Goal: Task Accomplishment & Management: Manage account settings

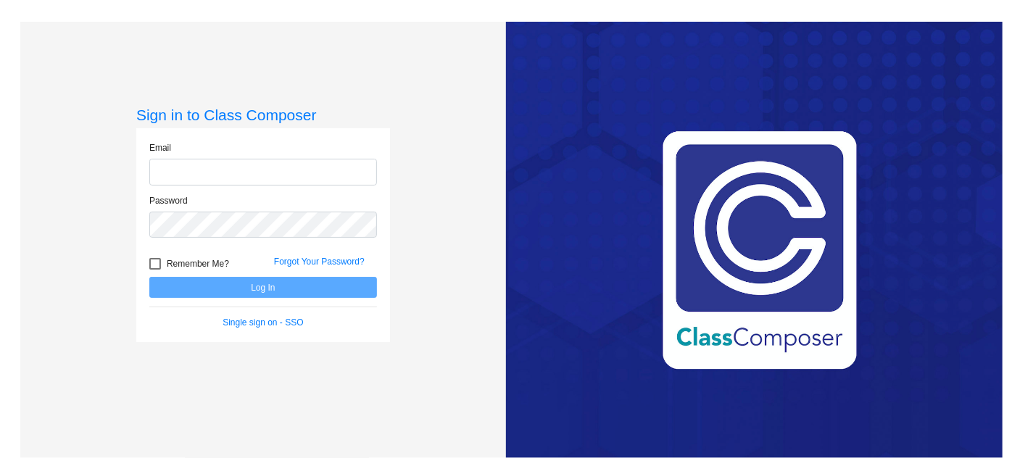
type input "sstone@omaksd.org"
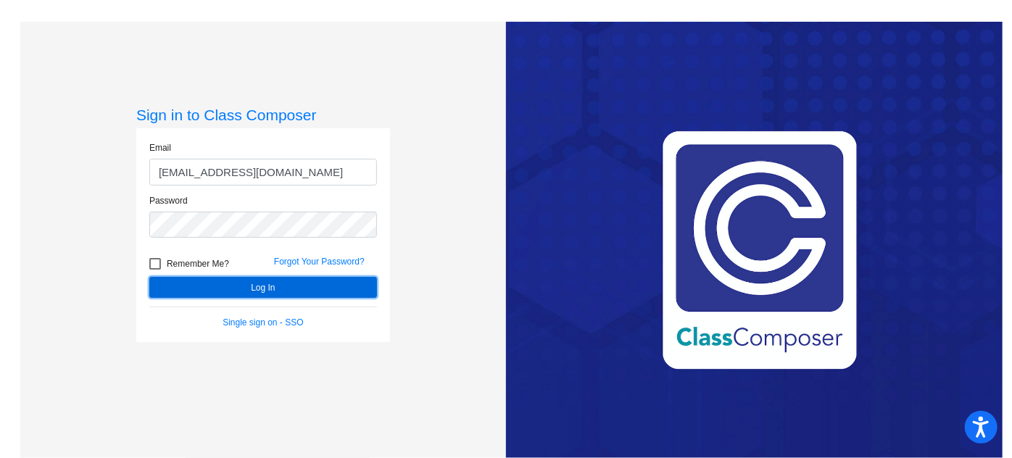
click at [244, 283] on button "Log In" at bounding box center [263, 287] width 228 height 21
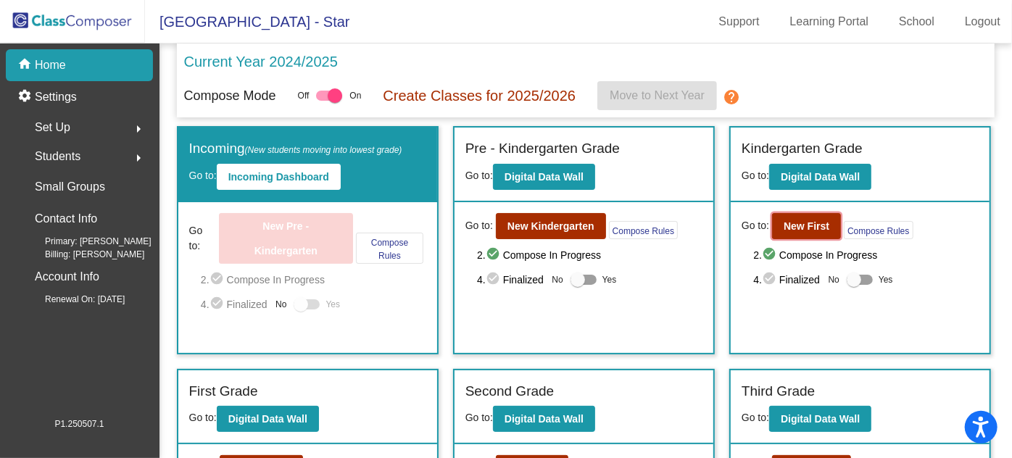
click at [809, 226] on b "New First" at bounding box center [807, 226] width 46 height 12
click at [551, 228] on b "New Kindergarten" at bounding box center [551, 226] width 87 height 12
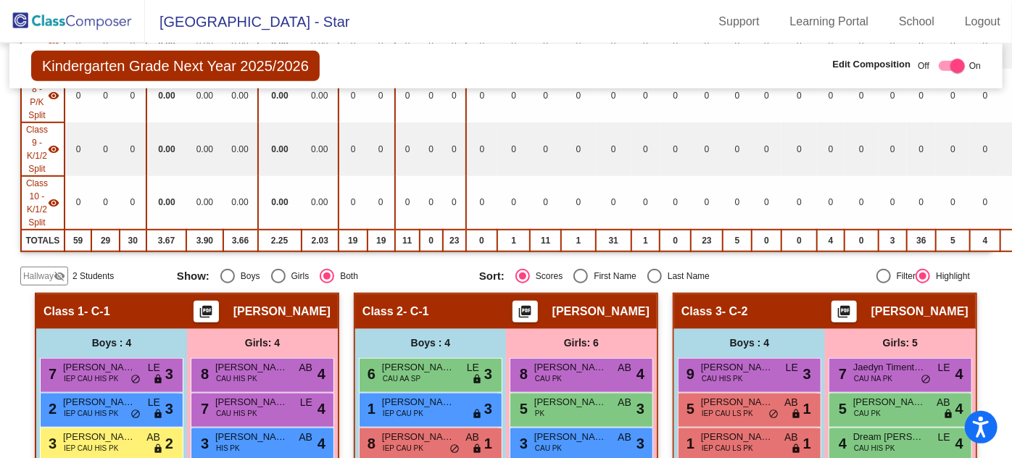
scroll to position [461, 0]
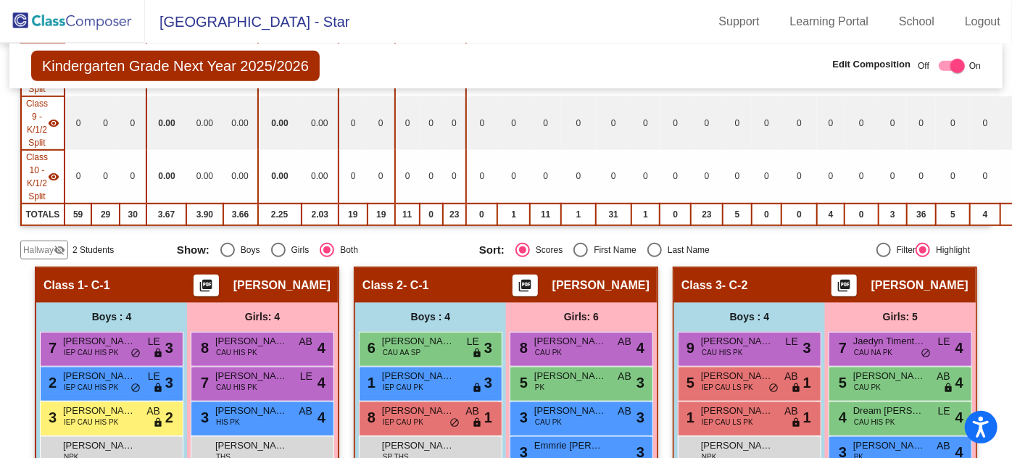
click at [34, 245] on span "Hallway" at bounding box center [38, 250] width 30 height 13
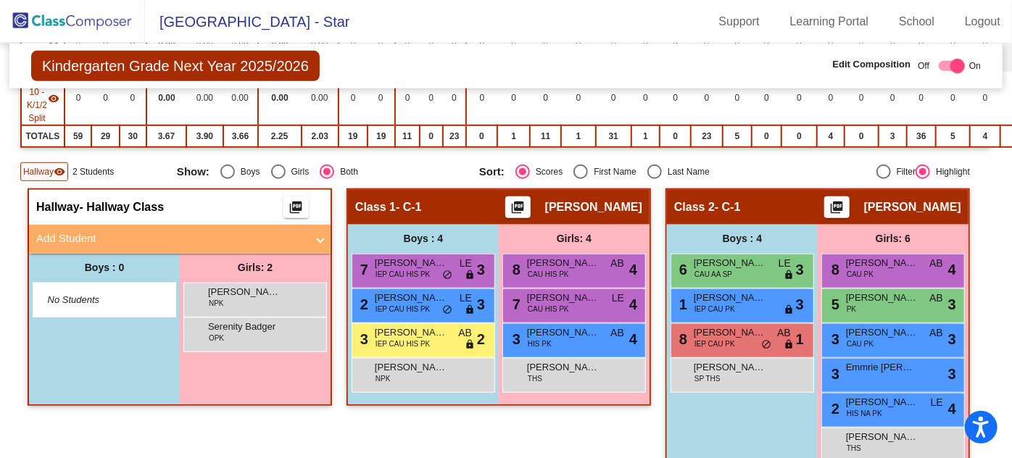
scroll to position [527, 0]
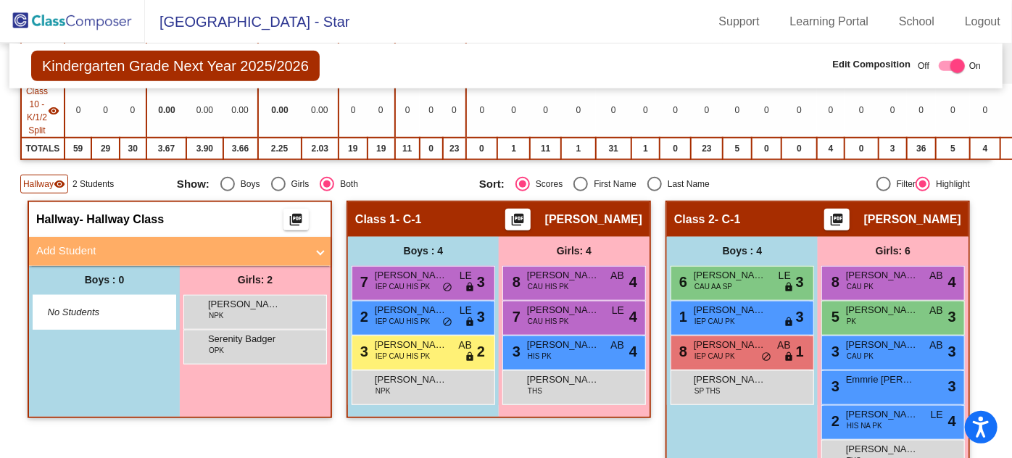
click at [87, 243] on mat-panel-title "Add Student" at bounding box center [171, 251] width 270 height 17
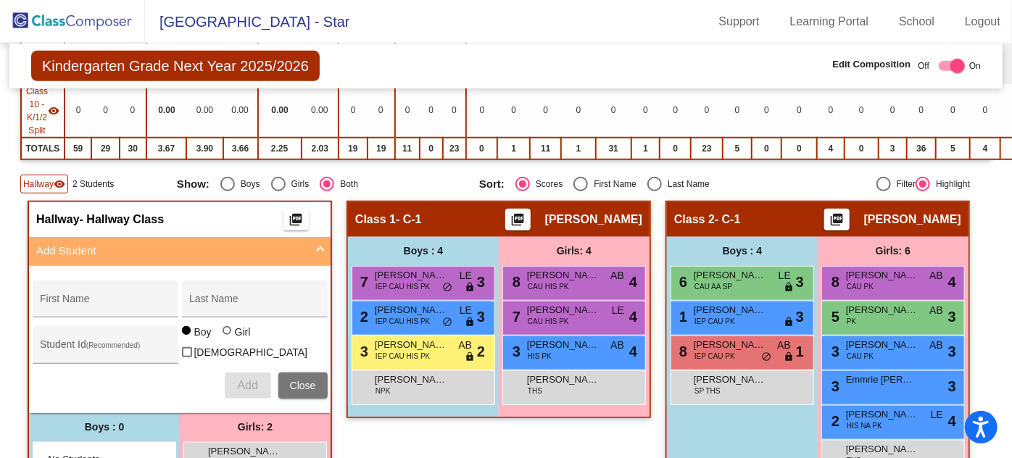
click at [86, 288] on div "First Name" at bounding box center [105, 303] width 131 height 30
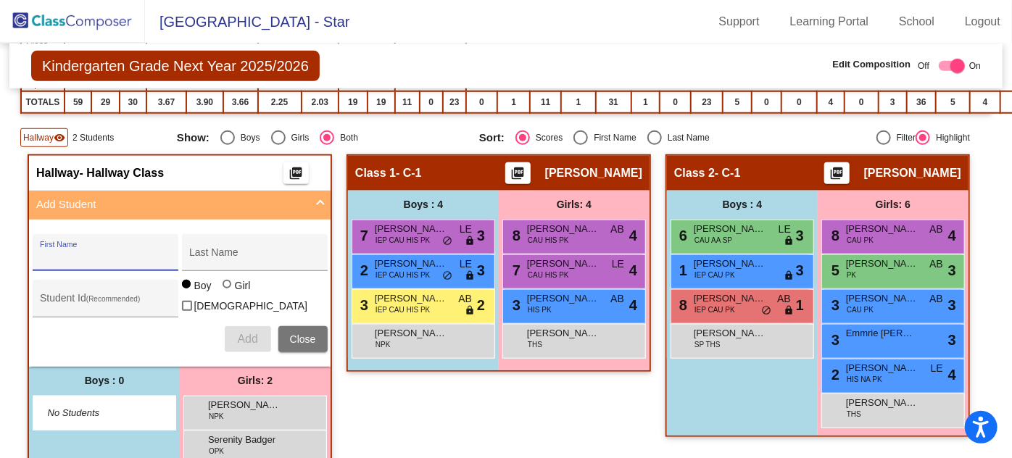
scroll to position [593, 0]
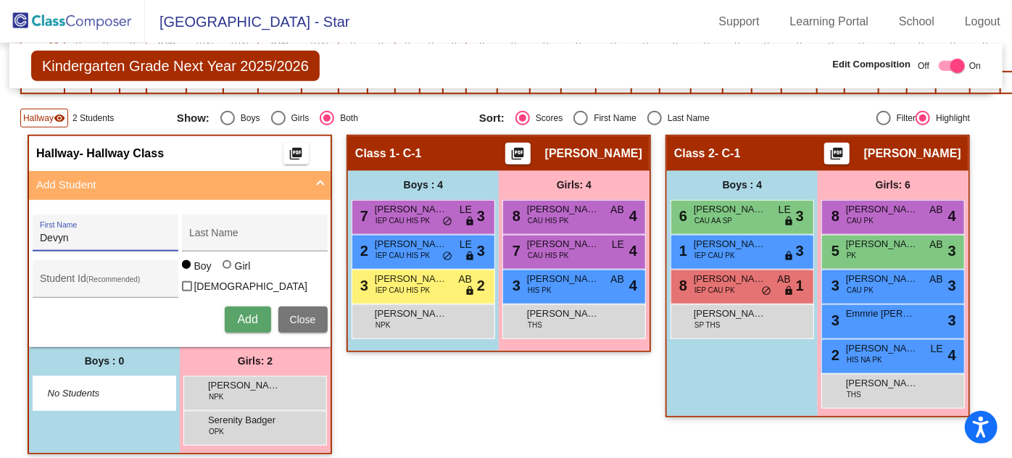
type input "Devyn"
type input "[PERSON_NAME]"
click at [244, 313] on span "Add" at bounding box center [247, 319] width 20 height 12
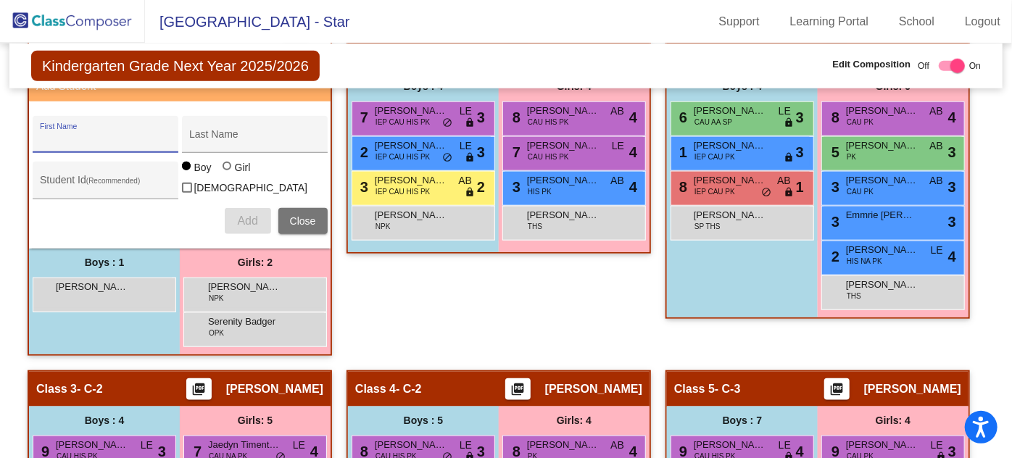
scroll to position [725, 0]
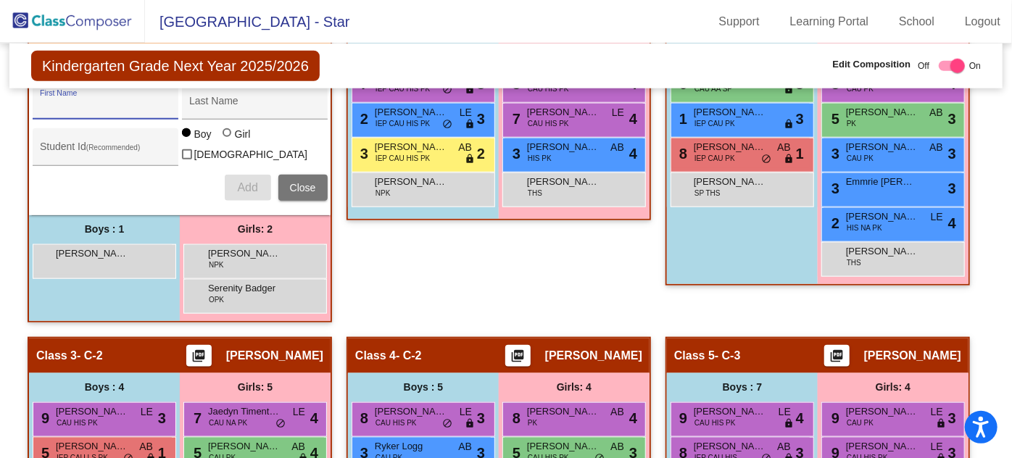
click at [117, 253] on div "[PERSON_NAME] lock do_not_disturb_alt" at bounding box center [102, 260] width 138 height 30
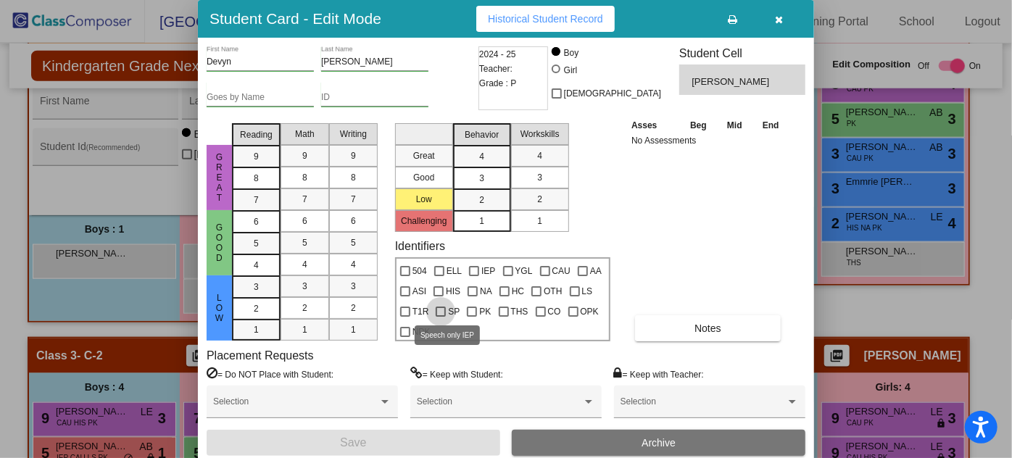
click at [444, 308] on label "SP" at bounding box center [448, 311] width 24 height 17
click at [441, 317] on input "SP" at bounding box center [440, 317] width 1 height 1
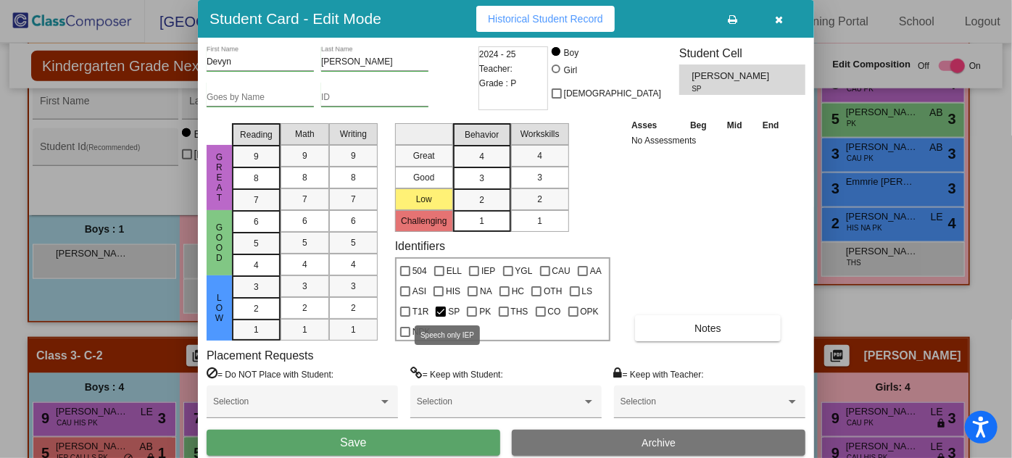
click at [439, 309] on div at bounding box center [441, 312] width 10 height 10
click at [440, 317] on input "SP" at bounding box center [440, 317] width 1 height 1
checkbox input "false"
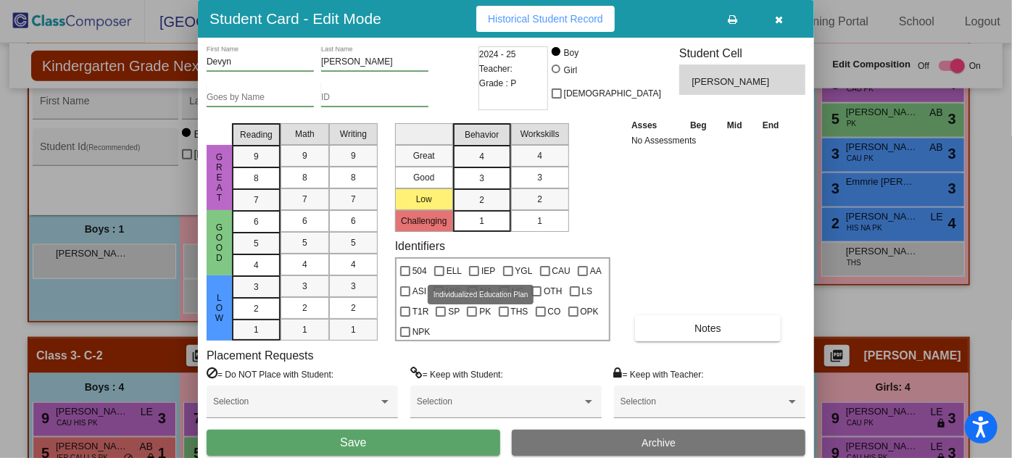
click at [472, 268] on div at bounding box center [474, 271] width 10 height 10
click at [474, 276] on input "IEP" at bounding box center [474, 276] width 1 height 1
checkbox input "true"
click at [570, 289] on div at bounding box center [575, 291] width 10 height 10
click at [574, 297] on input "LS" at bounding box center [574, 297] width 1 height 1
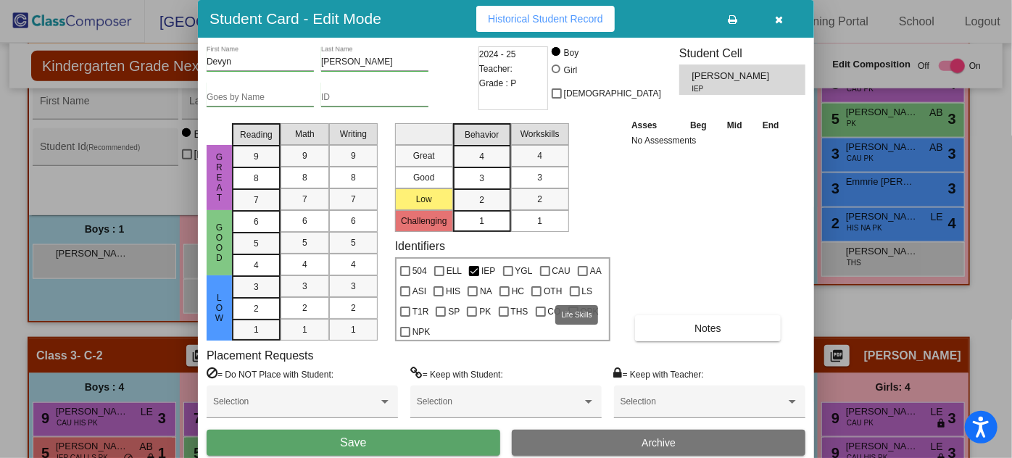
checkbox input "true"
click at [691, 402] on span at bounding box center [703, 407] width 165 height 10
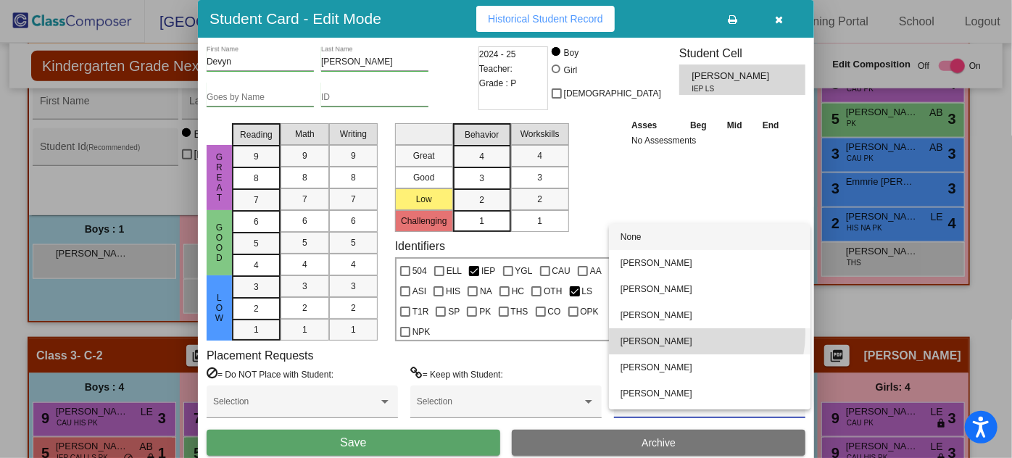
click at [685, 334] on span "[PERSON_NAME]" at bounding box center [710, 341] width 178 height 26
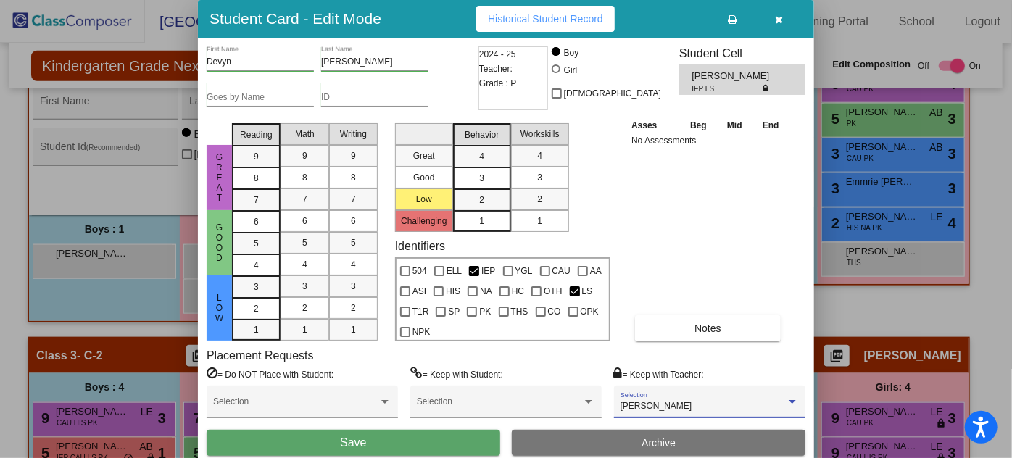
click at [393, 440] on button "Save" at bounding box center [354, 443] width 294 height 26
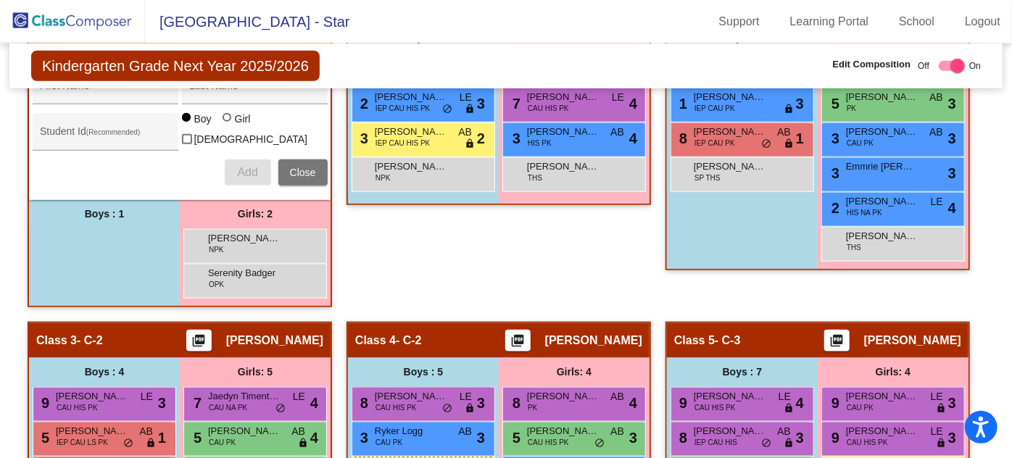
scroll to position [753, 0]
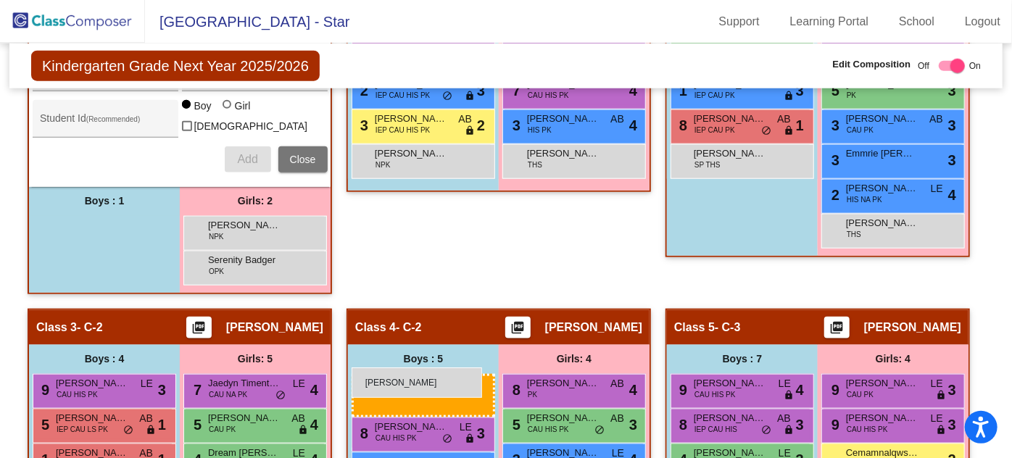
drag, startPoint x: 86, startPoint y: 247, endPoint x: 352, endPoint y: 368, distance: 291.7
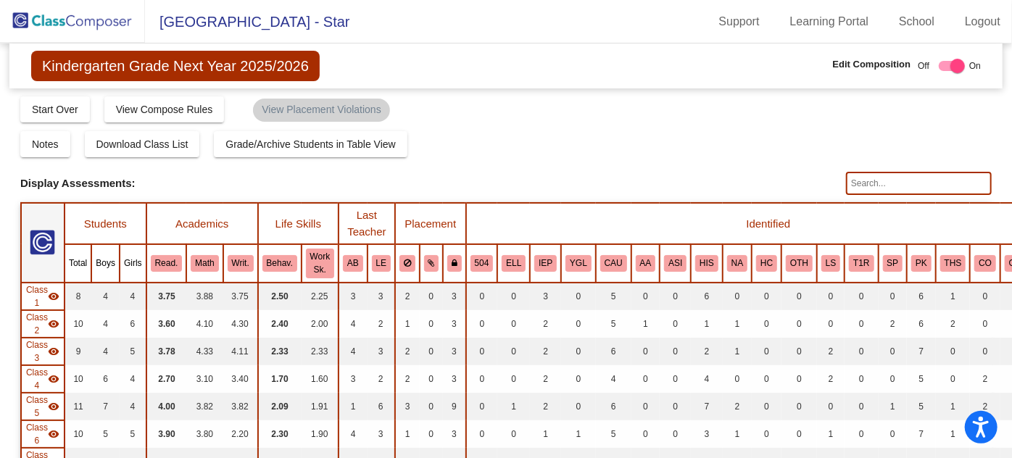
scroll to position [0, 0]
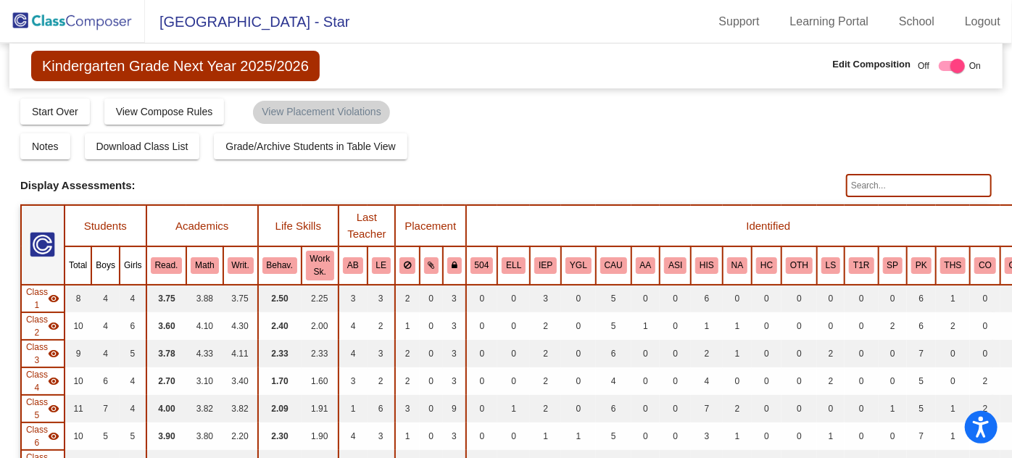
click at [75, 19] on img at bounding box center [72, 21] width 145 height 43
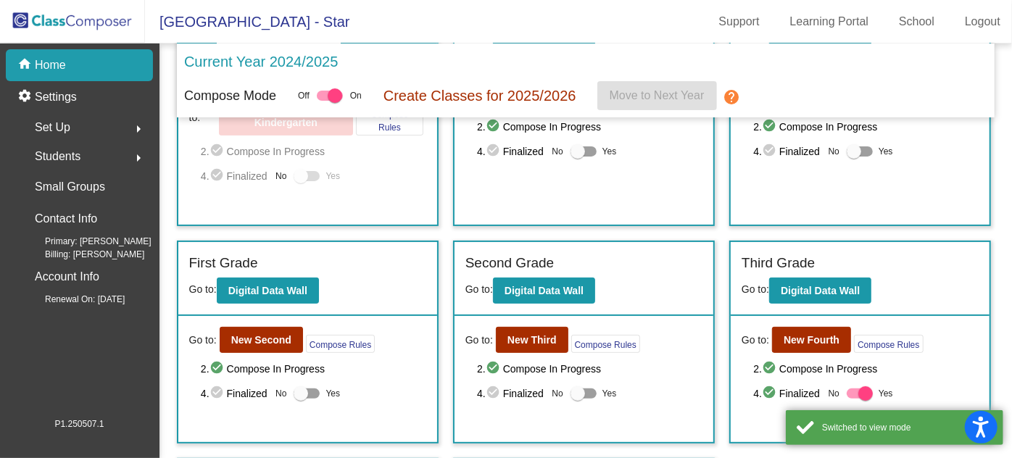
scroll to position [131, 0]
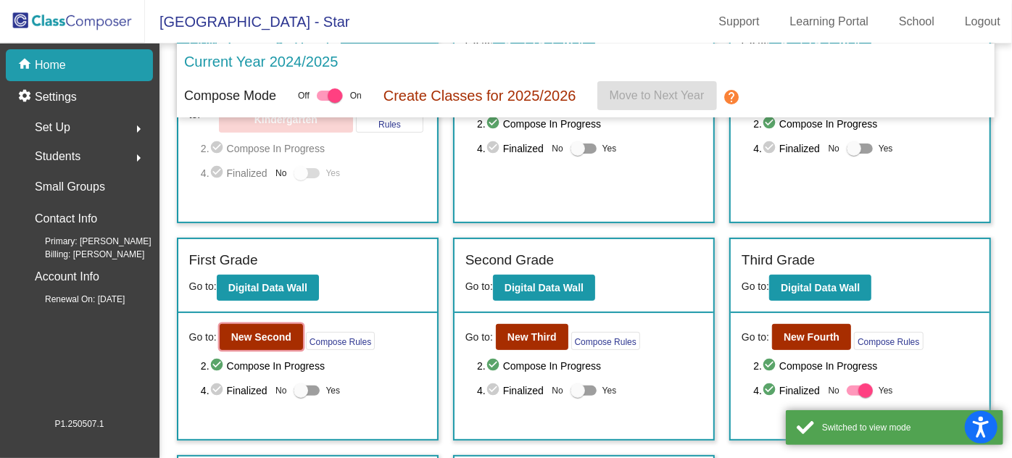
click at [273, 331] on b "New Second" at bounding box center [261, 337] width 60 height 12
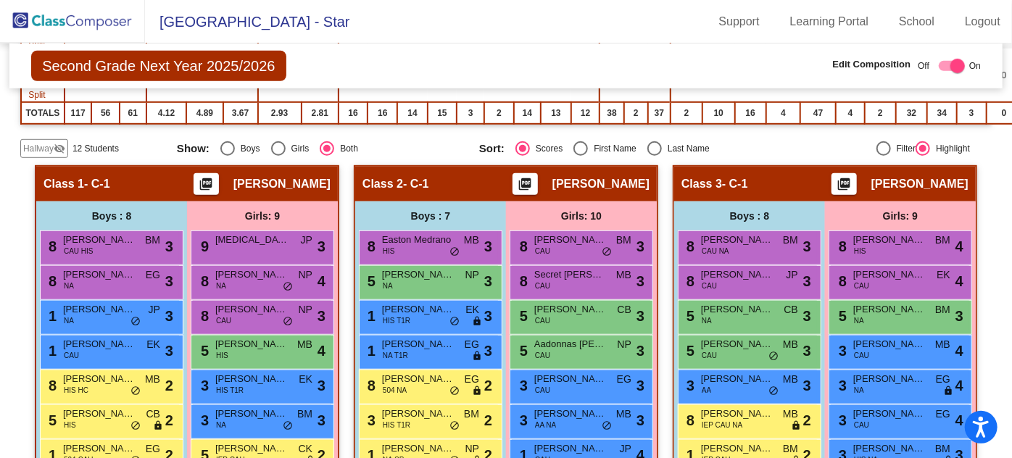
scroll to position [461, 0]
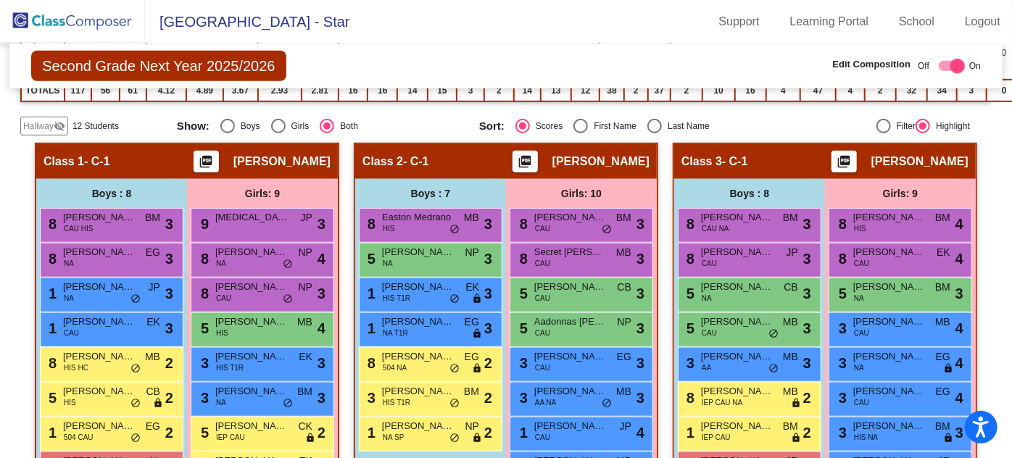
click at [44, 121] on span "Hallway" at bounding box center [38, 126] width 30 height 13
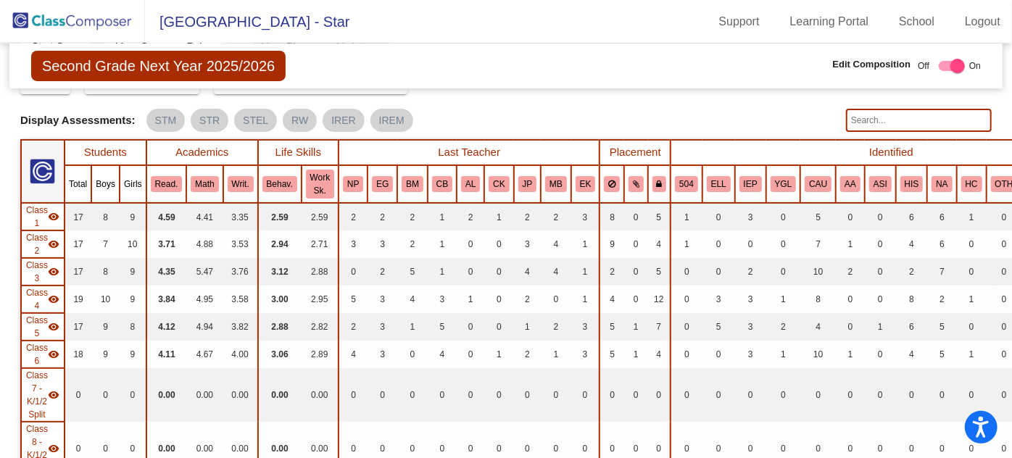
scroll to position [0, 0]
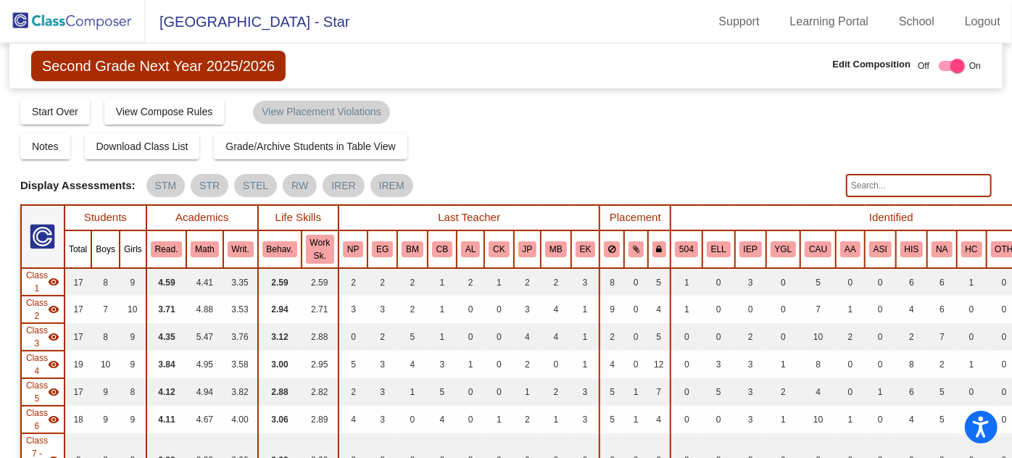
click at [31, 18] on img at bounding box center [72, 21] width 145 height 43
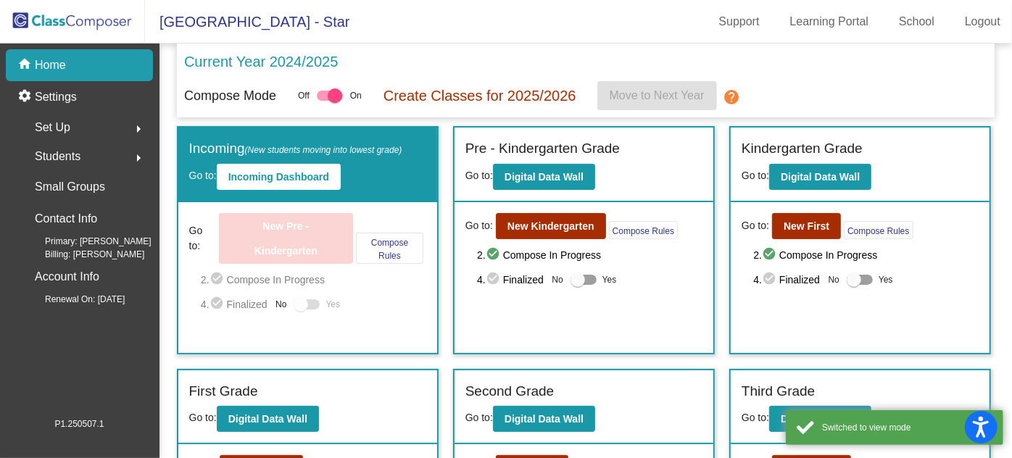
click at [79, 156] on span "Students" at bounding box center [58, 156] width 46 height 20
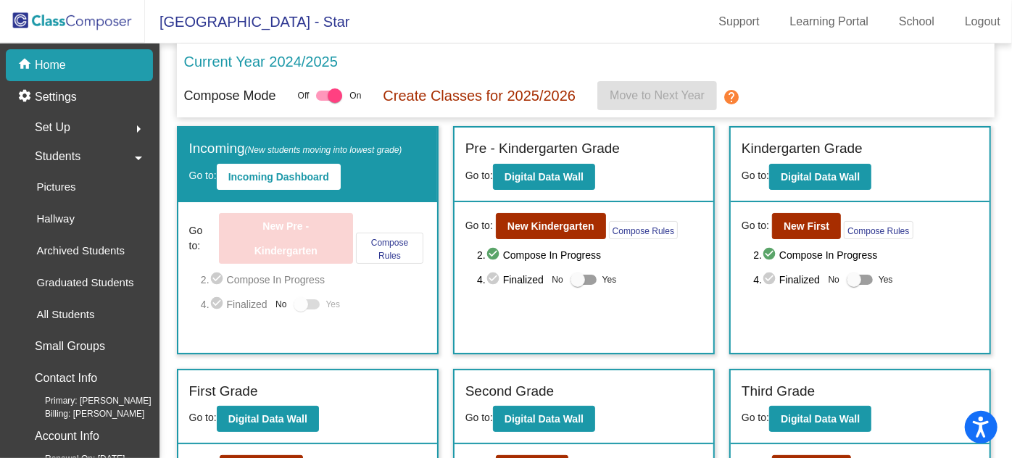
click at [63, 220] on p "Hallway" at bounding box center [55, 218] width 38 height 17
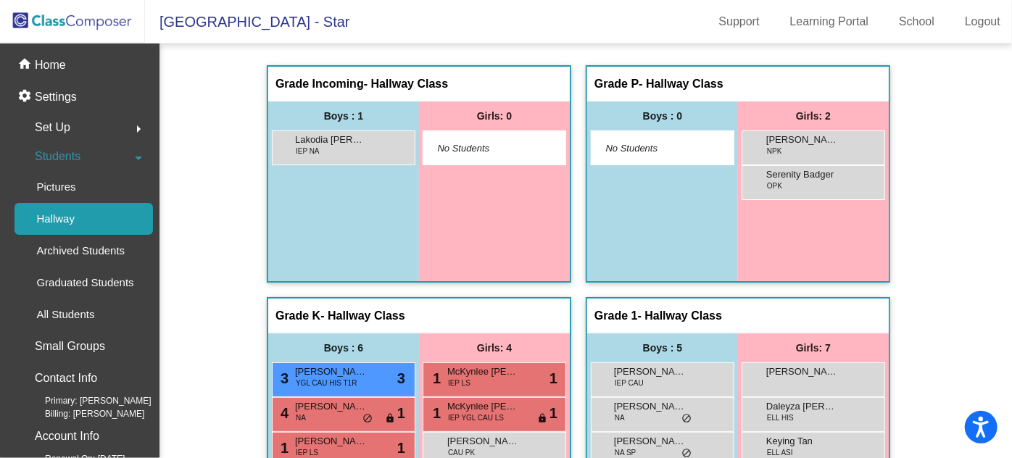
drag, startPoint x: 822, startPoint y: 146, endPoint x: 864, endPoint y: 141, distance: 43.2
click at [864, 141] on div "[PERSON_NAME] NPK lock do_not_disturb_alt" at bounding box center [813, 146] width 138 height 30
click at [803, 145] on span "[PERSON_NAME]" at bounding box center [802, 140] width 73 height 15
click at [791, 148] on div "[PERSON_NAME] NPK lock do_not_disturb_alt" at bounding box center [813, 146] width 138 height 30
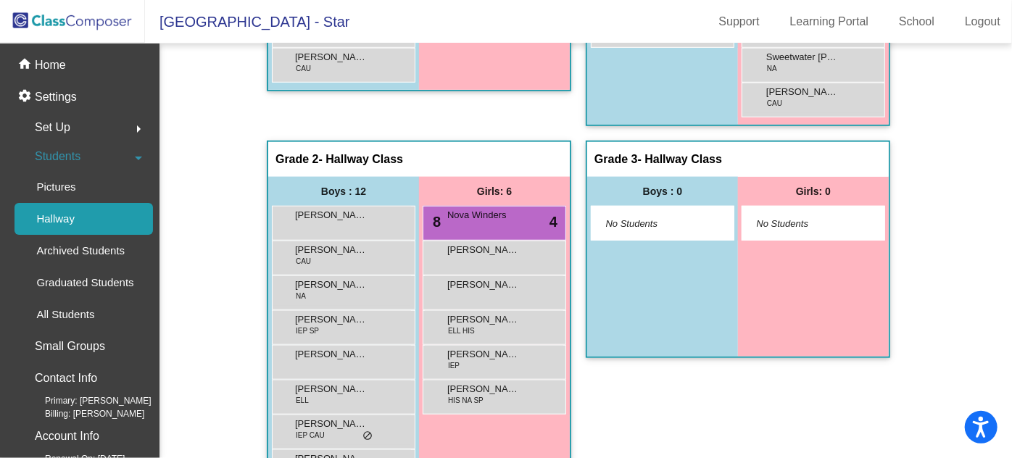
scroll to position [512, 0]
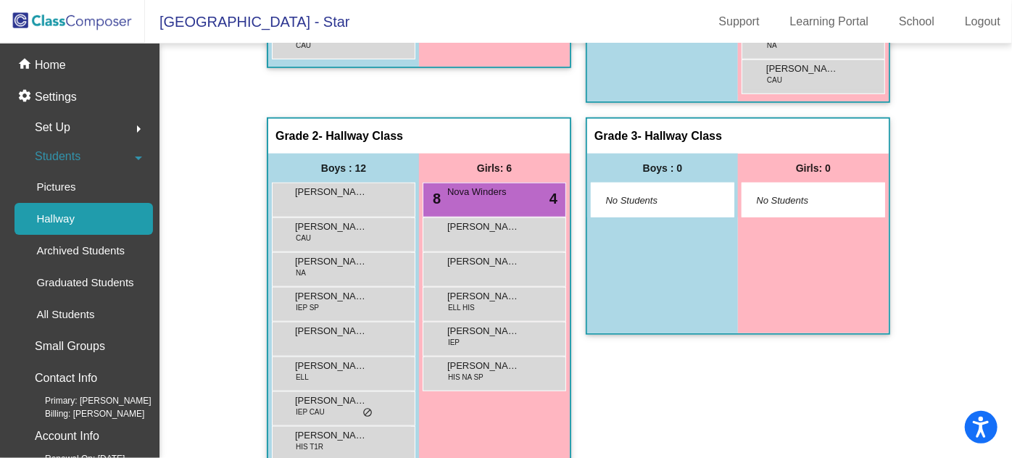
click at [335, 191] on span "[PERSON_NAME]" at bounding box center [331, 192] width 73 height 15
drag, startPoint x: 335, startPoint y: 191, endPoint x: 313, endPoint y: 193, distance: 21.8
click at [313, 193] on span "[PERSON_NAME]" at bounding box center [331, 192] width 73 height 15
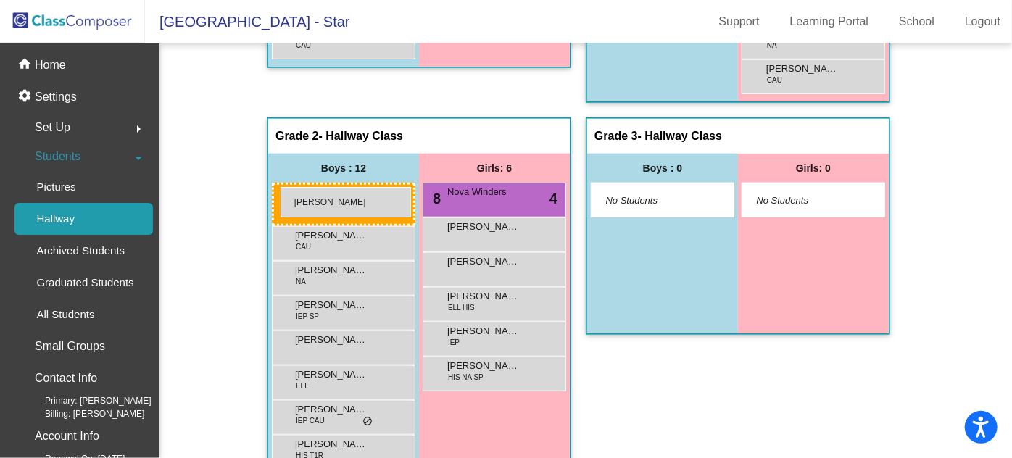
drag, startPoint x: 362, startPoint y: 197, endPoint x: 281, endPoint y: 187, distance: 81.8
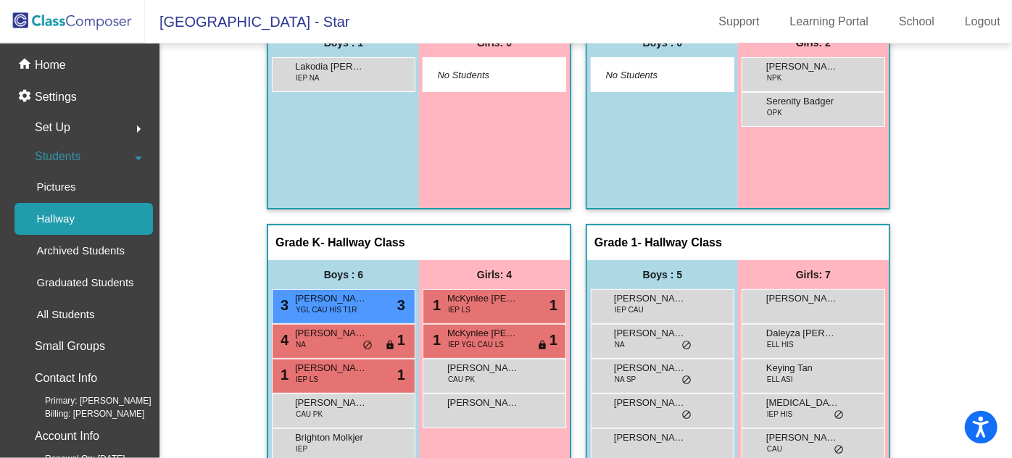
scroll to position [0, 0]
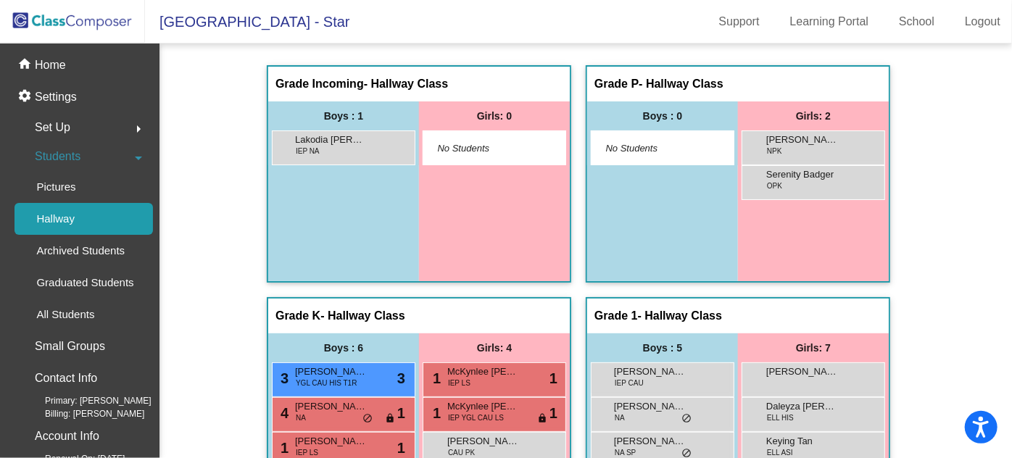
click at [121, 245] on p "Archived Students" at bounding box center [80, 250] width 88 height 17
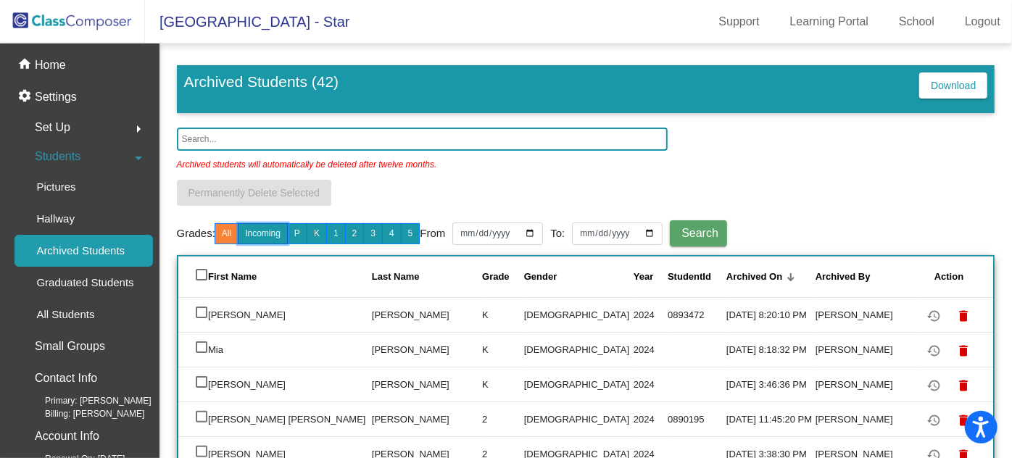
click at [268, 226] on button "Incoming" at bounding box center [263, 233] width 50 height 21
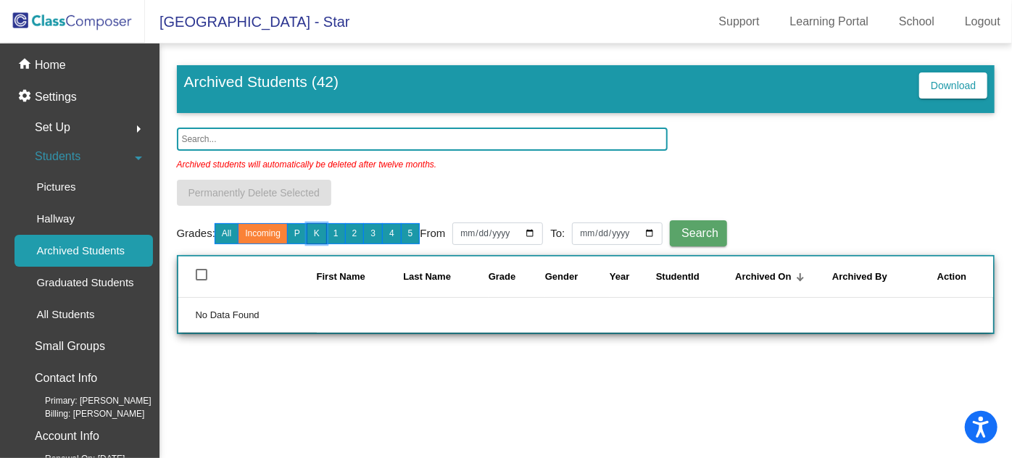
click at [314, 226] on button "K" at bounding box center [317, 233] width 20 height 21
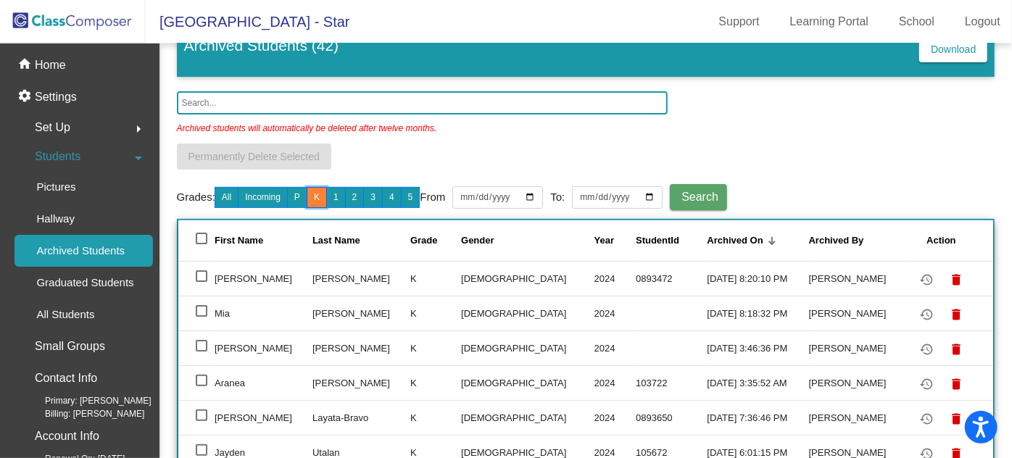
scroll to position [56, 0]
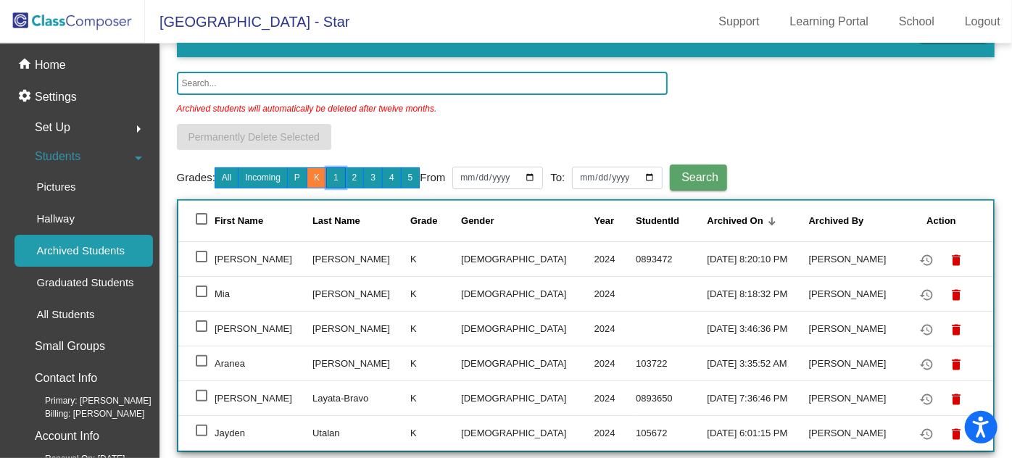
click at [338, 173] on button "1" at bounding box center [336, 178] width 20 height 21
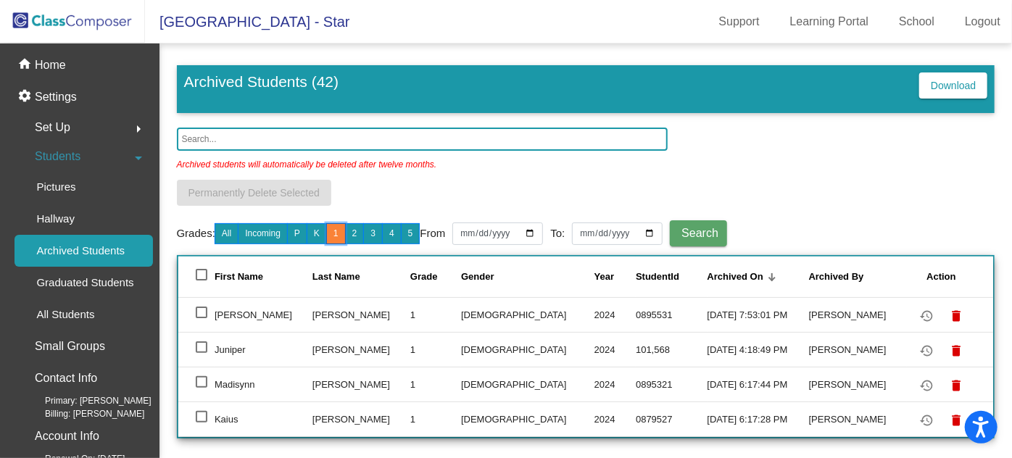
scroll to position [0, 0]
click at [950, 380] on mat-icon "delete" at bounding box center [956, 385] width 17 height 17
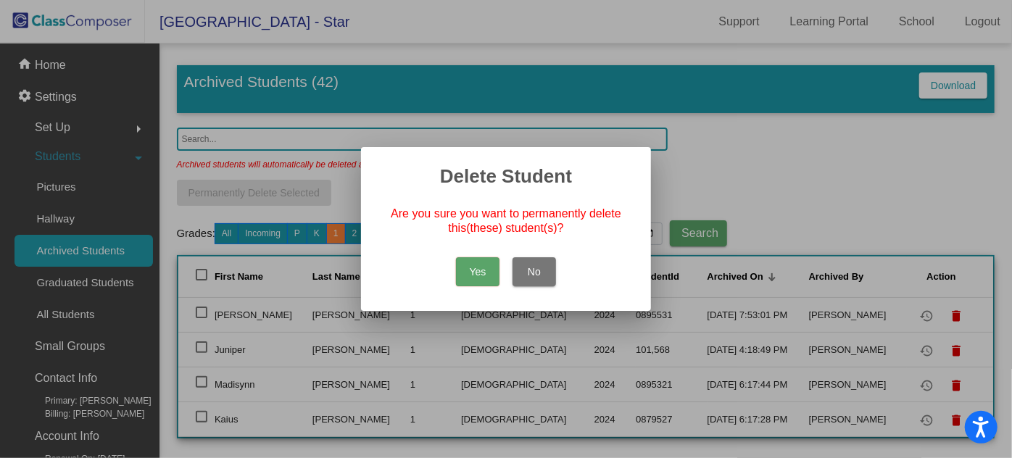
click at [484, 259] on button "Yes" at bounding box center [478, 271] width 44 height 29
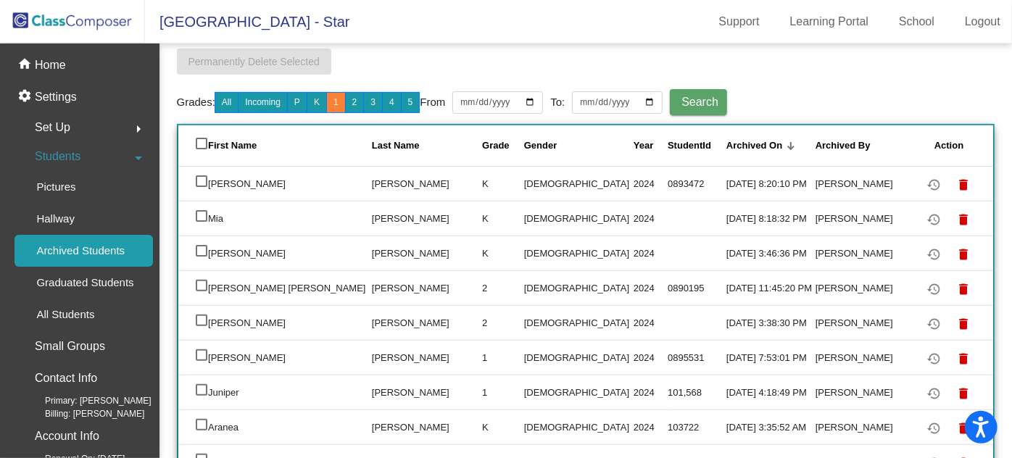
scroll to position [65, 0]
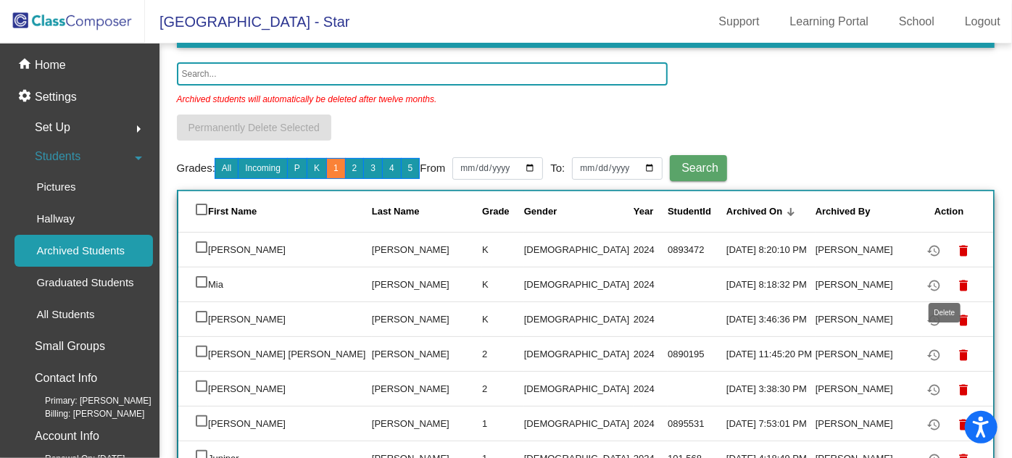
click at [956, 281] on mat-icon "delete" at bounding box center [964, 285] width 17 height 17
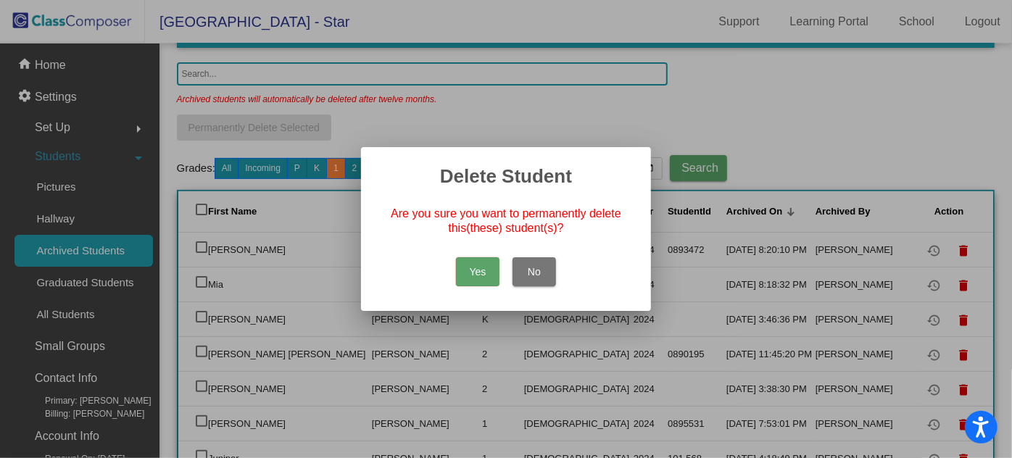
click at [481, 270] on button "Yes" at bounding box center [478, 271] width 44 height 29
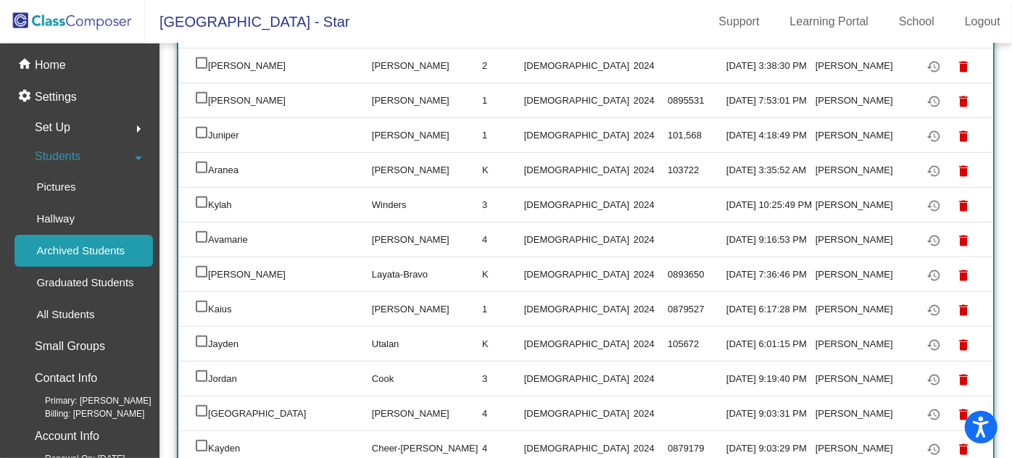
scroll to position [395, 0]
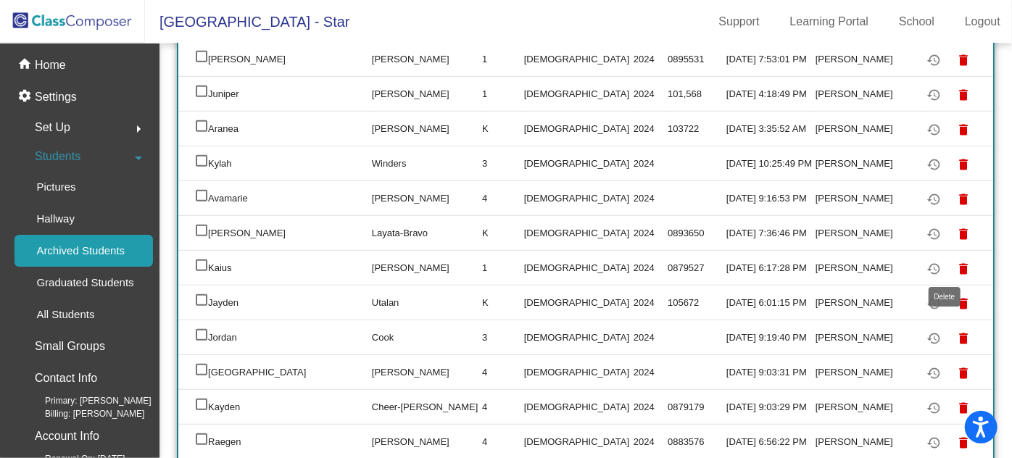
click at [956, 265] on mat-icon "delete" at bounding box center [964, 268] width 17 height 17
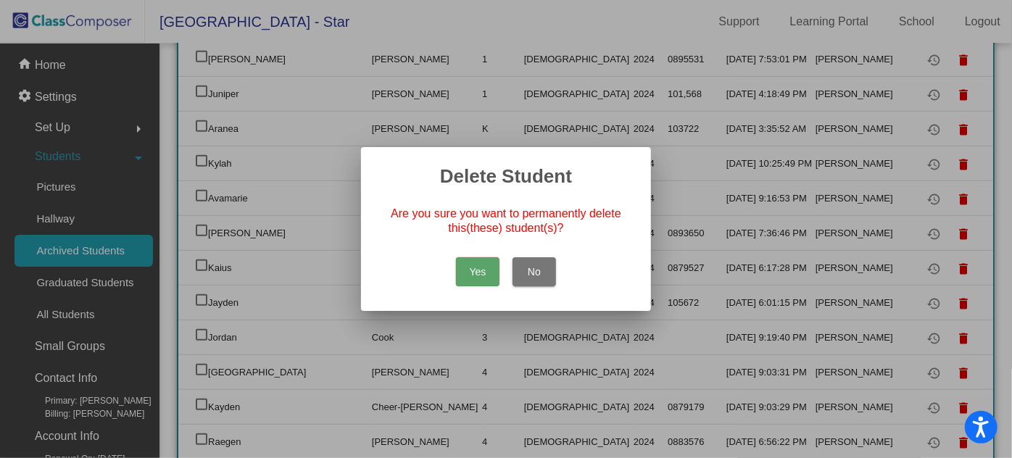
click at [485, 268] on button "Yes" at bounding box center [478, 271] width 44 height 29
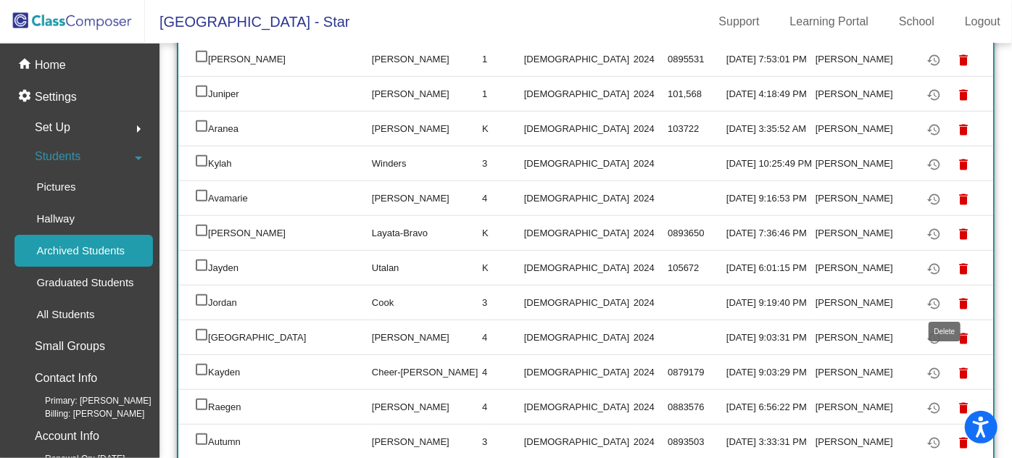
click at [956, 299] on mat-icon "delete" at bounding box center [964, 303] width 17 height 17
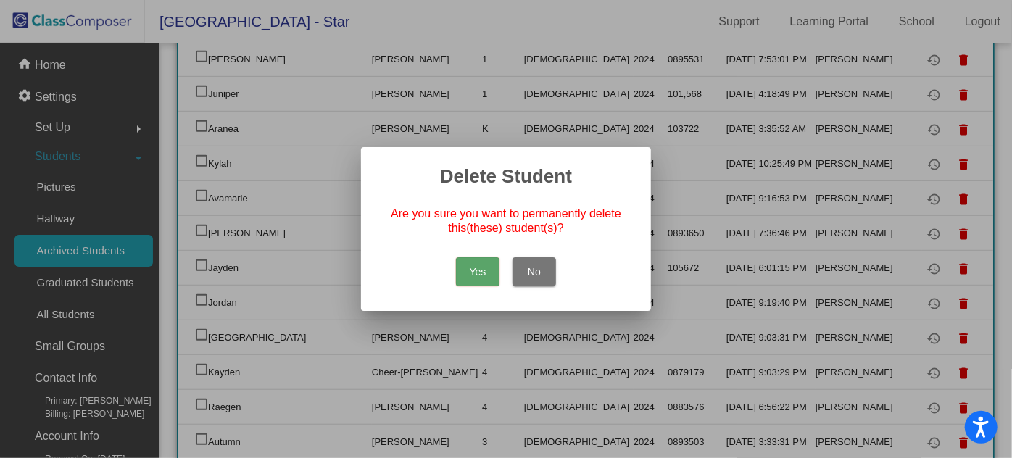
drag, startPoint x: 474, startPoint y: 263, endPoint x: 489, endPoint y: 262, distance: 15.2
click at [476, 263] on button "Yes" at bounding box center [478, 271] width 44 height 29
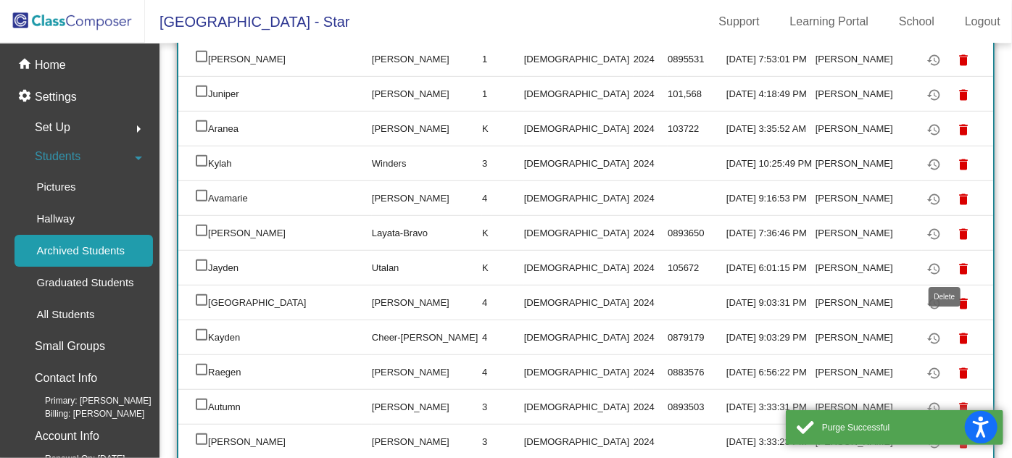
click at [956, 263] on mat-icon "delete" at bounding box center [964, 268] width 17 height 17
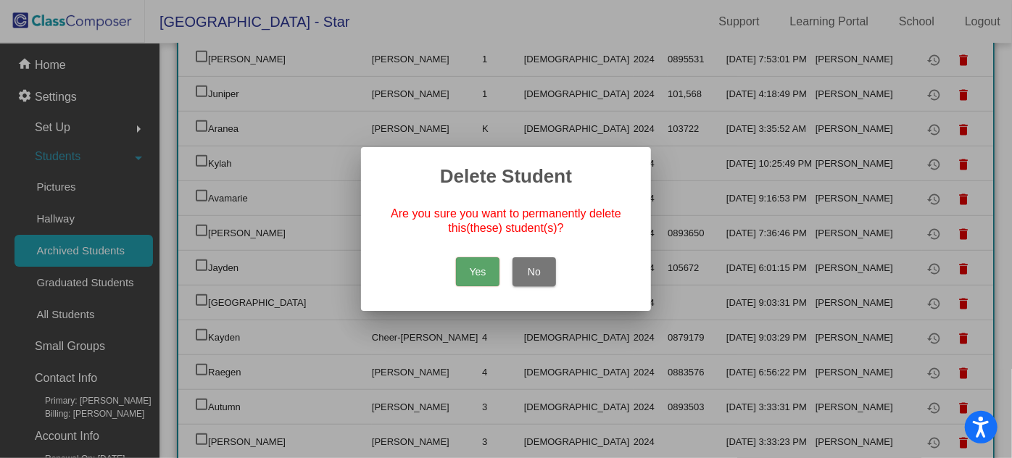
click at [476, 268] on button "Yes" at bounding box center [478, 271] width 44 height 29
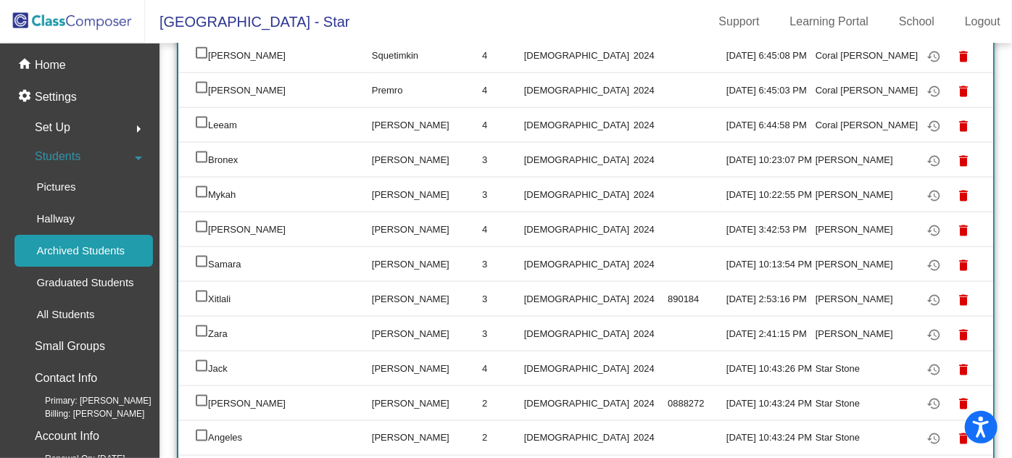
scroll to position [1135, 0]
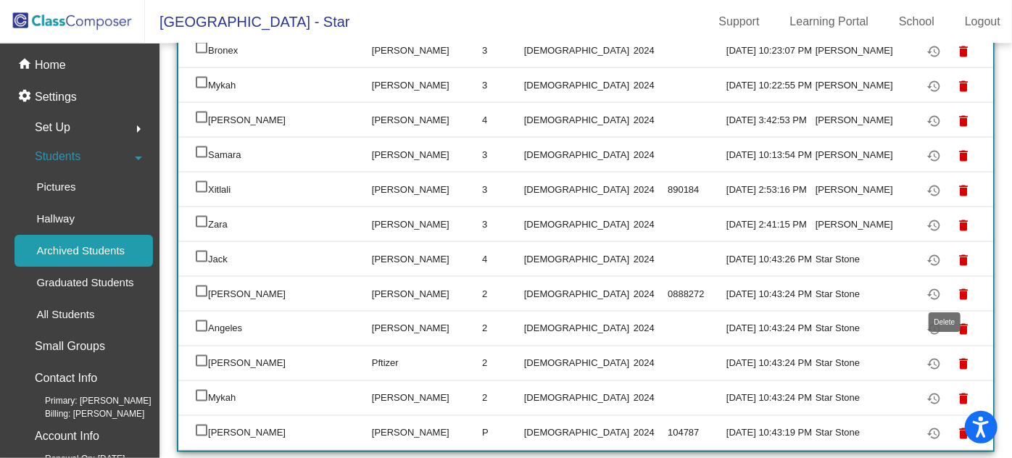
click at [956, 293] on mat-icon "delete" at bounding box center [964, 294] width 17 height 17
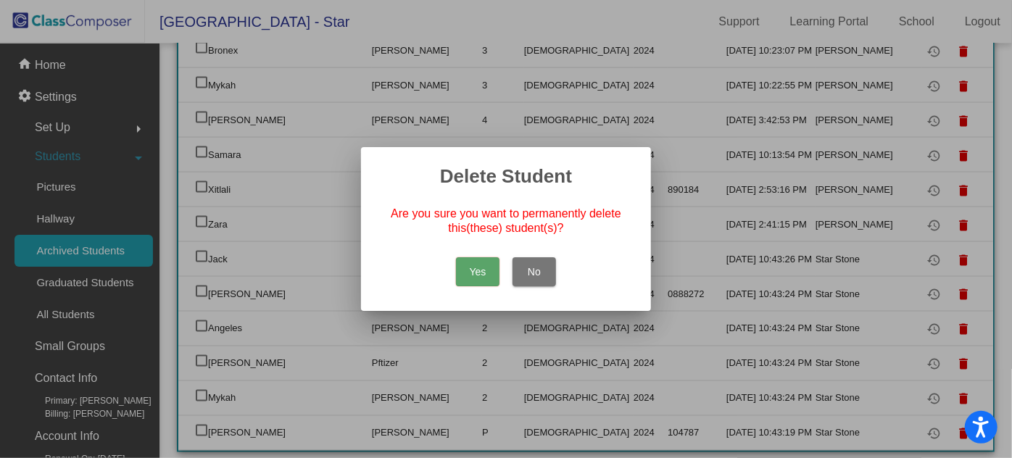
click at [476, 270] on button "Yes" at bounding box center [478, 271] width 44 height 29
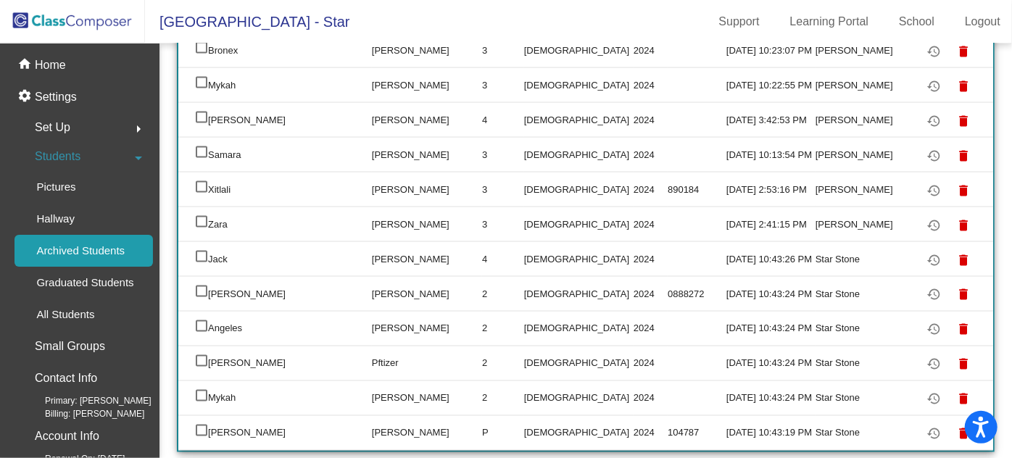
scroll to position [1100, 0]
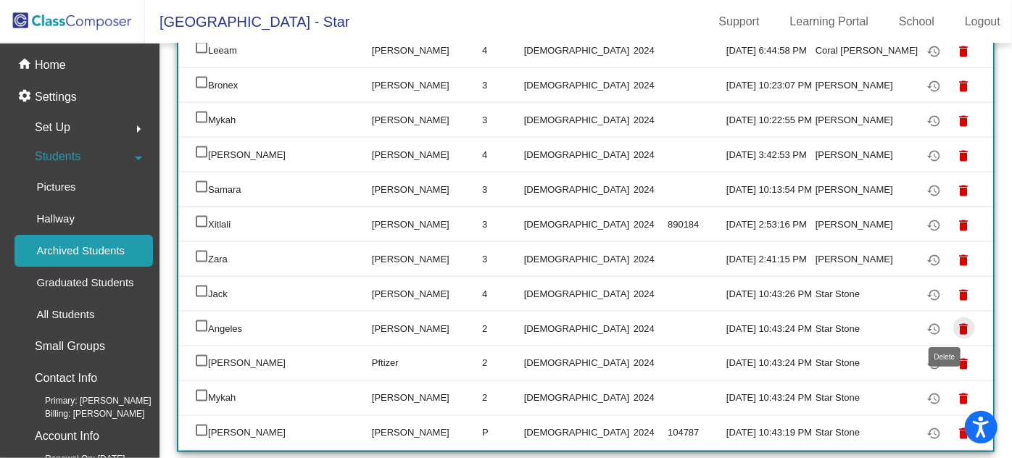
click at [956, 326] on mat-icon "delete" at bounding box center [964, 329] width 17 height 17
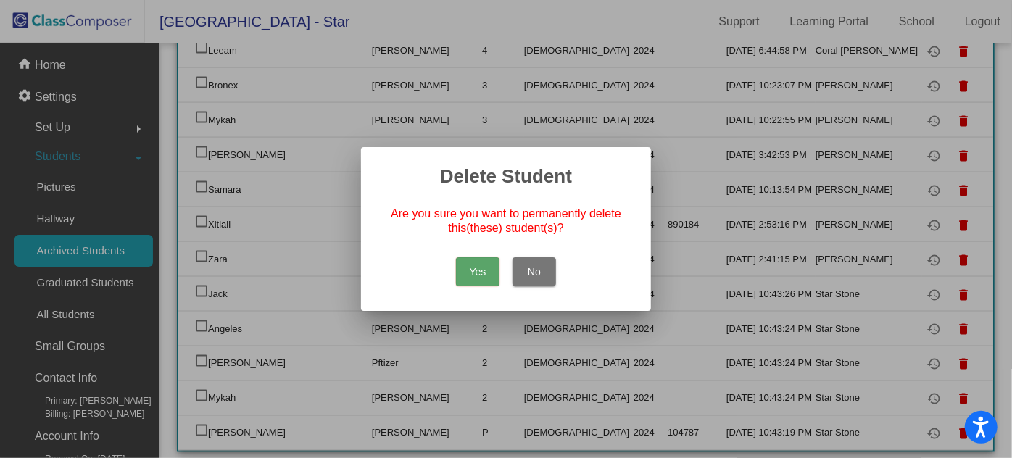
click at [471, 270] on button "Yes" at bounding box center [478, 271] width 44 height 29
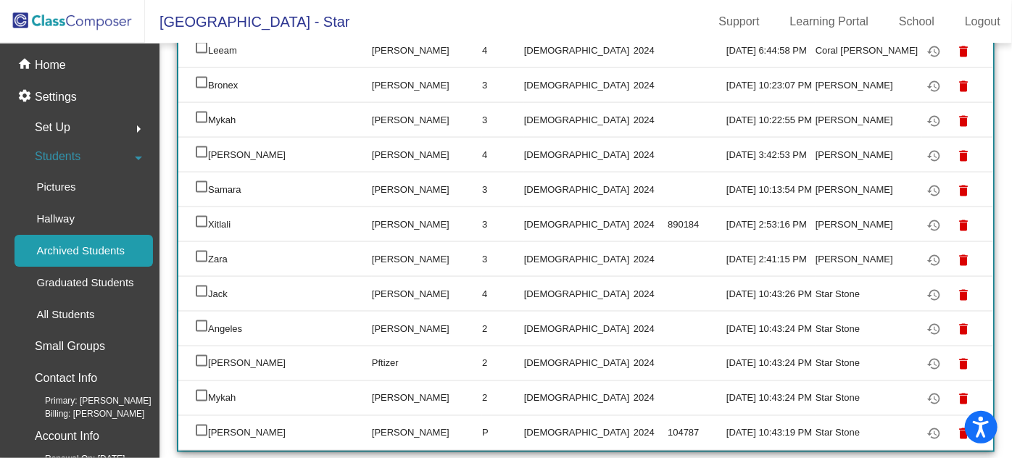
scroll to position [1065, 0]
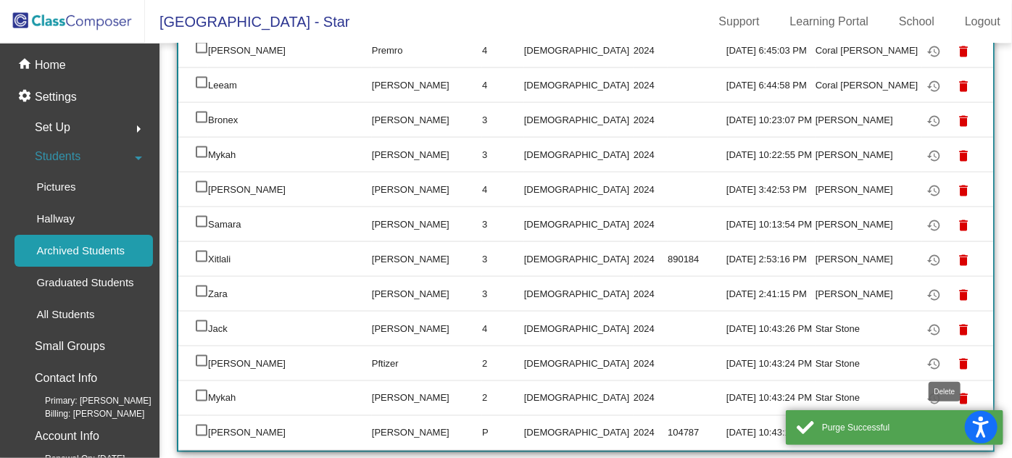
click at [956, 359] on mat-icon "delete" at bounding box center [964, 364] width 17 height 17
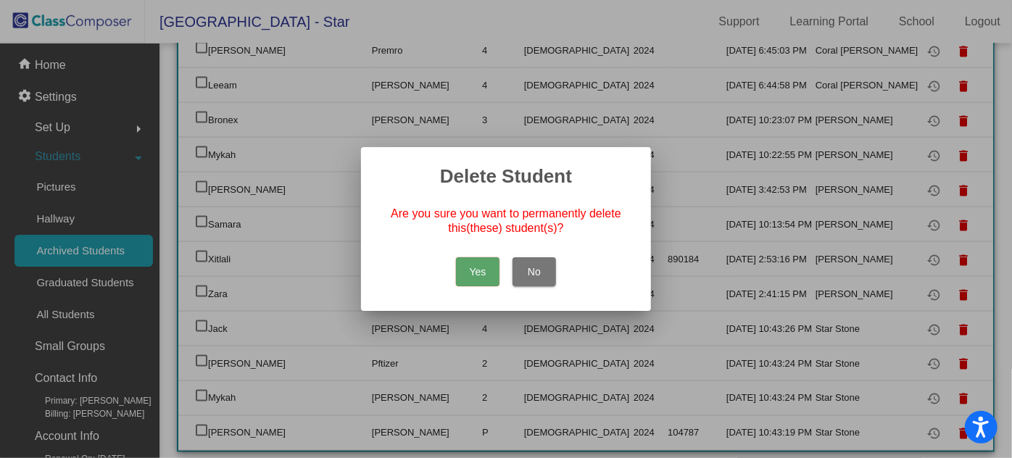
click at [489, 280] on button "Yes" at bounding box center [478, 271] width 44 height 29
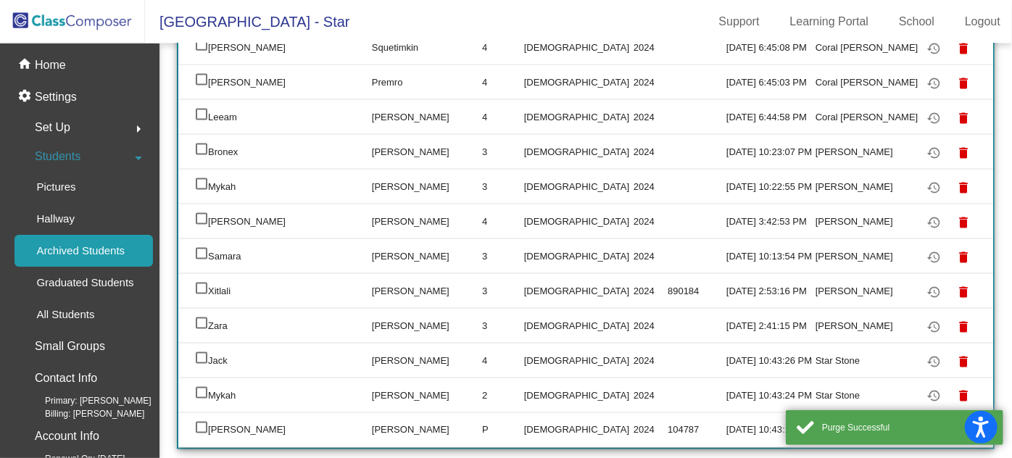
scroll to position [1030, 0]
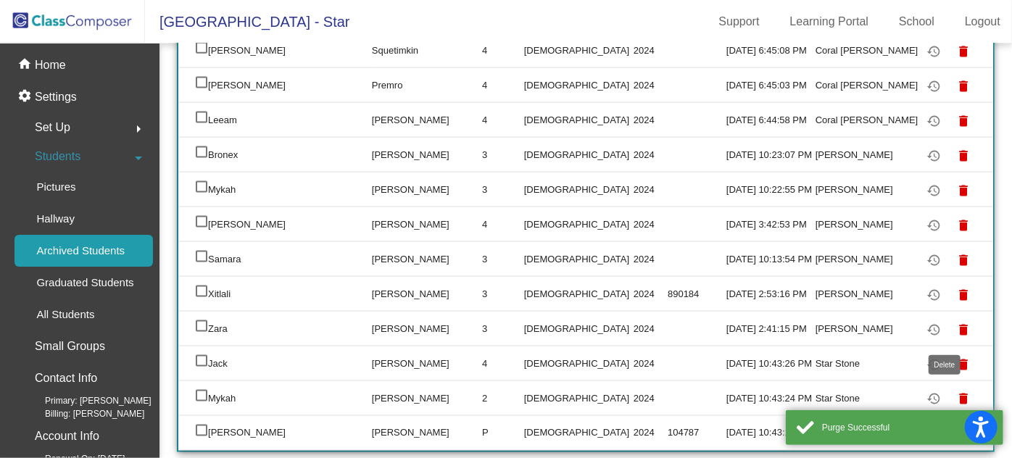
click at [956, 396] on mat-icon "delete" at bounding box center [964, 399] width 17 height 17
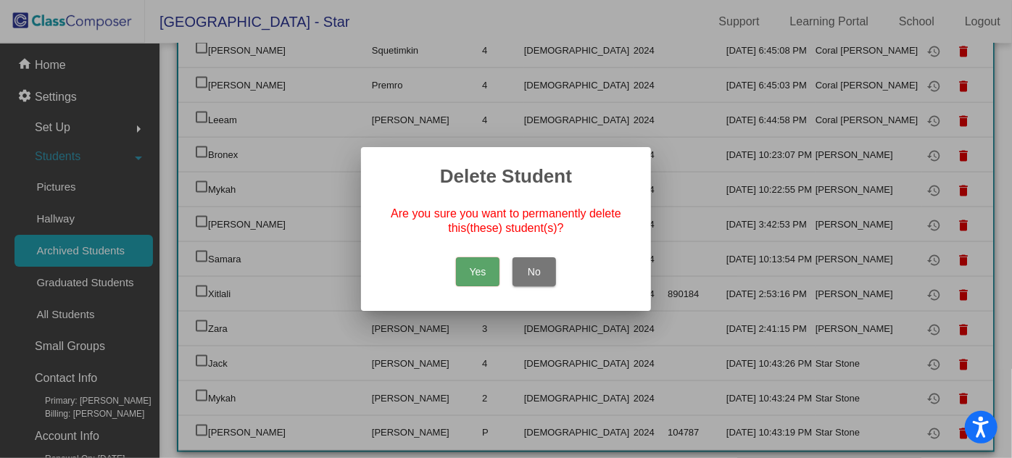
click at [468, 270] on button "Yes" at bounding box center [478, 271] width 44 height 29
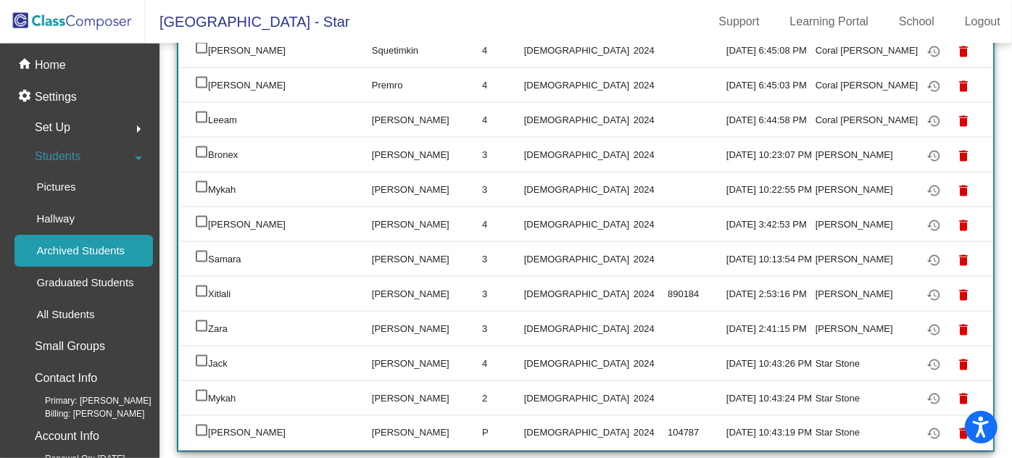
scroll to position [996, 0]
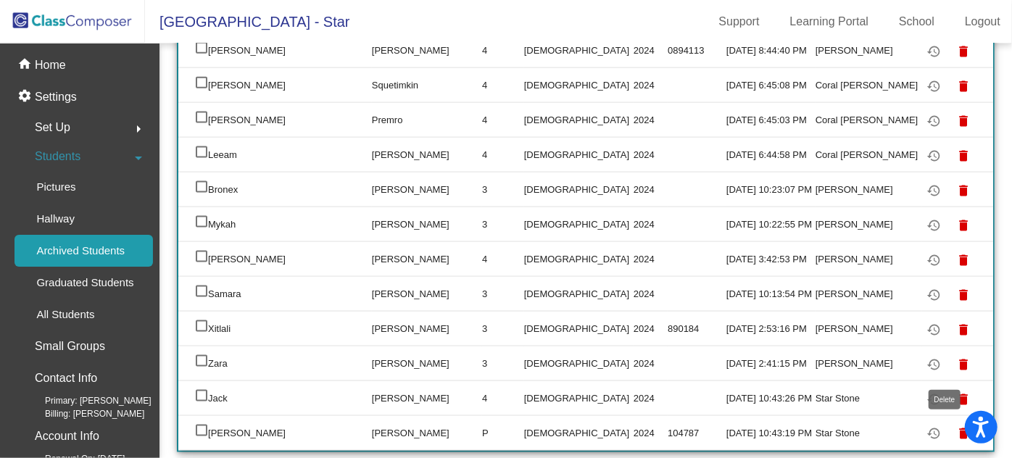
click at [956, 429] on mat-icon "delete" at bounding box center [964, 434] width 17 height 17
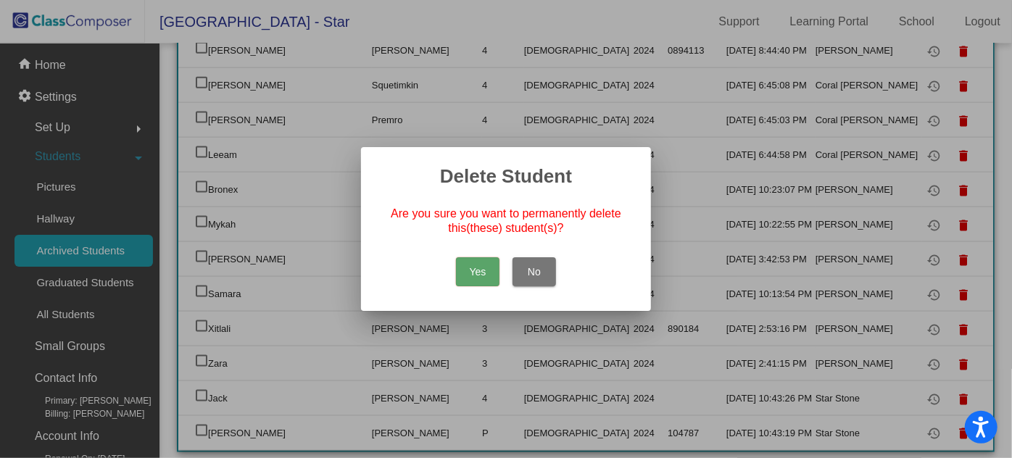
click at [476, 269] on button "Yes" at bounding box center [478, 271] width 44 height 29
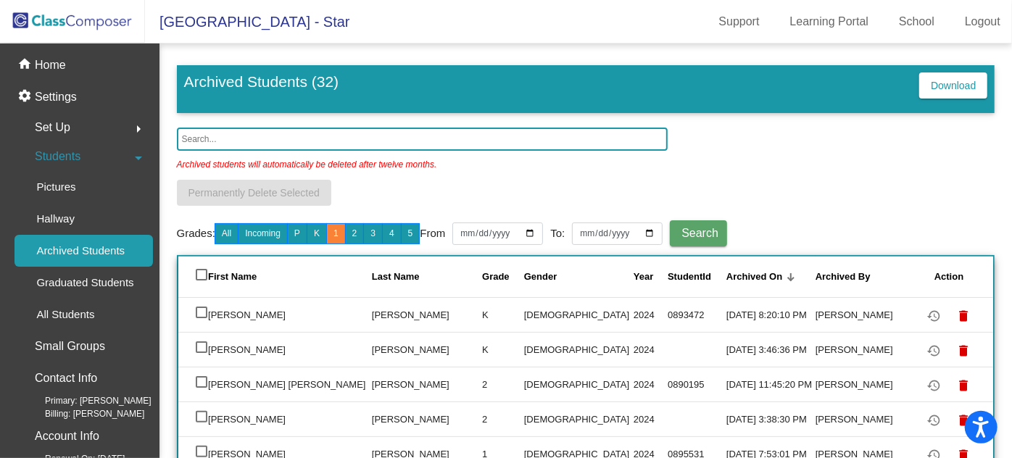
scroll to position [0, 0]
click at [62, 222] on p "Hallway" at bounding box center [55, 218] width 38 height 17
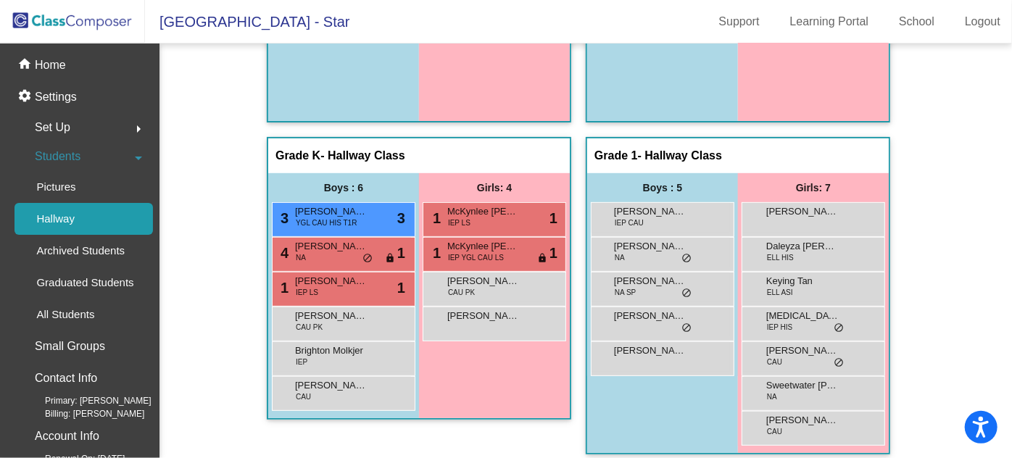
scroll to position [197, 0]
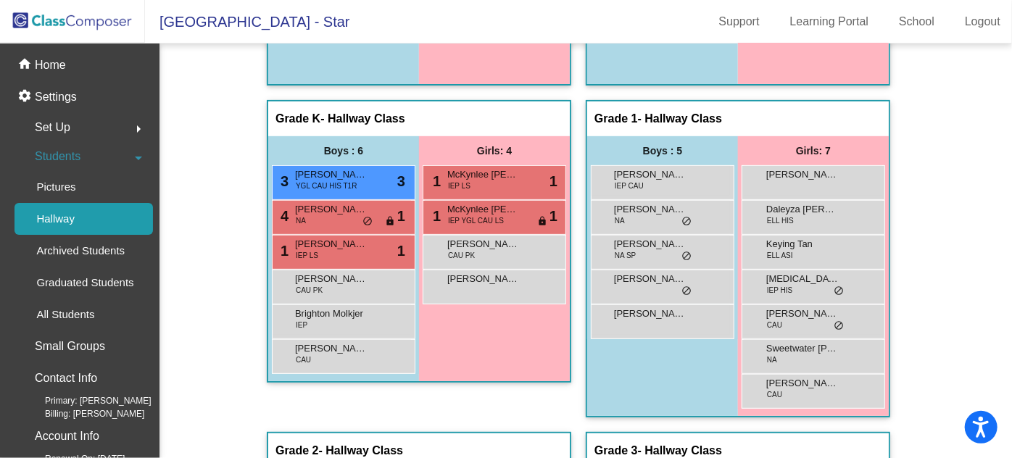
click at [357, 254] on div "1 [PERSON_NAME] IEP LS lock do_not_disturb_alt 1" at bounding box center [342, 251] width 138 height 30
click at [345, 254] on div "1 [PERSON_NAME] IEP LS lock do_not_disturb_alt 1" at bounding box center [342, 251] width 138 height 30
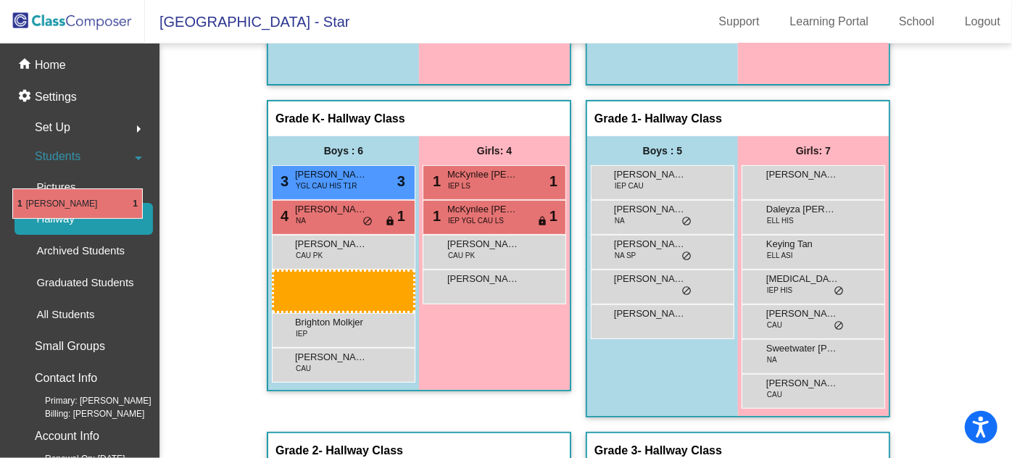
drag, startPoint x: 348, startPoint y: 251, endPoint x: 12, endPoint y: 189, distance: 342.1
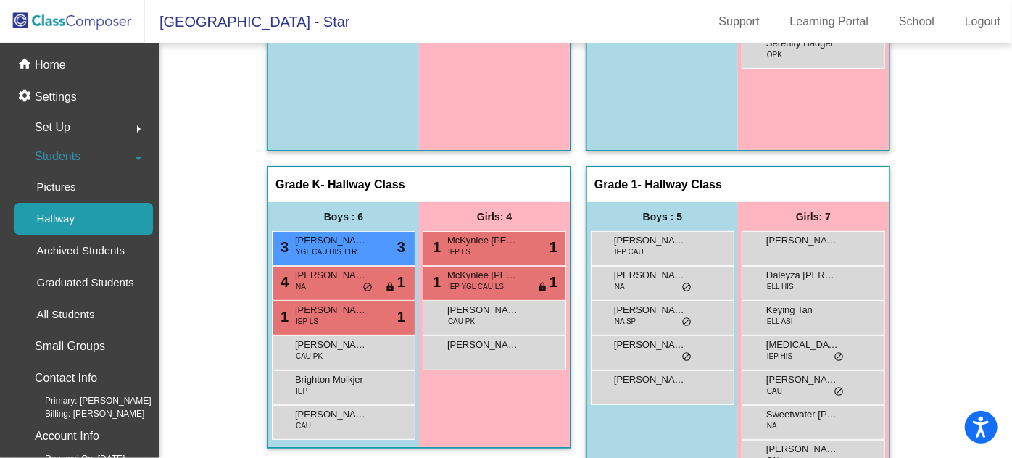
scroll to position [65, 0]
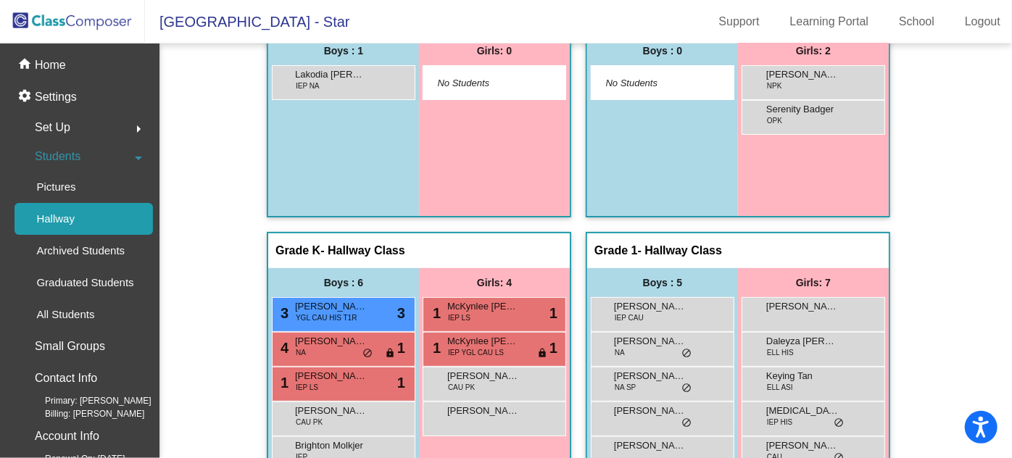
click at [327, 381] on span "[PERSON_NAME]" at bounding box center [331, 376] width 73 height 15
click at [340, 379] on span "[PERSON_NAME]" at bounding box center [331, 376] width 73 height 15
click at [338, 378] on span "[PERSON_NAME]" at bounding box center [331, 376] width 73 height 15
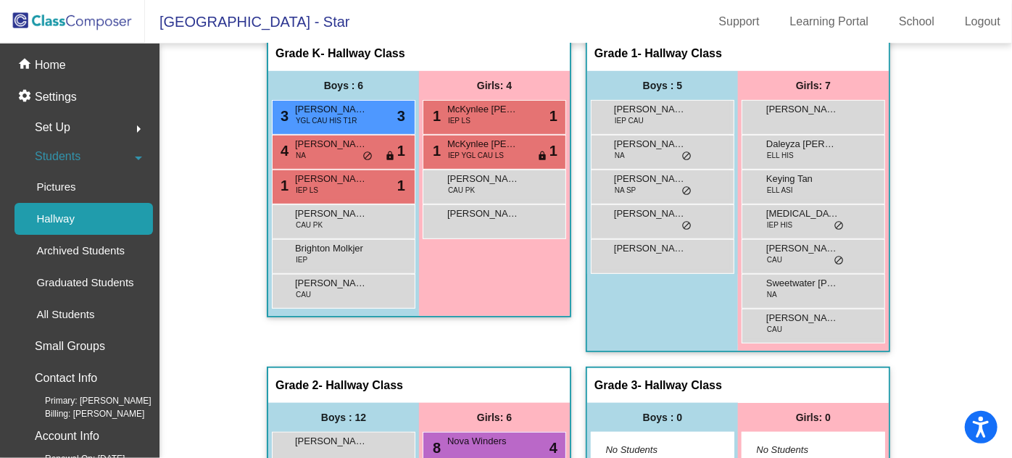
scroll to position [263, 0]
click at [341, 183] on span "[PERSON_NAME]" at bounding box center [331, 178] width 73 height 15
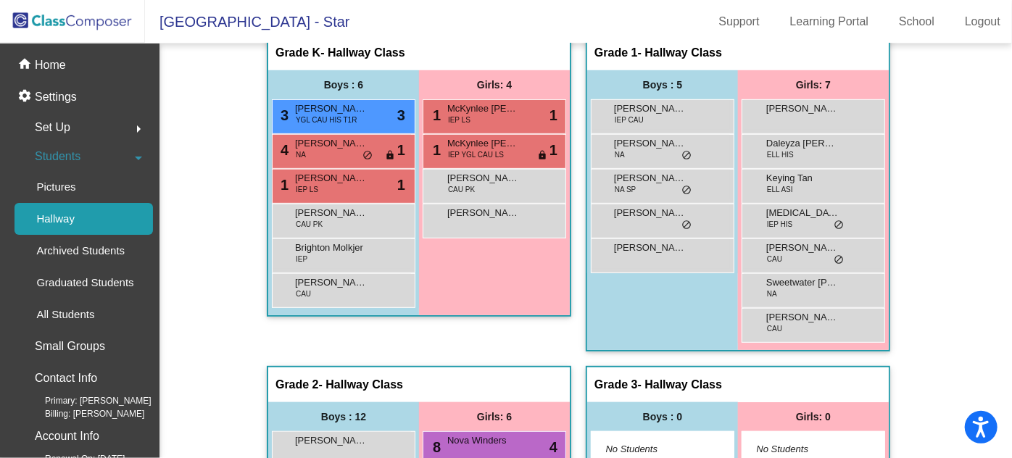
click at [481, 214] on span "[PERSON_NAME]" at bounding box center [483, 213] width 73 height 15
drag, startPoint x: 477, startPoint y: 267, endPoint x: 471, endPoint y: 263, distance: 7.5
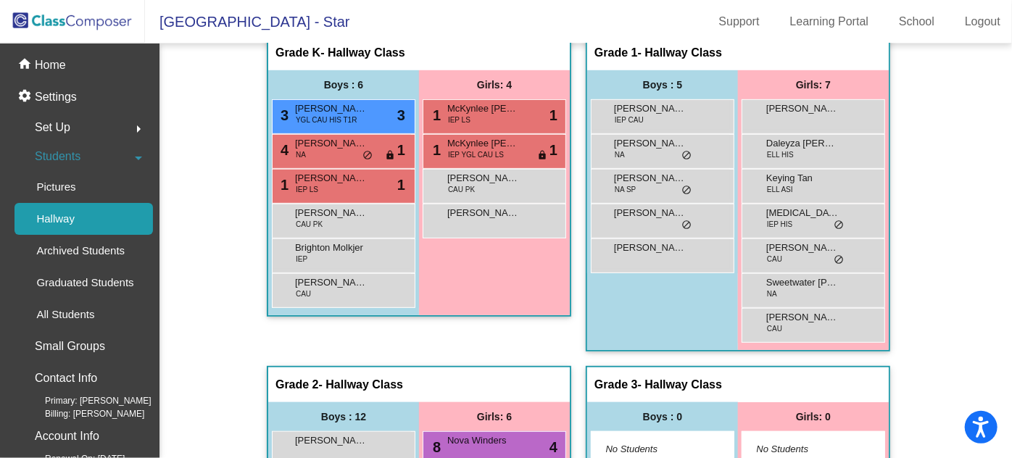
click at [349, 106] on span "[PERSON_NAME]" at bounding box center [331, 109] width 73 height 15
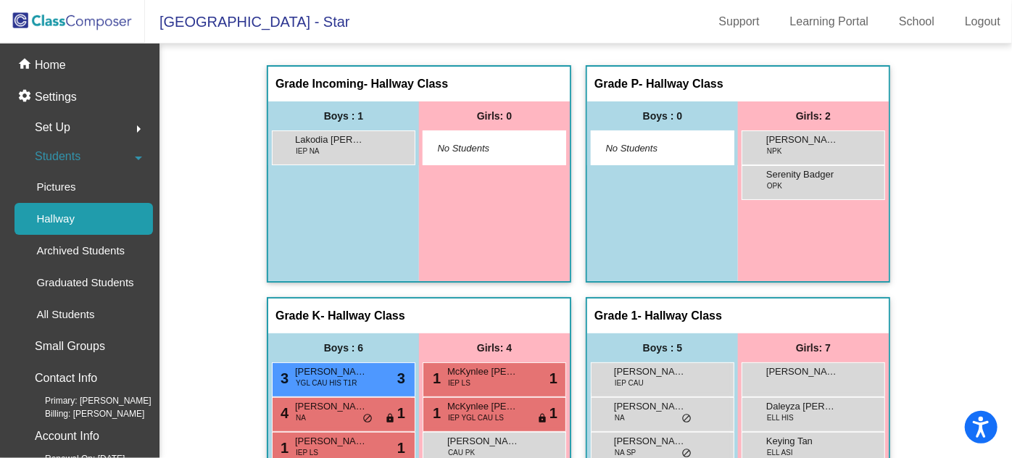
click at [71, 22] on img at bounding box center [72, 21] width 145 height 43
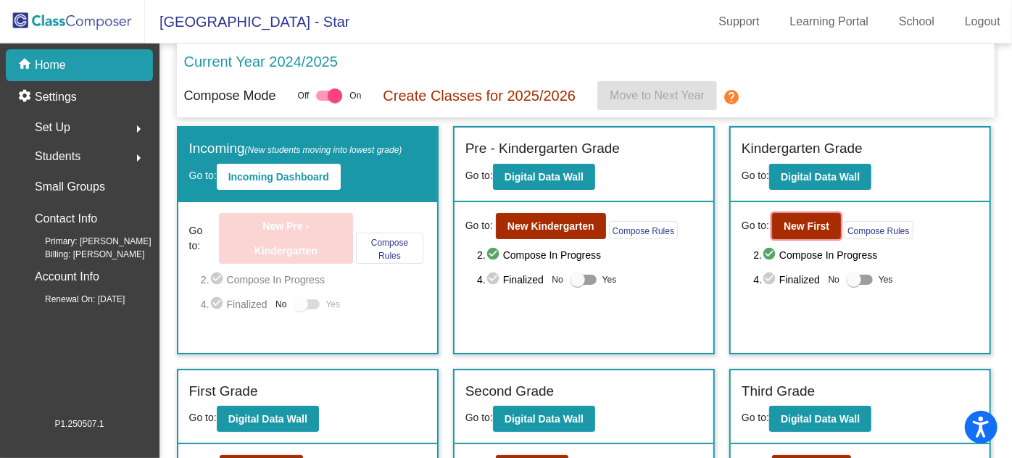
click at [801, 220] on b "New First" at bounding box center [807, 226] width 46 height 12
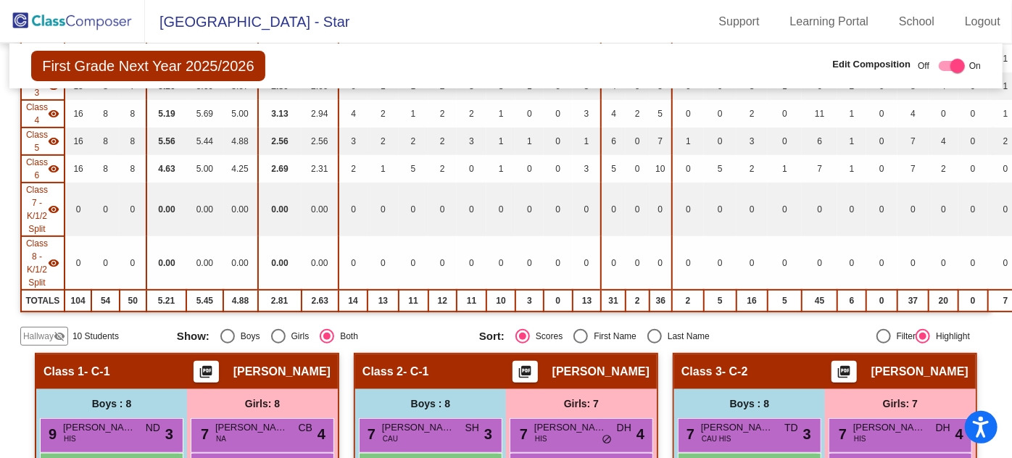
scroll to position [263, 0]
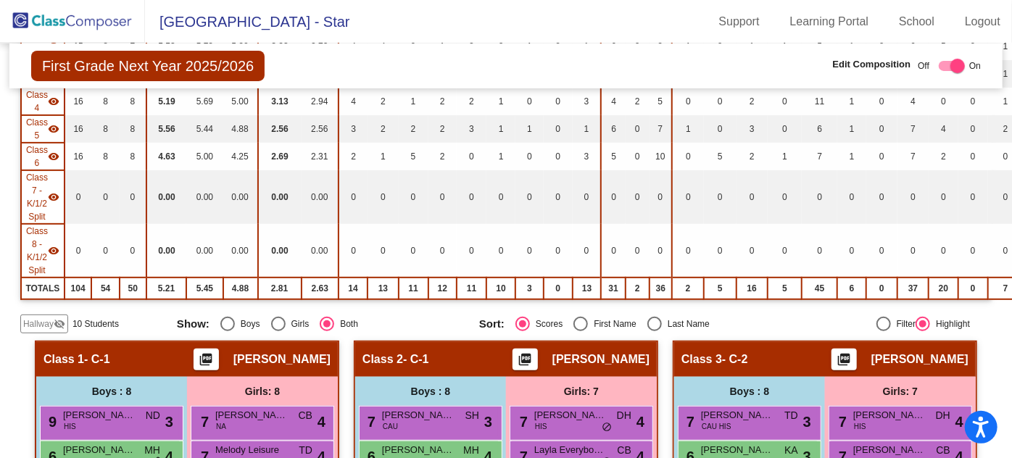
click at [41, 318] on span "Hallway" at bounding box center [38, 324] width 30 height 13
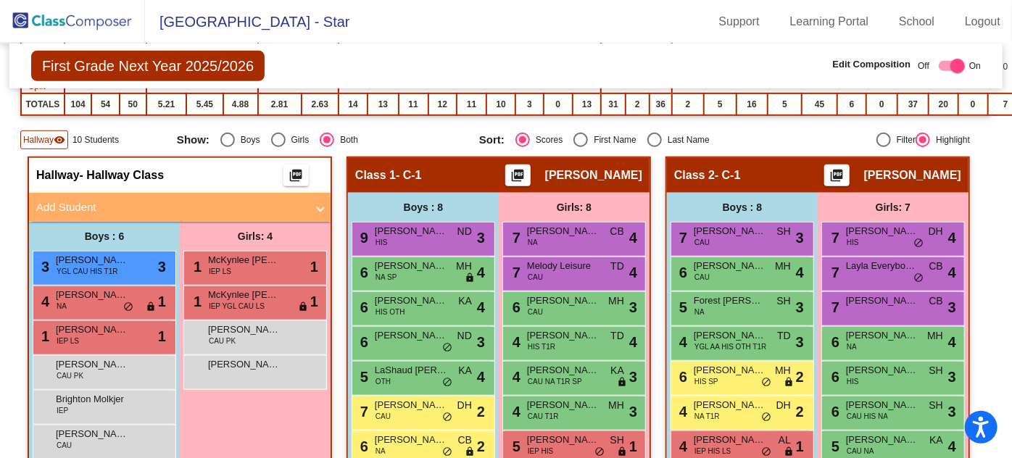
scroll to position [461, 0]
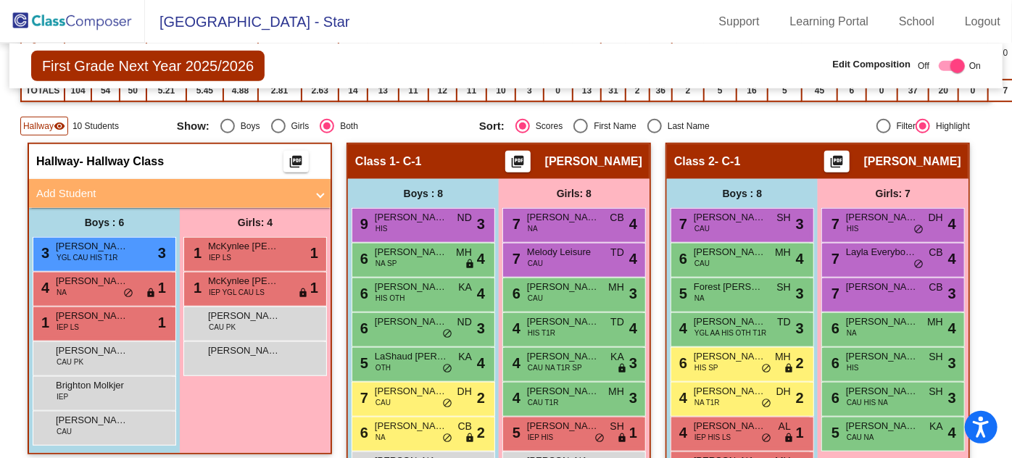
click at [124, 355] on div "[PERSON_NAME] CAU PK lock do_not_disturb_alt" at bounding box center [102, 357] width 138 height 30
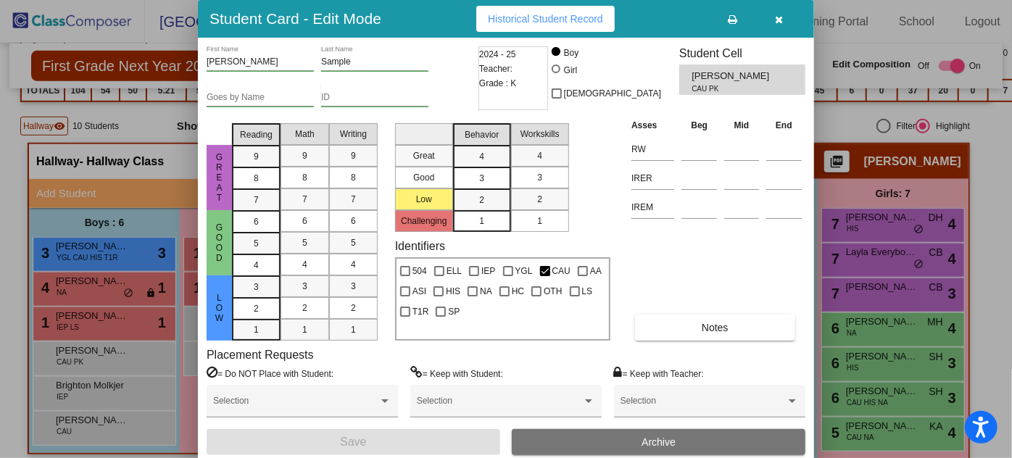
click at [640, 442] on button "Archive" at bounding box center [659, 442] width 294 height 26
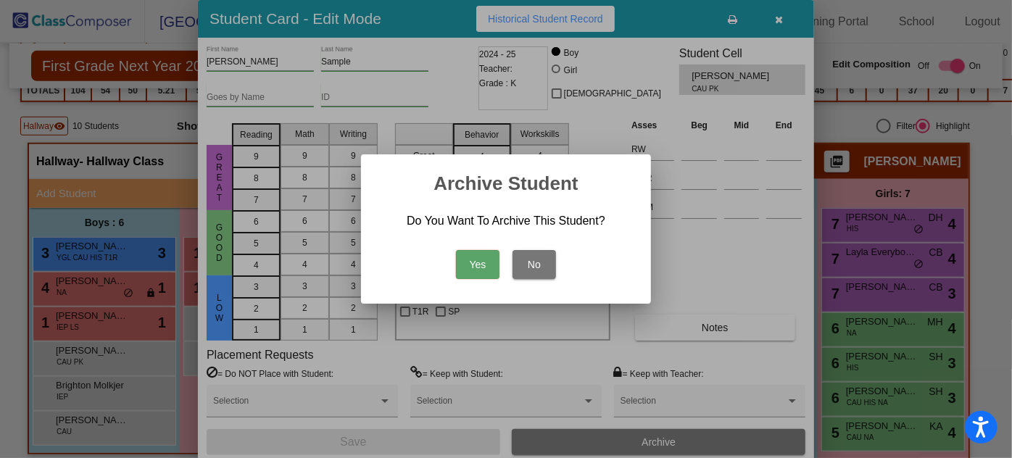
click at [495, 264] on button "Yes" at bounding box center [478, 264] width 44 height 29
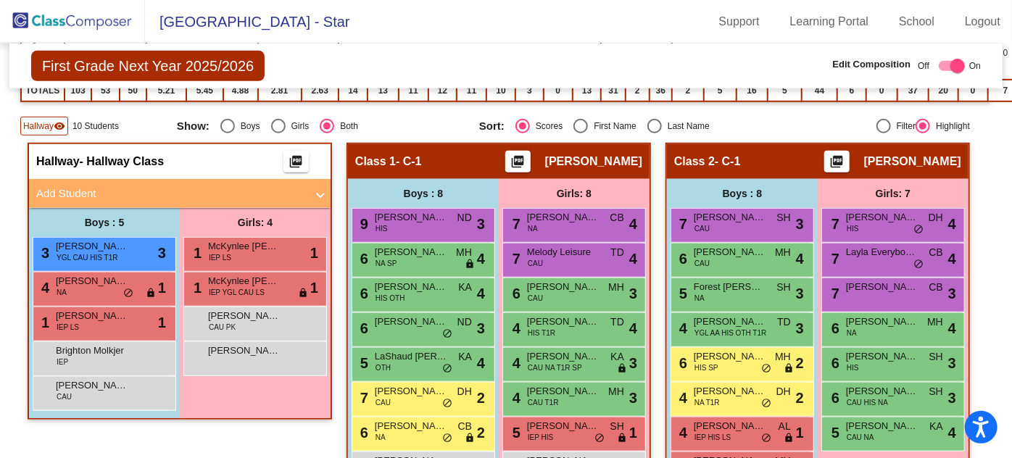
click at [120, 357] on div "Brighton Molkjer IEP lock do_not_disturb_alt" at bounding box center [102, 357] width 138 height 30
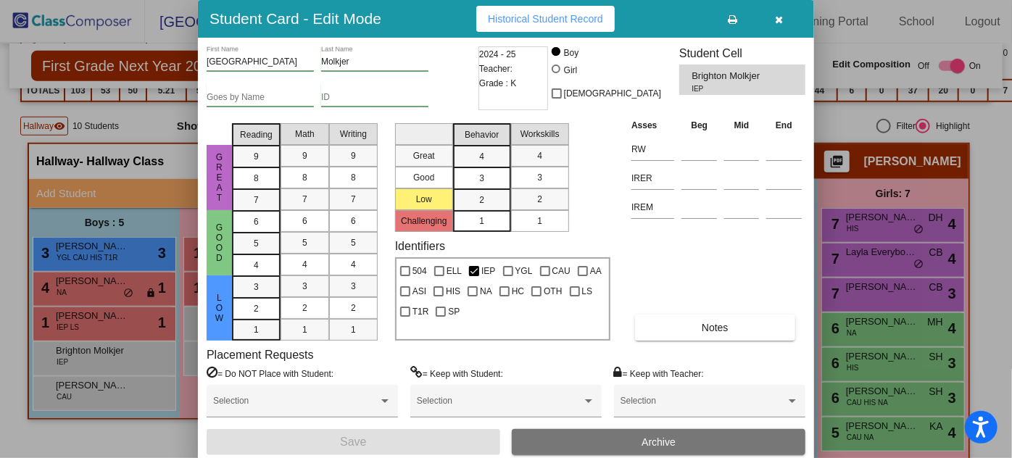
click at [638, 434] on button "Archive" at bounding box center [659, 442] width 294 height 26
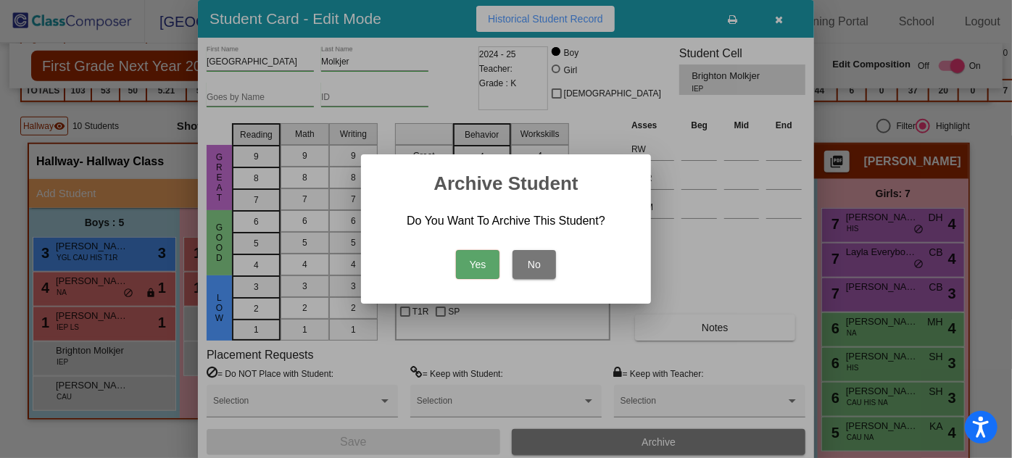
drag, startPoint x: 479, startPoint y: 260, endPoint x: 429, endPoint y: 278, distance: 52.3
click at [478, 262] on button "Yes" at bounding box center [478, 264] width 44 height 29
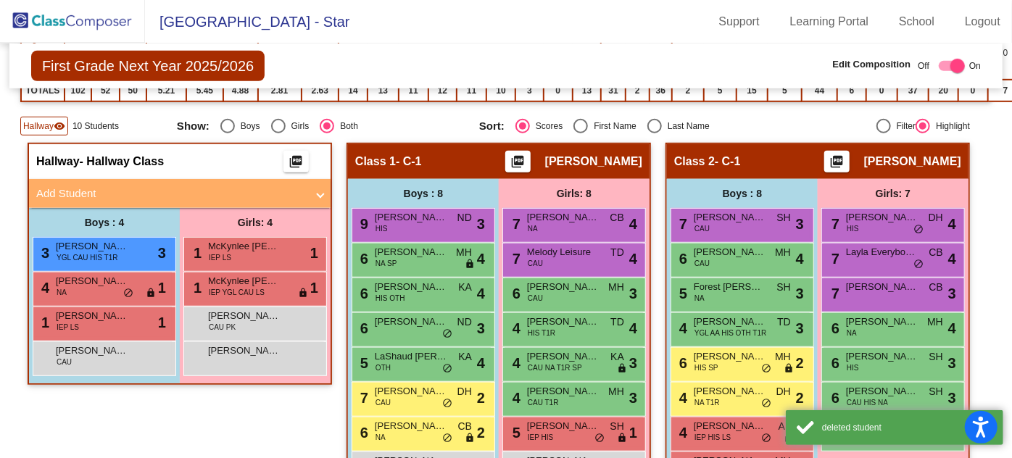
click at [128, 351] on div "[PERSON_NAME] CAU lock do_not_disturb_alt" at bounding box center [102, 357] width 138 height 30
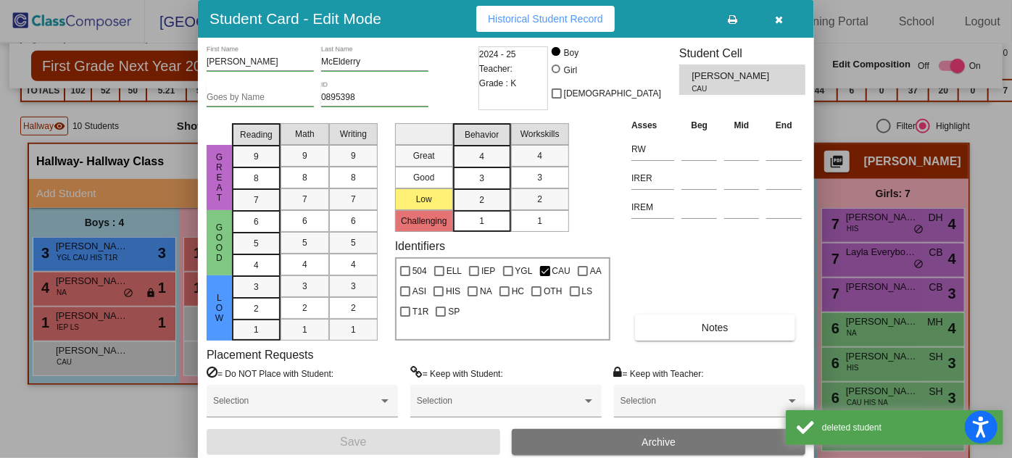
click at [657, 437] on span "Archive" at bounding box center [659, 443] width 34 height 12
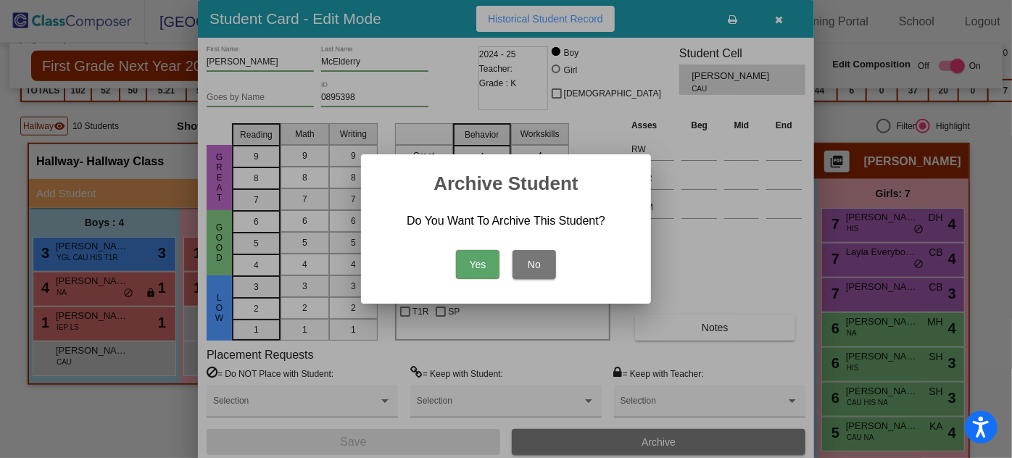
click at [481, 259] on button "Yes" at bounding box center [478, 264] width 44 height 29
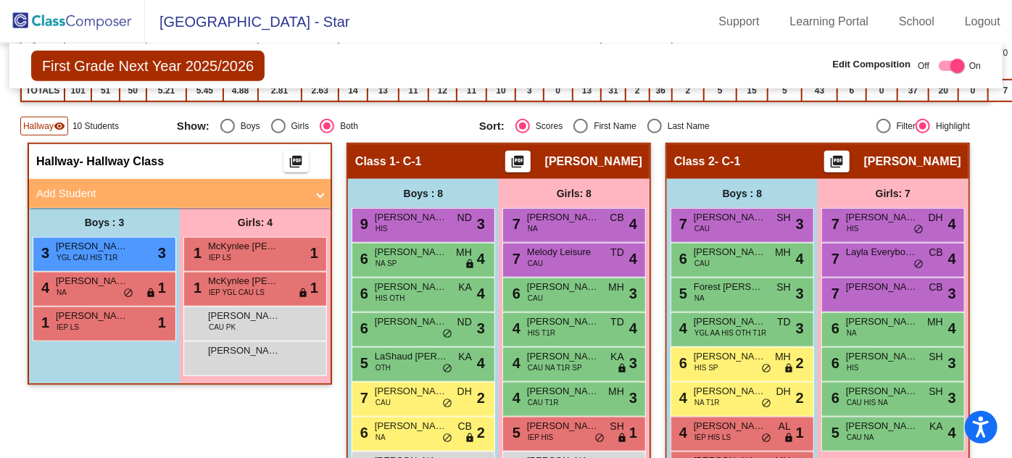
click at [258, 318] on div "[PERSON_NAME] CAU PK lock do_not_disturb_alt" at bounding box center [255, 322] width 138 height 30
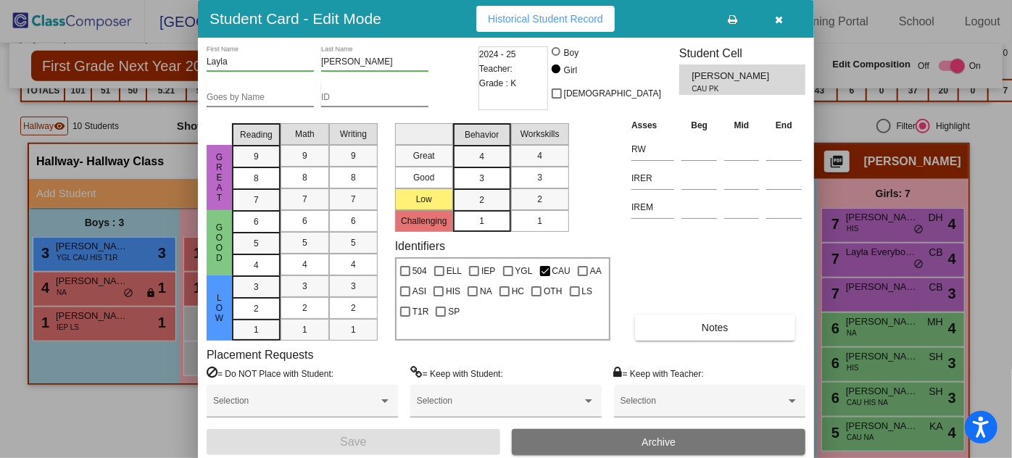
click at [663, 440] on span "Archive" at bounding box center [659, 443] width 34 height 12
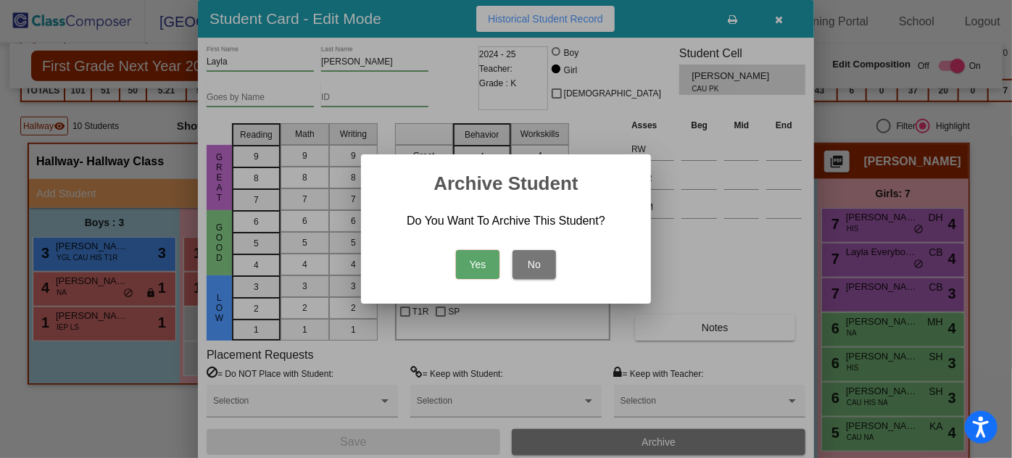
click at [474, 261] on button "Yes" at bounding box center [478, 264] width 44 height 29
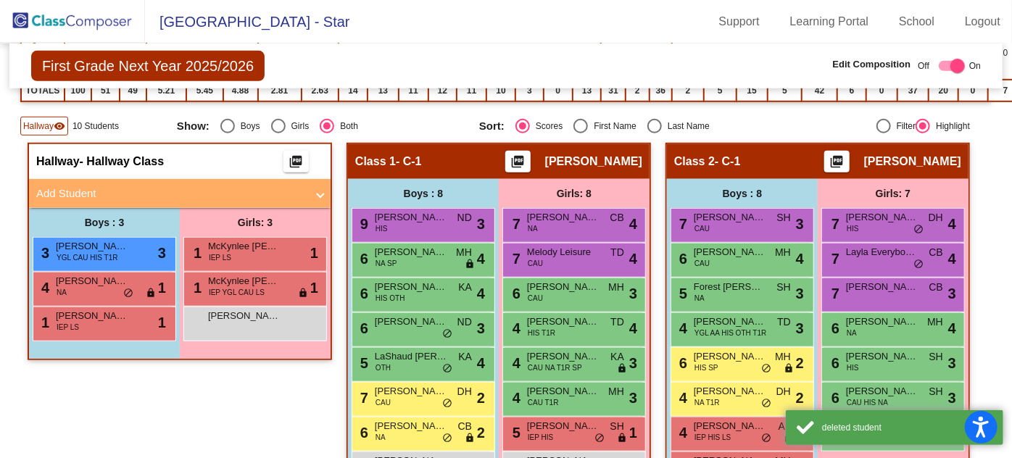
click at [261, 315] on span "[PERSON_NAME]" at bounding box center [244, 316] width 73 height 15
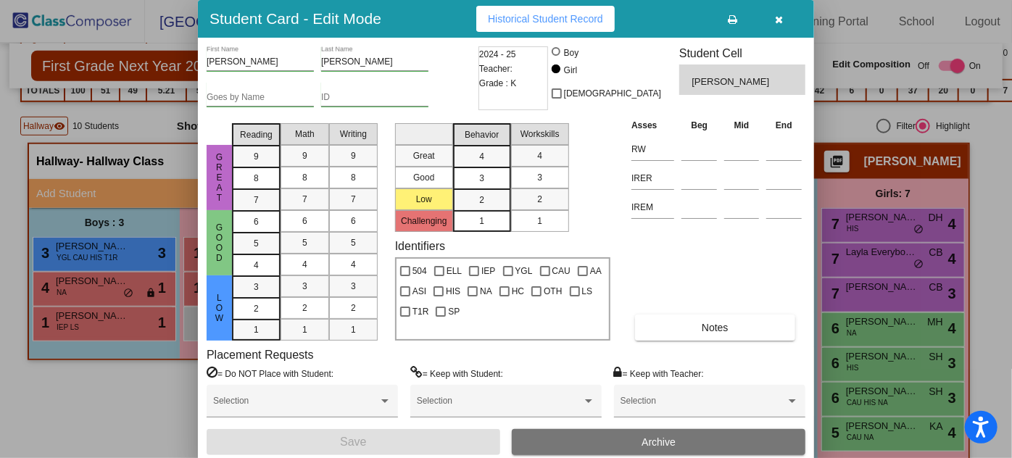
click at [674, 440] on span "Archive" at bounding box center [659, 443] width 34 height 12
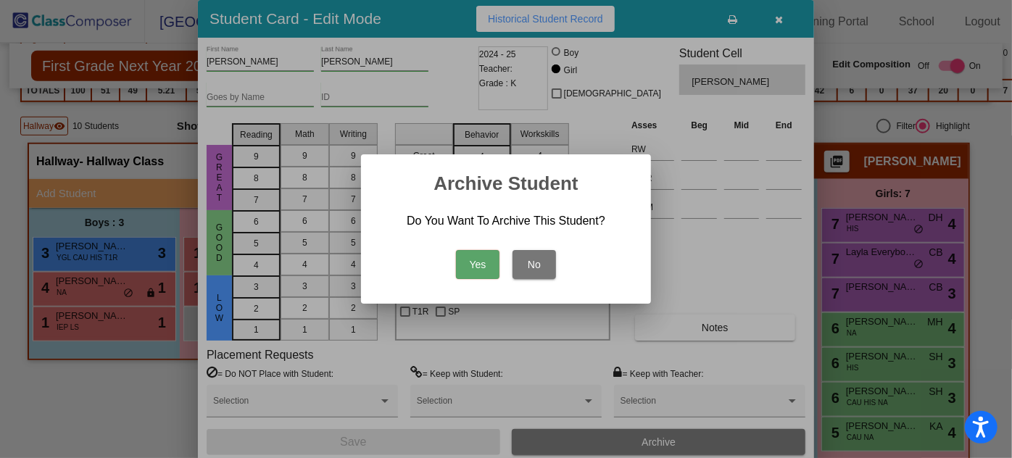
click at [491, 255] on button "Yes" at bounding box center [478, 264] width 44 height 29
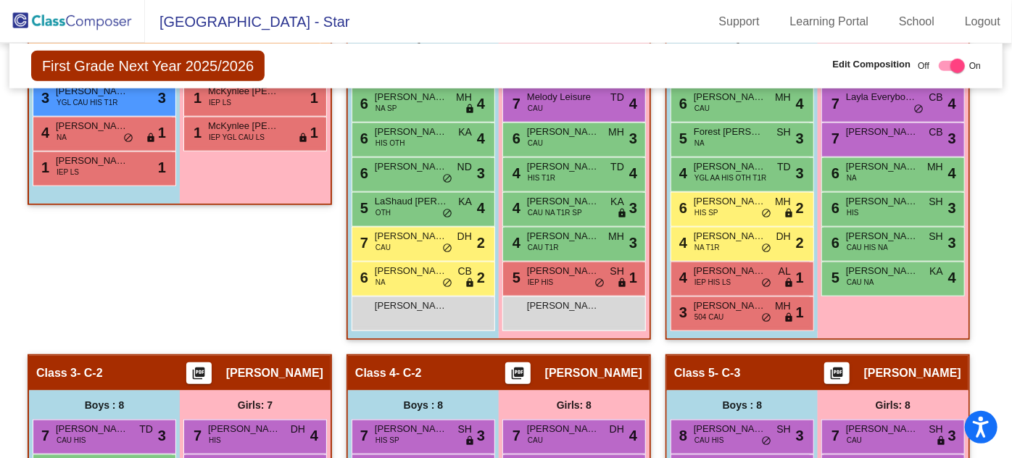
scroll to position [586, 0]
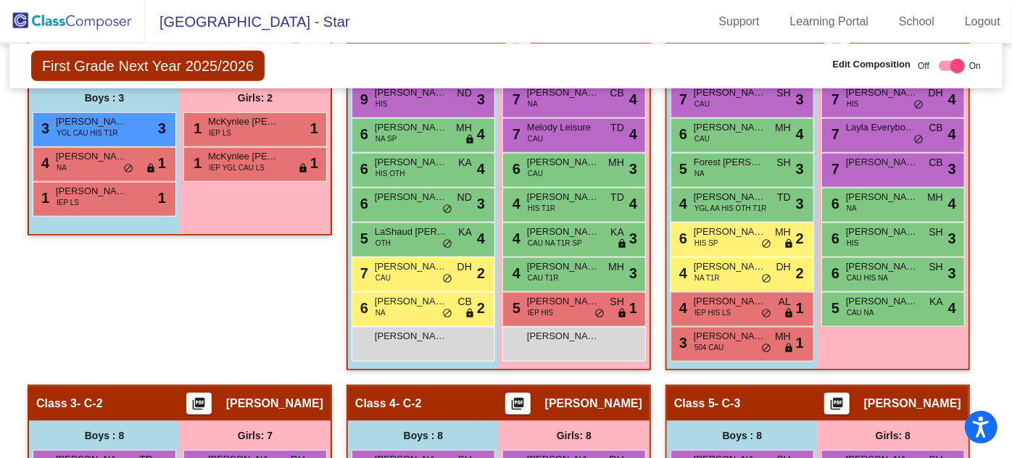
click at [238, 162] on span "IEP YGL CAU LS" at bounding box center [237, 167] width 56 height 11
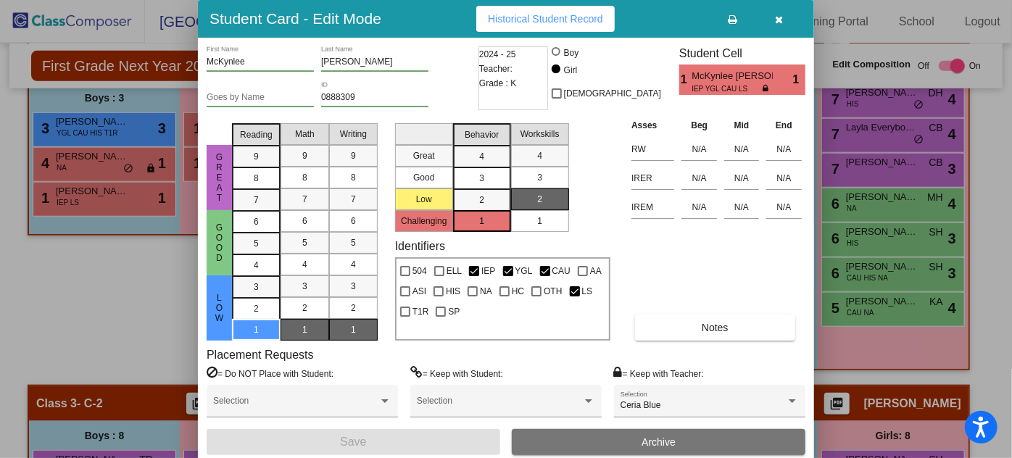
click at [731, 437] on button "Archive" at bounding box center [659, 442] width 294 height 26
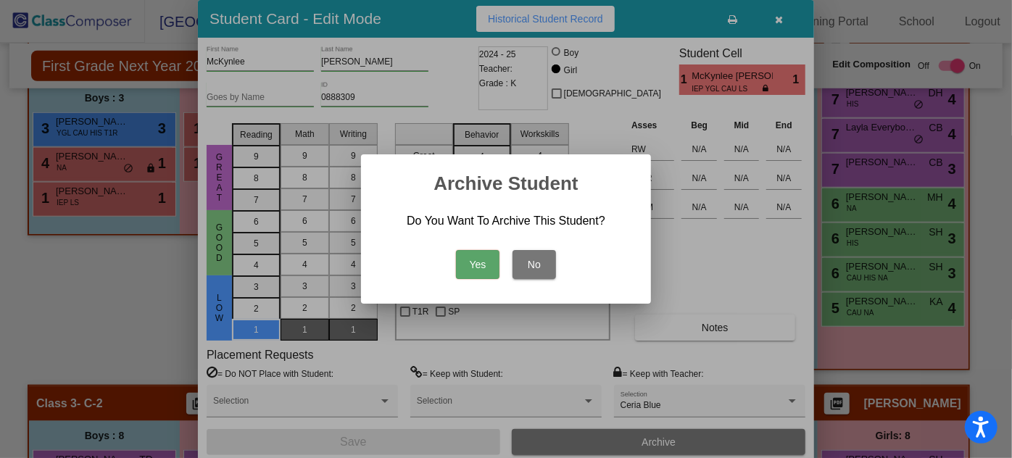
click at [474, 260] on button "Yes" at bounding box center [478, 264] width 44 height 29
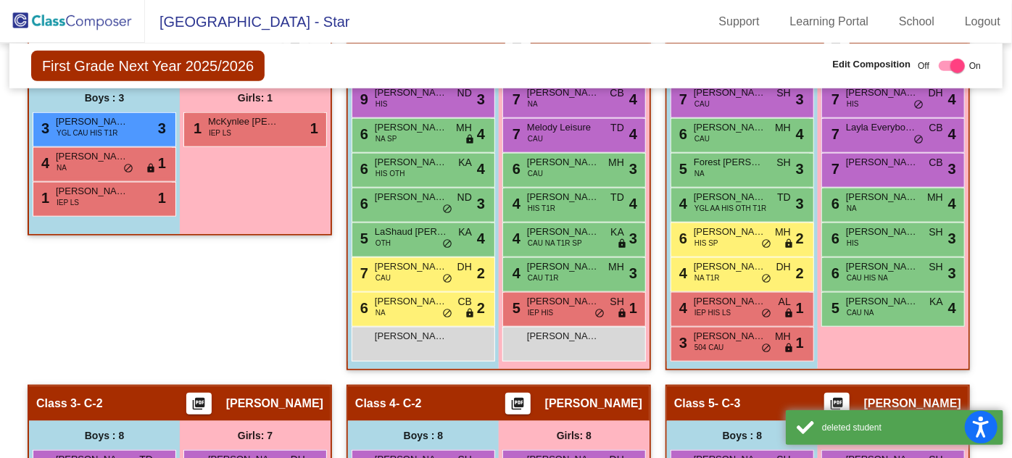
click at [257, 115] on span "McKynlee [PERSON_NAME]" at bounding box center [244, 122] width 73 height 15
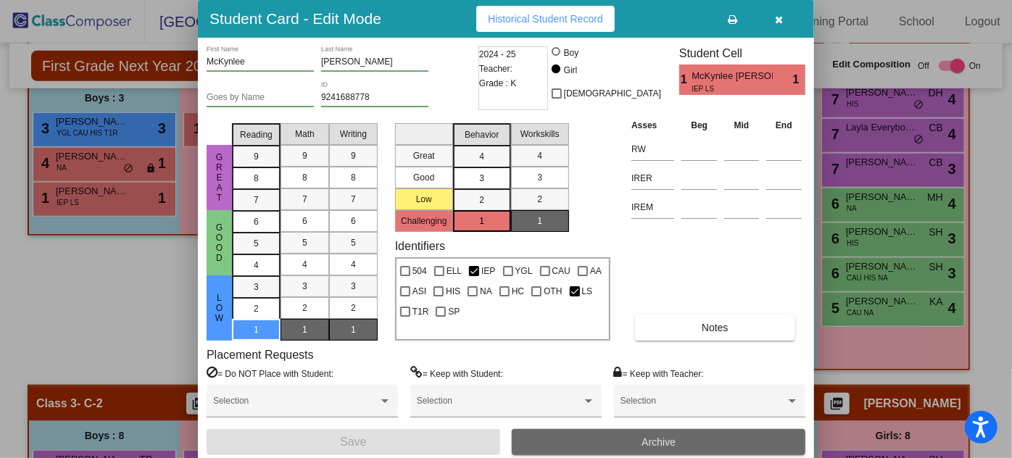
click at [667, 444] on span "Archive" at bounding box center [659, 443] width 34 height 12
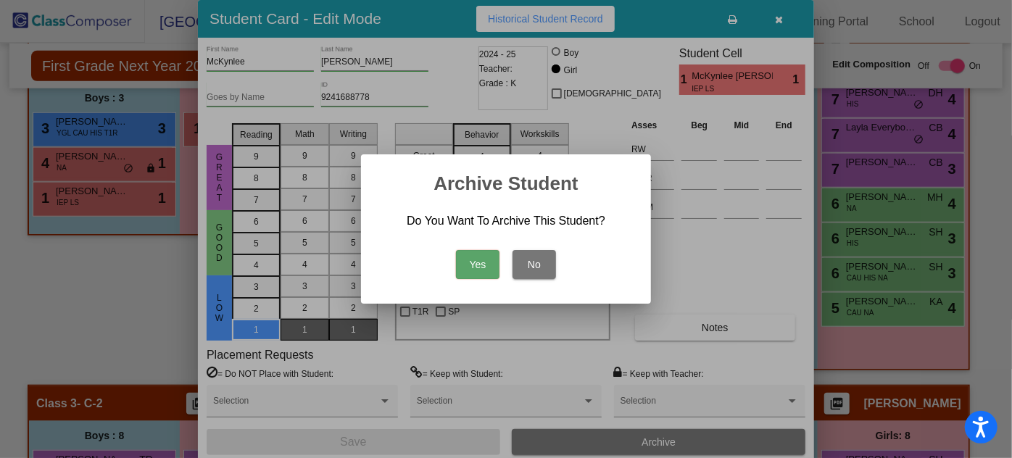
click at [476, 262] on button "Yes" at bounding box center [478, 264] width 44 height 29
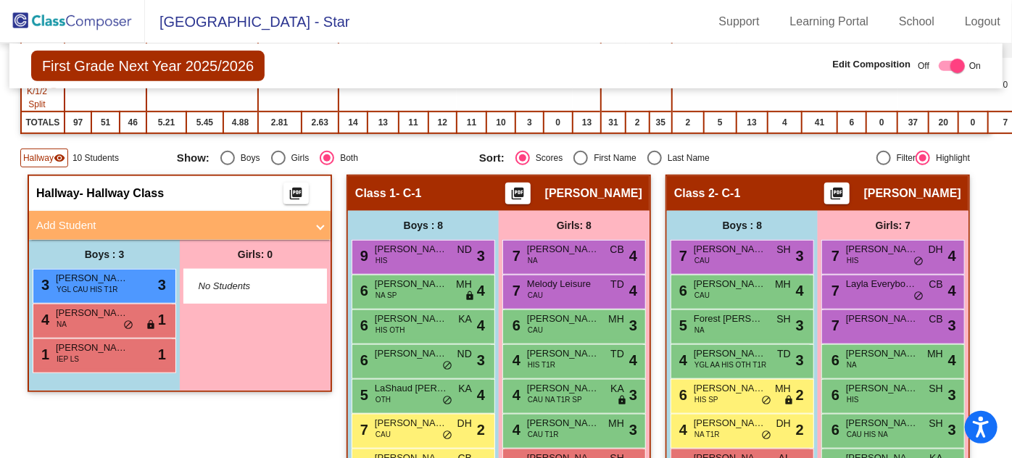
scroll to position [461, 0]
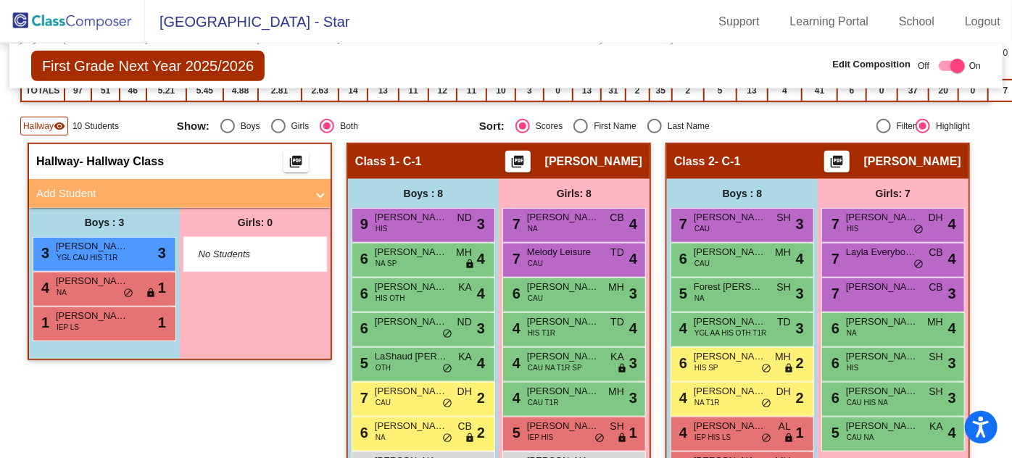
click at [114, 322] on div "1 [PERSON_NAME] IEP LS lock do_not_disturb_alt 1" at bounding box center [102, 322] width 138 height 30
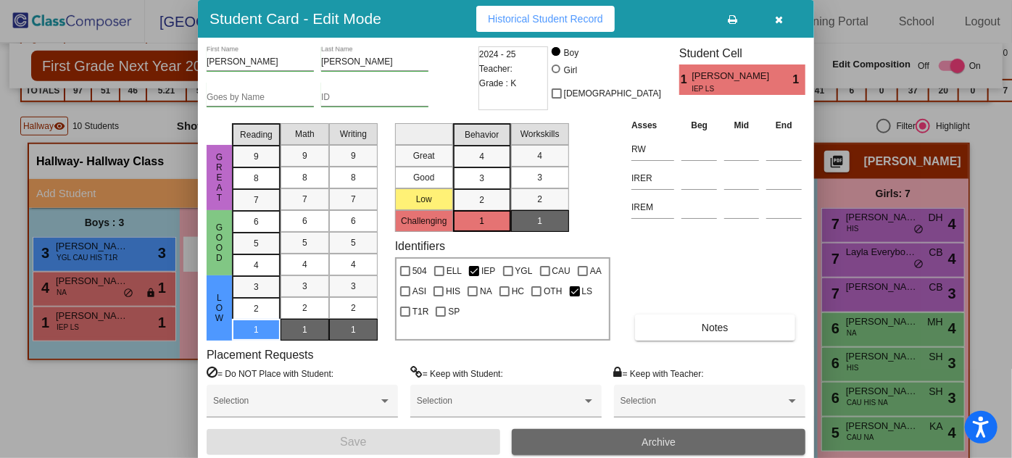
click at [658, 438] on span "Archive" at bounding box center [659, 443] width 34 height 12
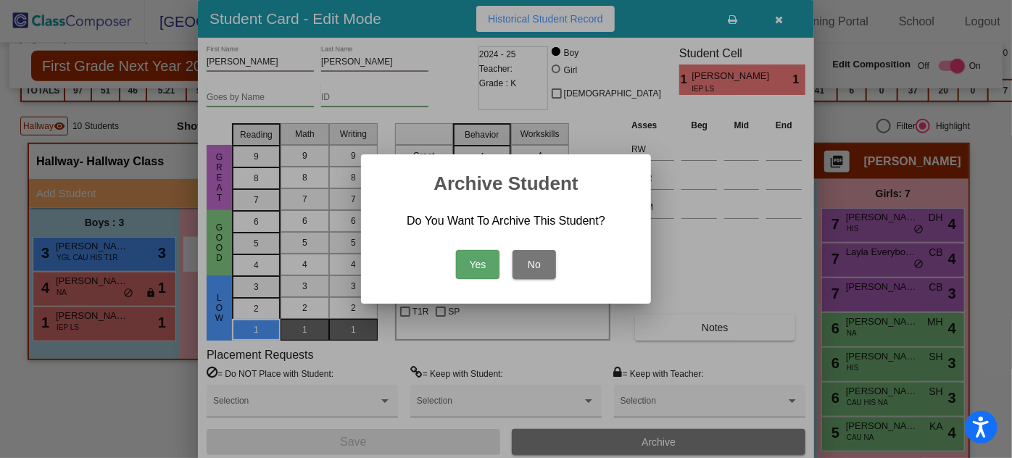
click at [486, 264] on button "Yes" at bounding box center [478, 264] width 44 height 29
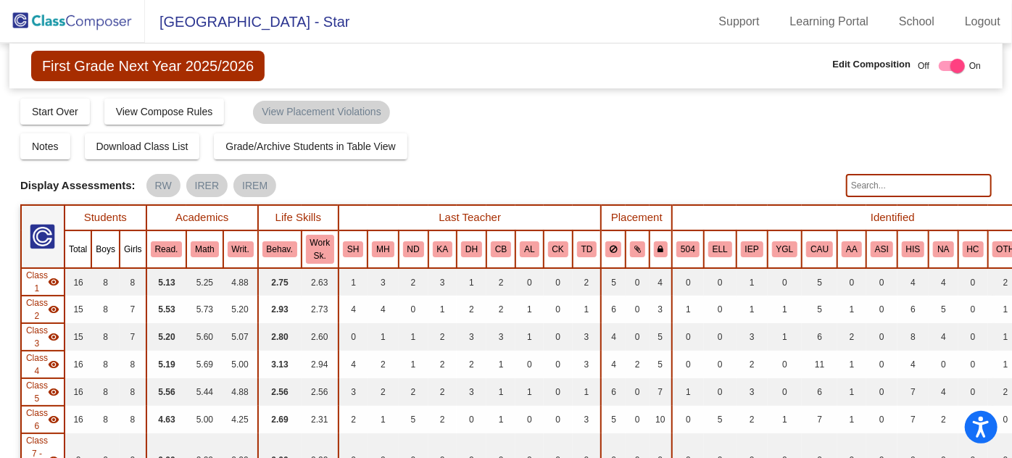
scroll to position [0, 0]
click at [101, 21] on img at bounding box center [72, 21] width 145 height 43
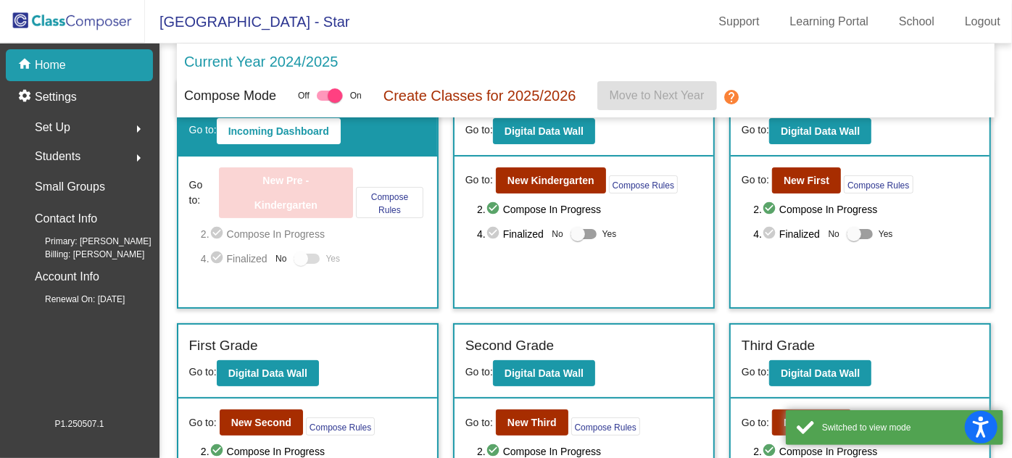
scroll to position [65, 0]
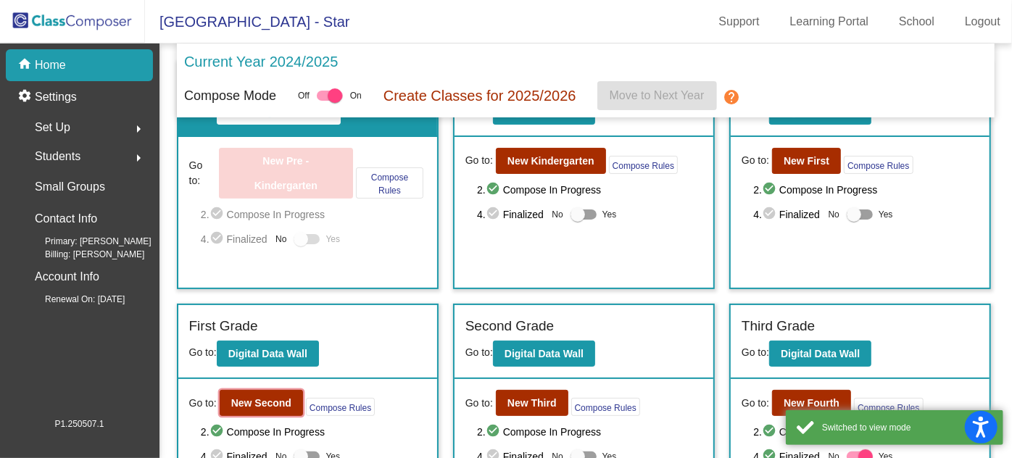
click at [265, 397] on b "New Second" at bounding box center [261, 403] width 60 height 12
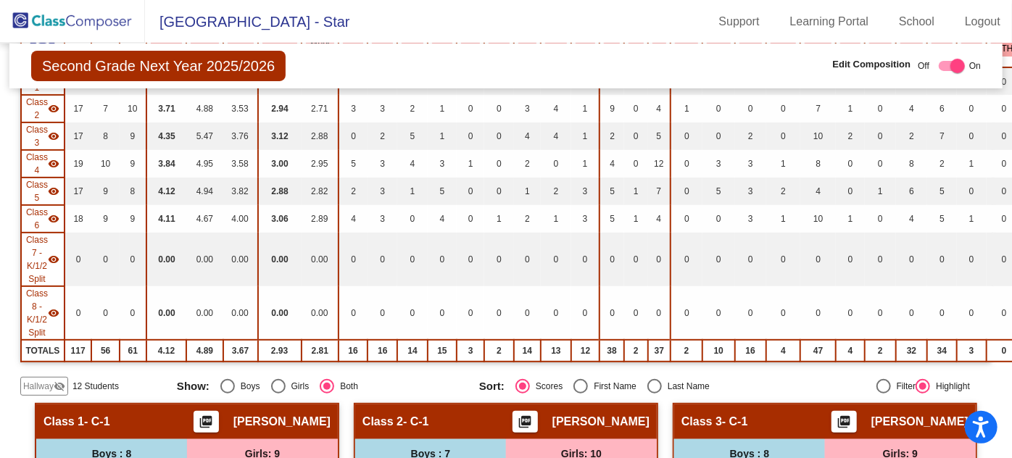
scroll to position [395, 0]
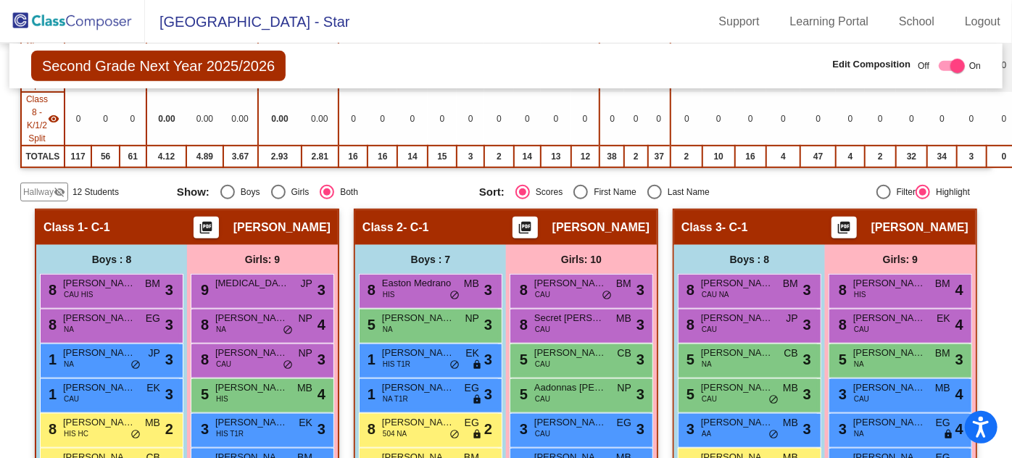
click at [36, 186] on span "Hallway" at bounding box center [38, 192] width 30 height 13
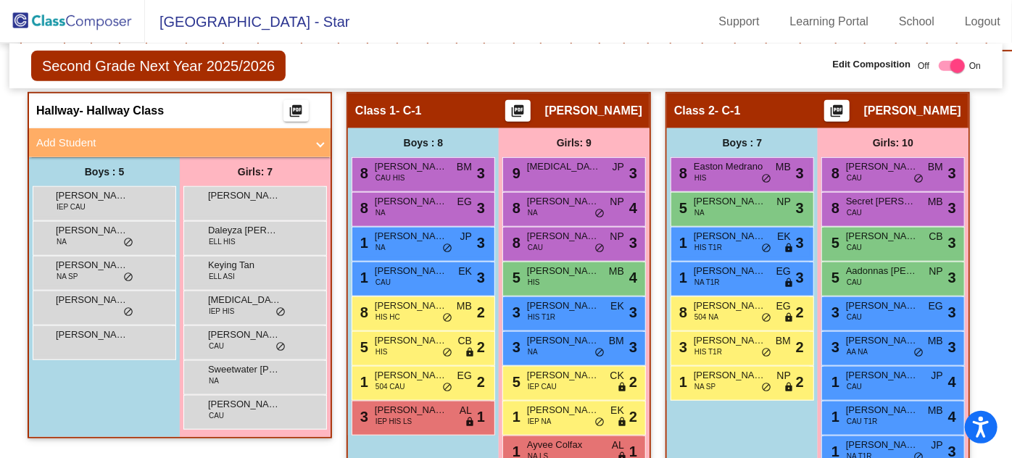
scroll to position [527, 0]
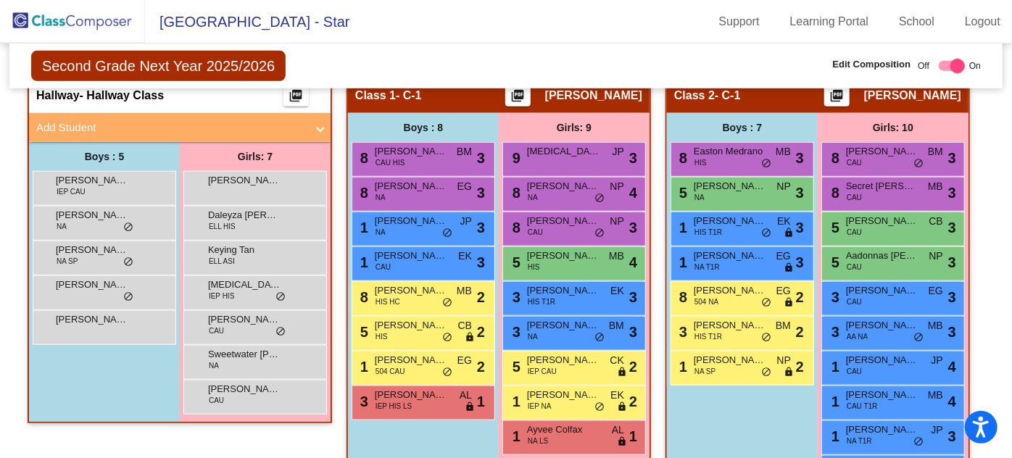
click at [105, 180] on span "[PERSON_NAME]" at bounding box center [92, 180] width 73 height 15
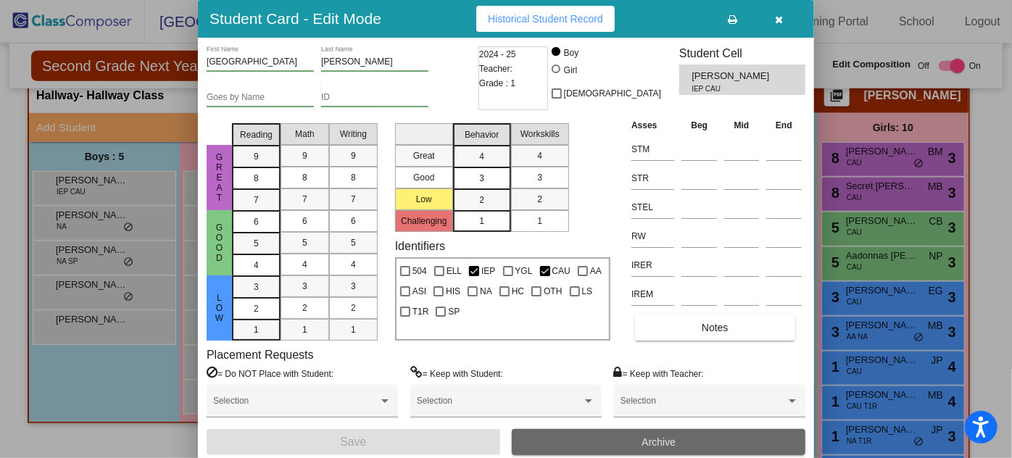
click at [675, 437] on span "Archive" at bounding box center [659, 443] width 34 height 12
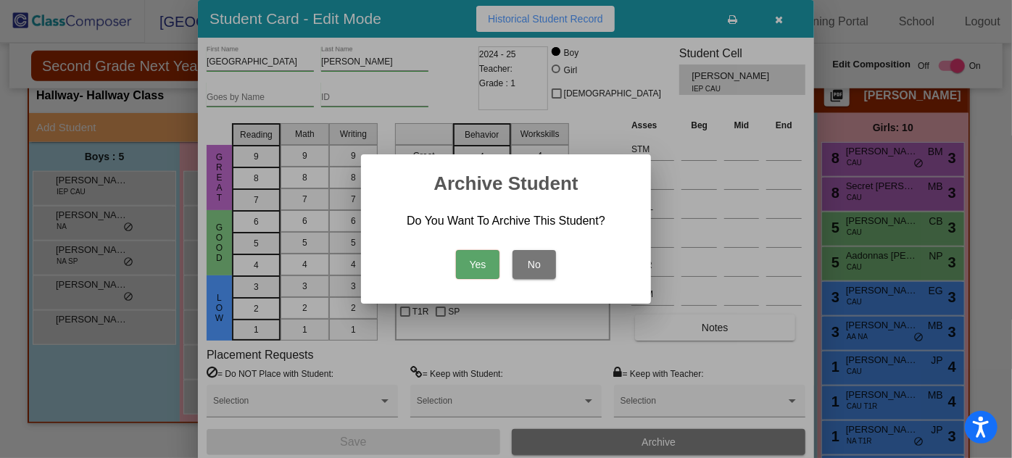
click at [476, 257] on button "Yes" at bounding box center [478, 264] width 44 height 29
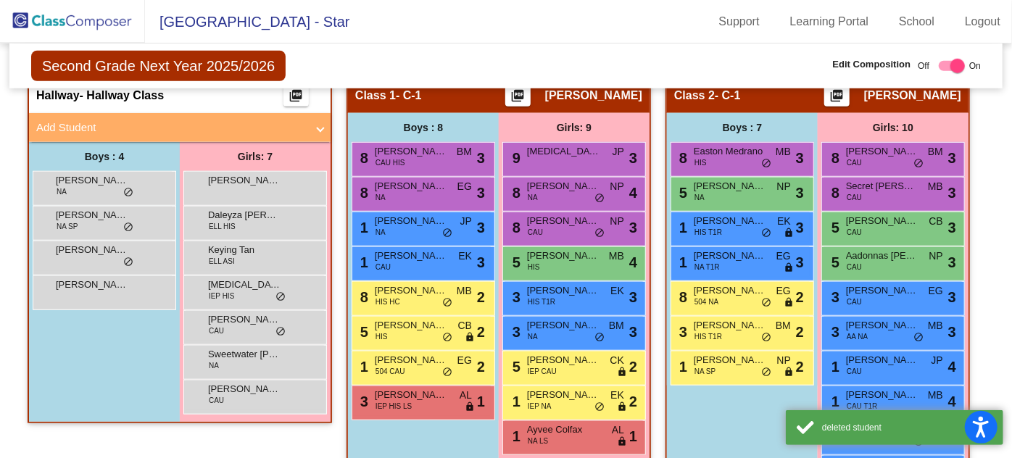
click at [152, 180] on div "[PERSON_NAME] NA lock do_not_disturb_alt" at bounding box center [102, 187] width 138 height 30
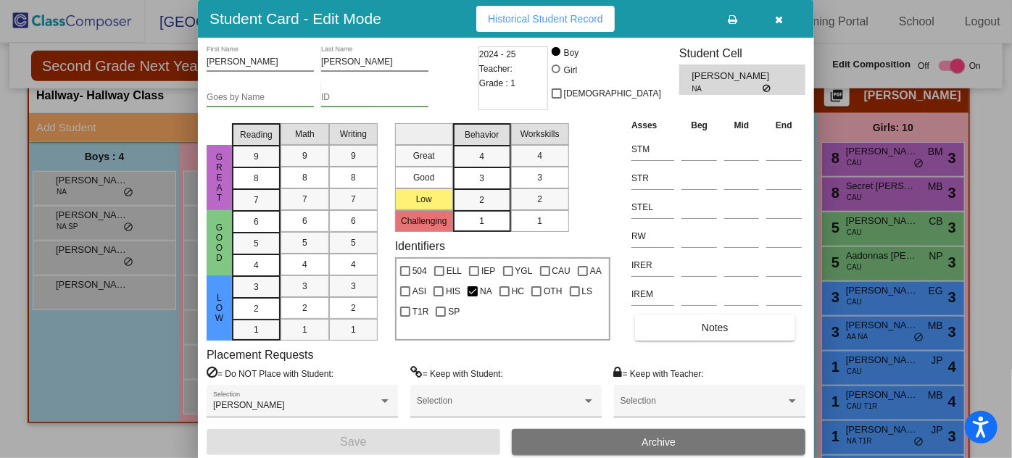
click at [669, 433] on button "Archive" at bounding box center [659, 442] width 294 height 26
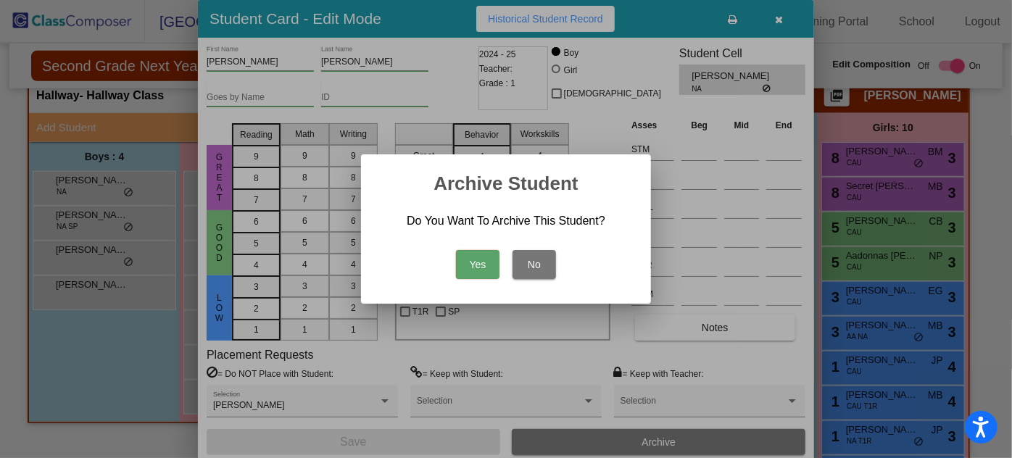
click at [469, 258] on button "Yes" at bounding box center [478, 264] width 44 height 29
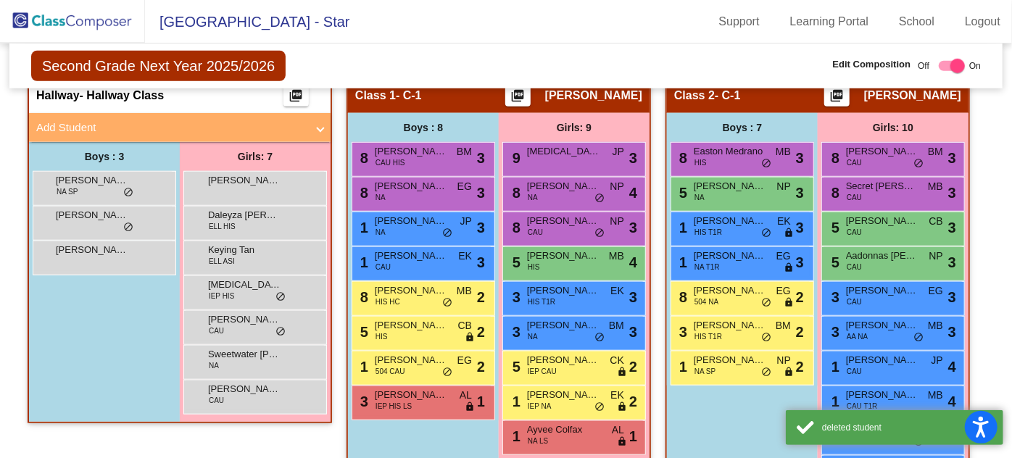
click at [123, 187] on span "do_not_disturb_alt" at bounding box center [128, 193] width 10 height 12
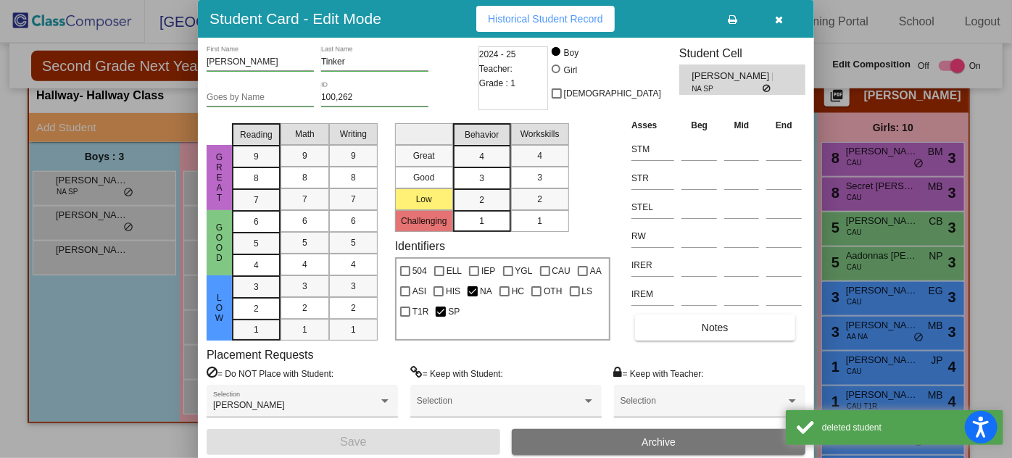
click at [644, 438] on span "Archive" at bounding box center [659, 443] width 34 height 12
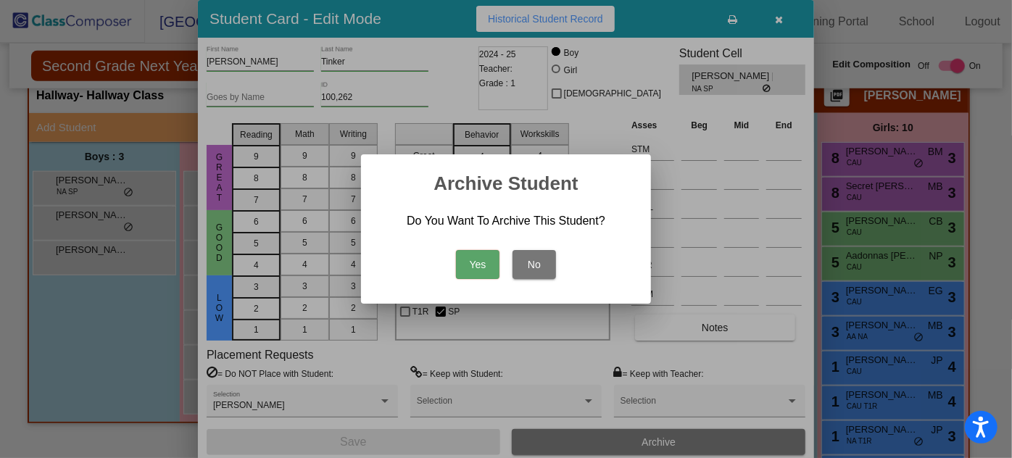
click at [483, 258] on button "Yes" at bounding box center [478, 264] width 44 height 29
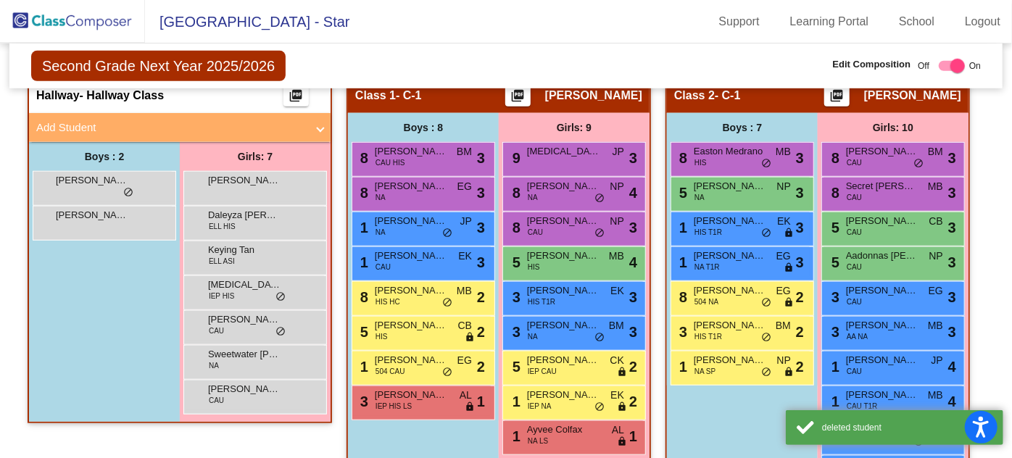
click at [151, 185] on div "[PERSON_NAME] lock do_not_disturb_alt" at bounding box center [102, 187] width 138 height 30
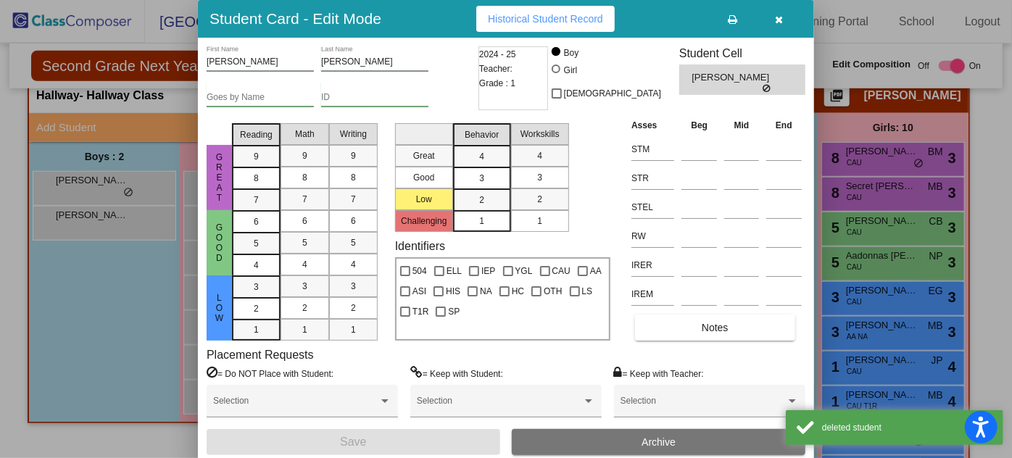
click at [600, 442] on button "Archive" at bounding box center [659, 442] width 294 height 26
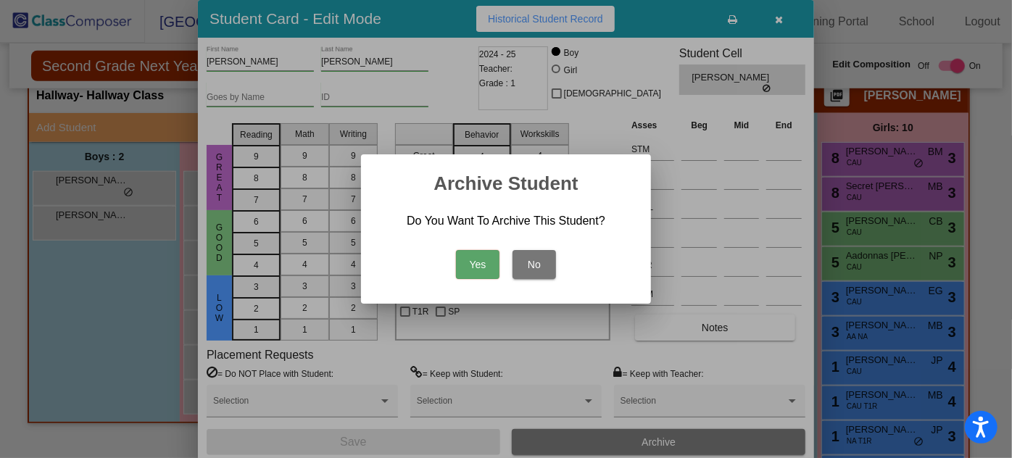
click at [468, 259] on button "Yes" at bounding box center [478, 264] width 44 height 29
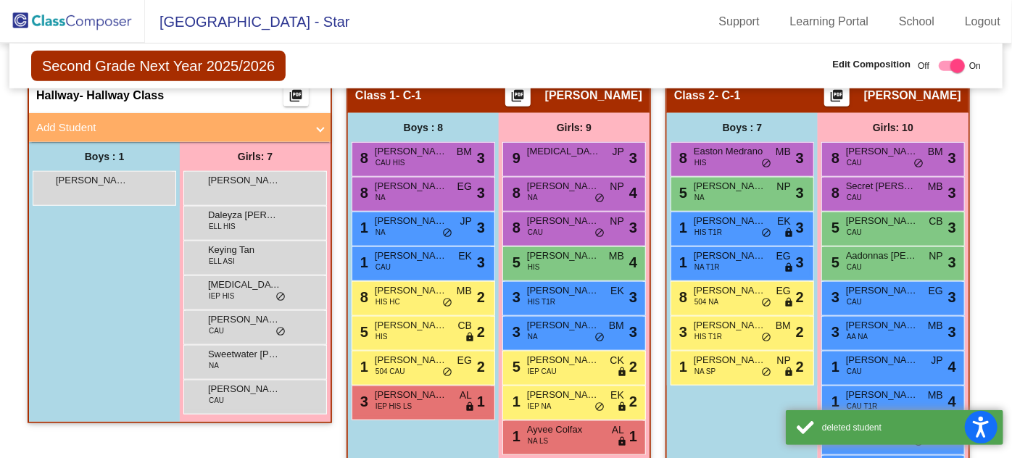
click at [112, 181] on div "[PERSON_NAME] lock do_not_disturb_alt" at bounding box center [102, 187] width 138 height 30
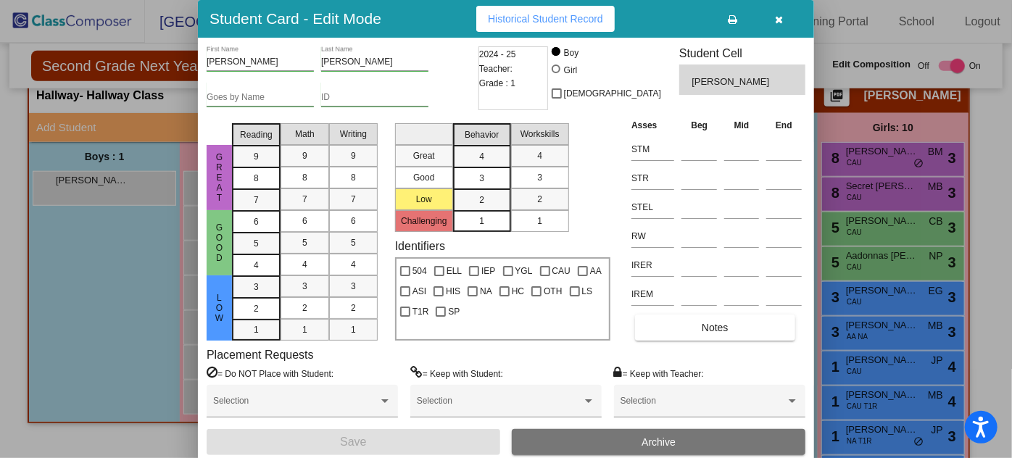
click at [594, 440] on button "Archive" at bounding box center [659, 442] width 294 height 26
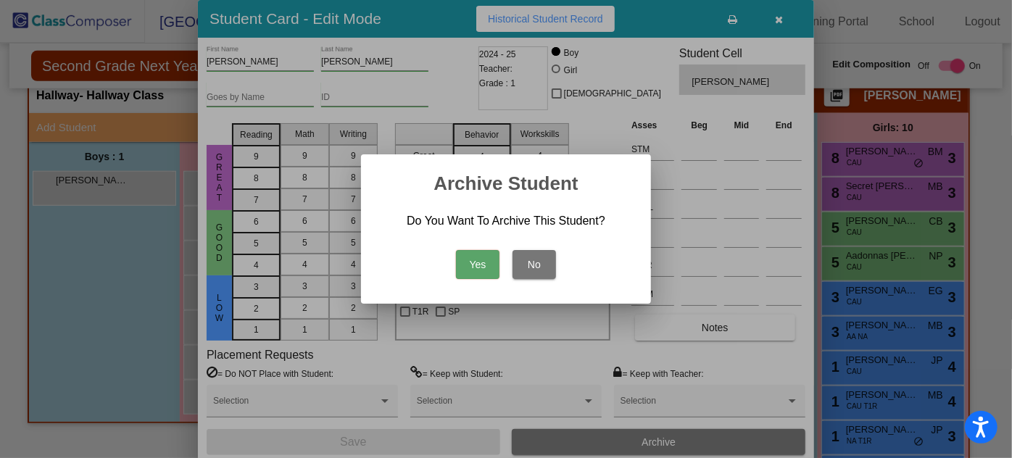
click at [476, 260] on button "Yes" at bounding box center [478, 264] width 44 height 29
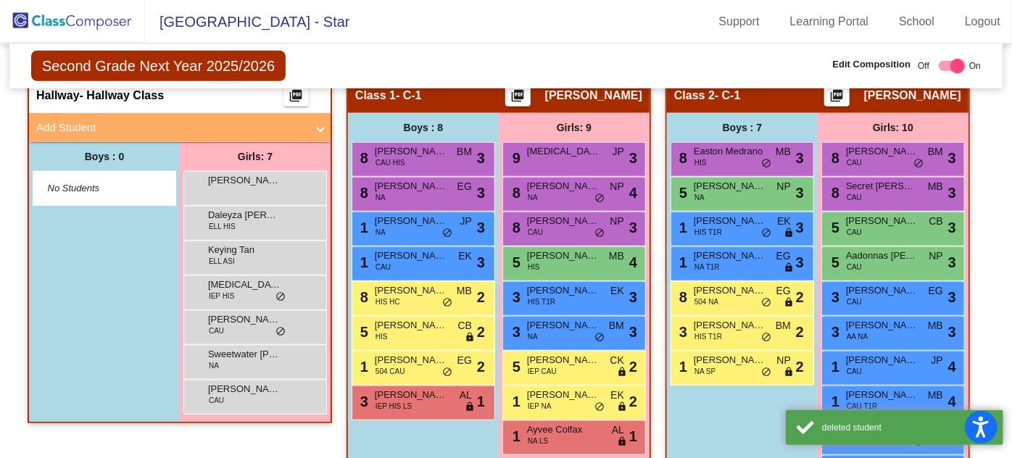
click at [276, 183] on div "[PERSON_NAME] lock do_not_disturb_alt" at bounding box center [255, 187] width 138 height 30
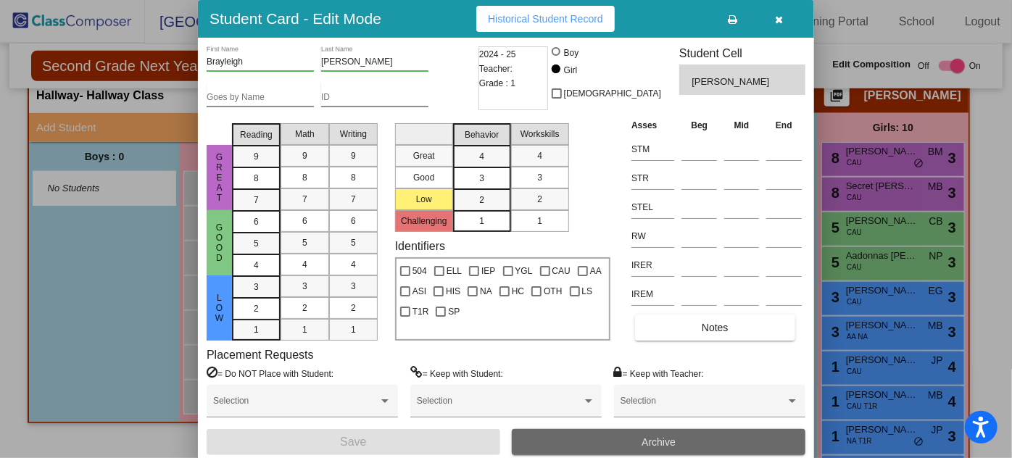
click at [669, 442] on span "Archive" at bounding box center [659, 443] width 34 height 12
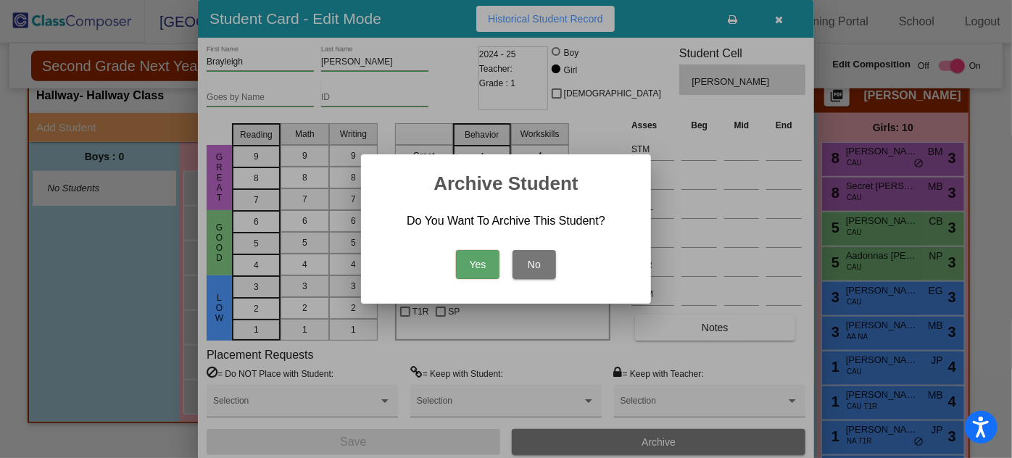
click at [484, 251] on button "Yes" at bounding box center [478, 264] width 44 height 29
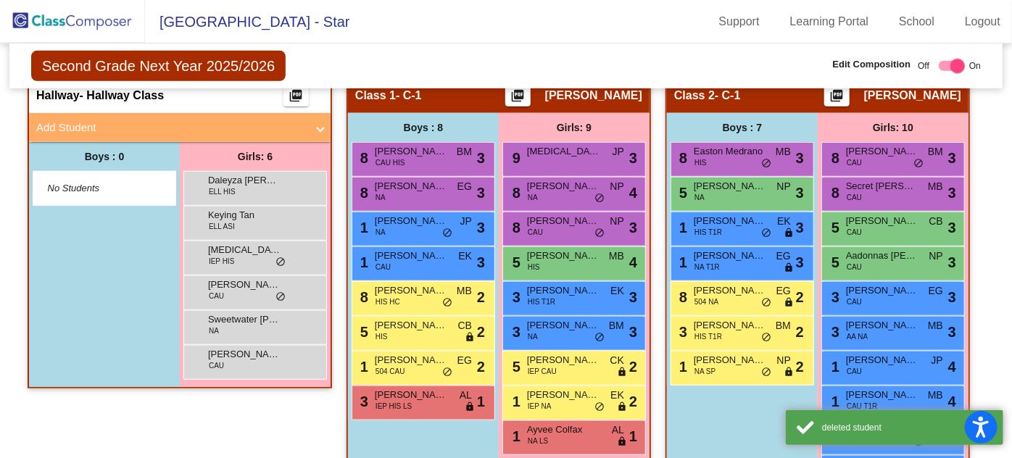
click at [285, 175] on div "[PERSON_NAME] HIS lock do_not_disturb_alt" at bounding box center [255, 187] width 138 height 30
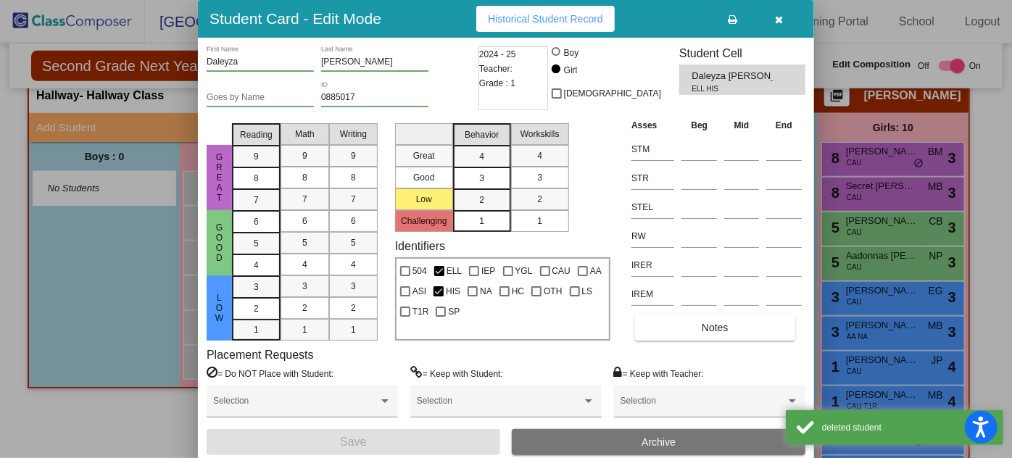
click at [666, 440] on span "Archive" at bounding box center [659, 443] width 34 height 12
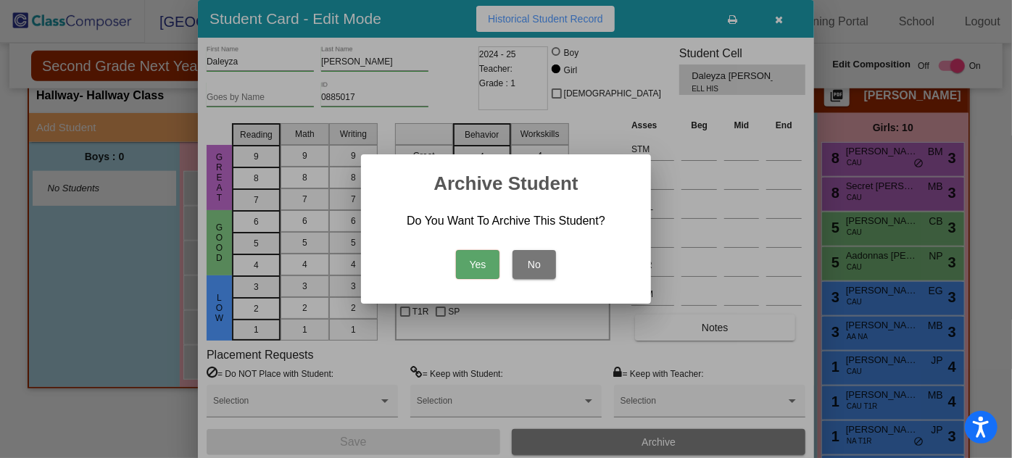
click at [483, 257] on button "Yes" at bounding box center [478, 264] width 44 height 29
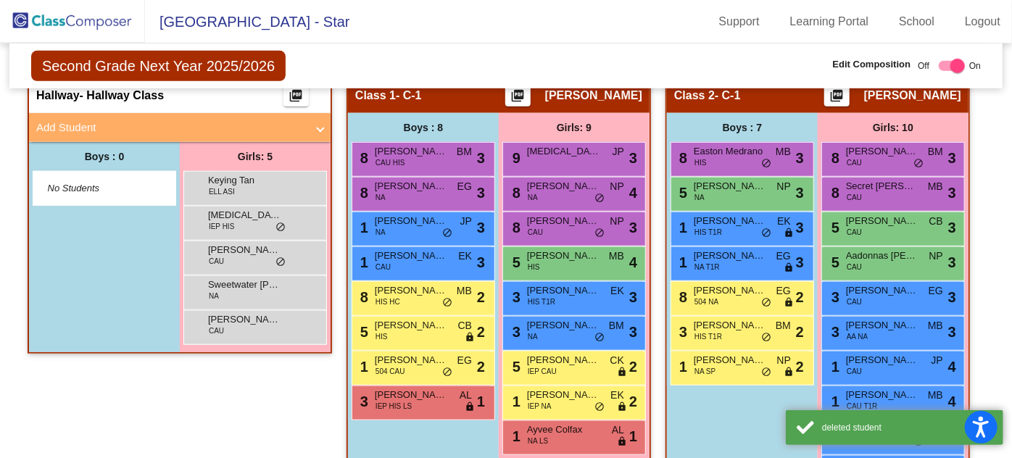
click at [224, 186] on span "ELL ASI" at bounding box center [222, 191] width 26 height 11
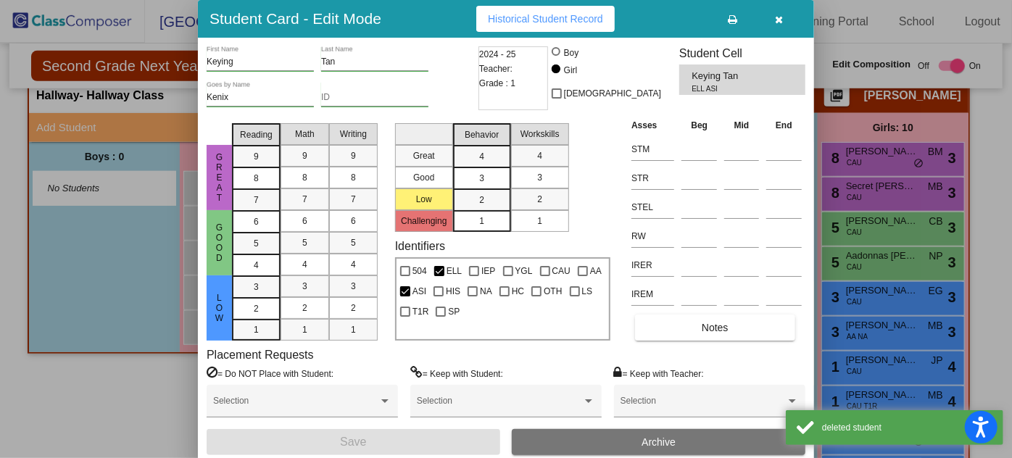
click at [680, 438] on button "Archive" at bounding box center [659, 442] width 294 height 26
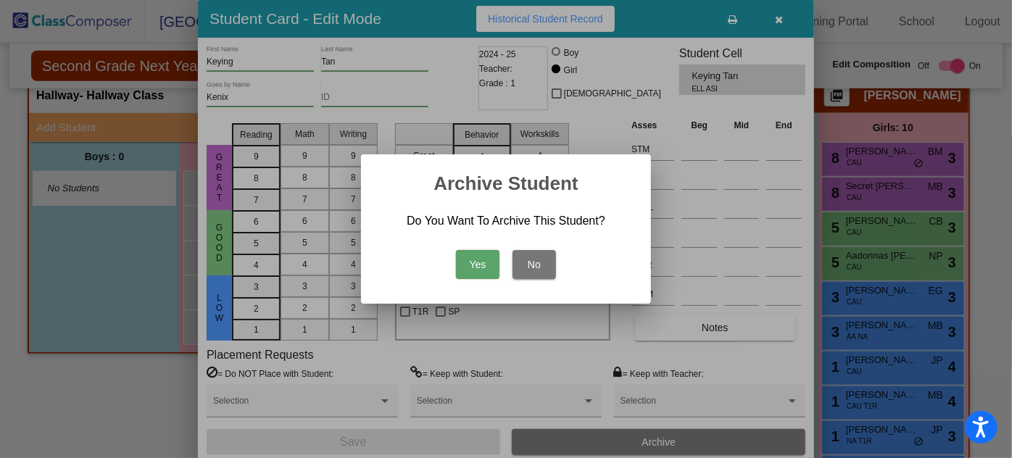
click at [464, 264] on button "Yes" at bounding box center [478, 264] width 44 height 29
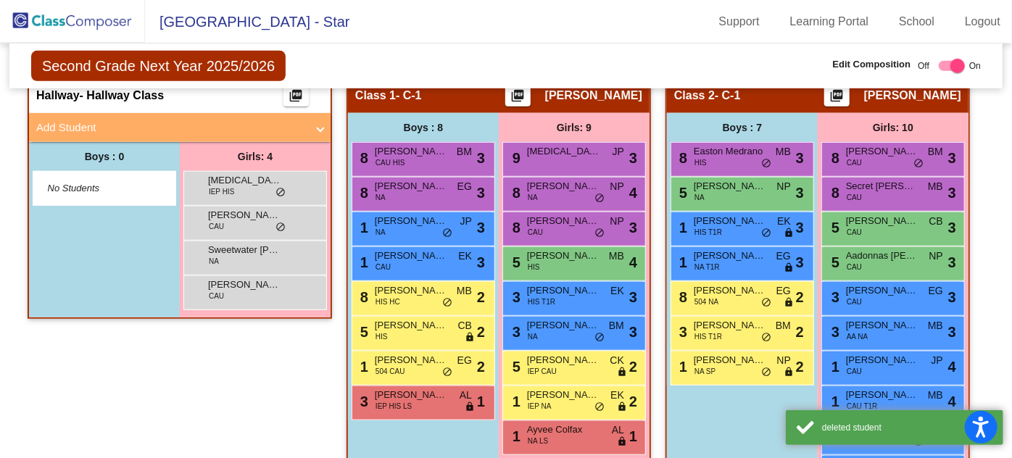
click at [253, 173] on span "[MEDICAL_DATA][PERSON_NAME]" at bounding box center [244, 180] width 73 height 15
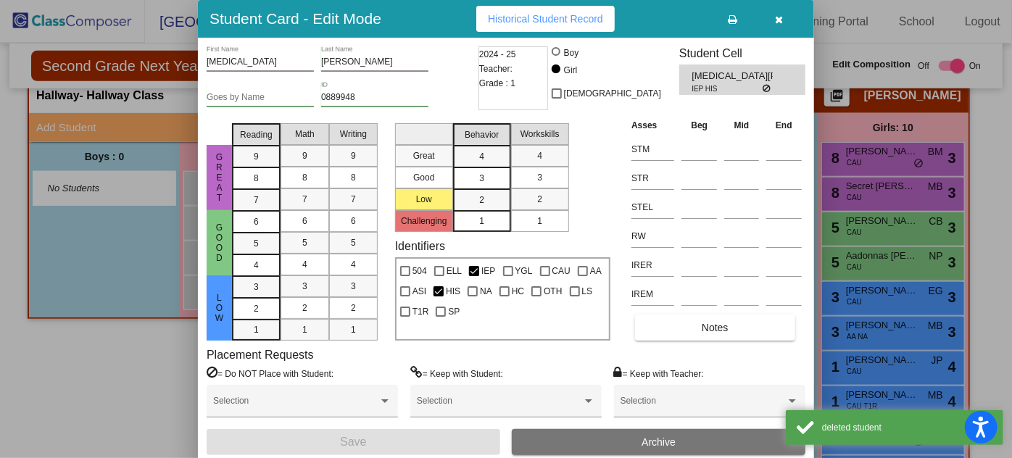
click at [671, 437] on span "Archive" at bounding box center [659, 443] width 34 height 12
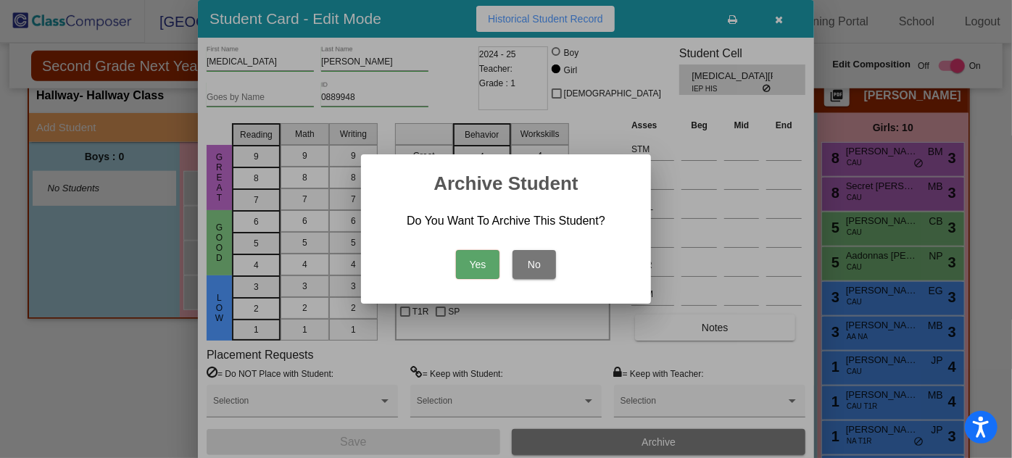
click at [479, 259] on button "Yes" at bounding box center [478, 264] width 44 height 29
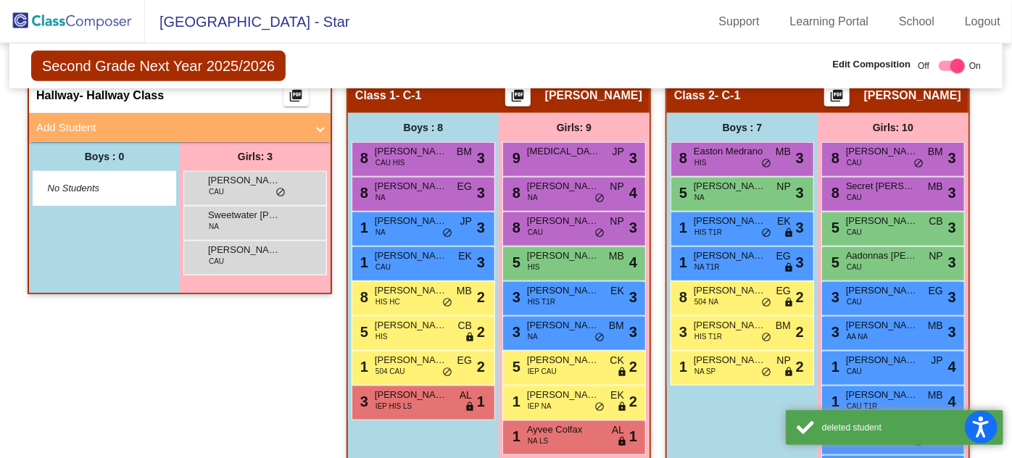
click at [222, 175] on span "[PERSON_NAME]" at bounding box center [244, 180] width 73 height 15
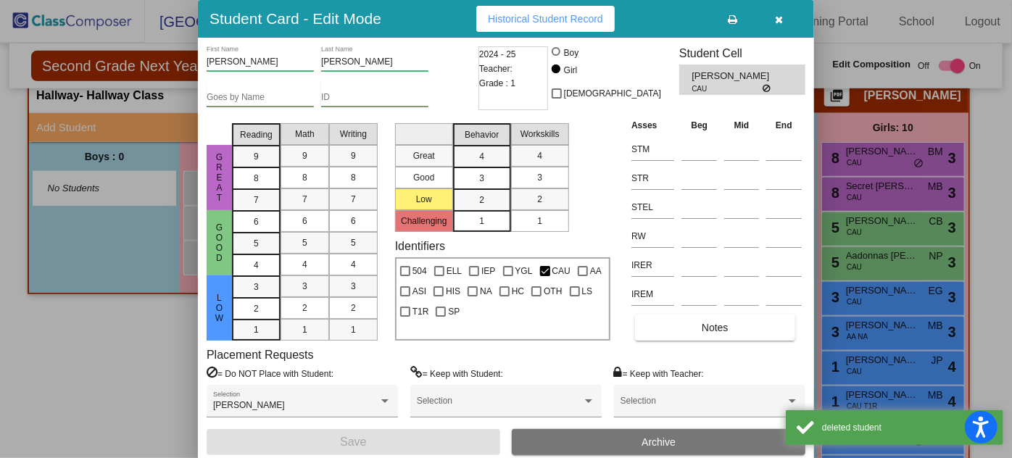
click at [621, 435] on button "Archive" at bounding box center [659, 442] width 294 height 26
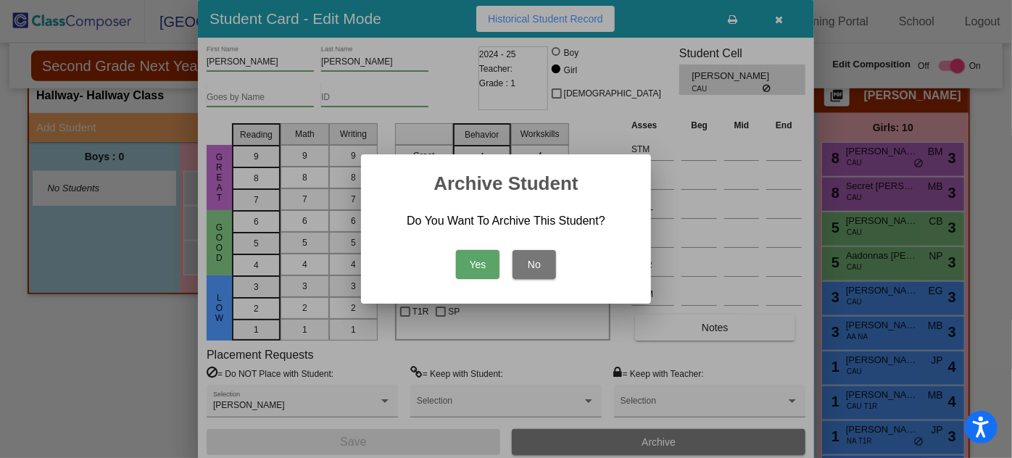
click at [489, 264] on button "Yes" at bounding box center [478, 264] width 44 height 29
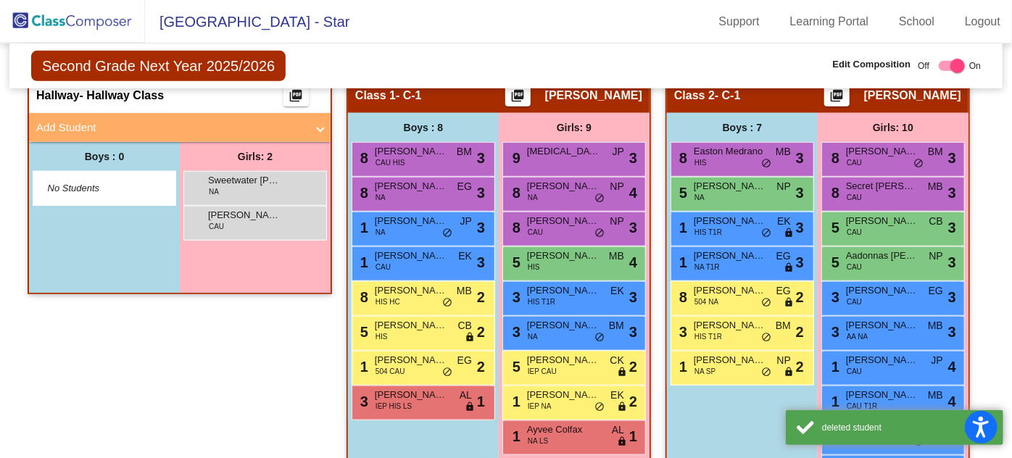
click at [270, 186] on div "Sweetwater [PERSON_NAME] lock do_not_disturb_alt" at bounding box center [255, 187] width 138 height 30
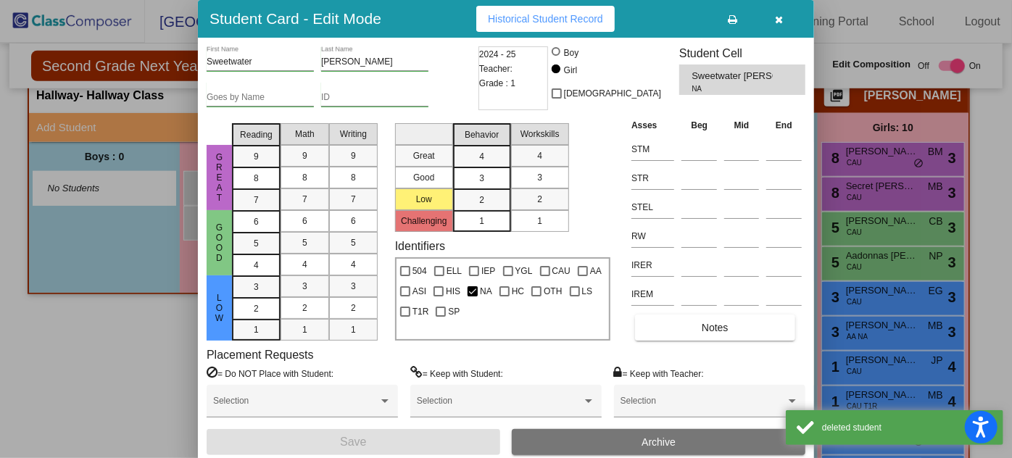
click at [690, 435] on button "Archive" at bounding box center [659, 442] width 294 height 26
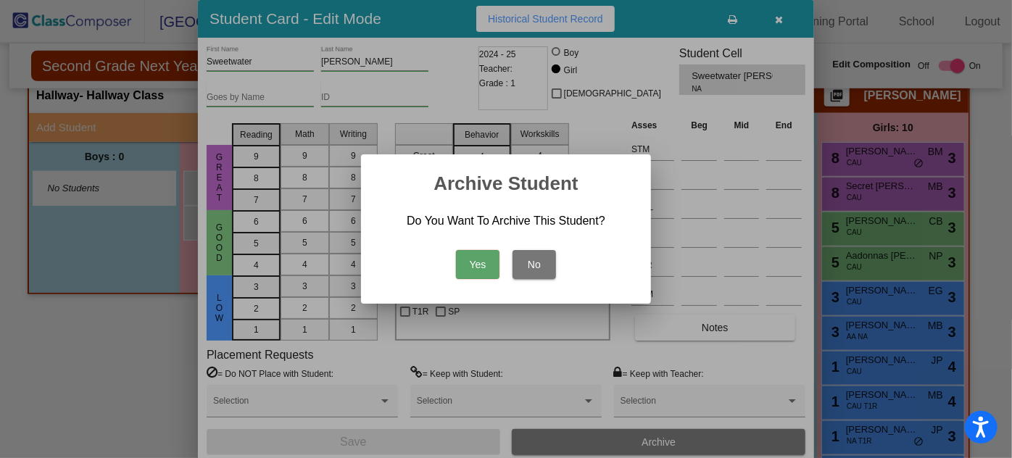
click at [488, 262] on button "Yes" at bounding box center [478, 264] width 44 height 29
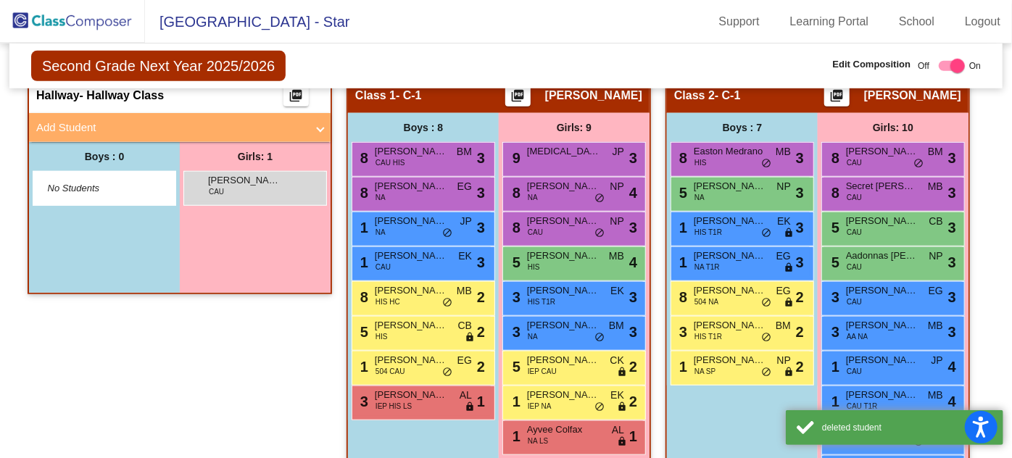
click at [266, 181] on div "[PERSON_NAME] CAU lock do_not_disturb_alt" at bounding box center [255, 187] width 138 height 30
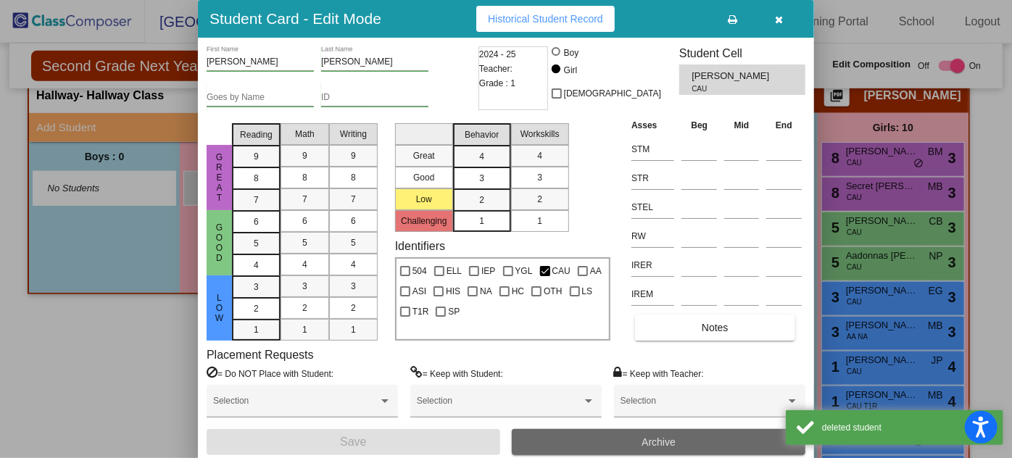
click at [655, 438] on span "Archive" at bounding box center [659, 443] width 34 height 12
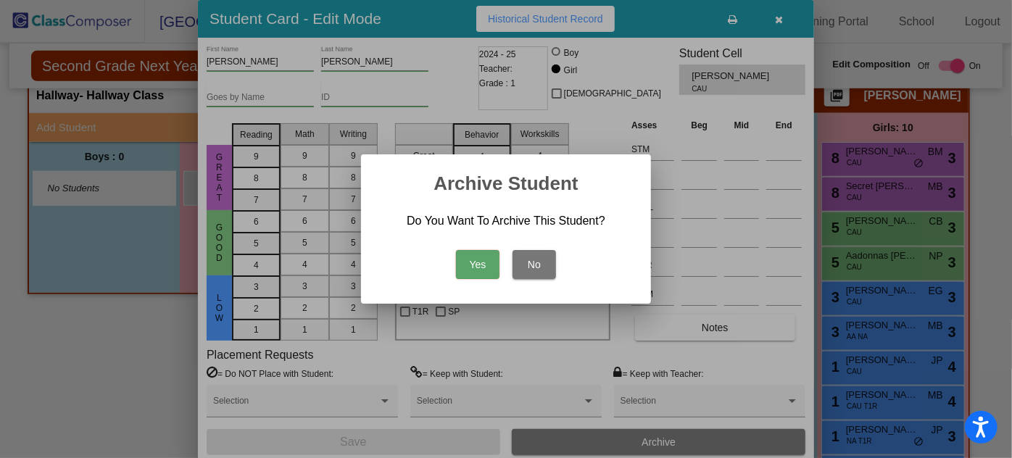
click at [477, 257] on button "Yes" at bounding box center [478, 264] width 44 height 29
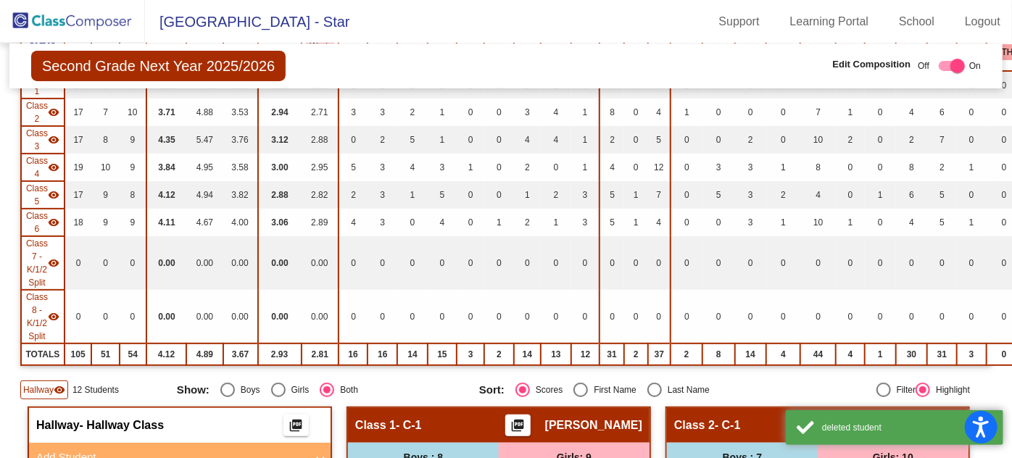
scroll to position [0, 0]
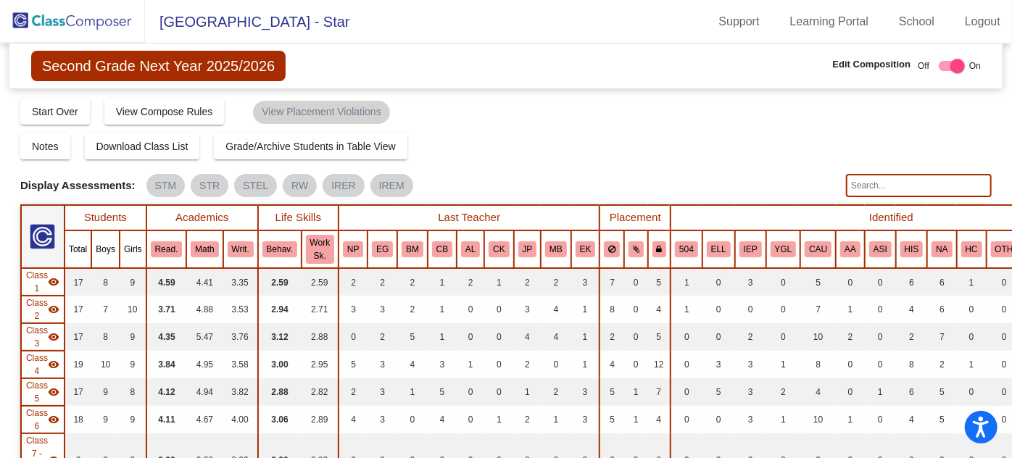
click at [100, 32] on img at bounding box center [72, 21] width 145 height 43
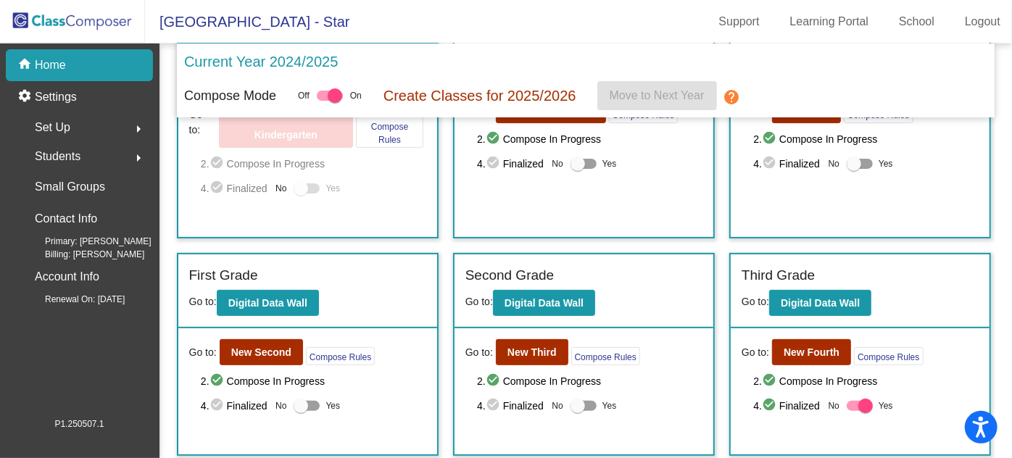
scroll to position [131, 0]
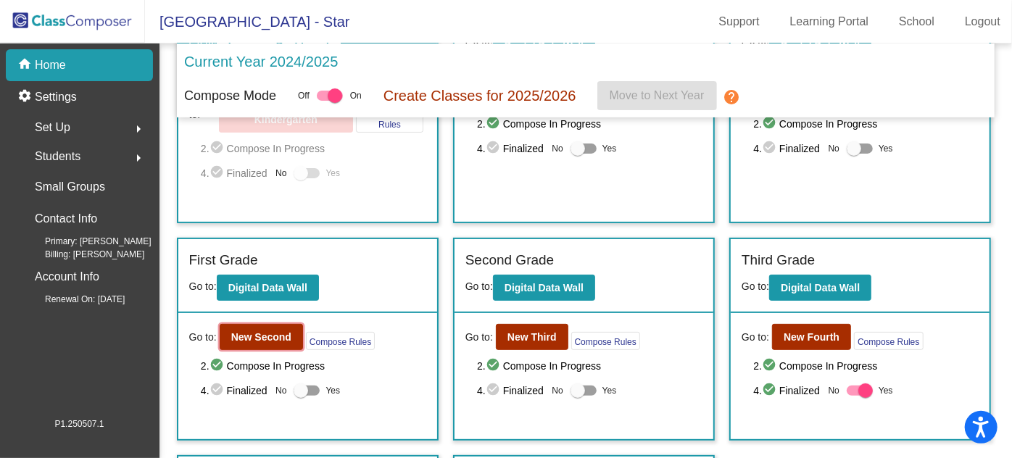
click at [284, 331] on b "New Second" at bounding box center [261, 337] width 60 height 12
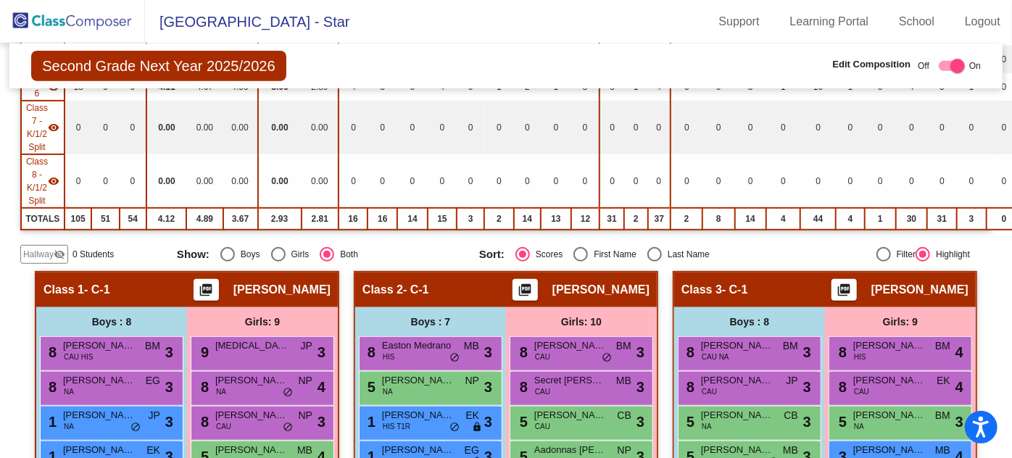
scroll to position [329, 0]
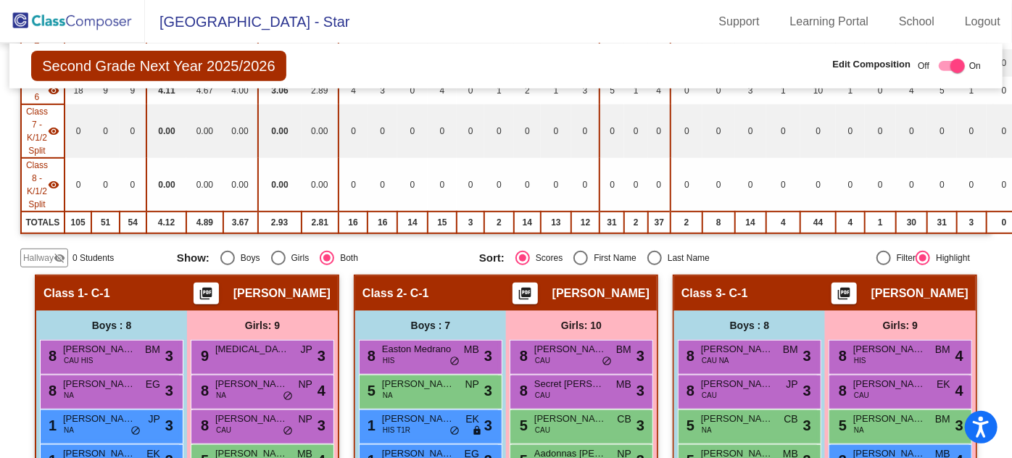
click at [52, 252] on span "Hallway" at bounding box center [38, 258] width 30 height 13
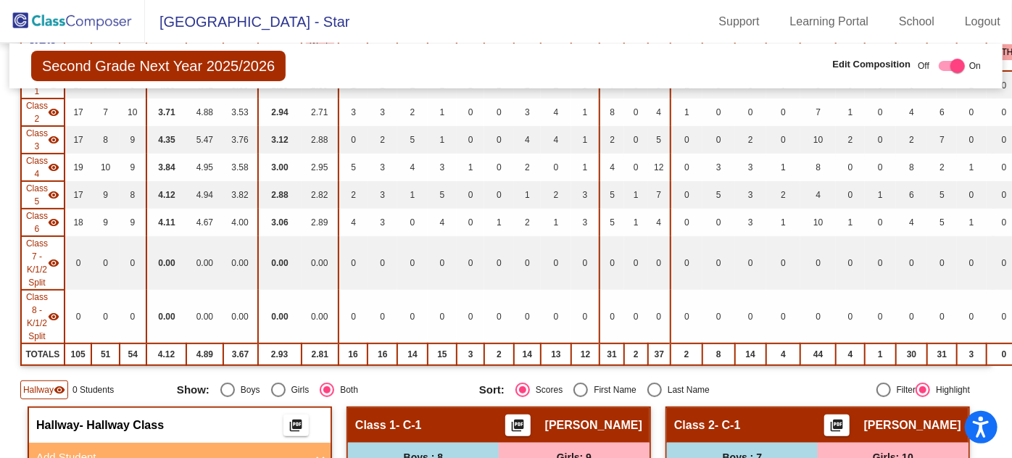
scroll to position [0, 0]
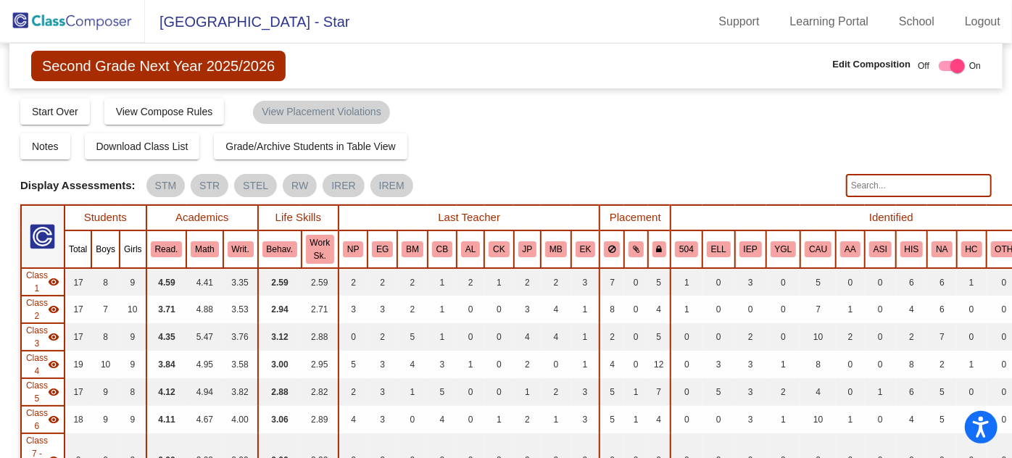
click at [120, 13] on img at bounding box center [72, 21] width 145 height 43
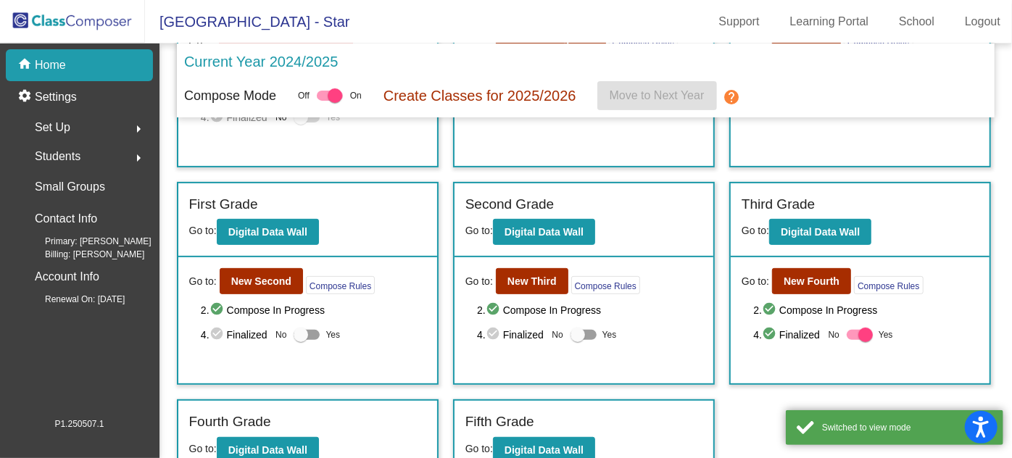
scroll to position [197, 0]
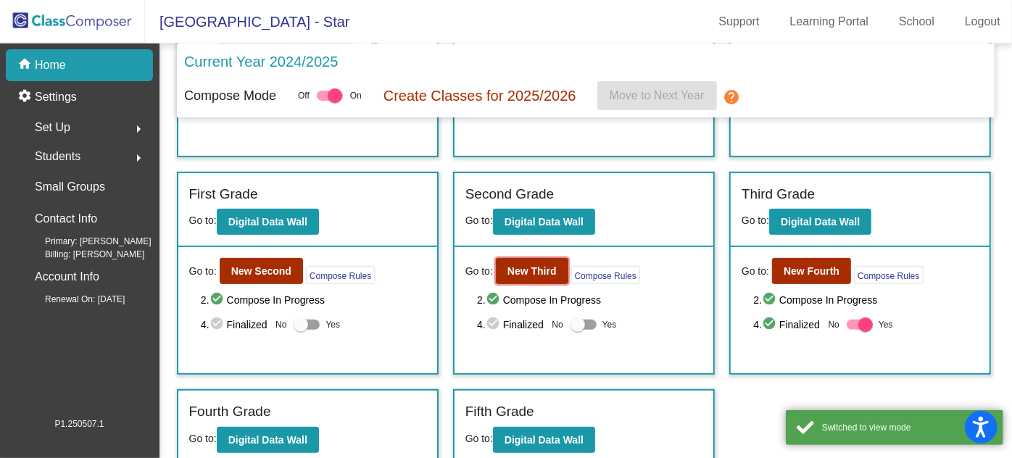
click at [532, 265] on b "New Third" at bounding box center [532, 271] width 49 height 12
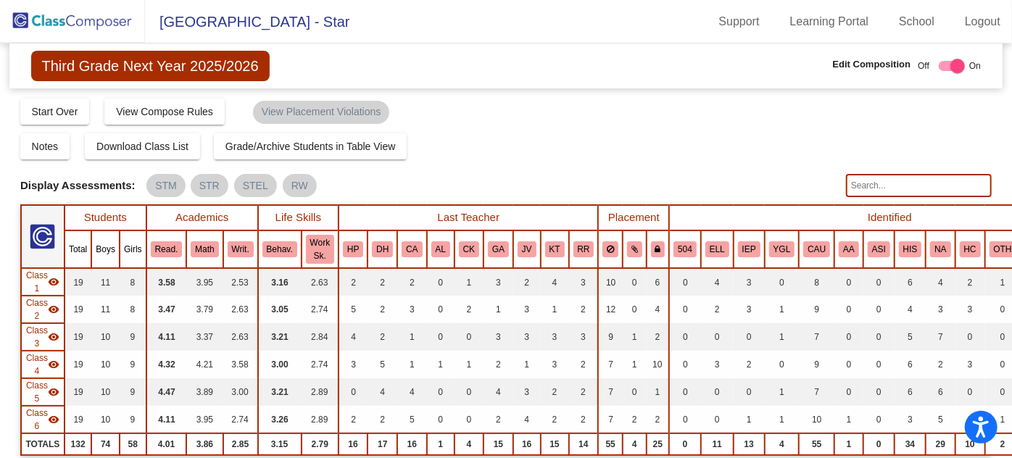
scroll to position [197, 0]
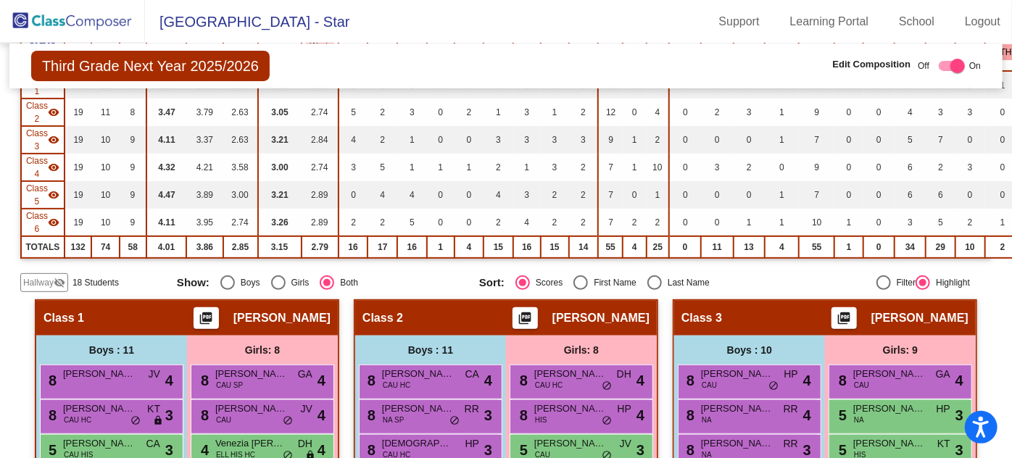
click at [48, 278] on span "Hallway" at bounding box center [38, 282] width 30 height 13
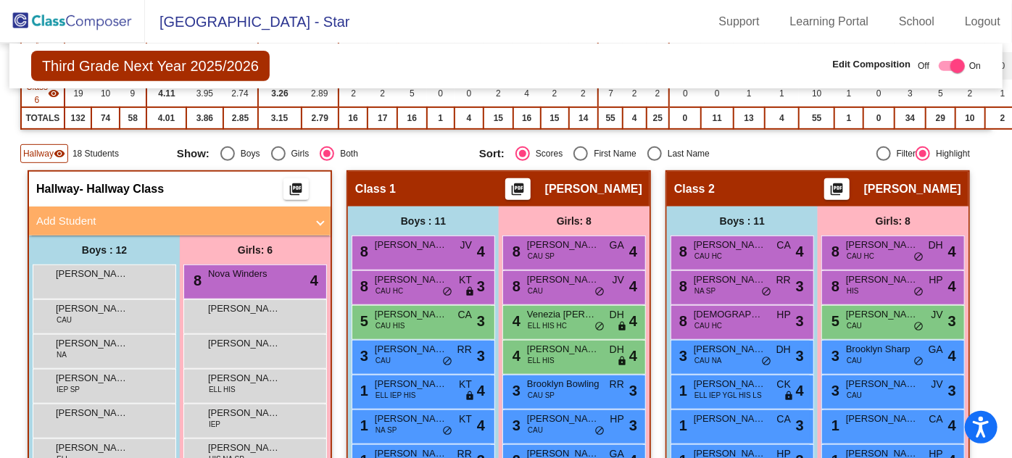
scroll to position [329, 0]
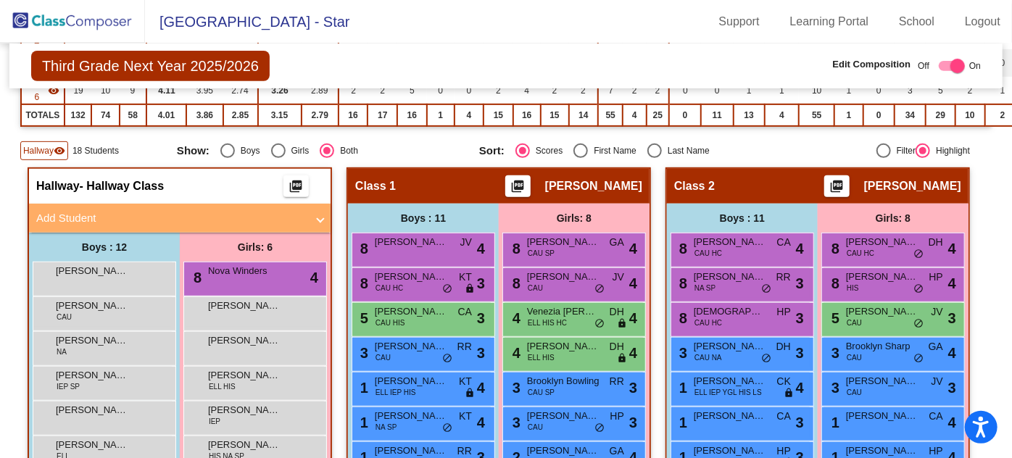
click at [112, 276] on div "[PERSON_NAME] lock do_not_disturb_alt" at bounding box center [102, 277] width 138 height 30
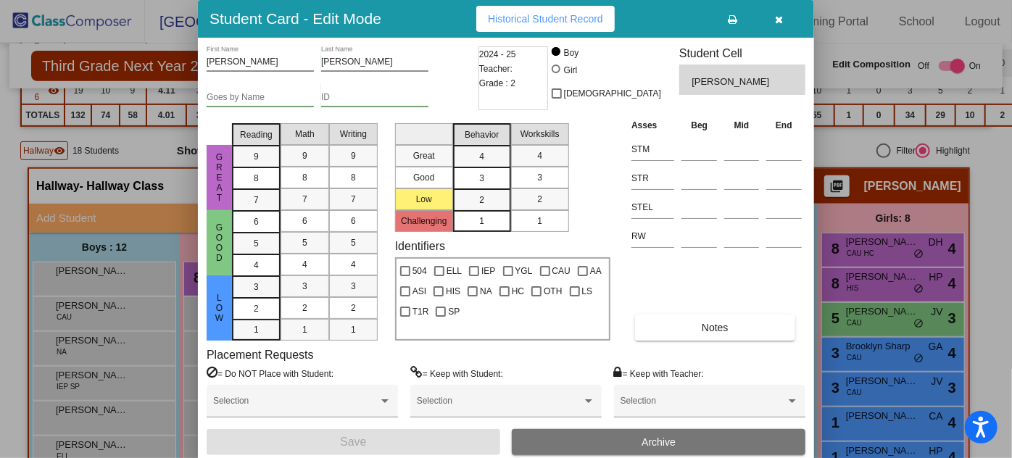
click at [711, 438] on button "Archive" at bounding box center [659, 442] width 294 height 26
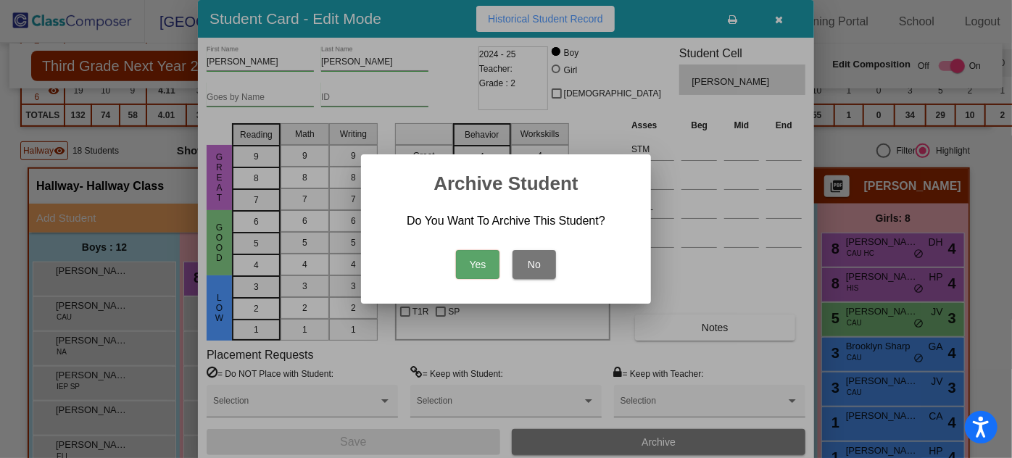
click at [478, 260] on button "Yes" at bounding box center [478, 264] width 44 height 29
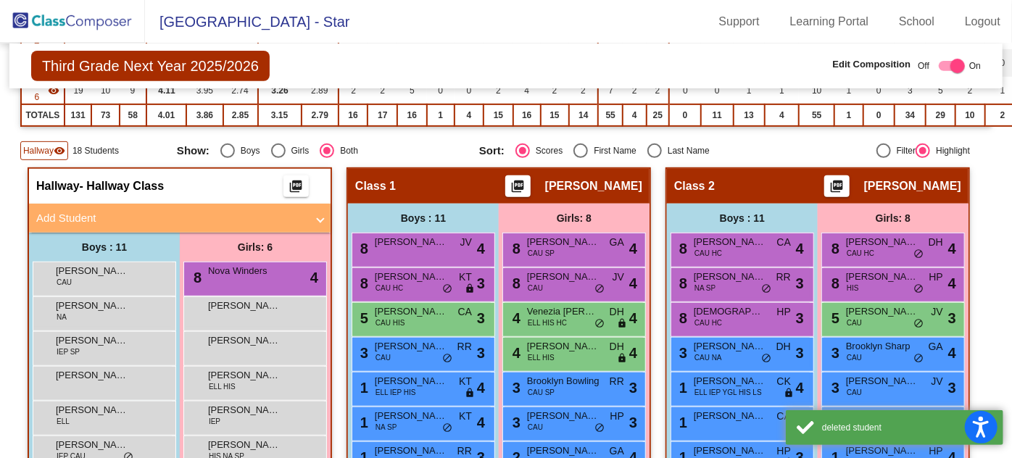
click at [130, 264] on div "[PERSON_NAME] lock do_not_disturb_alt" at bounding box center [102, 277] width 138 height 30
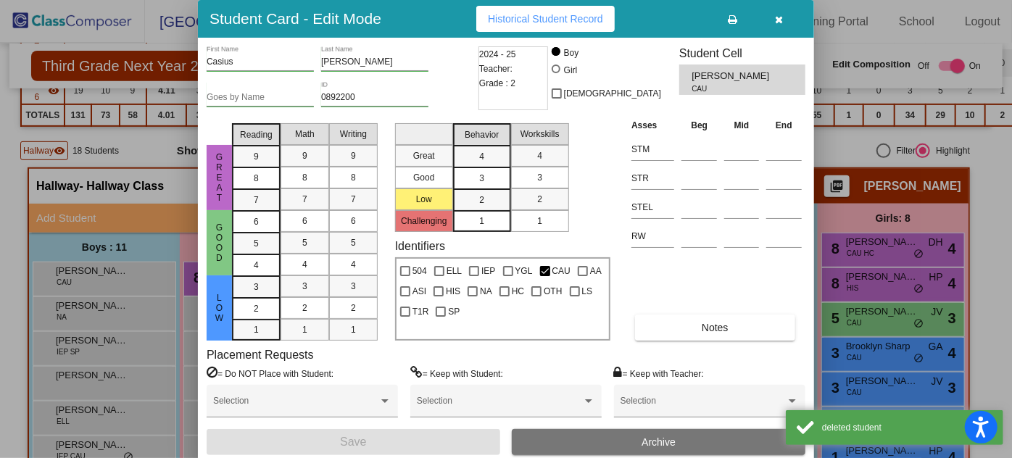
click at [599, 434] on button "Archive" at bounding box center [659, 442] width 294 height 26
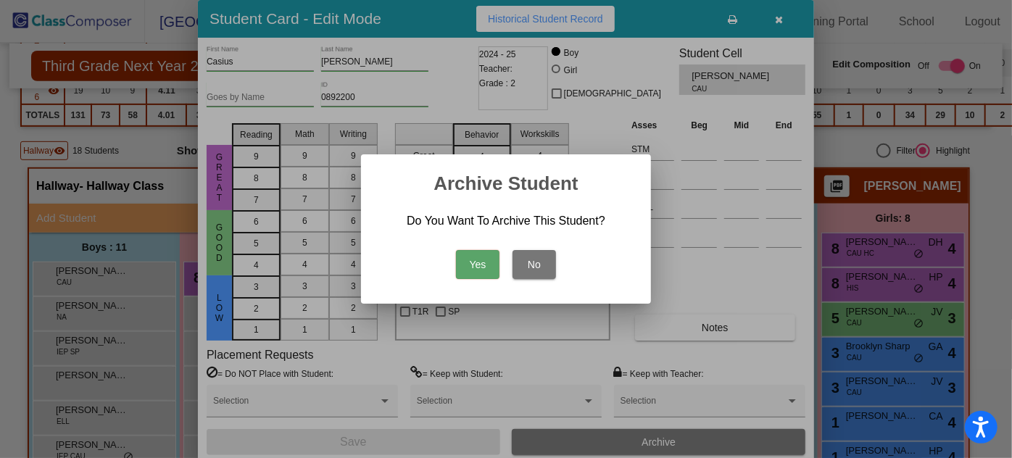
click at [478, 268] on button "Yes" at bounding box center [478, 264] width 44 height 29
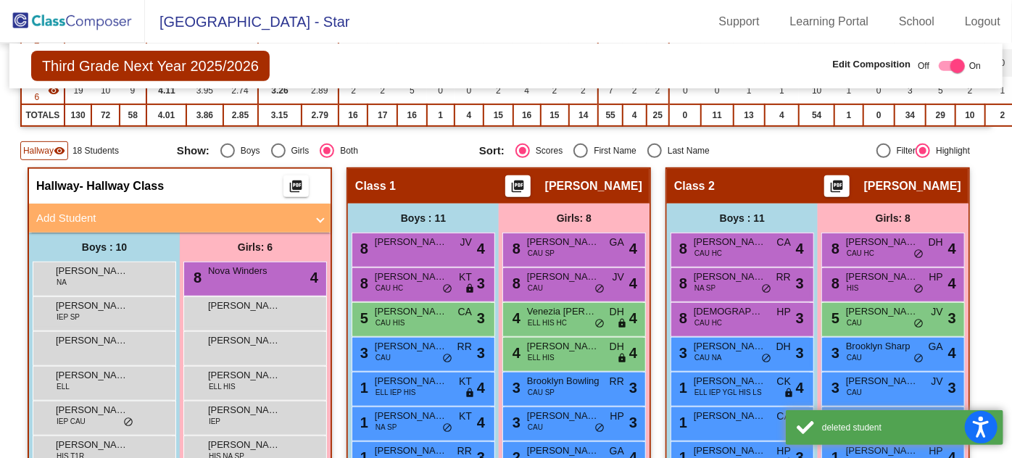
click at [128, 265] on div "[PERSON_NAME] III [PERSON_NAME] lock do_not_disturb_alt" at bounding box center [102, 277] width 138 height 30
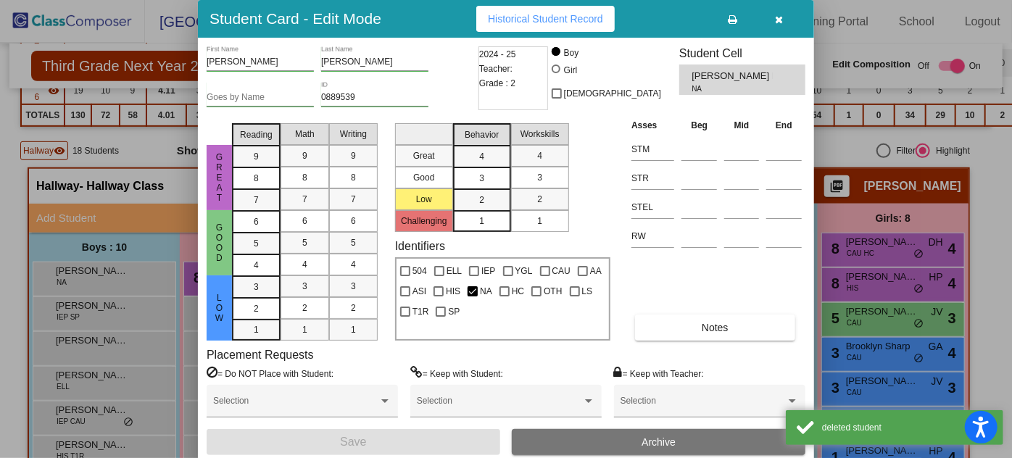
click at [627, 439] on button "Archive" at bounding box center [659, 442] width 294 height 26
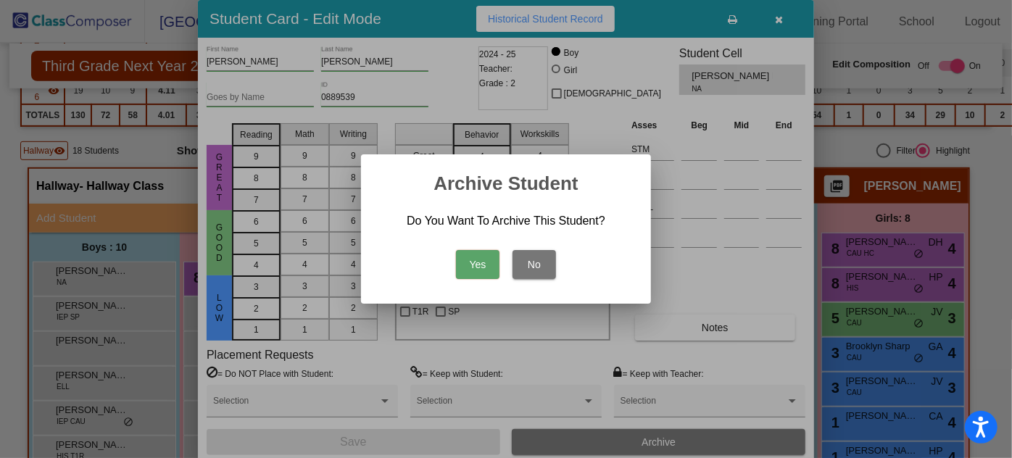
click at [470, 260] on button "Yes" at bounding box center [478, 264] width 44 height 29
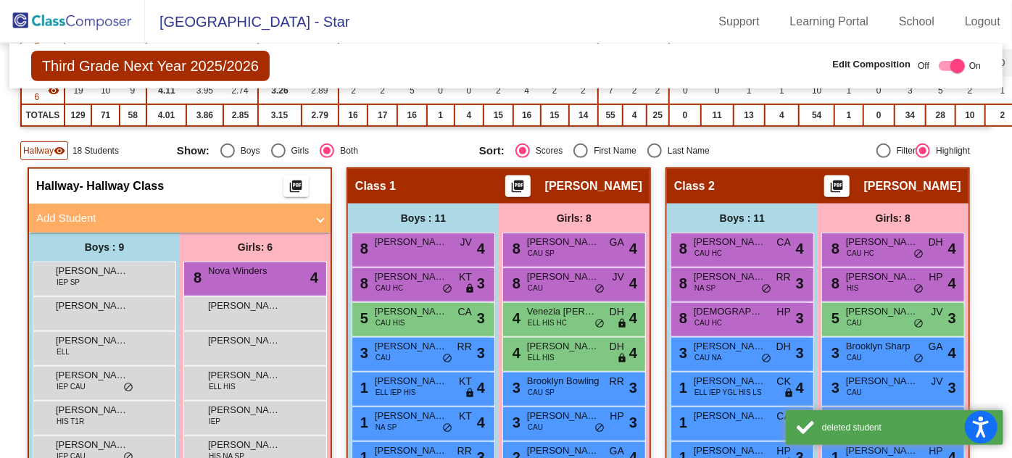
click at [102, 301] on span "[PERSON_NAME]" at bounding box center [92, 306] width 73 height 15
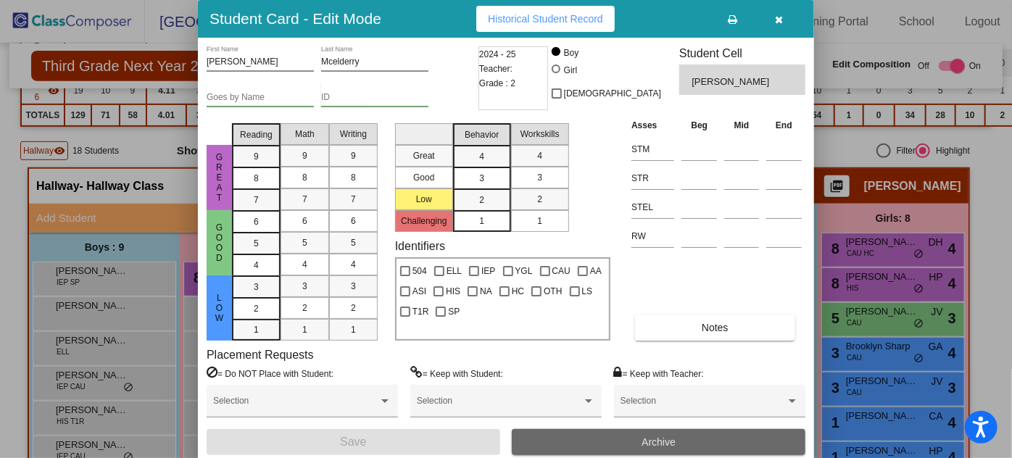
click at [603, 444] on button "Archive" at bounding box center [659, 442] width 294 height 26
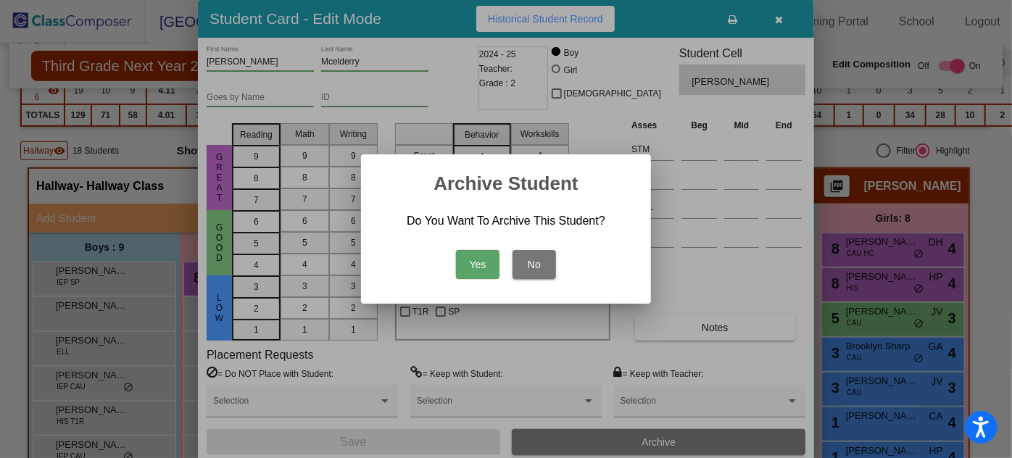
click at [471, 266] on button "Yes" at bounding box center [478, 264] width 44 height 29
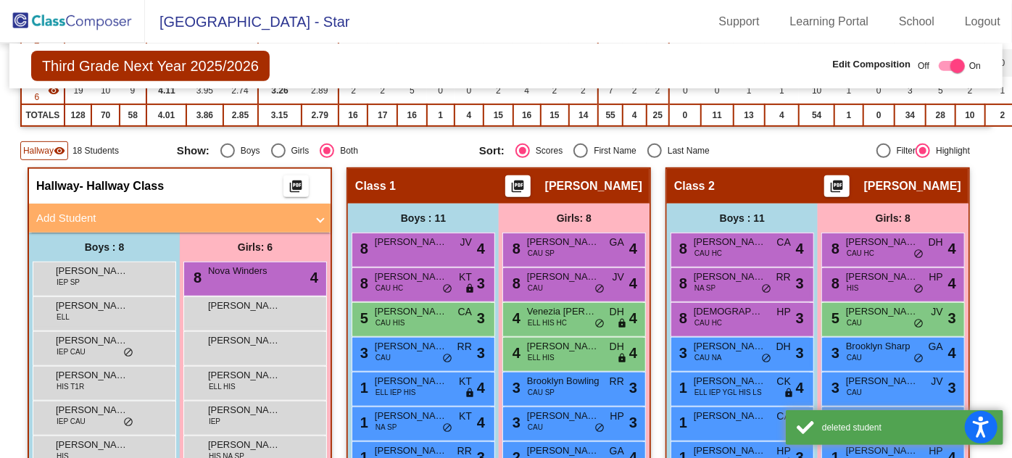
click at [131, 311] on div "[PERSON_NAME] ELL lock do_not_disturb_alt" at bounding box center [102, 312] width 138 height 30
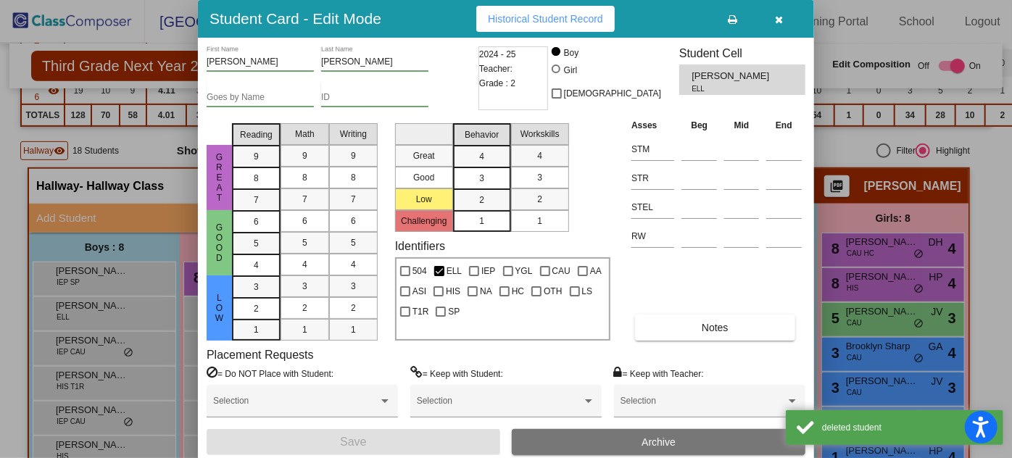
click at [656, 438] on span "Archive" at bounding box center [659, 443] width 34 height 12
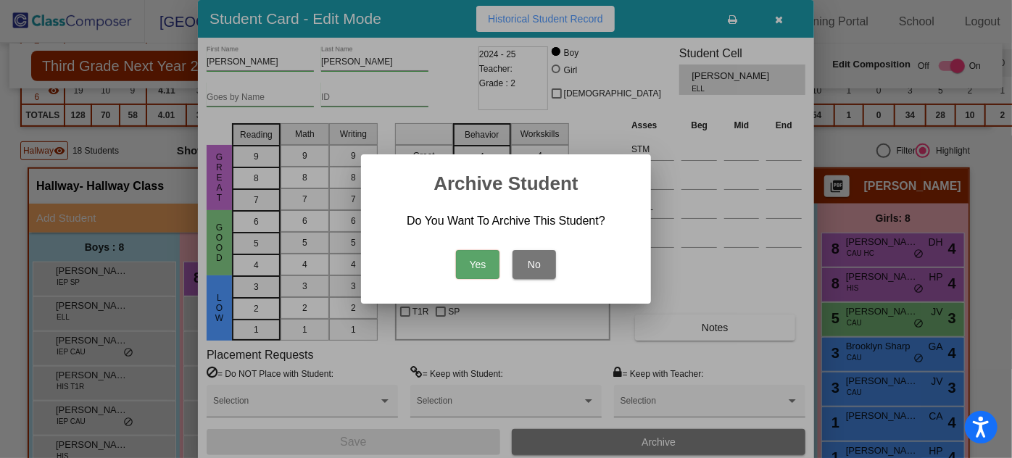
click at [474, 257] on button "Yes" at bounding box center [478, 264] width 44 height 29
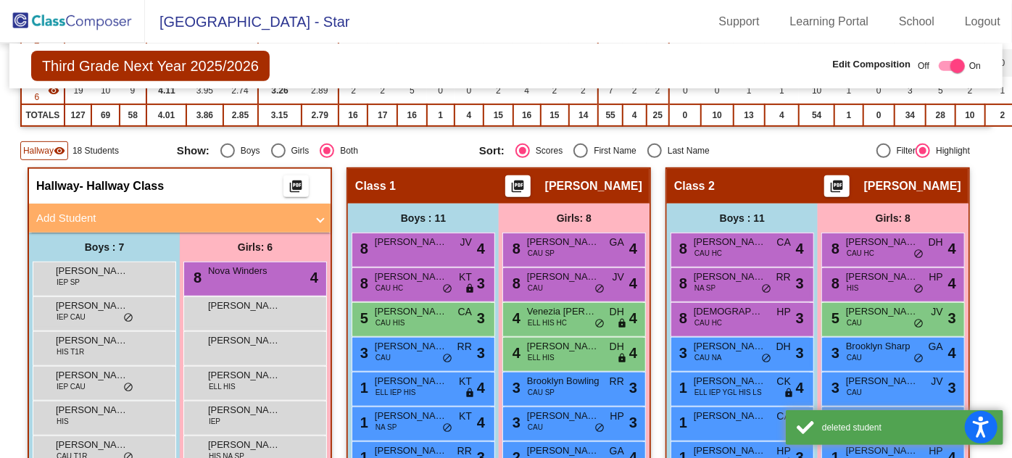
click at [150, 307] on div "[PERSON_NAME] IEP CAU lock do_not_disturb_alt" at bounding box center [102, 312] width 138 height 30
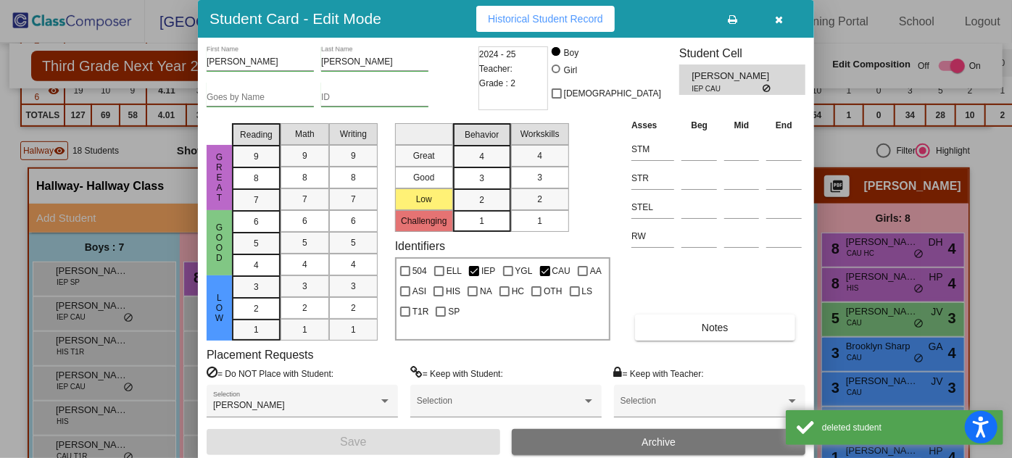
click at [645, 440] on span "Archive" at bounding box center [659, 443] width 34 height 12
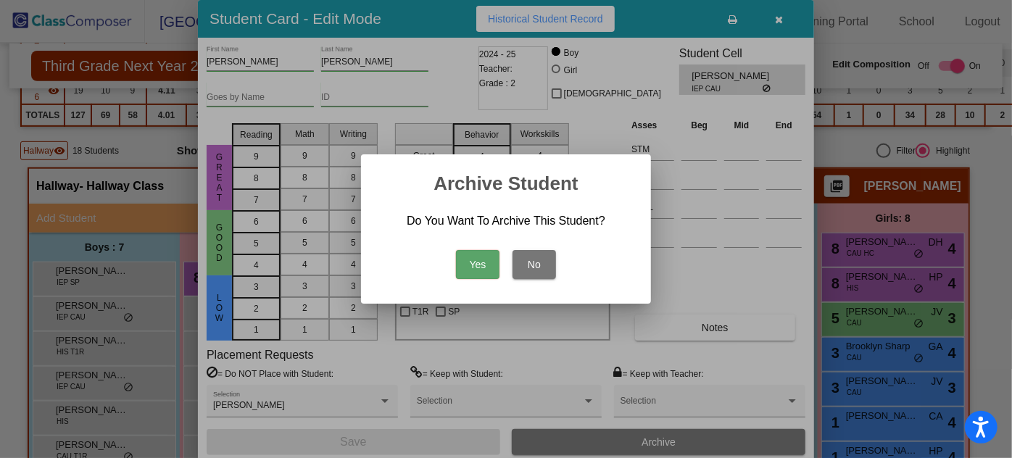
click at [479, 260] on button "Yes" at bounding box center [478, 264] width 44 height 29
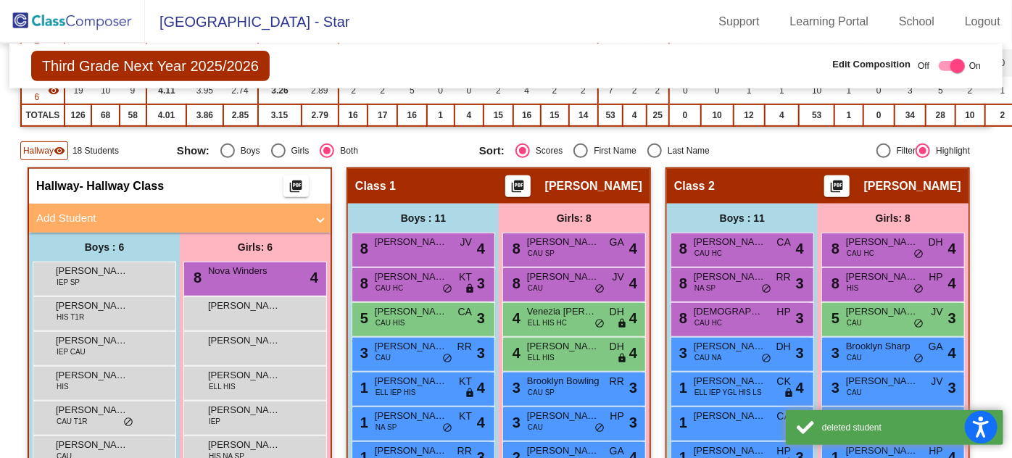
click at [142, 309] on div "[PERSON_NAME] HIS T1R lock do_not_disturb_alt" at bounding box center [102, 312] width 138 height 30
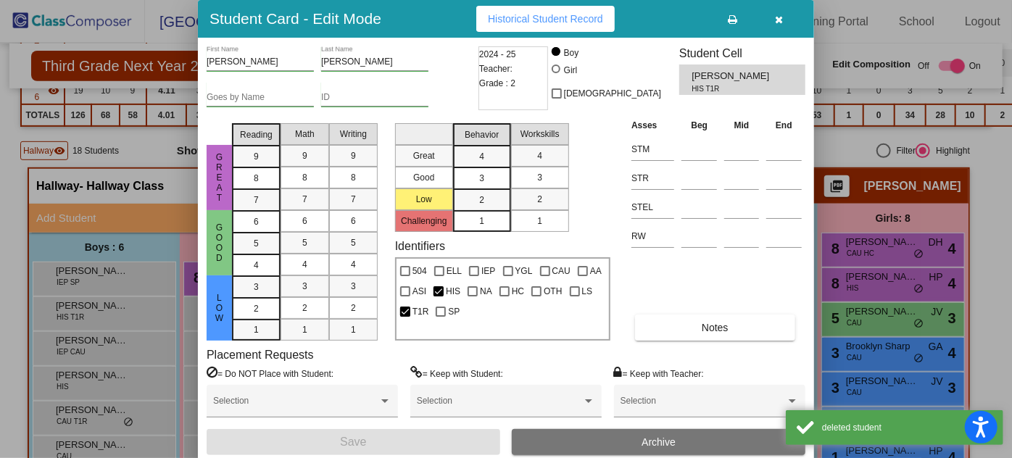
click at [633, 439] on button "Archive" at bounding box center [659, 442] width 294 height 26
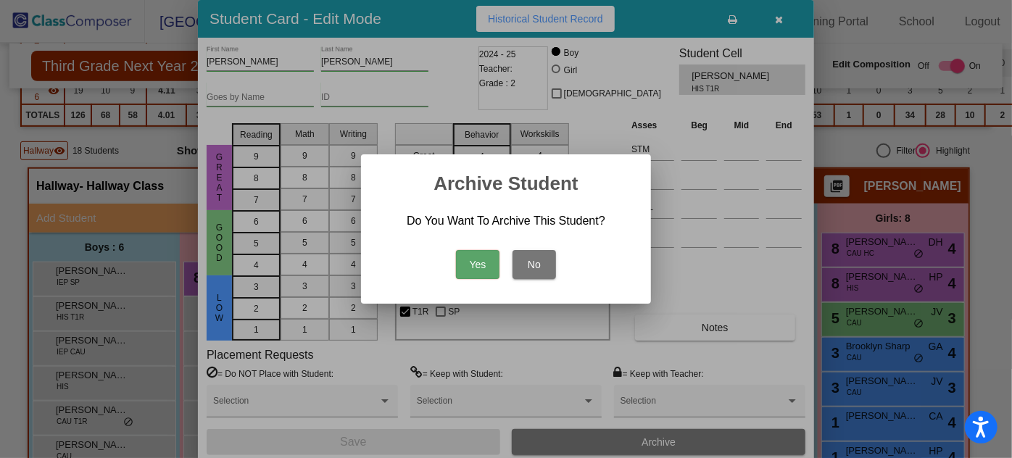
click at [475, 257] on button "Yes" at bounding box center [478, 264] width 44 height 29
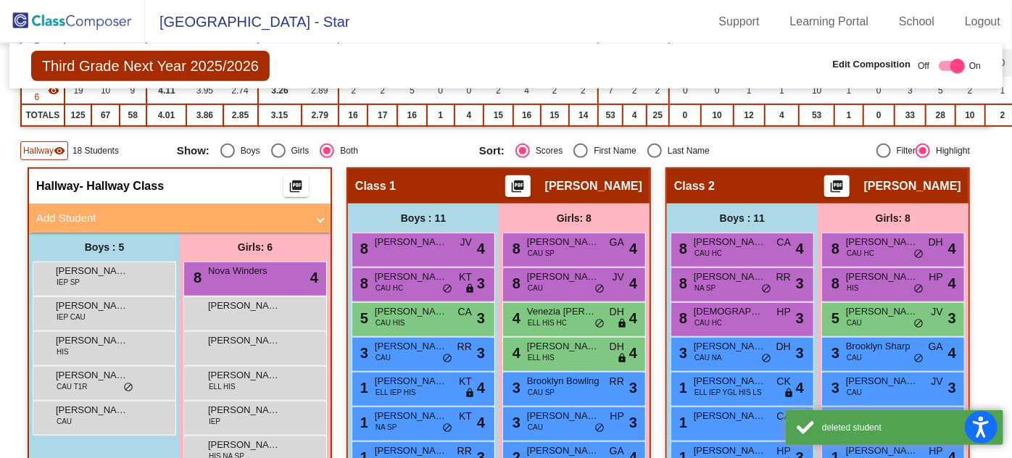
click at [109, 309] on div "[PERSON_NAME] IEP CAU lock do_not_disturb_alt" at bounding box center [102, 312] width 138 height 30
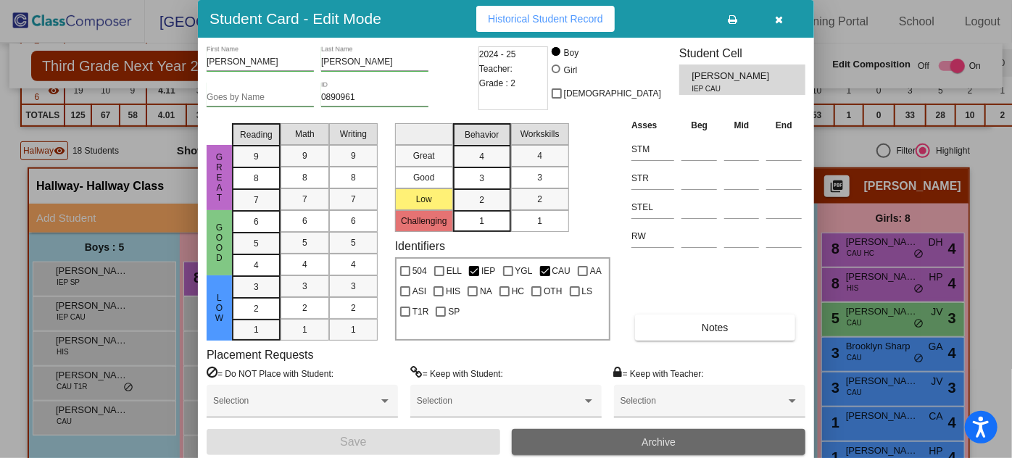
click at [616, 443] on button "Archive" at bounding box center [659, 442] width 294 height 26
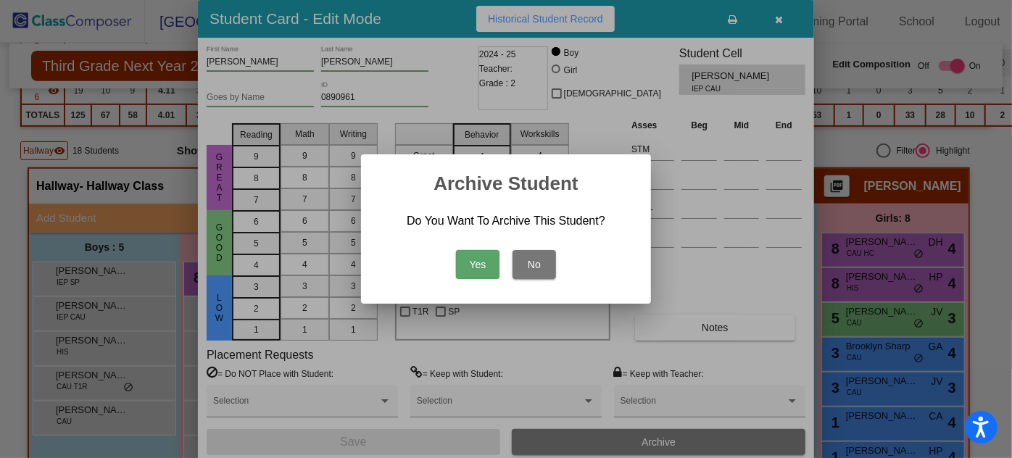
click at [483, 256] on button "Yes" at bounding box center [478, 264] width 44 height 29
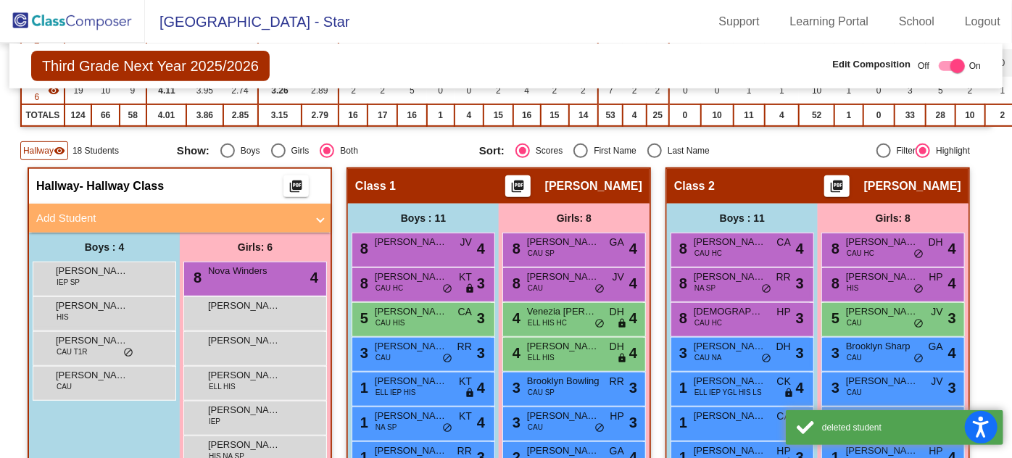
click at [107, 307] on span "[PERSON_NAME]" at bounding box center [92, 306] width 73 height 15
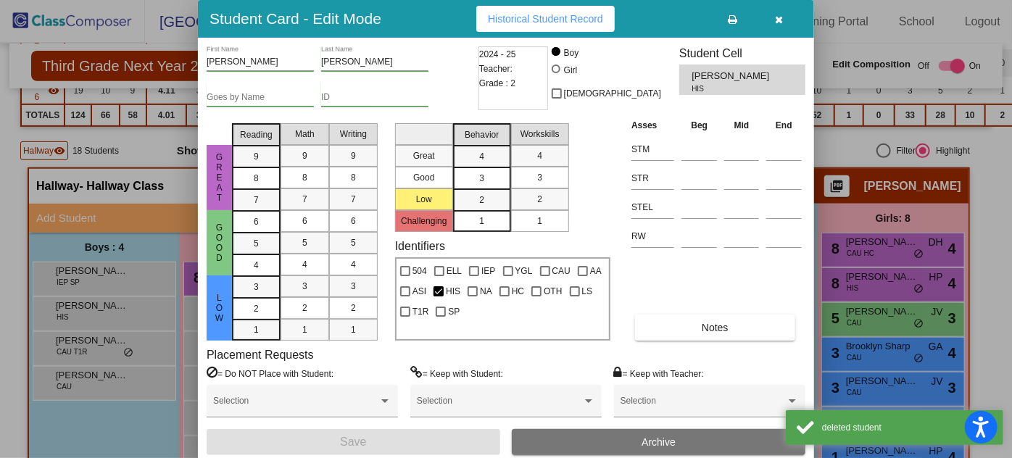
click at [630, 442] on button "Archive" at bounding box center [659, 442] width 294 height 26
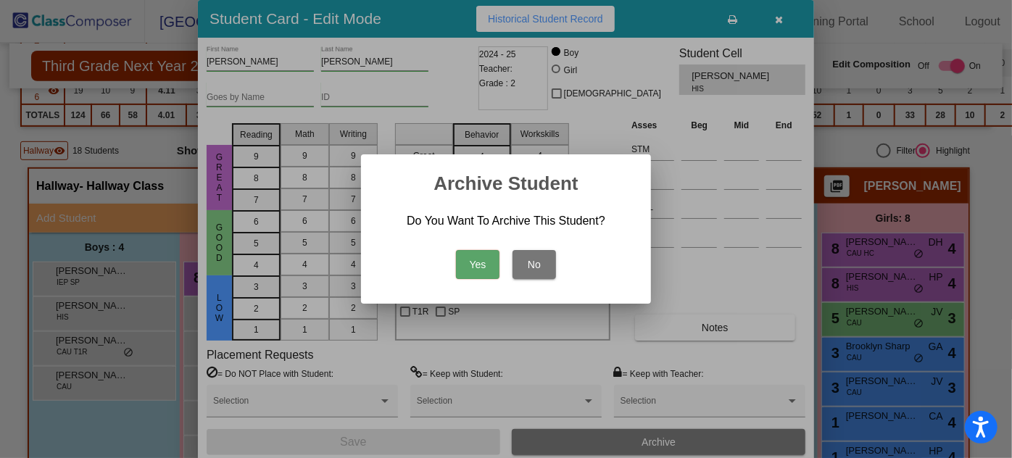
click at [462, 262] on button "Yes" at bounding box center [478, 264] width 44 height 29
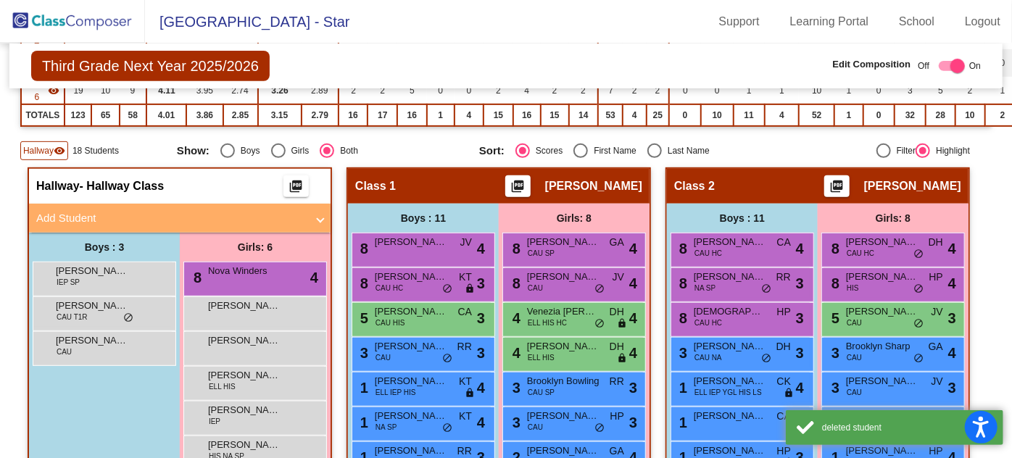
click at [131, 315] on div "[PERSON_NAME] [PERSON_NAME] T1R lock do_not_disturb_alt" at bounding box center [102, 312] width 138 height 30
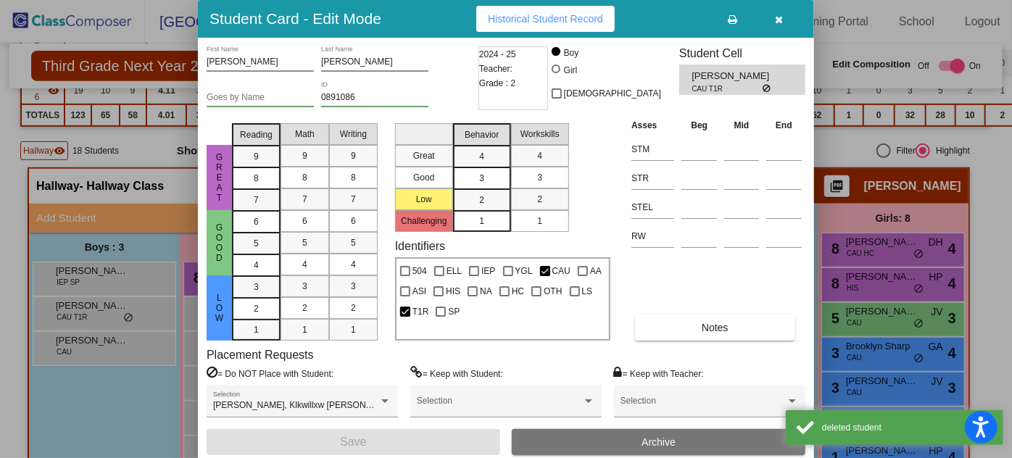
click at [608, 434] on button "Archive" at bounding box center [659, 442] width 294 height 26
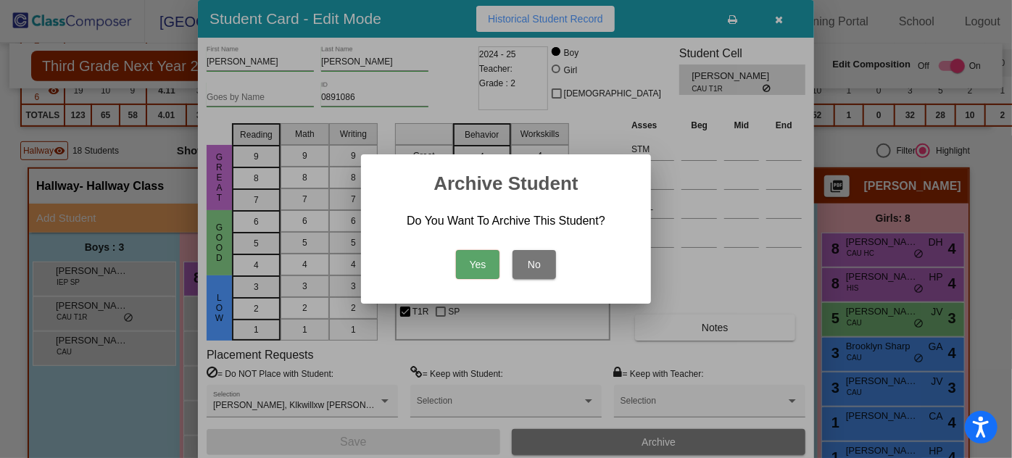
click at [485, 263] on button "Yes" at bounding box center [478, 264] width 44 height 29
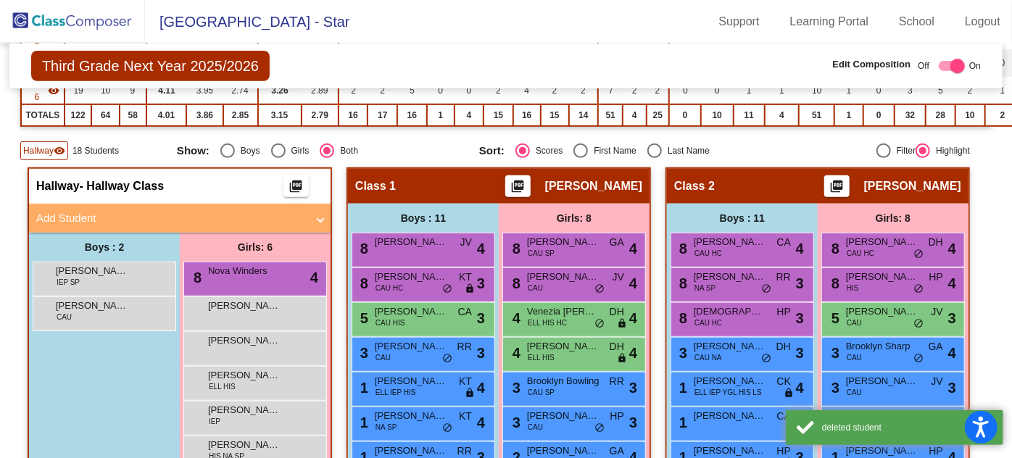
click at [104, 304] on span "[PERSON_NAME]" at bounding box center [92, 306] width 73 height 15
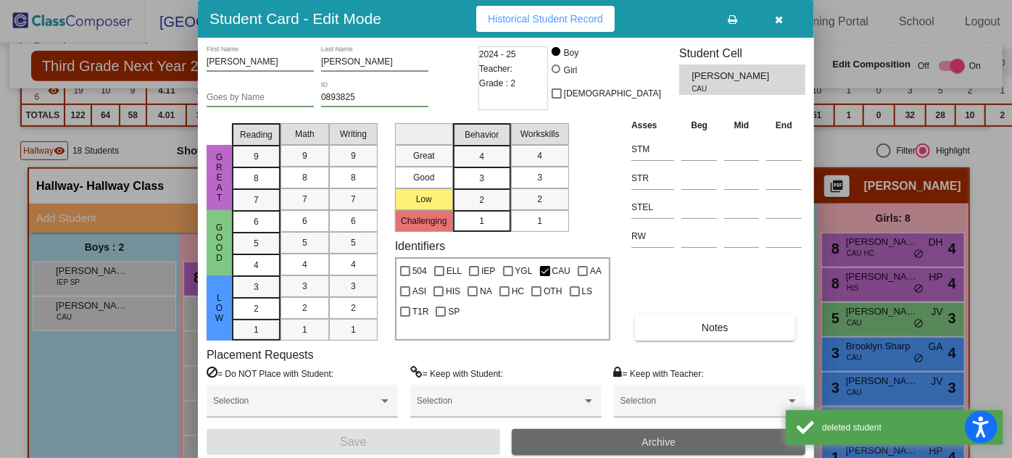
click at [621, 438] on button "Archive" at bounding box center [659, 442] width 294 height 26
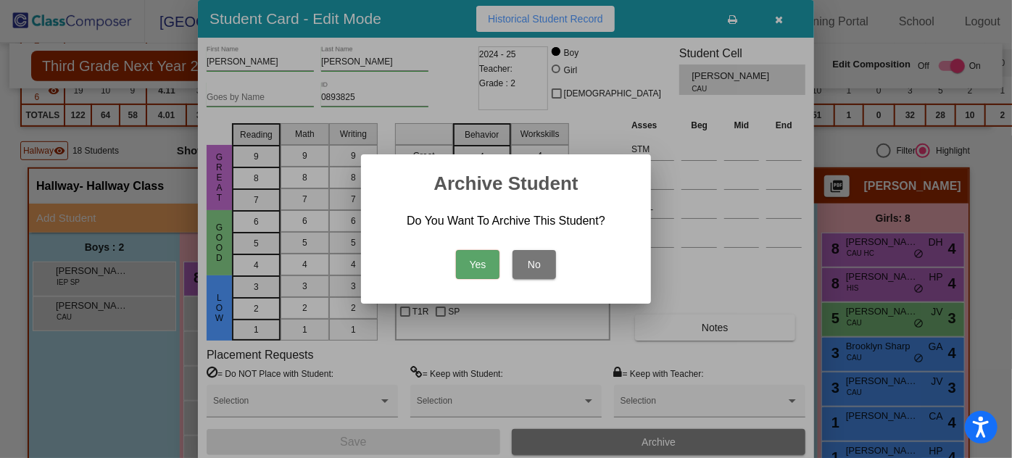
drag, startPoint x: 476, startPoint y: 260, endPoint x: 466, endPoint y: 265, distance: 11.0
click at [475, 260] on button "Yes" at bounding box center [478, 264] width 44 height 29
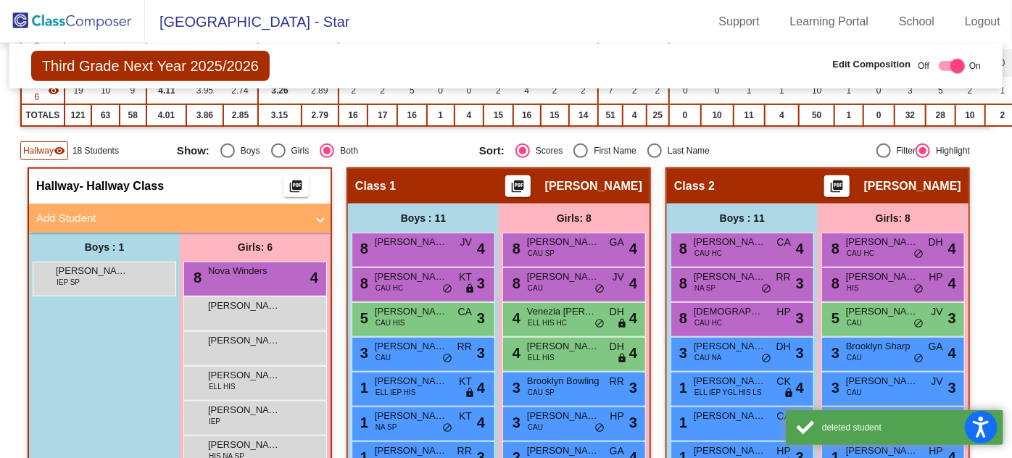
click at [279, 276] on div "8 Nova Winders lock do_not_disturb_alt 4" at bounding box center [255, 277] width 138 height 30
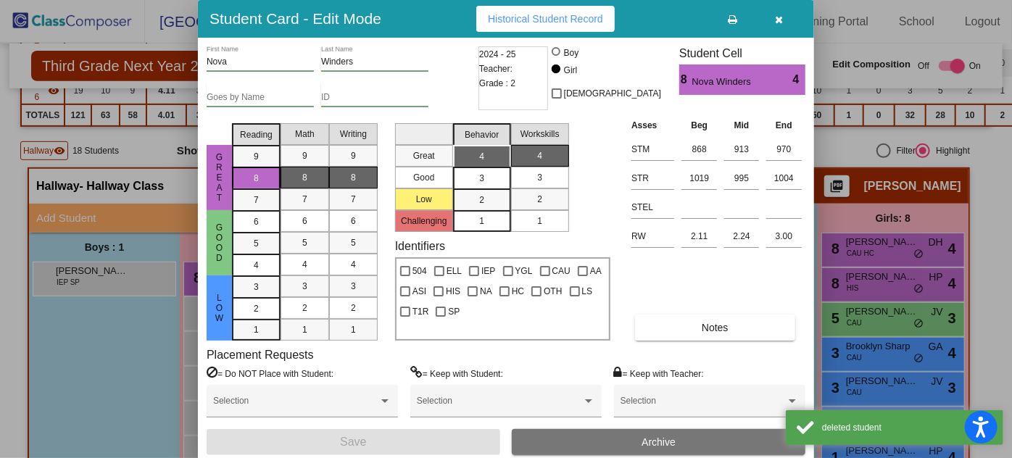
click at [649, 432] on button "Archive" at bounding box center [659, 442] width 294 height 26
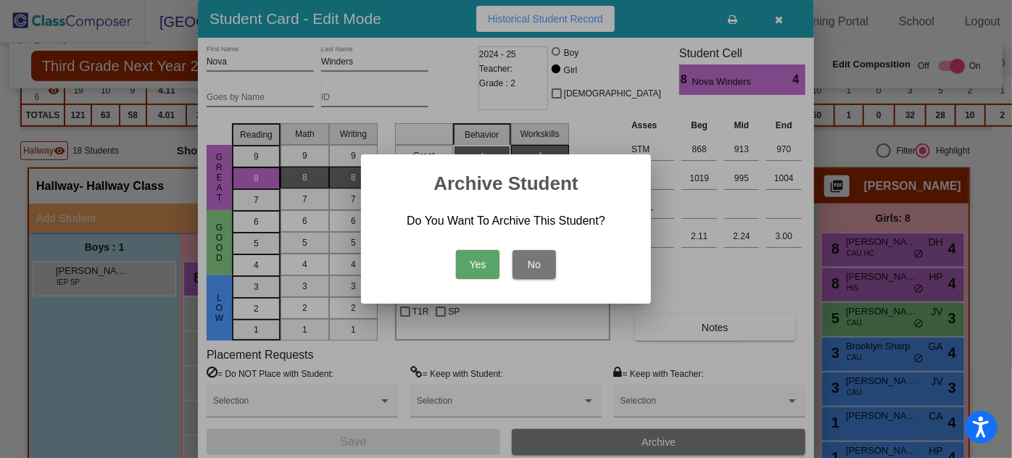
click at [485, 262] on button "Yes" at bounding box center [478, 264] width 44 height 29
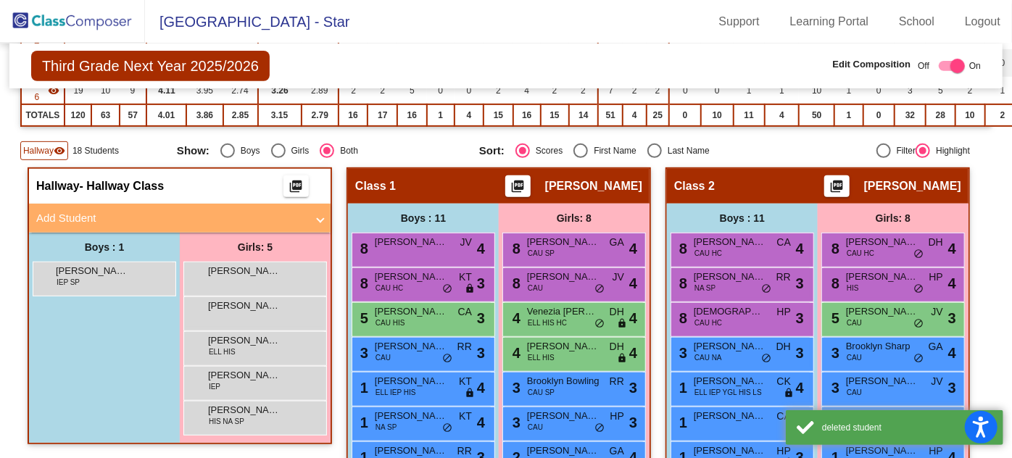
click at [263, 275] on div "[PERSON_NAME] lock do_not_disturb_alt" at bounding box center [255, 277] width 138 height 30
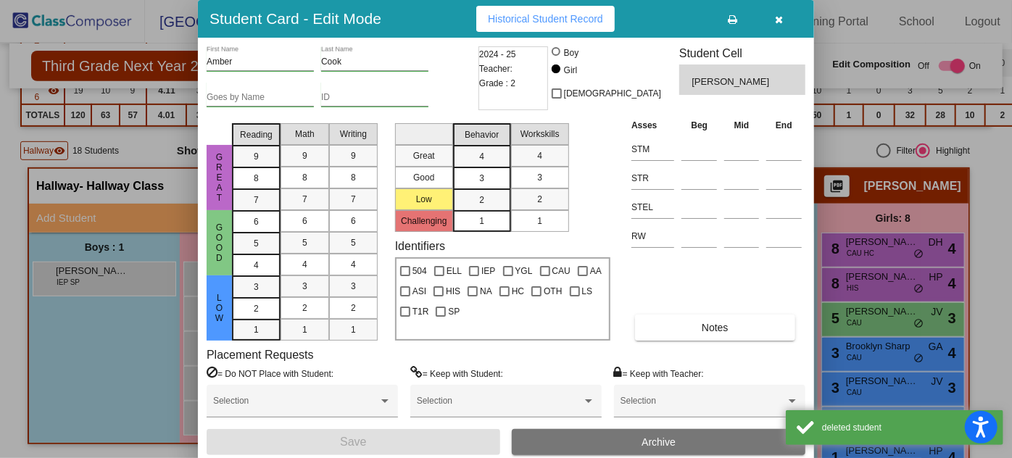
click at [650, 433] on button "Archive" at bounding box center [659, 442] width 294 height 26
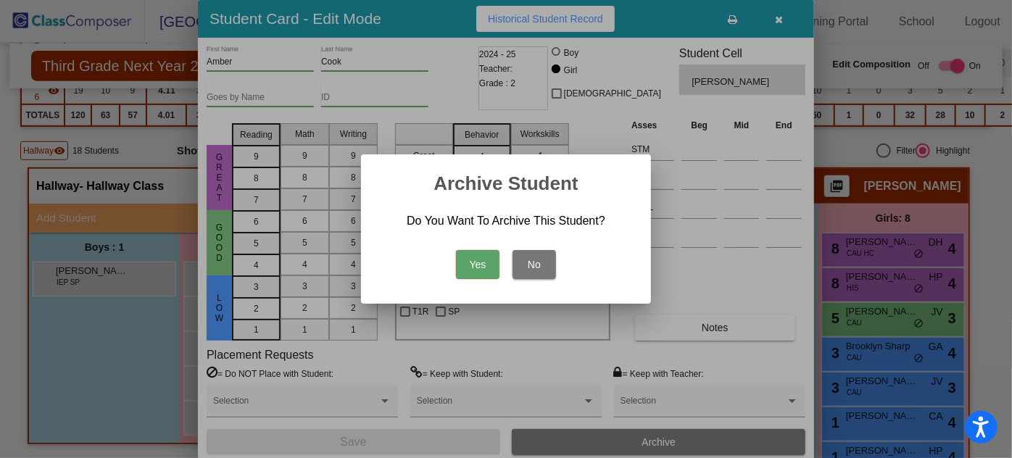
click at [484, 264] on button "Yes" at bounding box center [478, 264] width 44 height 29
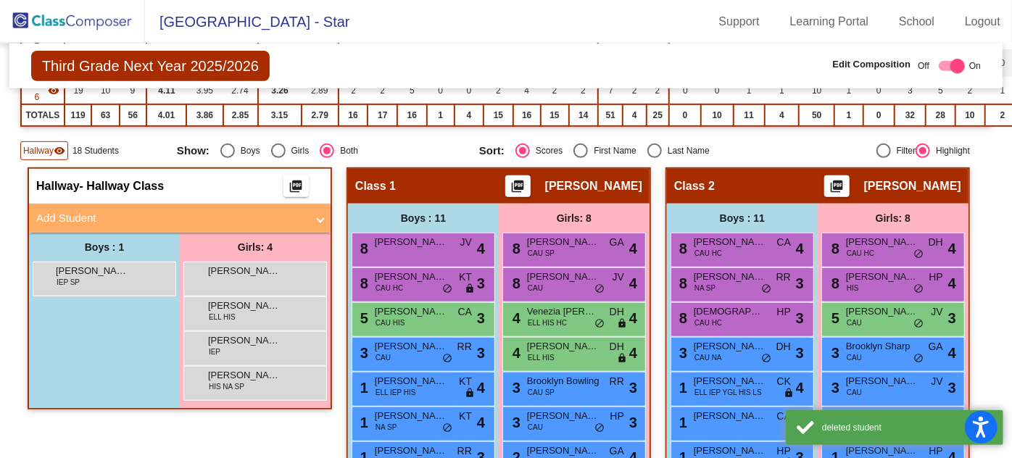
click at [240, 264] on span "[PERSON_NAME]" at bounding box center [244, 271] width 73 height 15
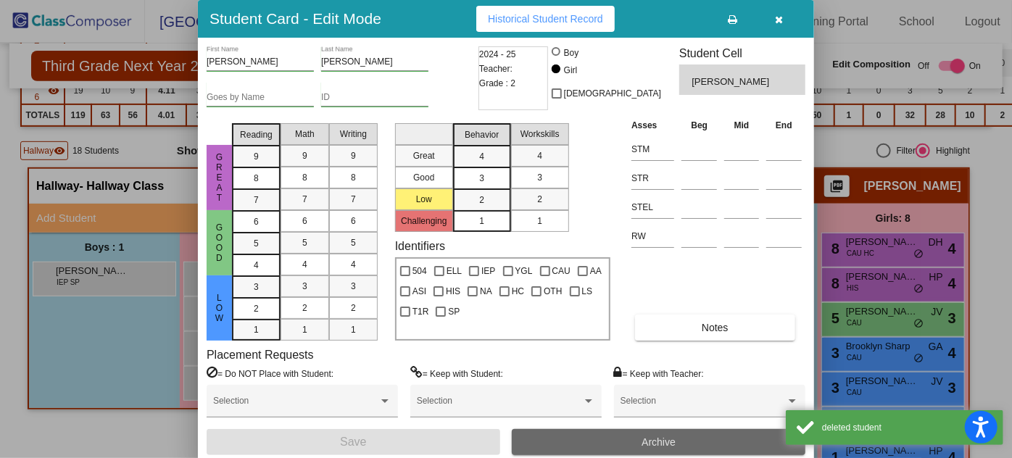
click at [661, 437] on span "Archive" at bounding box center [659, 443] width 34 height 12
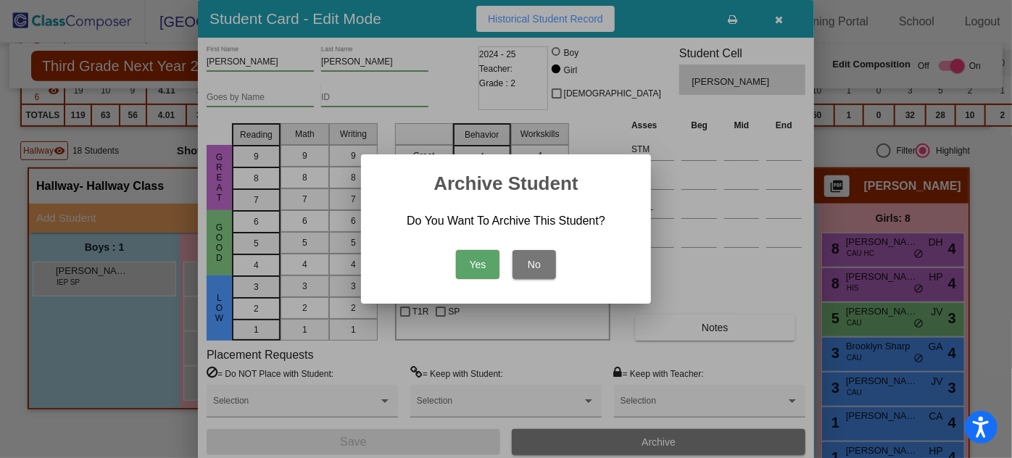
click at [473, 257] on button "Yes" at bounding box center [478, 264] width 44 height 29
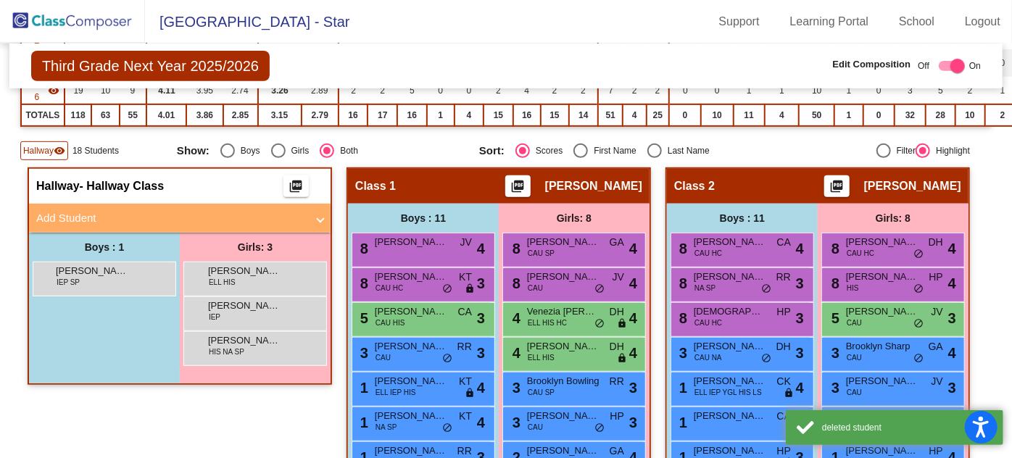
click at [259, 265] on span "[PERSON_NAME]" at bounding box center [244, 271] width 73 height 15
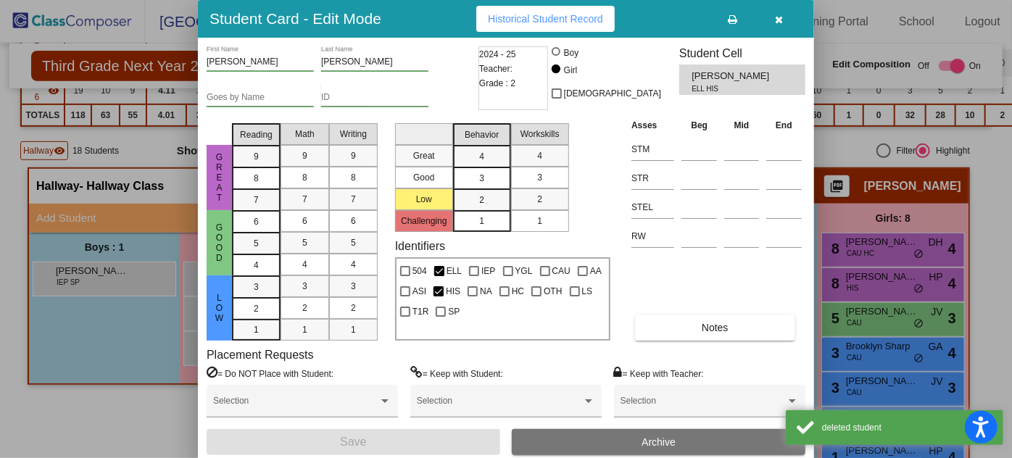
click at [632, 441] on button "Archive" at bounding box center [659, 442] width 294 height 26
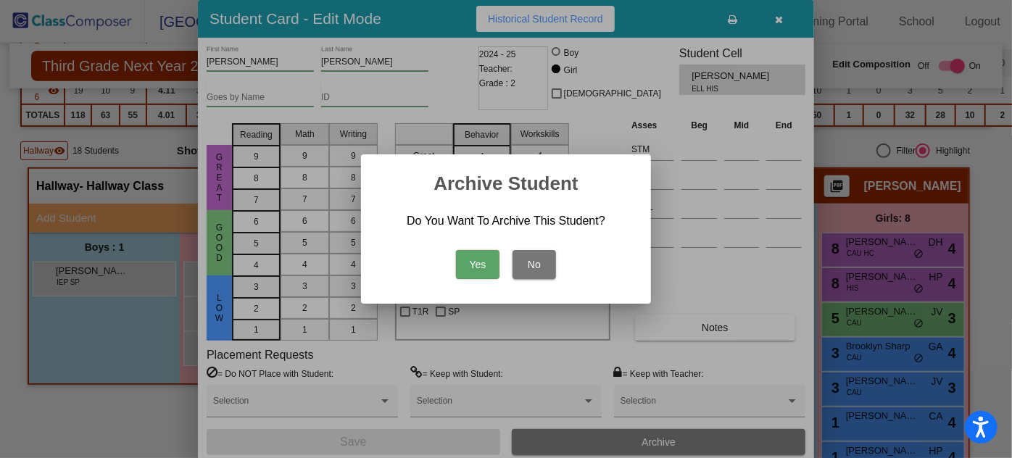
click at [477, 262] on button "Yes" at bounding box center [478, 264] width 44 height 29
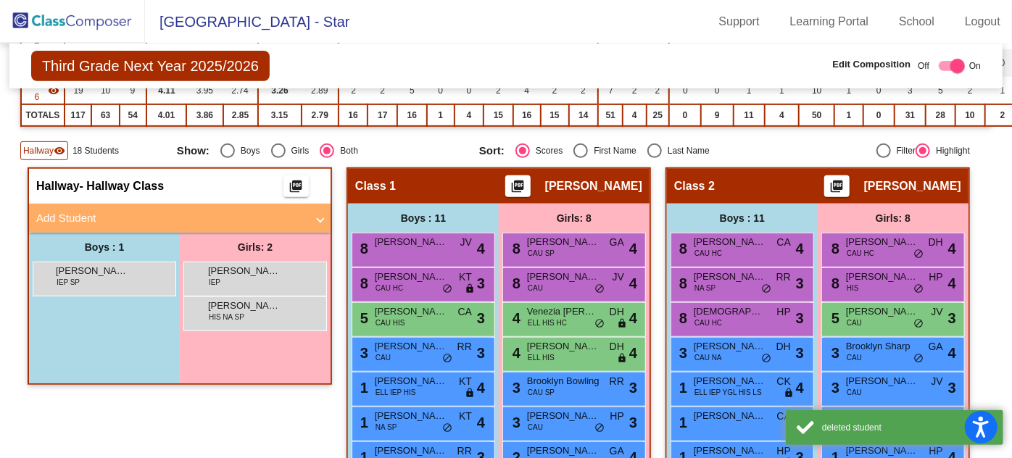
click at [261, 276] on div "[PERSON_NAME] IEP lock do_not_disturb_alt" at bounding box center [255, 277] width 138 height 30
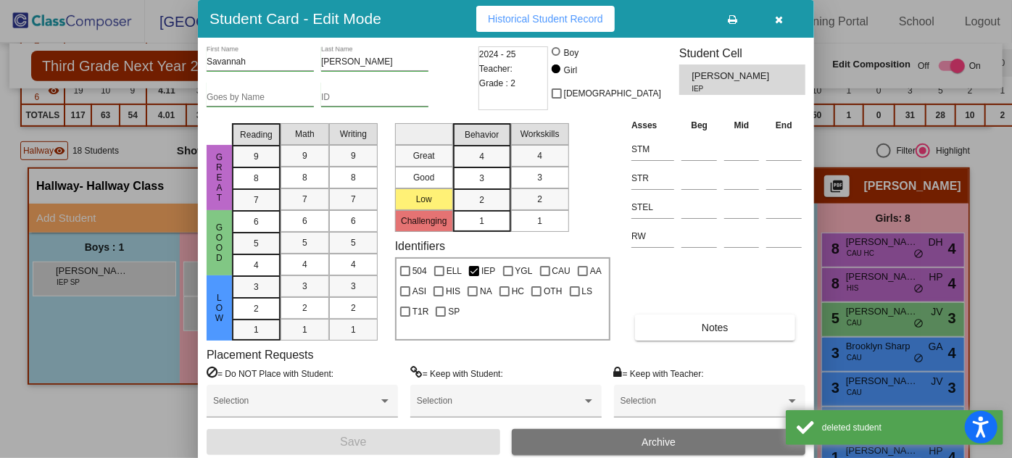
click at [658, 437] on span "Archive" at bounding box center [659, 443] width 34 height 12
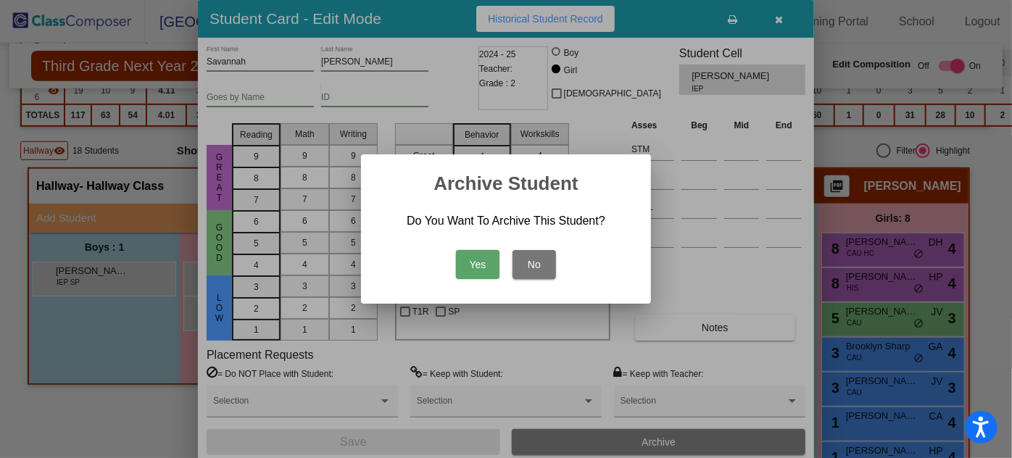
click at [481, 262] on button "Yes" at bounding box center [478, 264] width 44 height 29
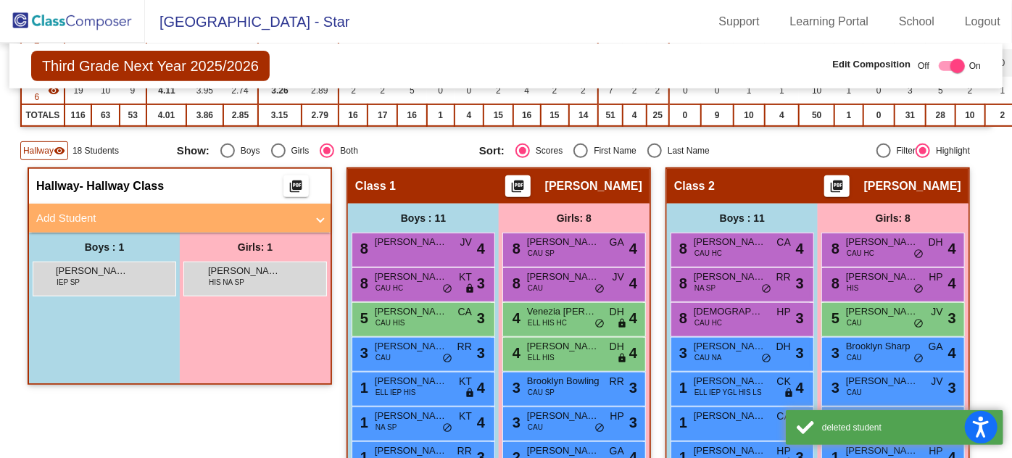
click at [256, 272] on div "[PERSON_NAME] HIS NA SP lock do_not_disturb_alt" at bounding box center [255, 277] width 138 height 30
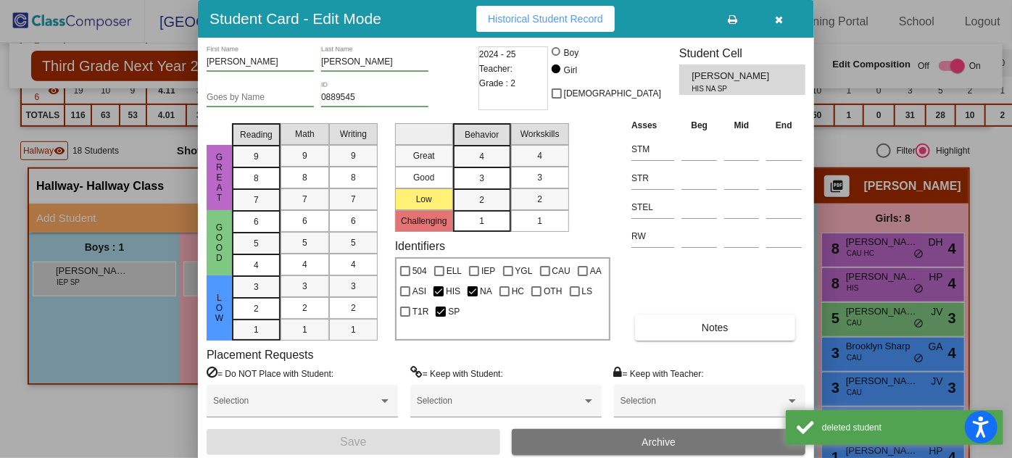
click at [636, 432] on button "Archive" at bounding box center [659, 442] width 294 height 26
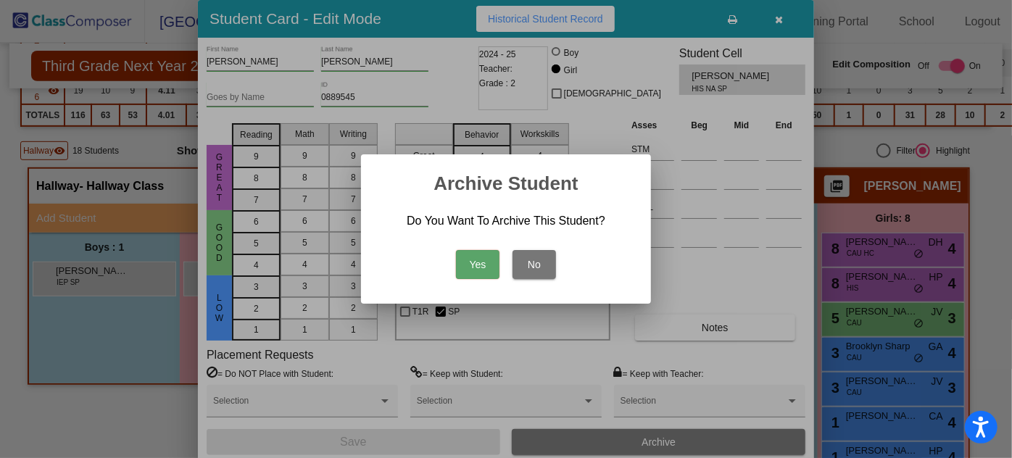
click at [489, 258] on button "Yes" at bounding box center [478, 264] width 44 height 29
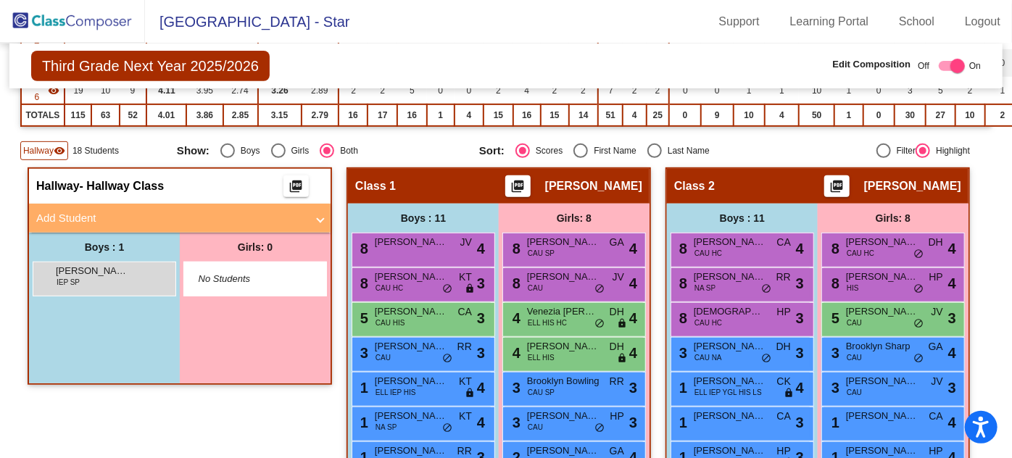
click at [77, 273] on div "[PERSON_NAME] IEP SP lock do_not_disturb_alt" at bounding box center [102, 277] width 138 height 30
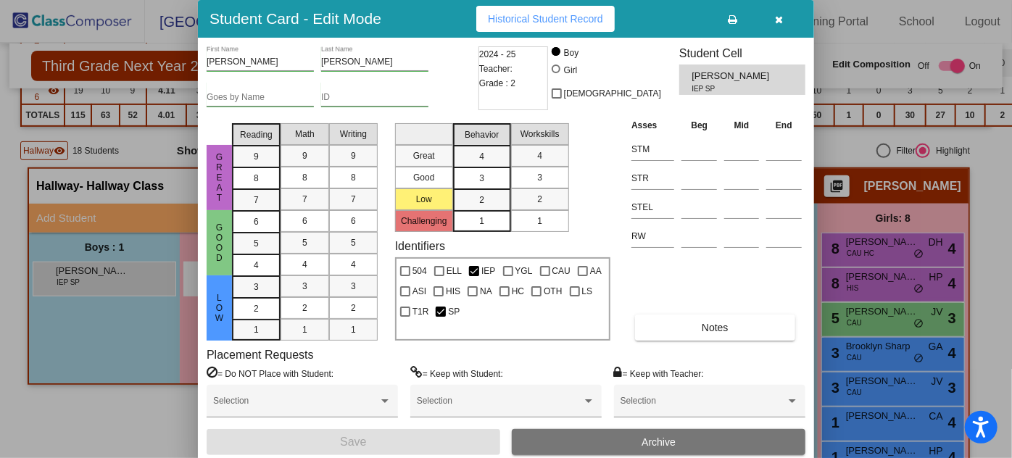
click at [261, 298] on div "1" at bounding box center [256, 287] width 28 height 22
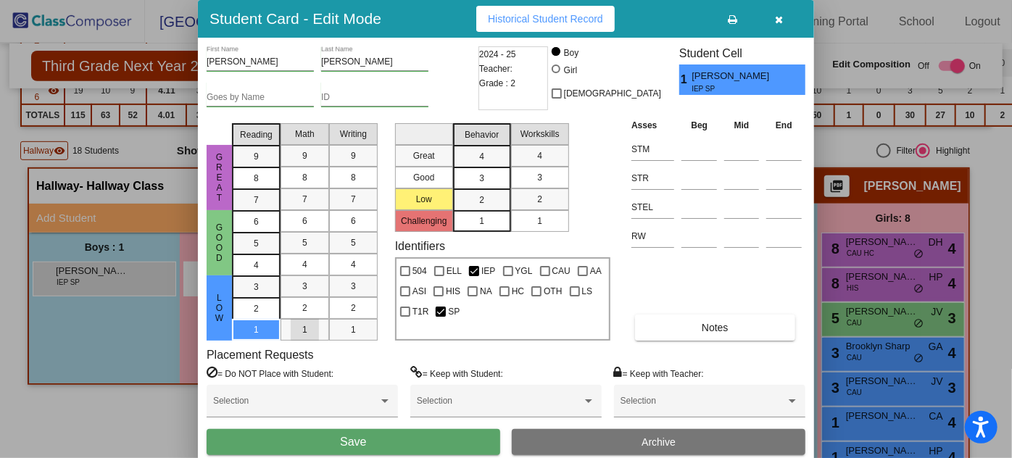
click at [313, 325] on div "1" at bounding box center [305, 330] width 28 height 22
click at [358, 326] on div "1" at bounding box center [353, 330] width 28 height 22
click at [479, 196] on span "2" at bounding box center [481, 200] width 5 height 13
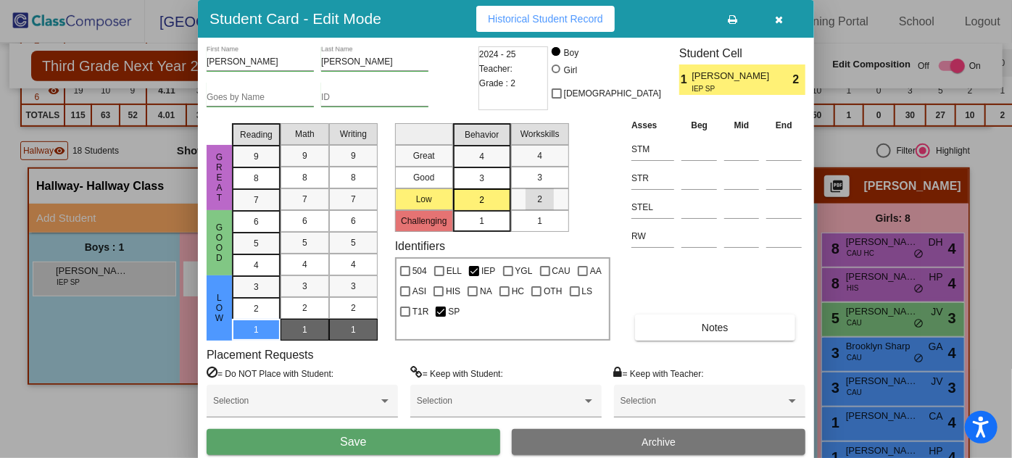
click at [545, 194] on div "2" at bounding box center [540, 200] width 28 height 22
click at [398, 442] on button "Save" at bounding box center [354, 442] width 294 height 26
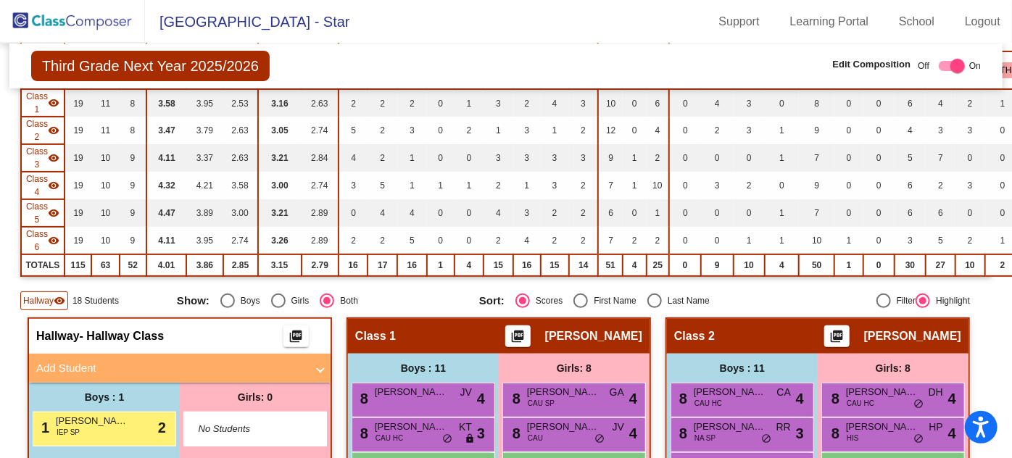
scroll to position [0, 0]
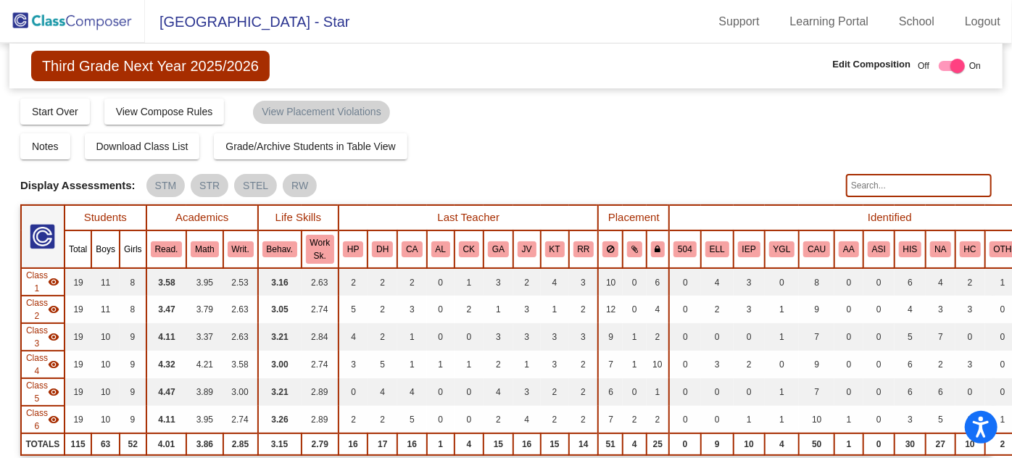
click at [102, 18] on img at bounding box center [72, 21] width 145 height 43
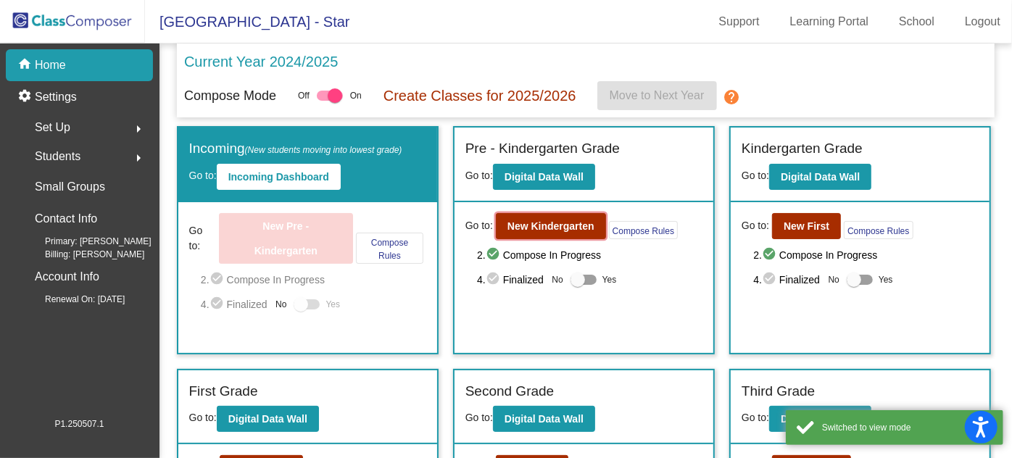
click at [534, 228] on b "New Kindergarten" at bounding box center [551, 226] width 87 height 12
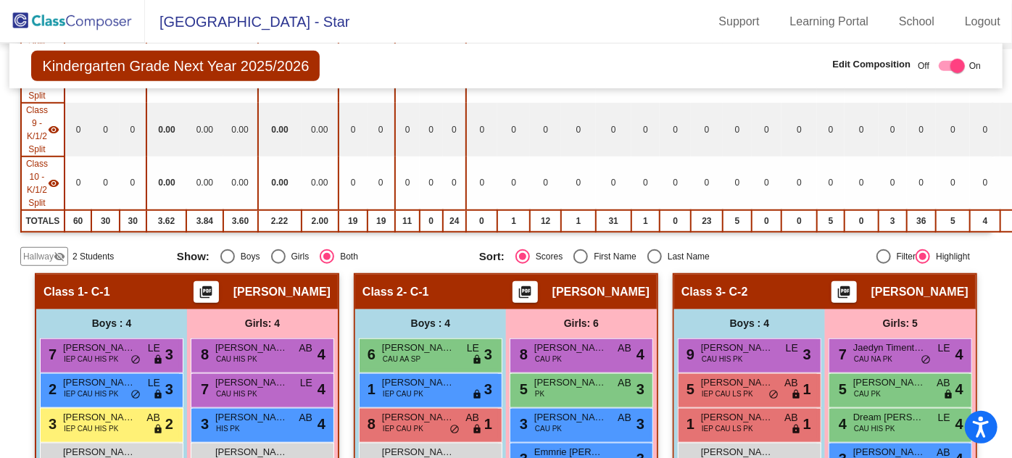
scroll to position [461, 0]
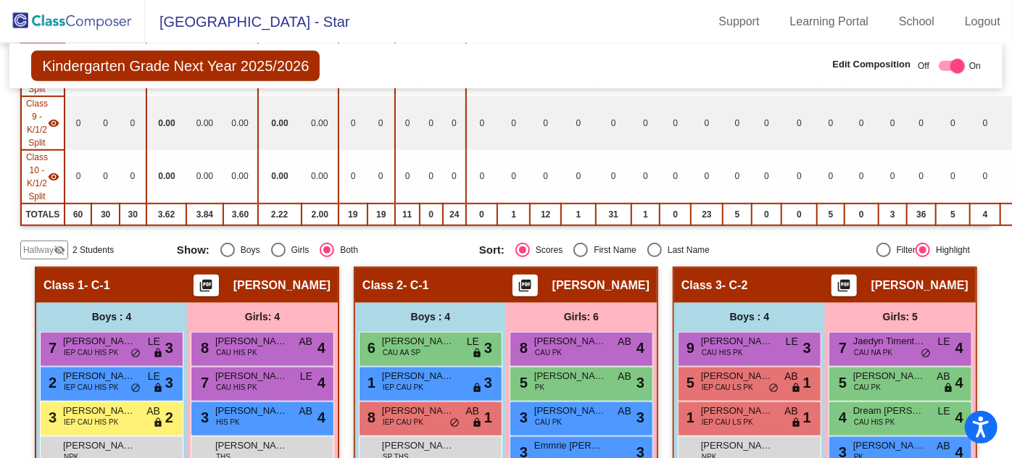
click at [38, 244] on span "Hallway" at bounding box center [38, 250] width 30 height 13
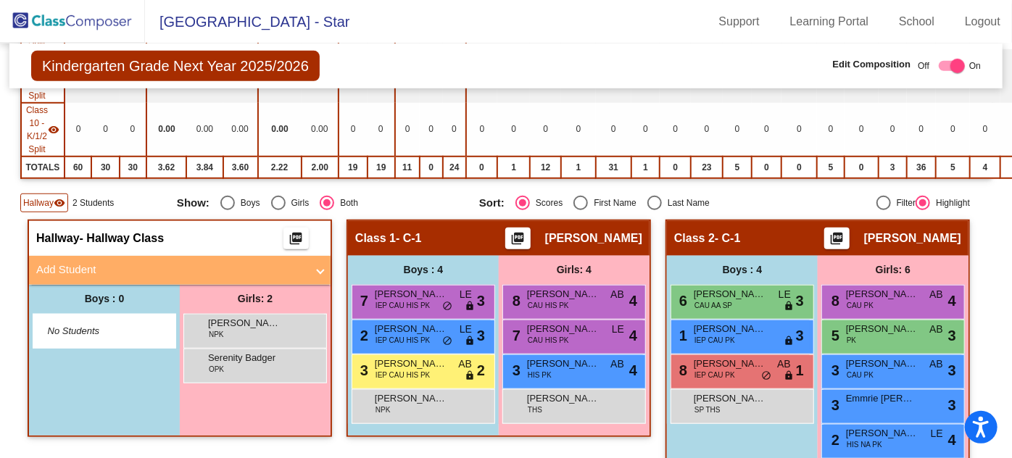
scroll to position [527, 0]
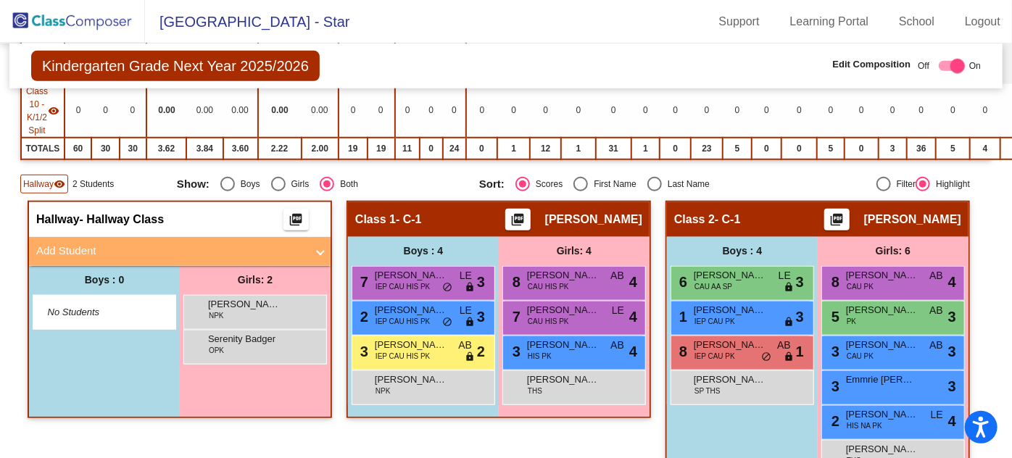
click at [273, 297] on span "[PERSON_NAME]" at bounding box center [244, 304] width 73 height 15
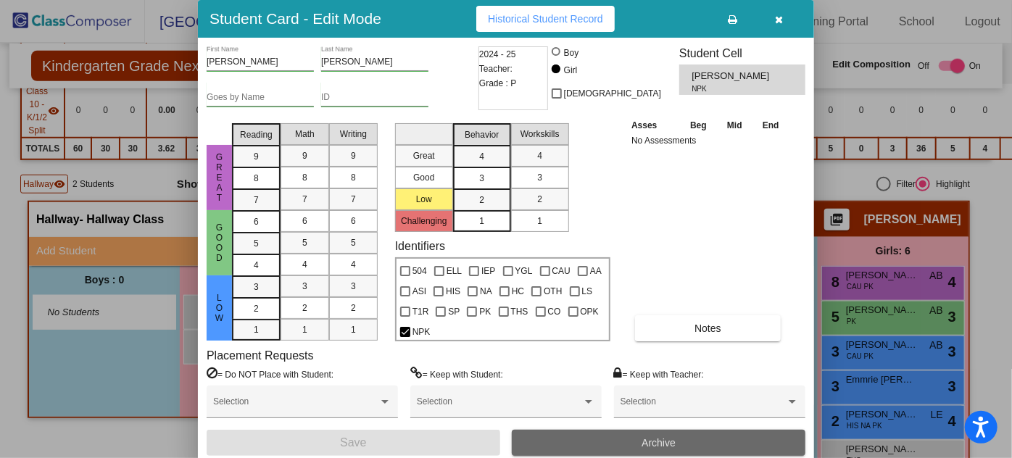
click at [725, 433] on button "Archive" at bounding box center [659, 443] width 294 height 26
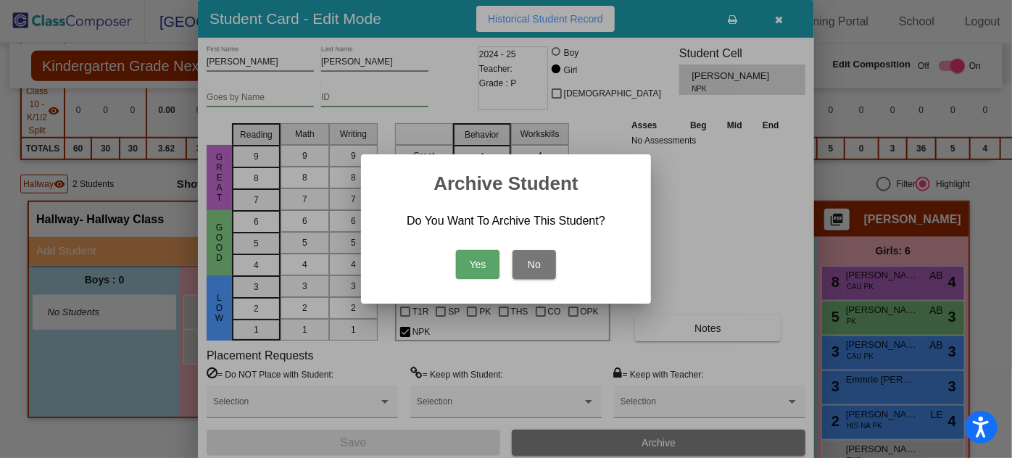
click at [490, 260] on button "Yes" at bounding box center [478, 264] width 44 height 29
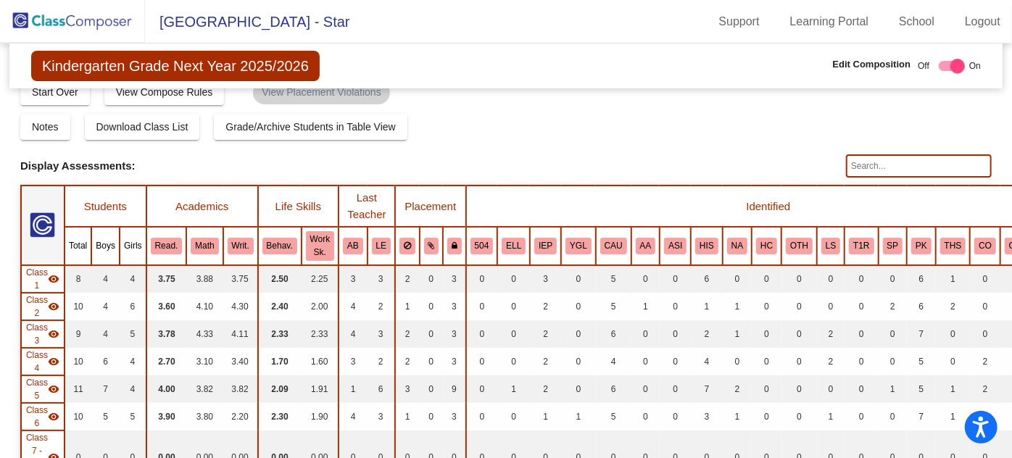
scroll to position [0, 0]
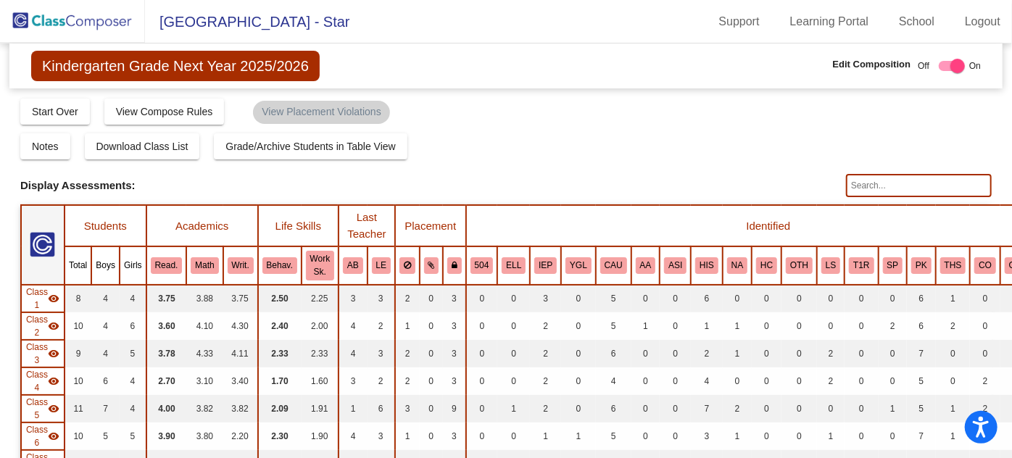
click at [90, 23] on img at bounding box center [72, 21] width 145 height 43
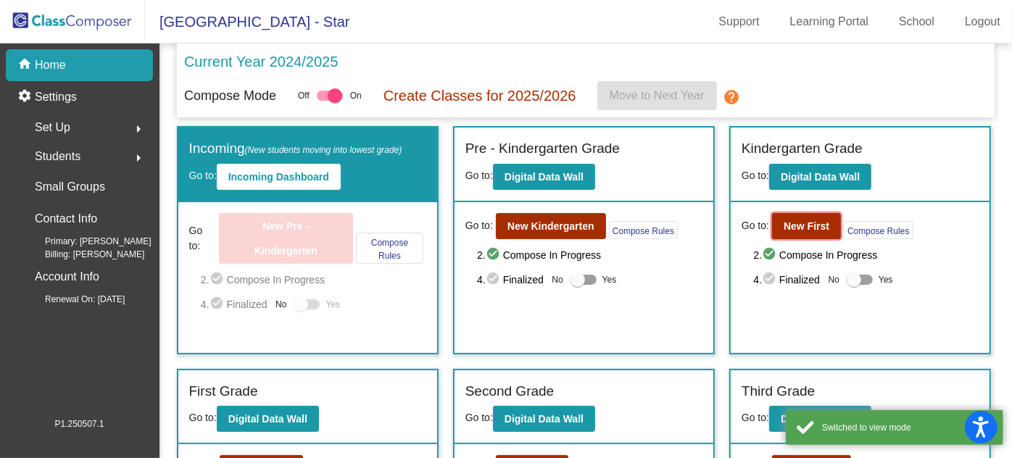
click at [816, 224] on b "New First" at bounding box center [807, 226] width 46 height 12
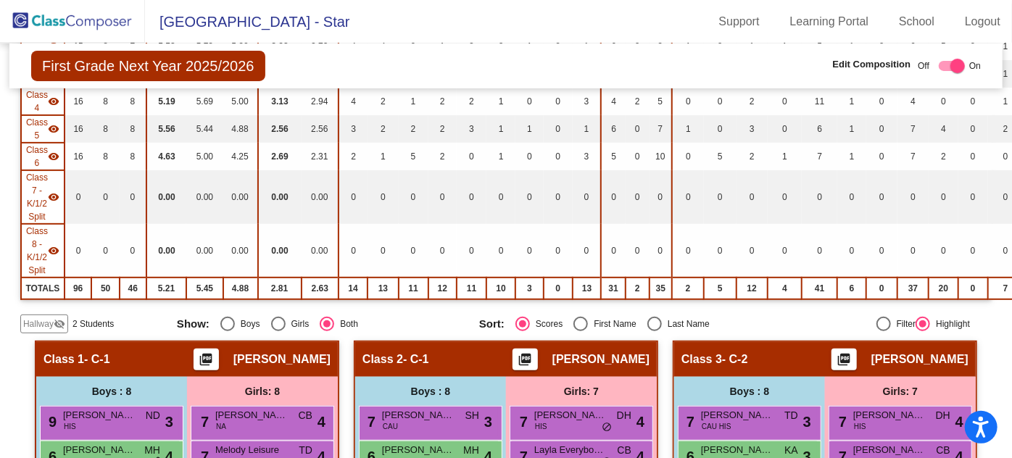
scroll to position [329, 0]
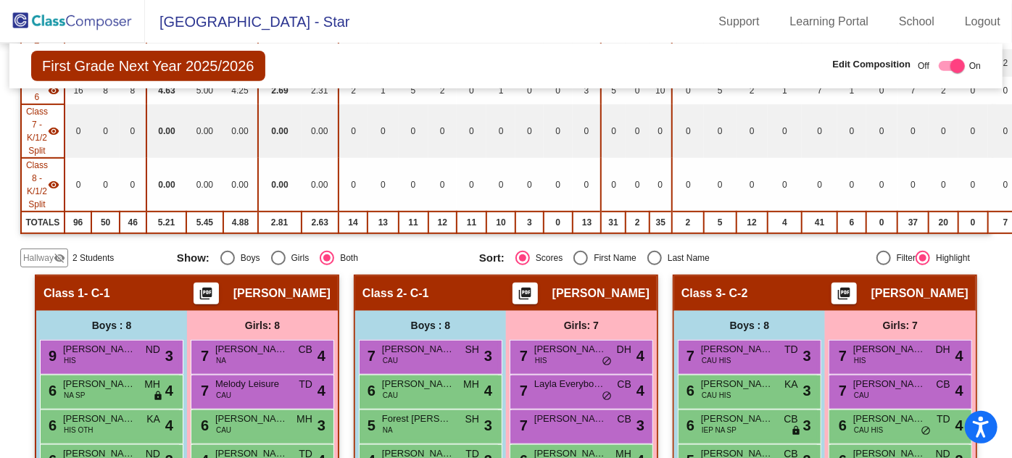
click at [46, 252] on span "Hallway" at bounding box center [38, 258] width 30 height 13
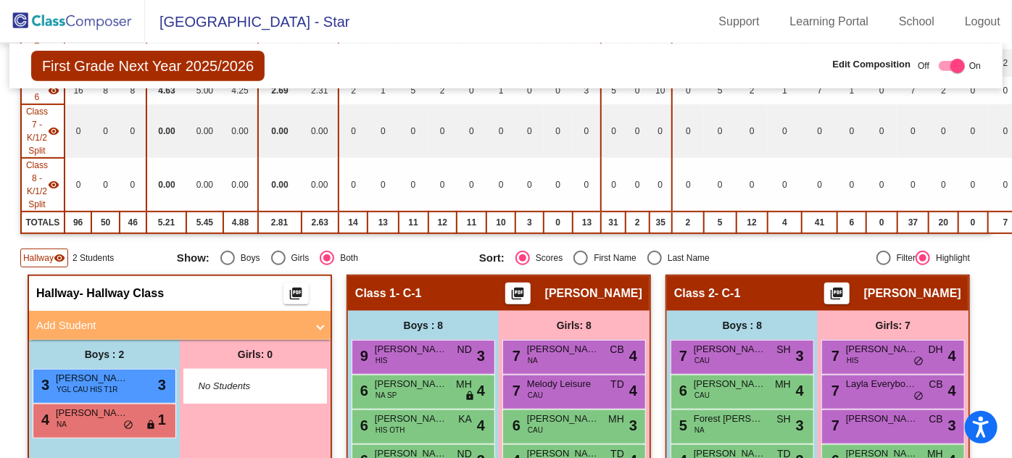
scroll to position [0, 0]
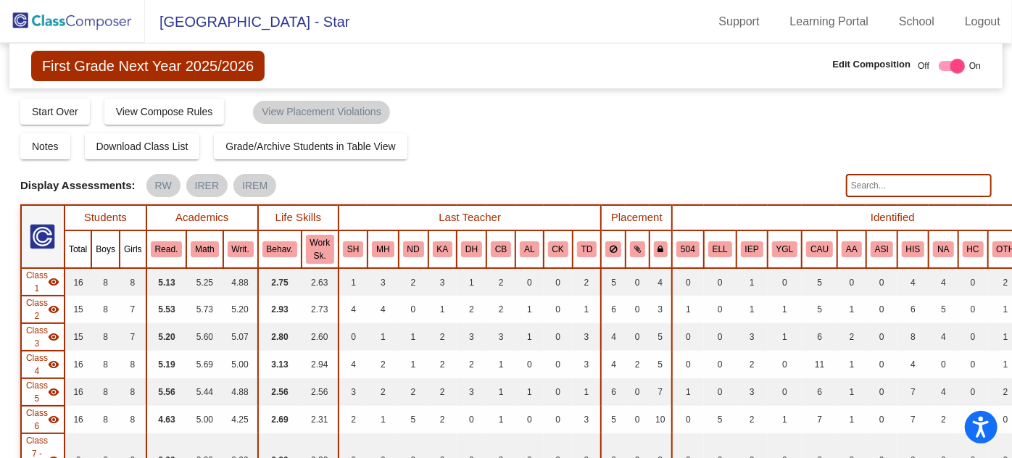
click at [109, 20] on img at bounding box center [72, 21] width 145 height 43
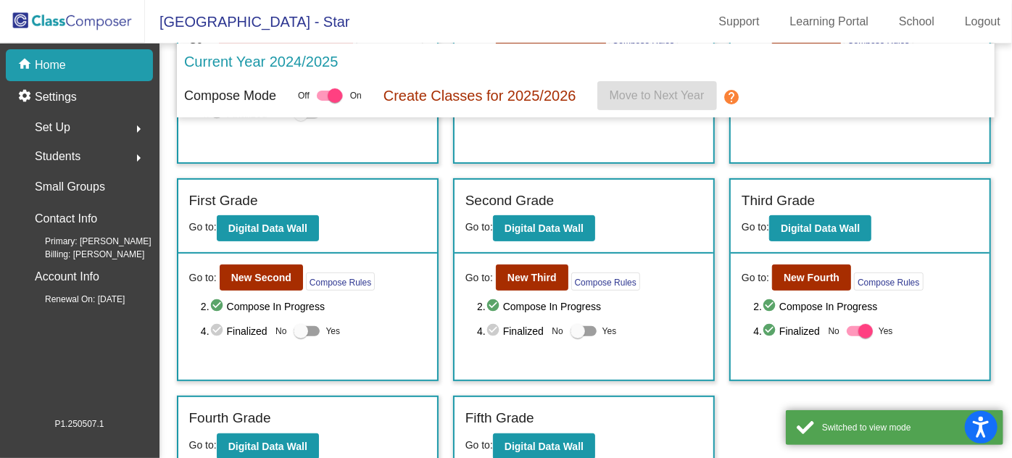
scroll to position [197, 0]
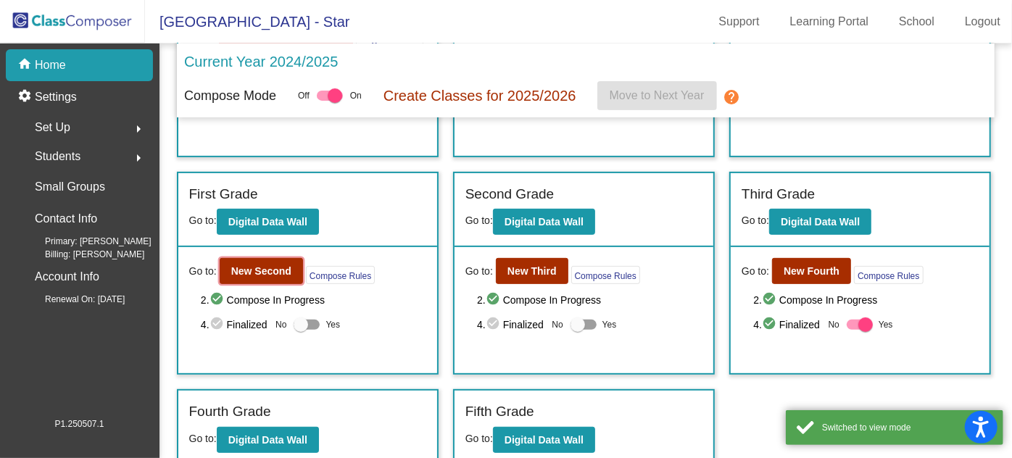
click at [266, 265] on b "New Second" at bounding box center [261, 271] width 60 height 12
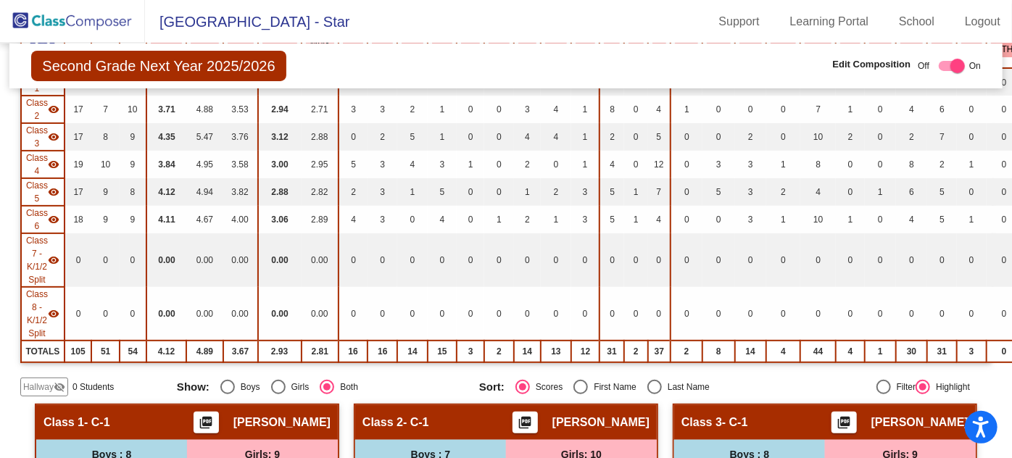
scroll to position [197, 0]
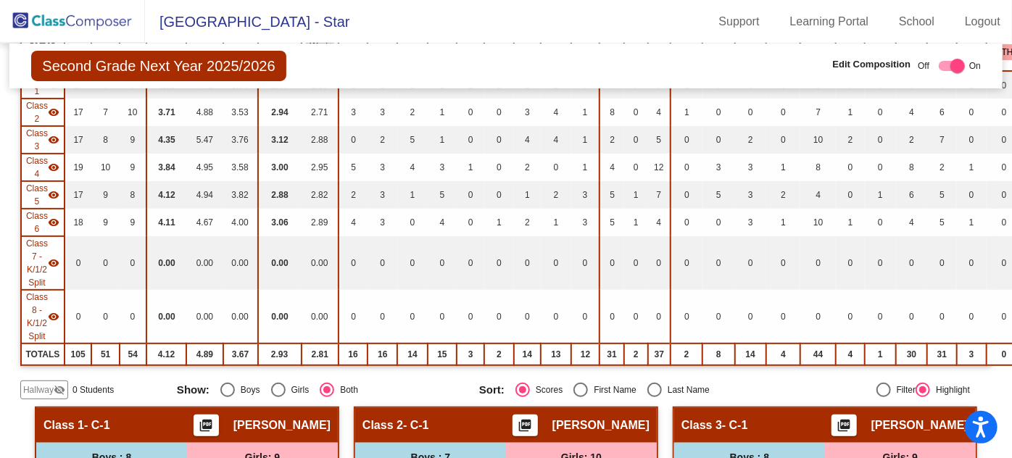
click at [54, 384] on mat-icon "visibility_off" at bounding box center [60, 390] width 12 height 12
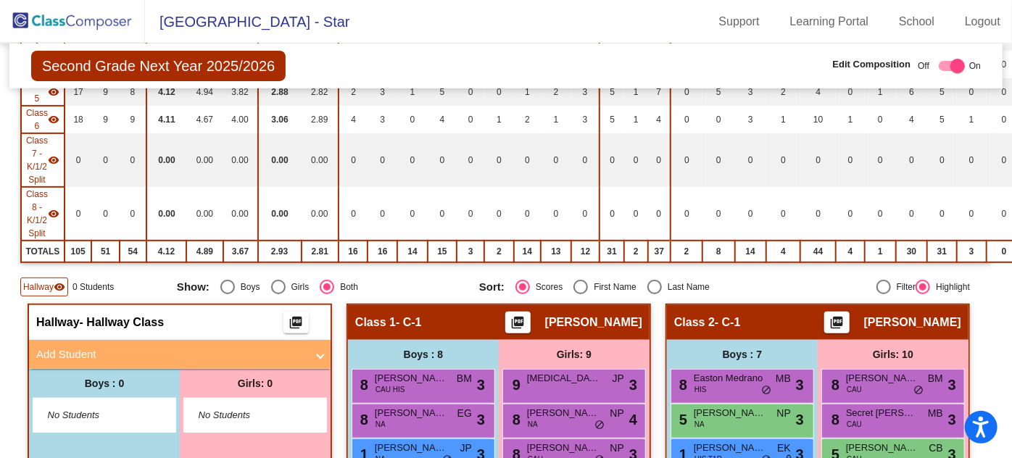
scroll to position [395, 0]
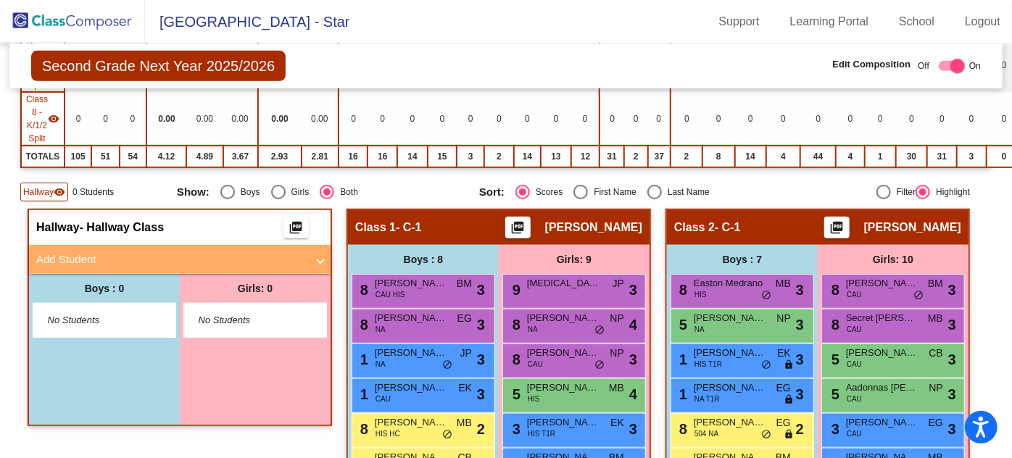
click at [75, 252] on mat-panel-title "Add Student" at bounding box center [171, 260] width 270 height 17
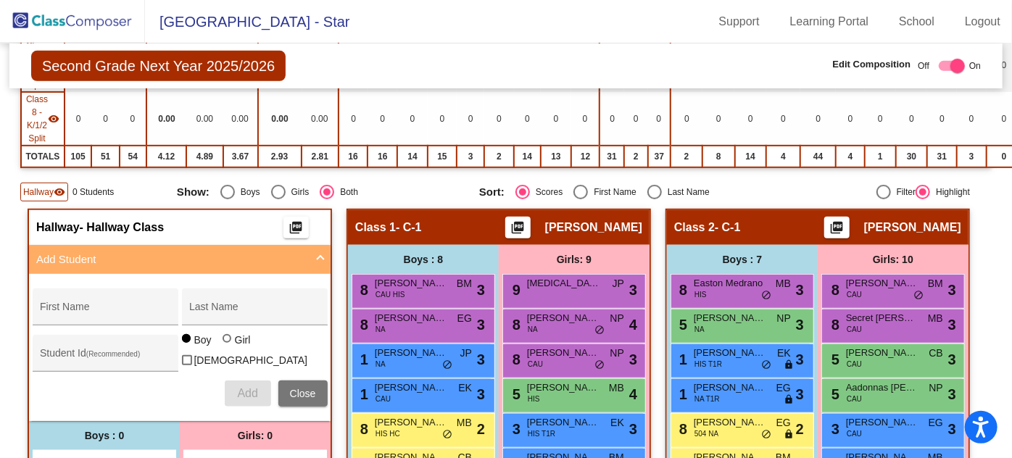
click at [84, 297] on div "First Name" at bounding box center [105, 312] width 131 height 30
type input "Nahla"
type input "[PERSON_NAME]"
click at [223, 337] on label "Girl" at bounding box center [239, 340] width 32 height 15
click at [228, 346] on input "Girl" at bounding box center [228, 346] width 1 height 1
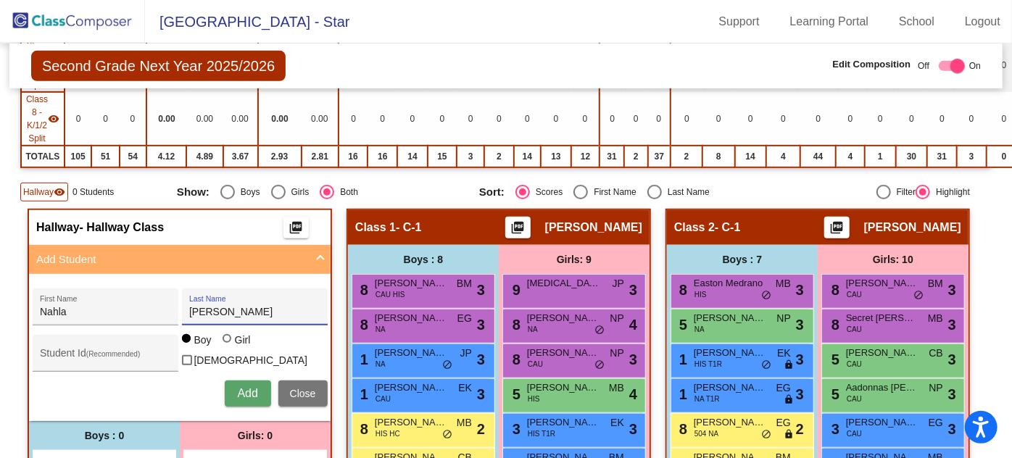
radio input "true"
click at [244, 391] on span "Add" at bounding box center [247, 393] width 20 height 12
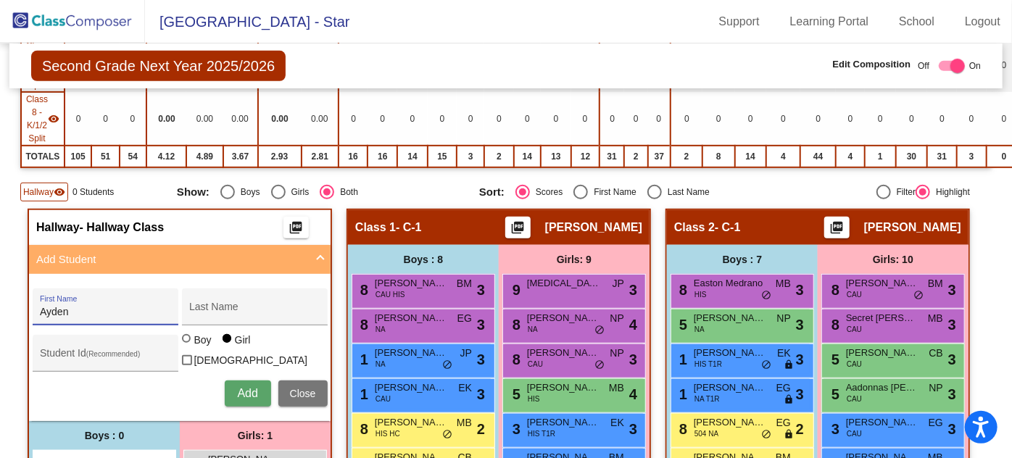
type input "Ayden"
type input "[PERSON_NAME]"
click at [183, 341] on div at bounding box center [186, 338] width 9 height 9
click at [187, 346] on input "Boy" at bounding box center [187, 346] width 1 height 1
radio input "true"
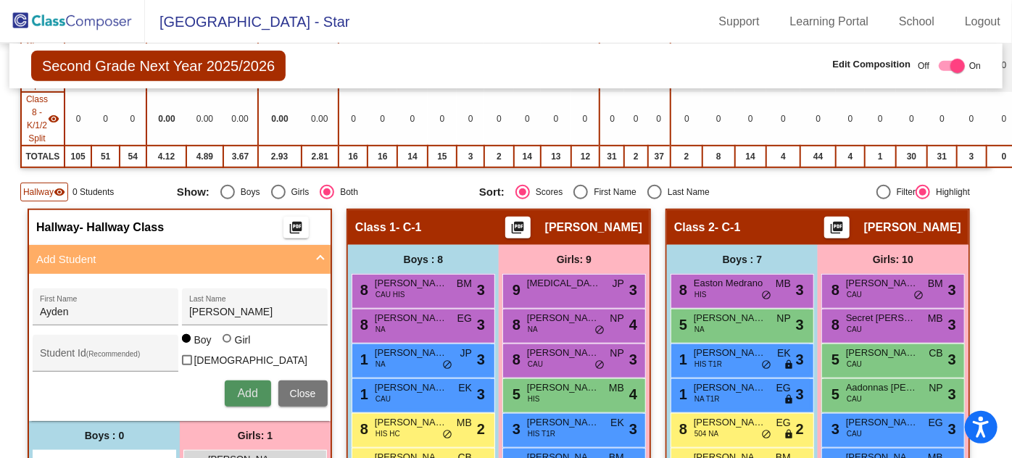
click at [247, 387] on span "Add" at bounding box center [247, 393] width 20 height 12
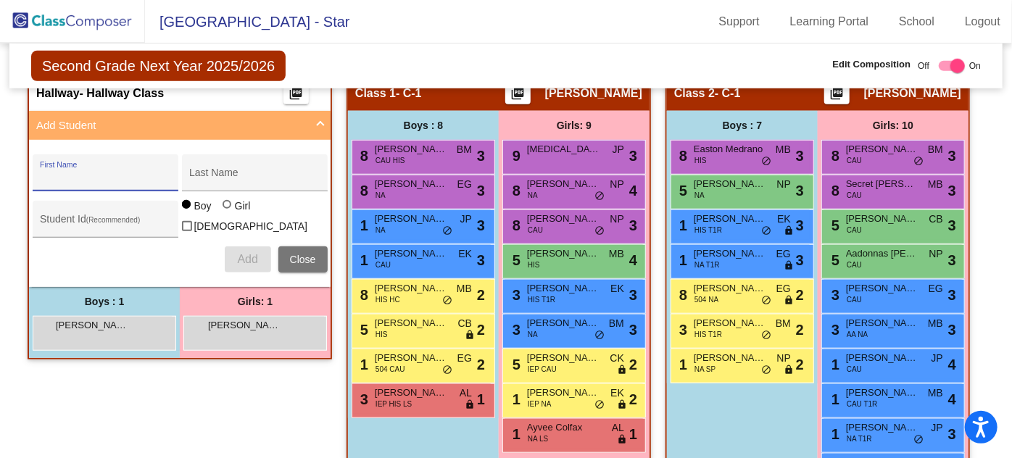
scroll to position [527, 0]
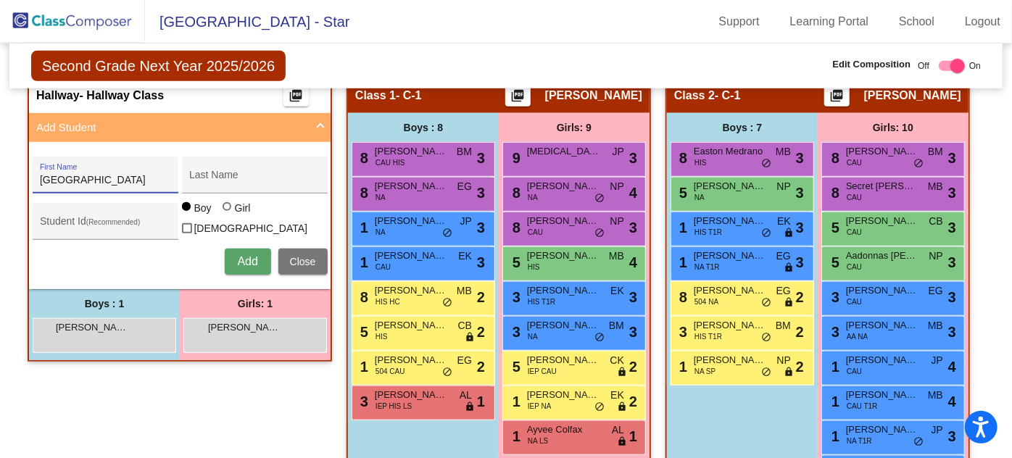
type input "[GEOGRAPHIC_DATA]"
type input "Moniker"
click at [239, 255] on span "Add" at bounding box center [247, 261] width 20 height 12
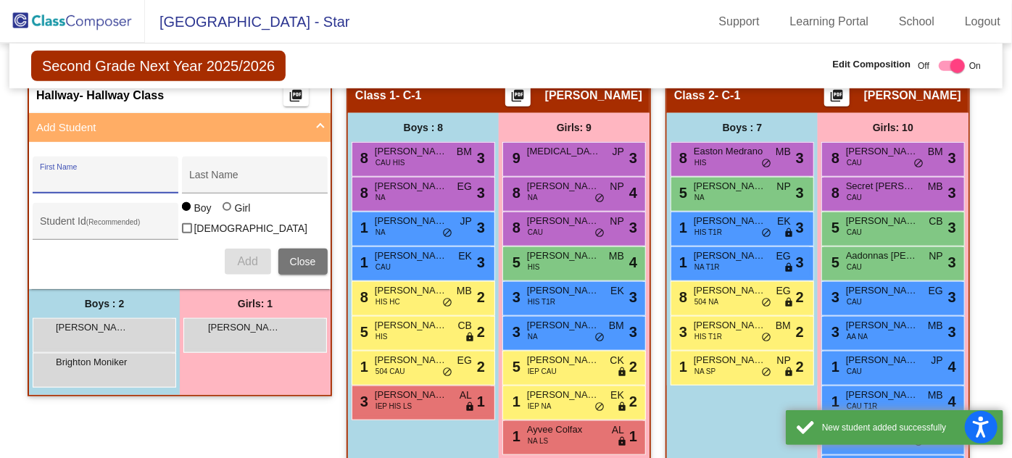
click at [81, 355] on span "Brighton Moniker" at bounding box center [92, 362] width 73 height 15
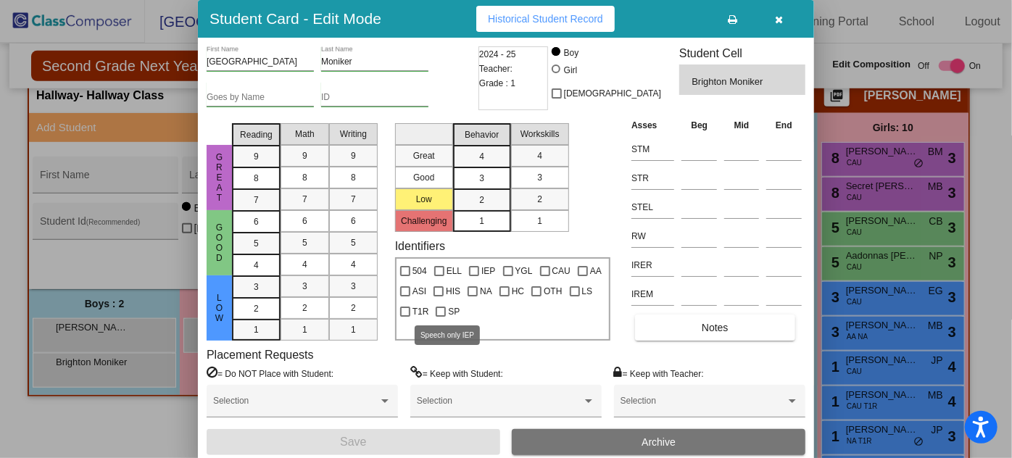
click at [439, 309] on div at bounding box center [441, 312] width 10 height 10
click at [440, 317] on input "SP" at bounding box center [440, 317] width 1 height 1
checkbox input "true"
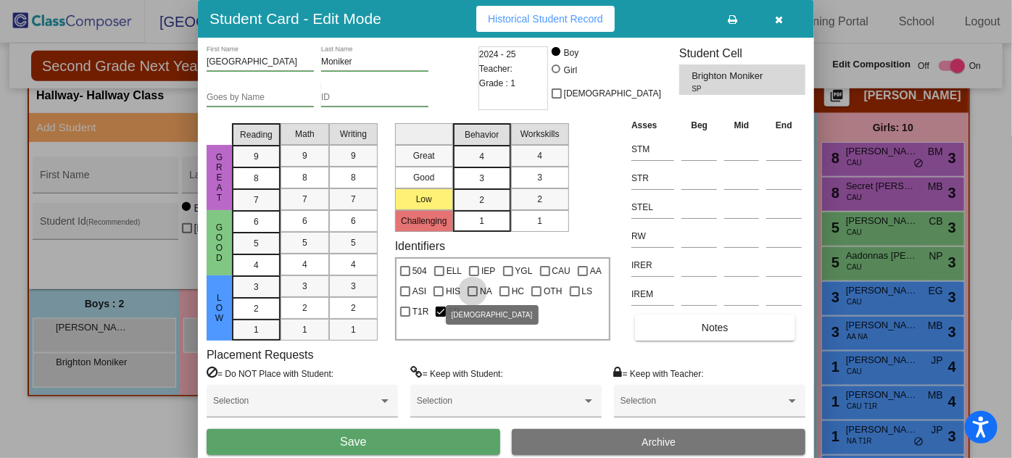
click at [471, 286] on div at bounding box center [473, 291] width 10 height 10
click at [472, 297] on input "NA" at bounding box center [472, 297] width 1 height 1
checkbox input "true"
click at [377, 439] on button "Save" at bounding box center [354, 442] width 294 height 26
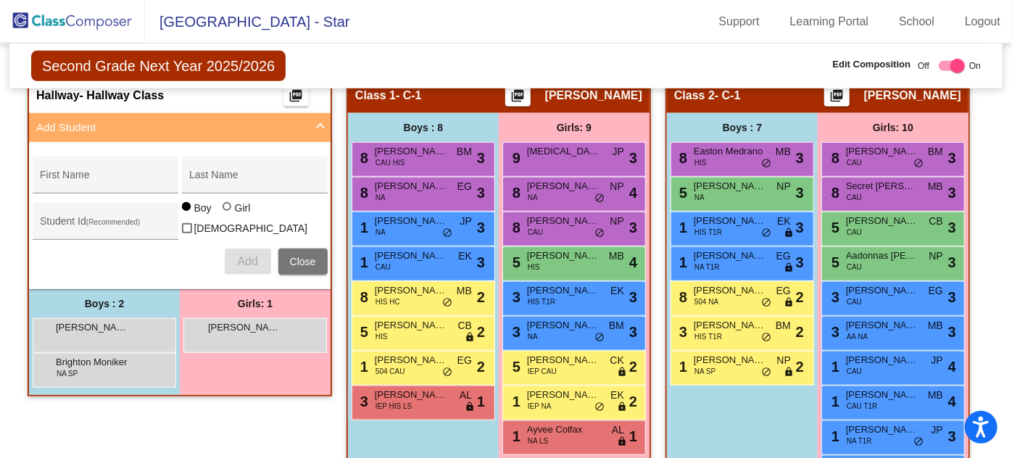
click at [218, 323] on span "[PERSON_NAME]" at bounding box center [244, 328] width 73 height 15
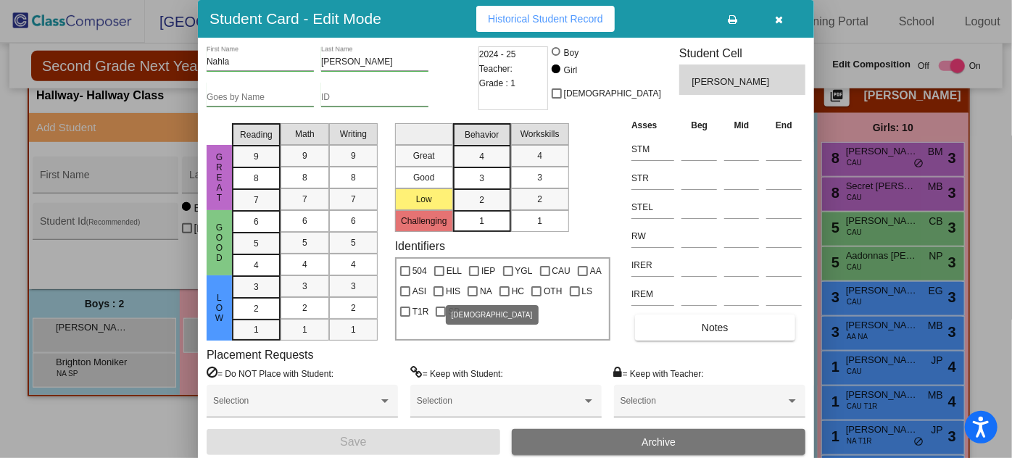
click at [468, 290] on div at bounding box center [473, 291] width 10 height 10
click at [472, 297] on input "NA" at bounding box center [472, 297] width 1 height 1
checkbox input "true"
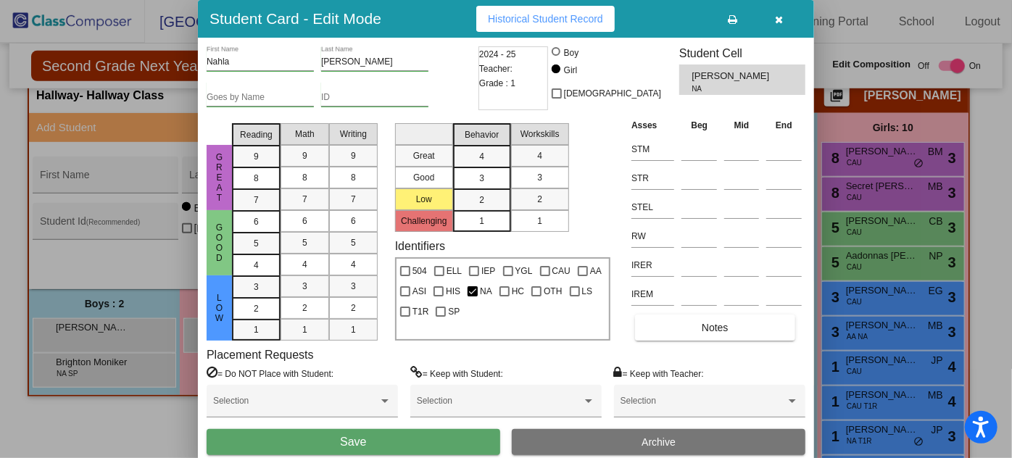
click at [344, 442] on span "Save" at bounding box center [353, 442] width 26 height 12
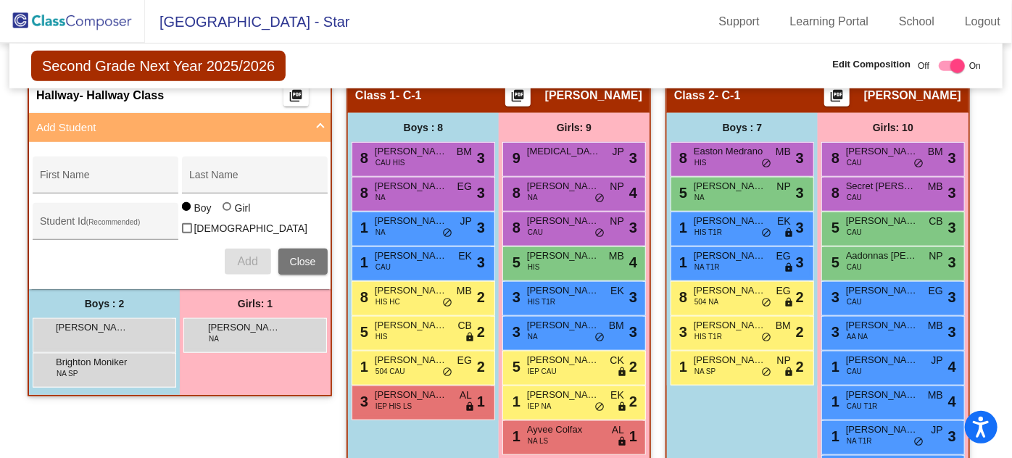
click at [114, 328] on div "[PERSON_NAME] lock do_not_disturb_alt" at bounding box center [102, 334] width 138 height 30
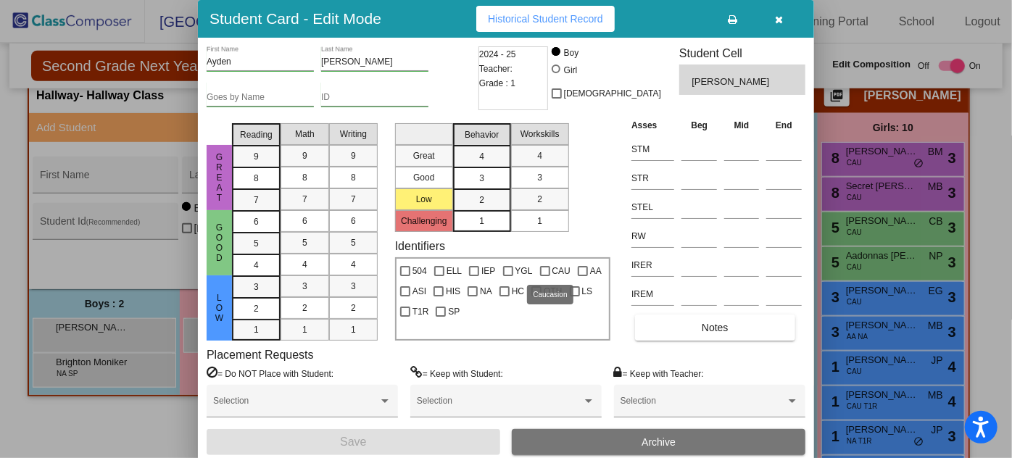
drag, startPoint x: 539, startPoint y: 270, endPoint x: 537, endPoint y: 286, distance: 16.0
click at [540, 270] on div at bounding box center [545, 271] width 10 height 10
click at [545, 276] on input "CAU" at bounding box center [545, 276] width 1 height 1
checkbox input "true"
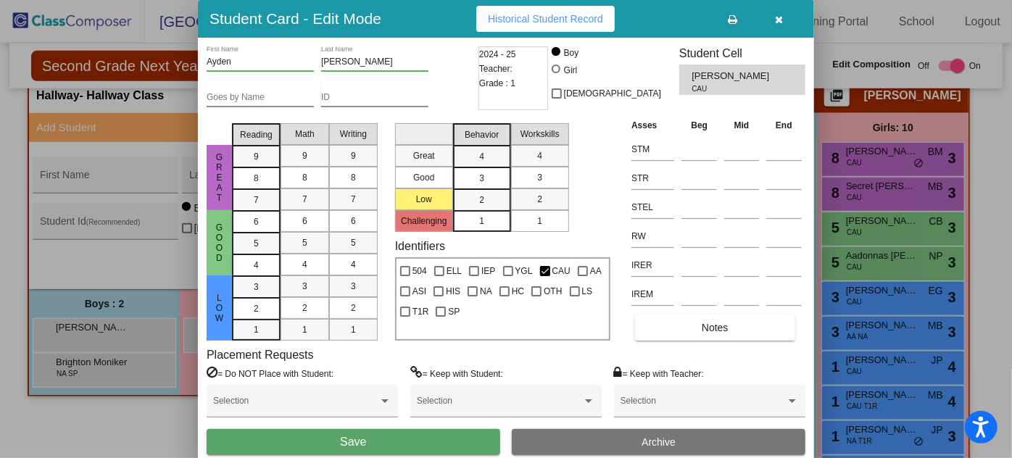
click at [339, 435] on button "Save" at bounding box center [354, 442] width 294 height 26
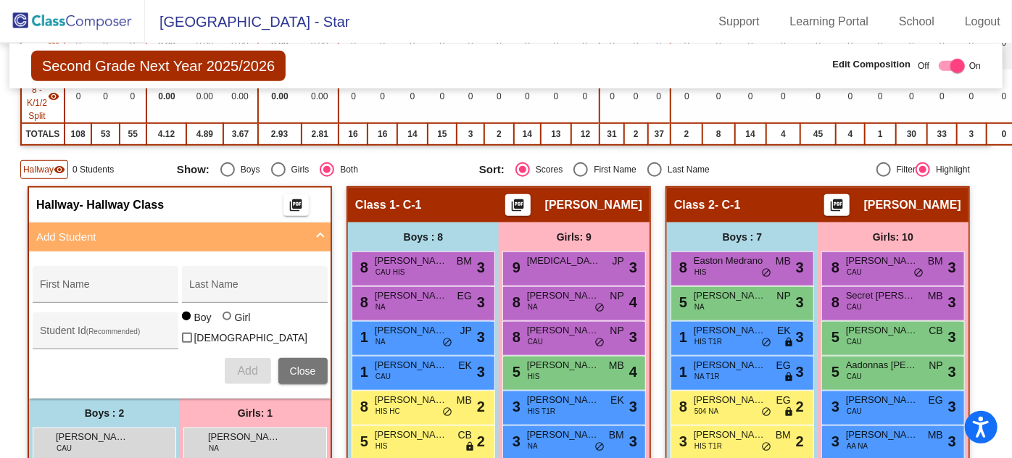
scroll to position [395, 0]
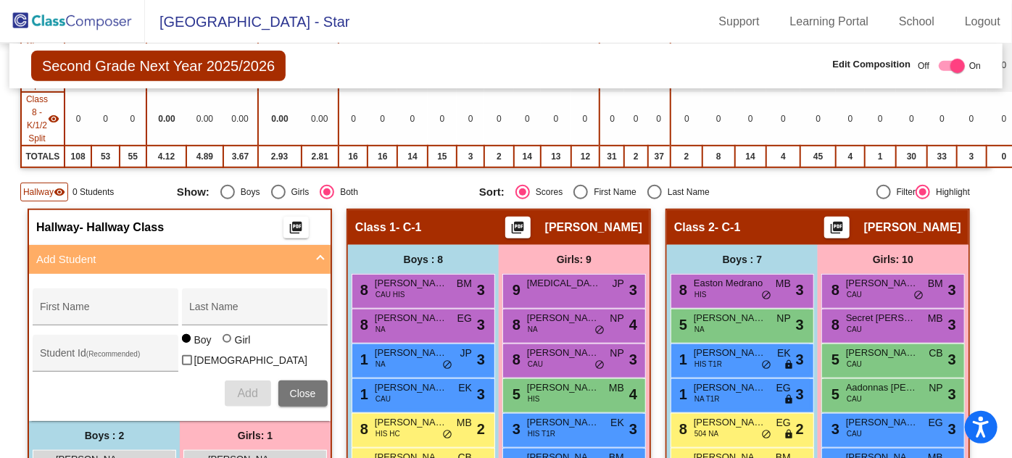
click at [303, 313] on div "Last Name" at bounding box center [254, 312] width 131 height 30
click at [307, 388] on span "Close" at bounding box center [303, 394] width 26 height 12
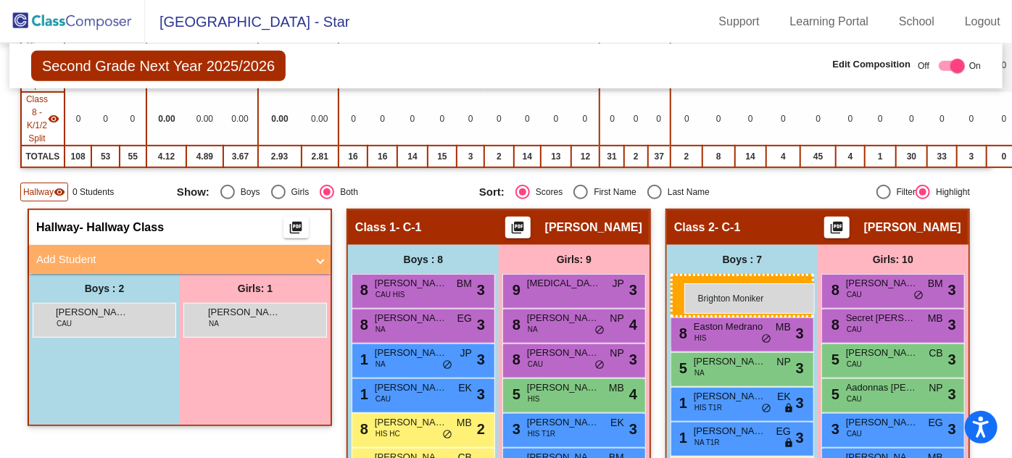
drag, startPoint x: 116, startPoint y: 353, endPoint x: 685, endPoint y: 283, distance: 572.8
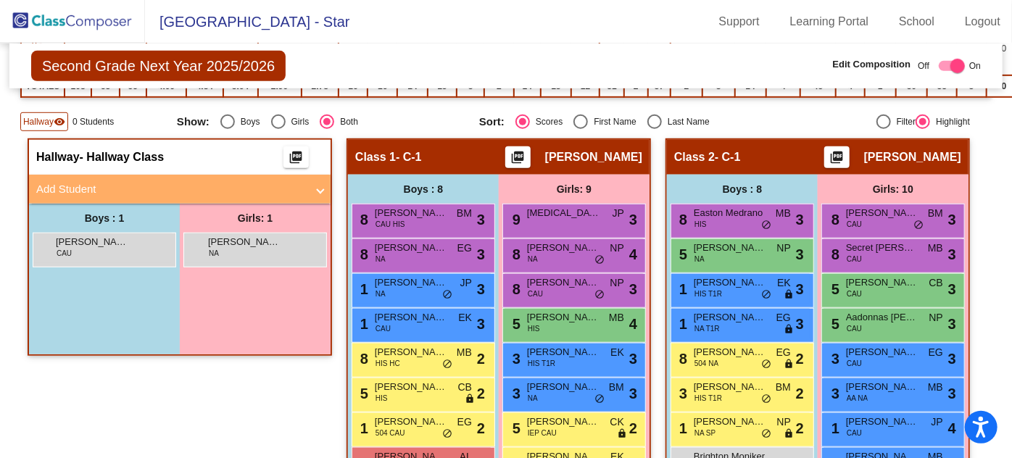
scroll to position [461, 0]
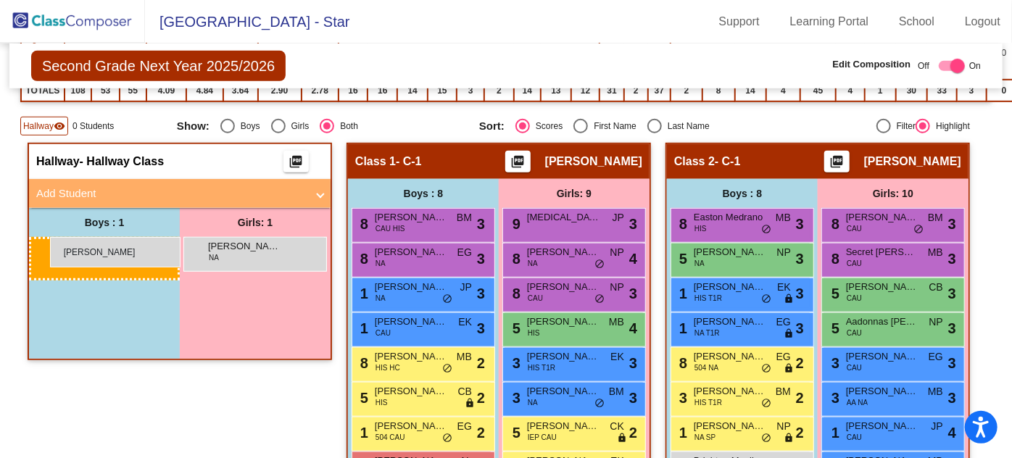
drag, startPoint x: 83, startPoint y: 241, endPoint x: 50, endPoint y: 237, distance: 32.8
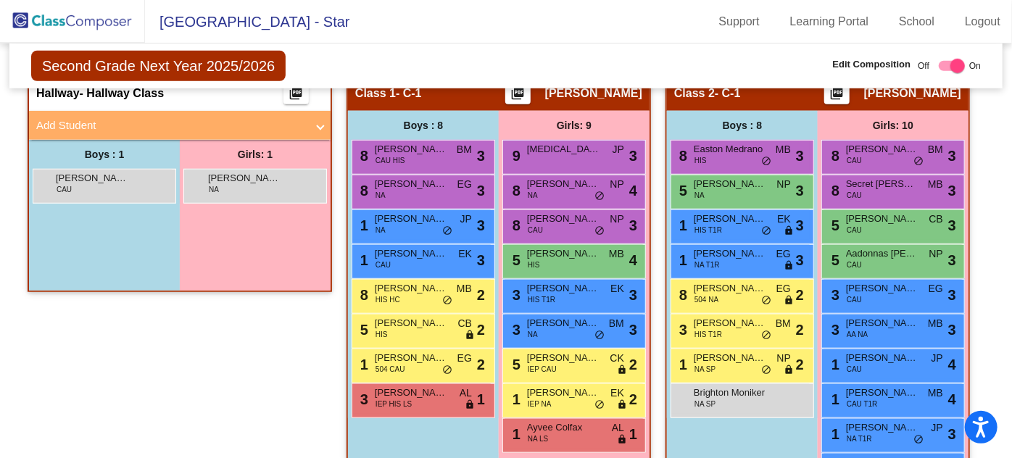
scroll to position [527, 0]
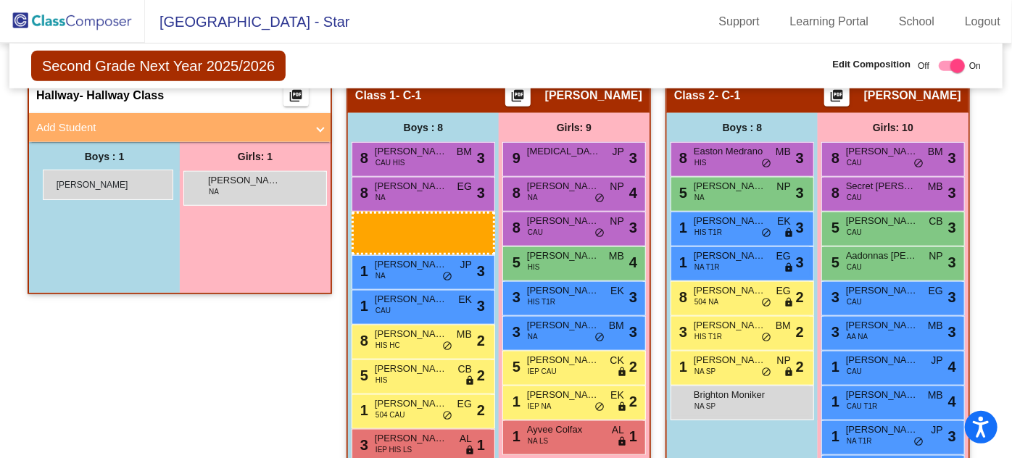
drag, startPoint x: 106, startPoint y: 185, endPoint x: 43, endPoint y: 170, distance: 64.9
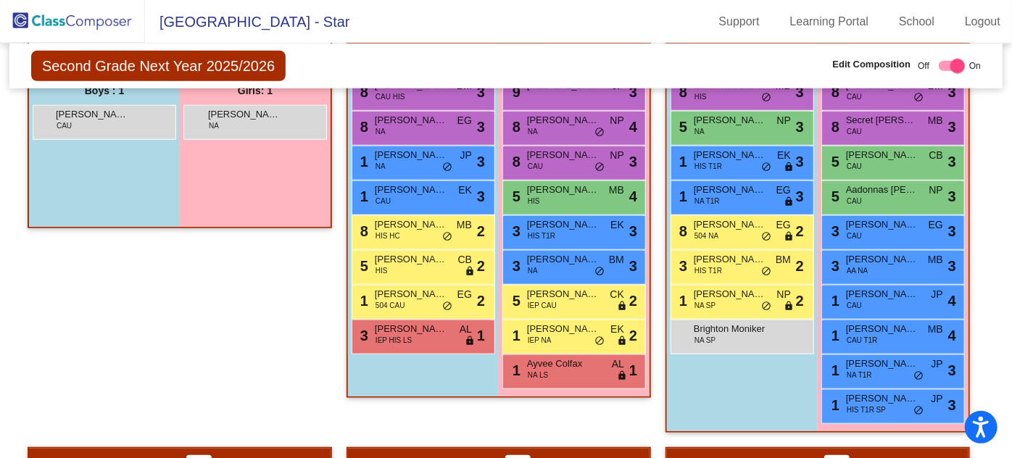
scroll to position [461, 0]
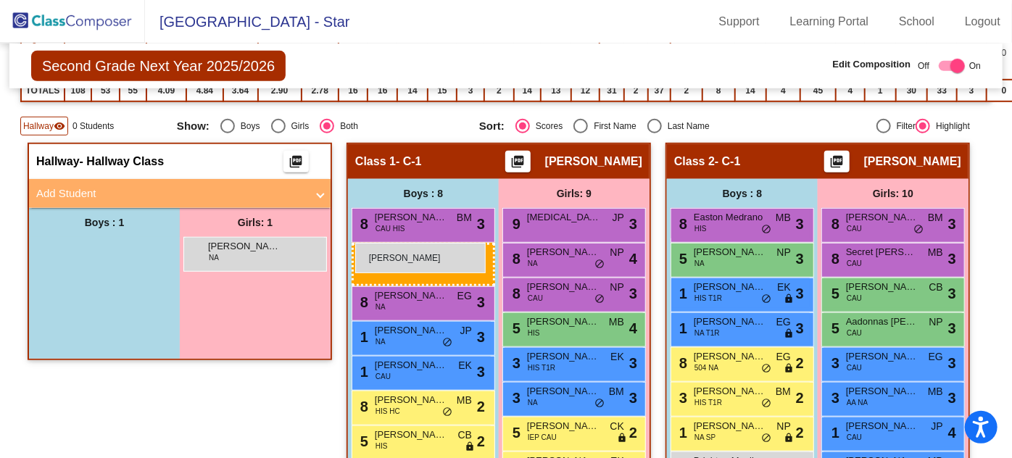
drag, startPoint x: 91, startPoint y: 243, endPoint x: 355, endPoint y: 243, distance: 263.9
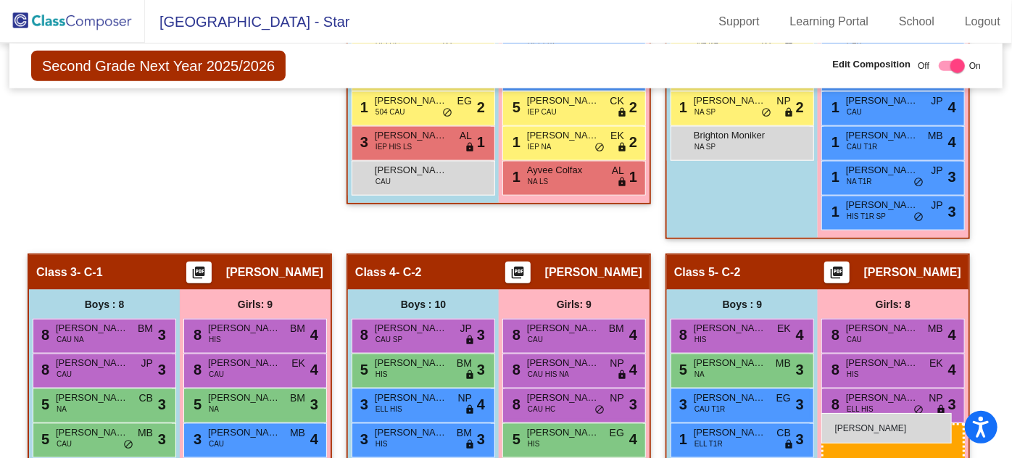
scroll to position [796, 0]
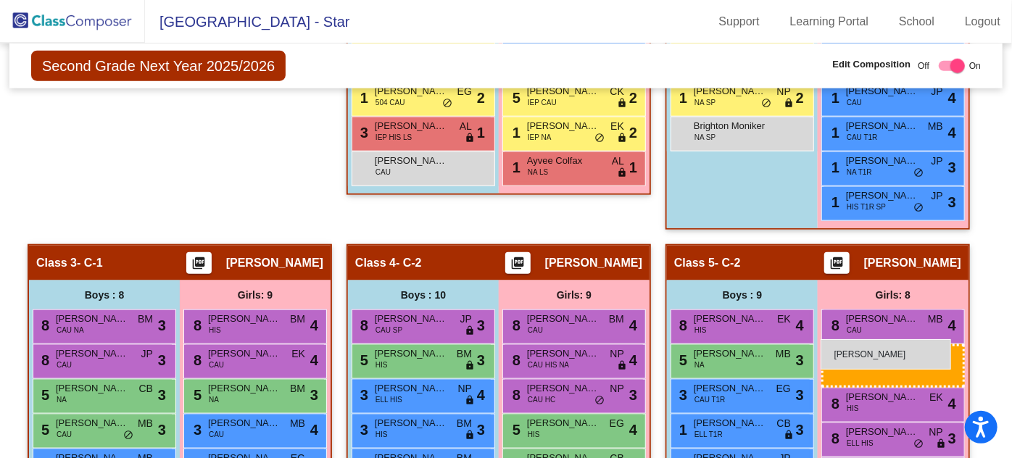
drag, startPoint x: 241, startPoint y: 239, endPoint x: 821, endPoint y: 339, distance: 588.1
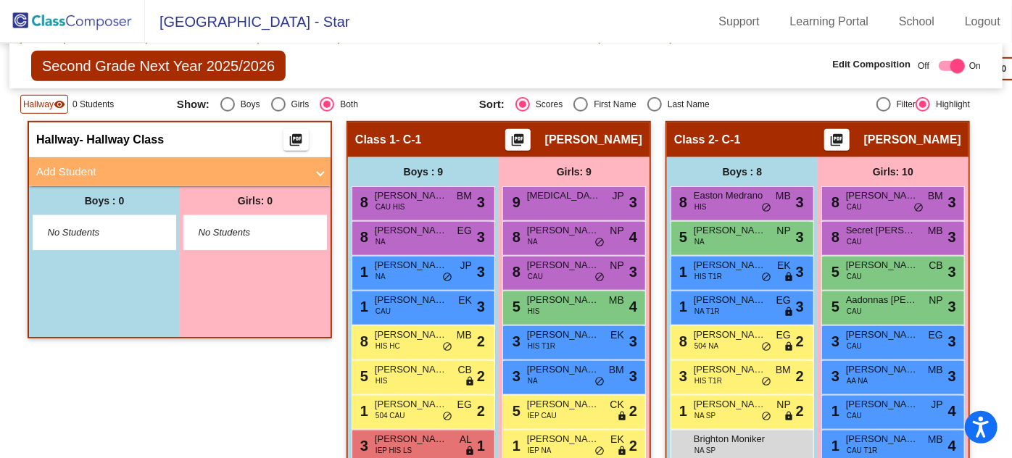
scroll to position [431, 0]
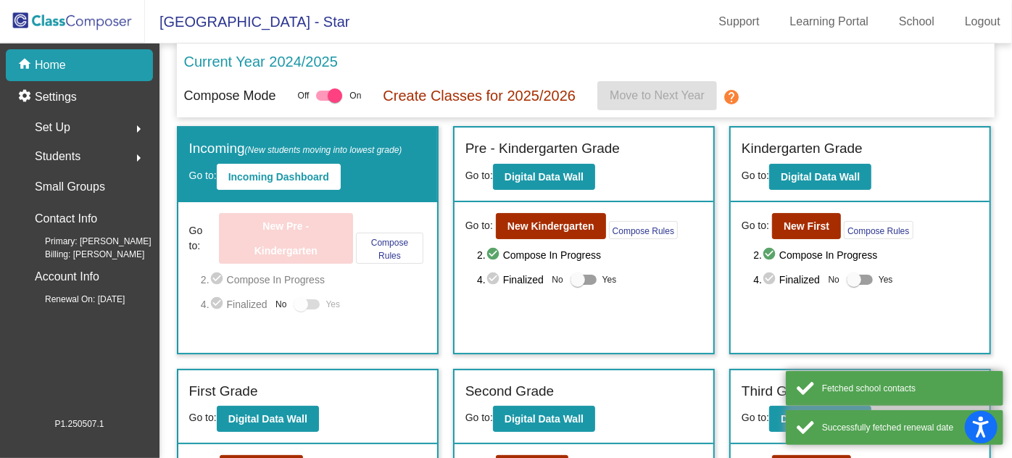
scroll to position [131, 0]
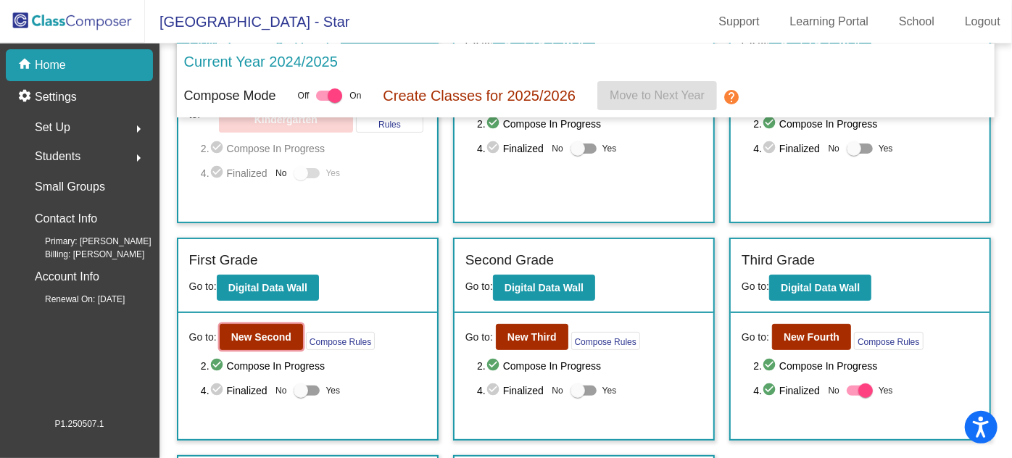
click at [265, 331] on b "New Second" at bounding box center [261, 337] width 60 height 12
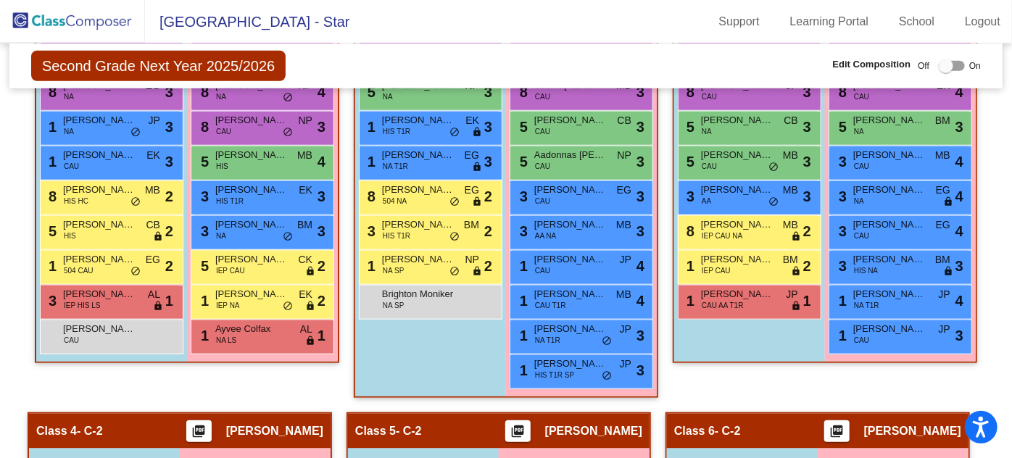
scroll to position [659, 0]
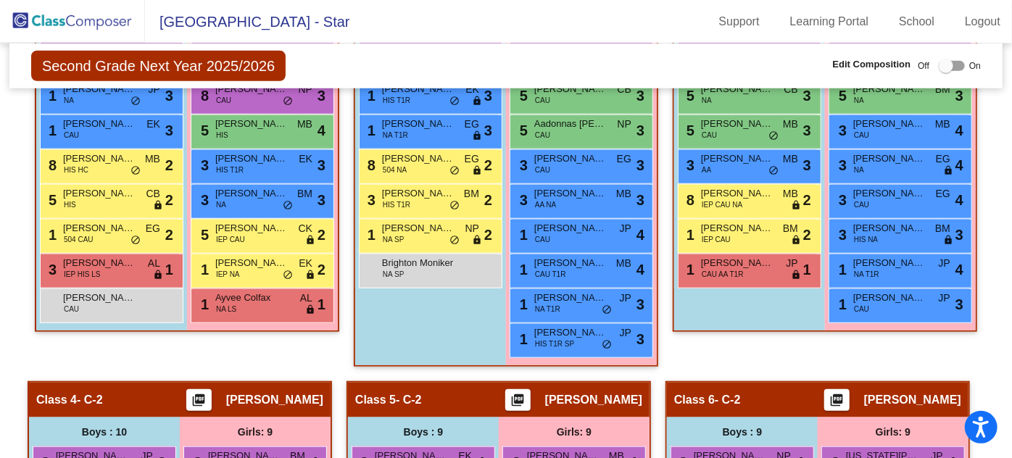
click at [498, 268] on div "Brighton Moniker NA SP lock do_not_disturb_alt" at bounding box center [429, 270] width 138 height 30
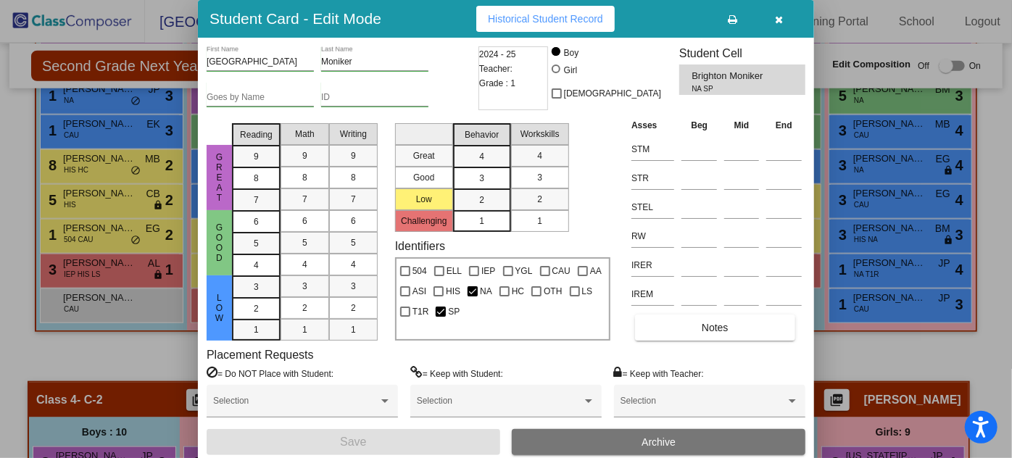
click at [731, 81] on span "Brighton Moniker" at bounding box center [732, 76] width 80 height 15
click at [730, 81] on span "Brighton Moniker" at bounding box center [732, 76] width 80 height 15
click at [223, 59] on input "[GEOGRAPHIC_DATA]" at bounding box center [260, 62] width 107 height 10
click at [362, 61] on input "Moniker" at bounding box center [374, 62] width 107 height 10
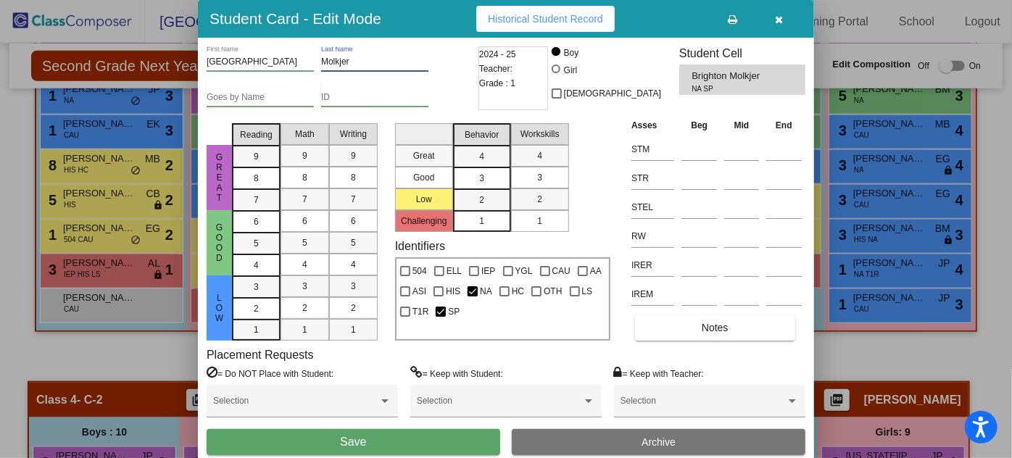
type input "Molkjer"
click at [382, 442] on button "Save" at bounding box center [354, 442] width 294 height 26
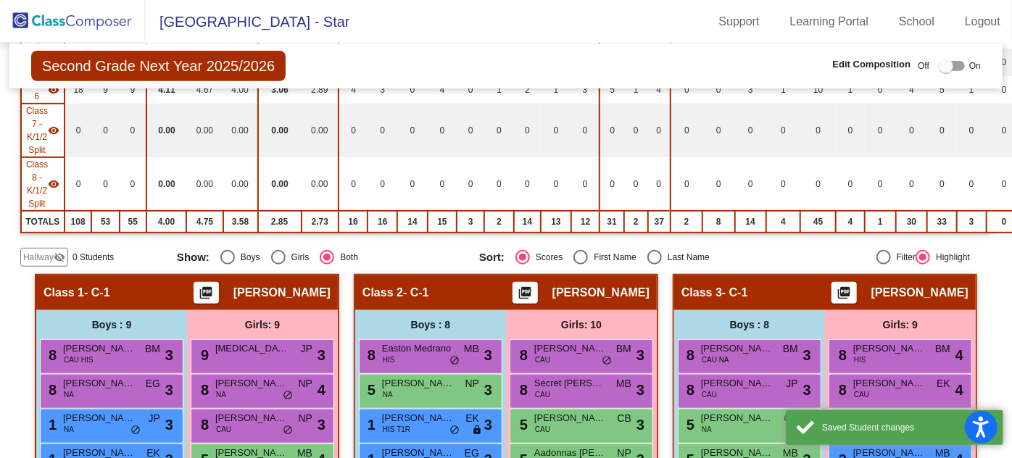
scroll to position [329, 0]
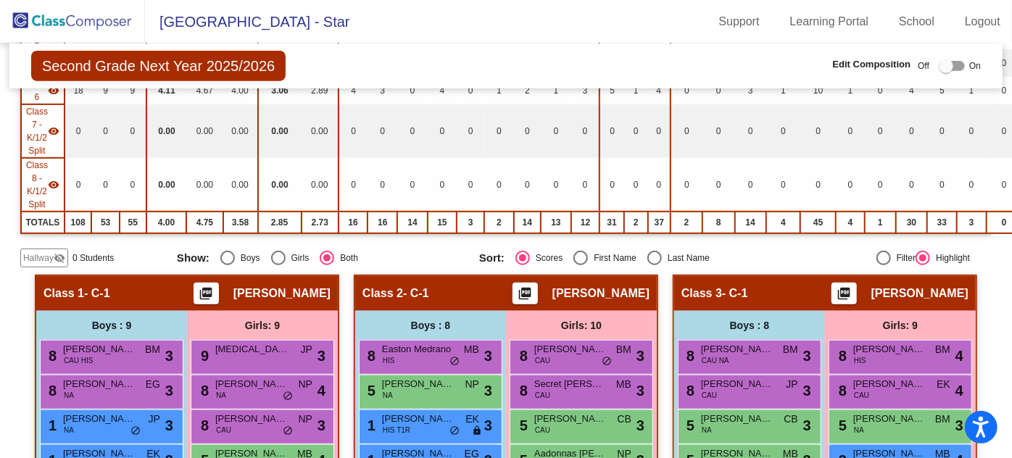
click at [88, 24] on img at bounding box center [72, 21] width 145 height 43
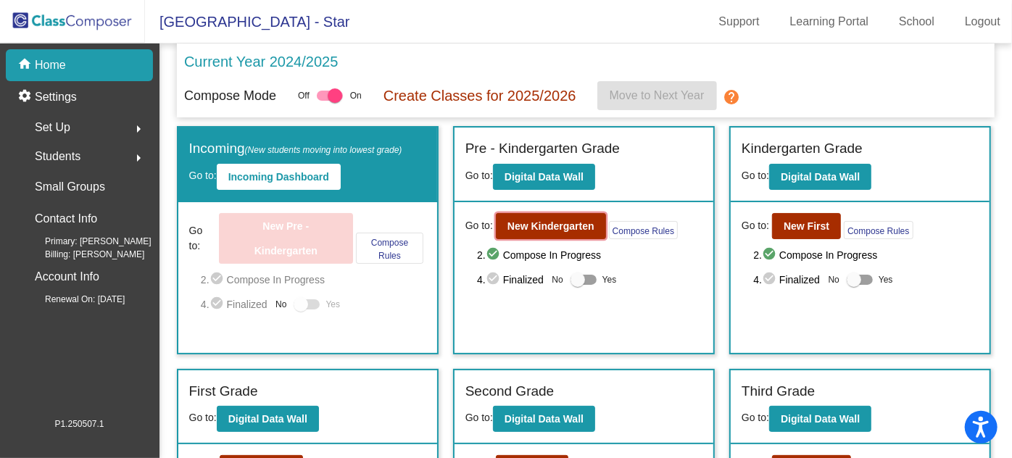
click at [568, 230] on b "New Kindergarten" at bounding box center [551, 226] width 87 height 12
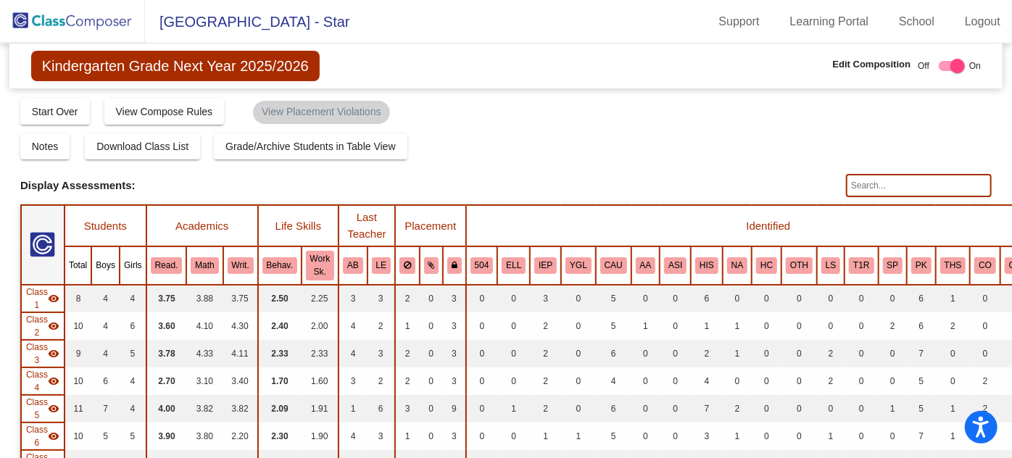
click at [883, 265] on button "SP" at bounding box center [893, 265] width 20 height 16
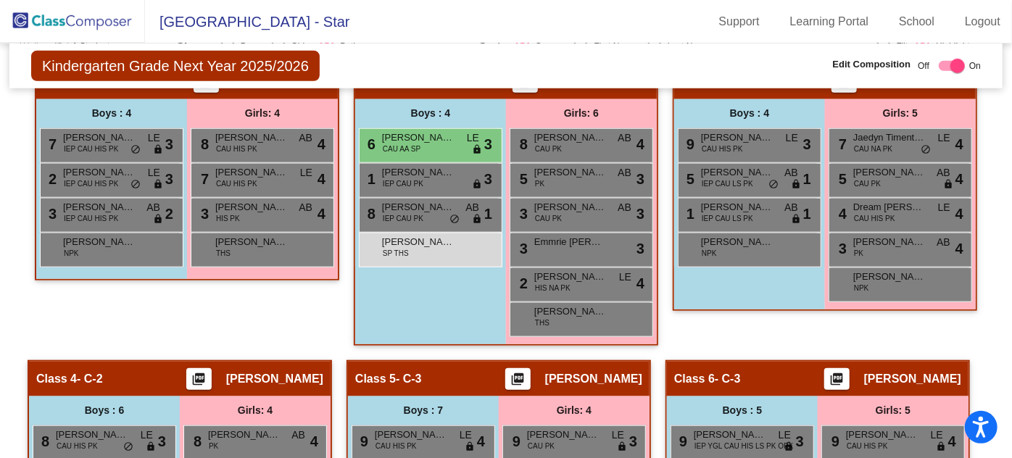
scroll to position [731, 0]
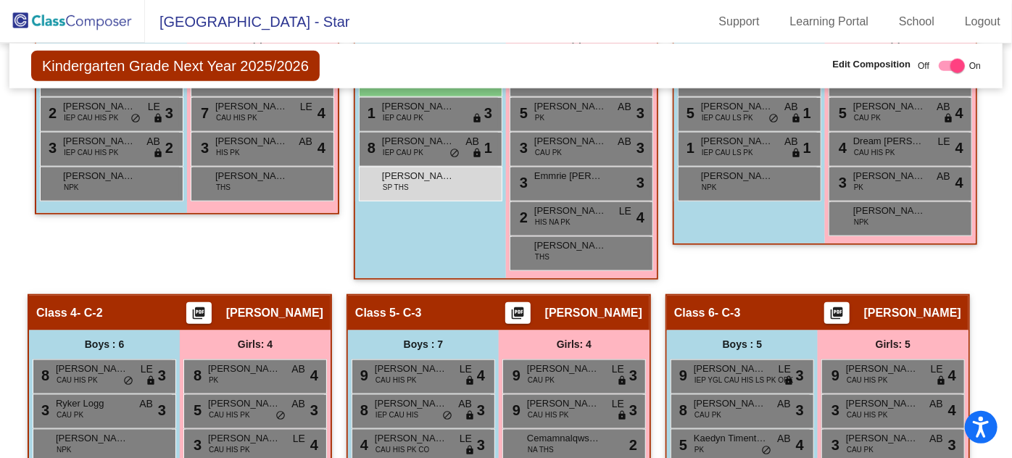
click at [455, 171] on span "[PERSON_NAME]" at bounding box center [418, 176] width 73 height 15
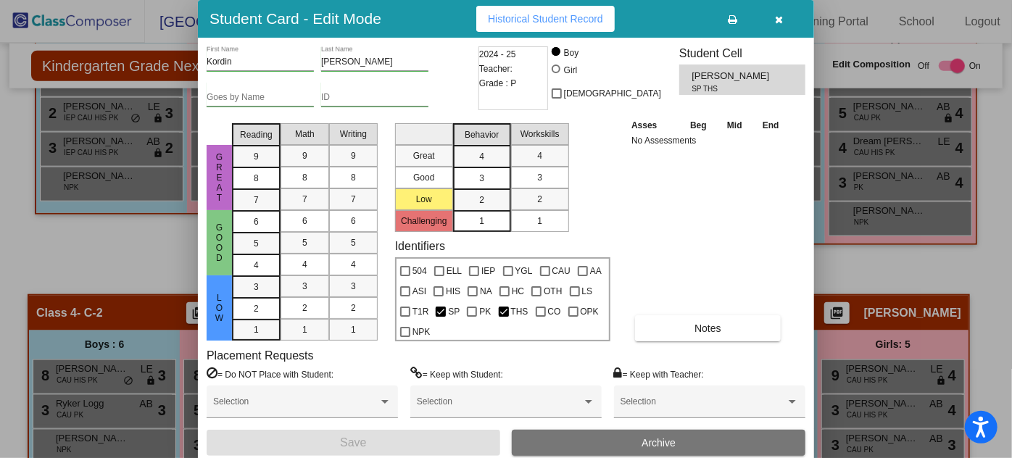
click at [777, 20] on icon "button" at bounding box center [780, 20] width 8 height 10
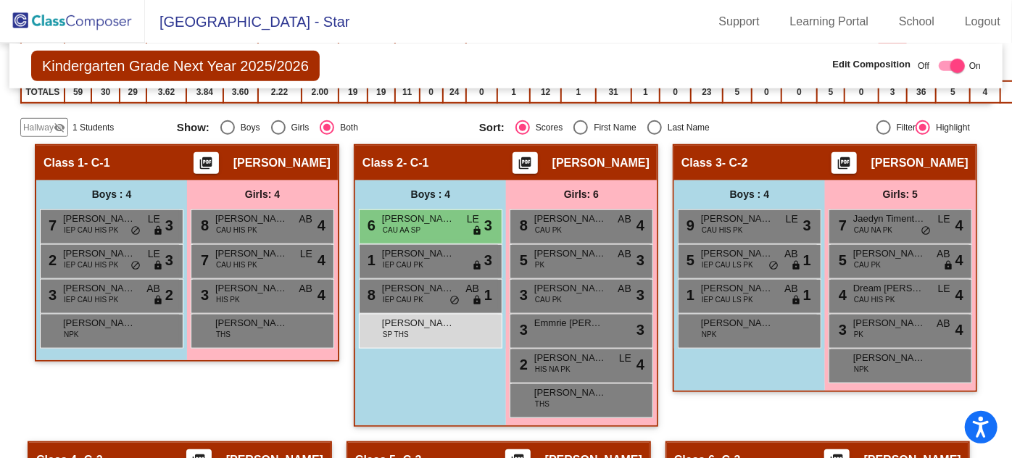
scroll to position [599, 0]
